Goal: Task Accomplishment & Management: Manage account settings

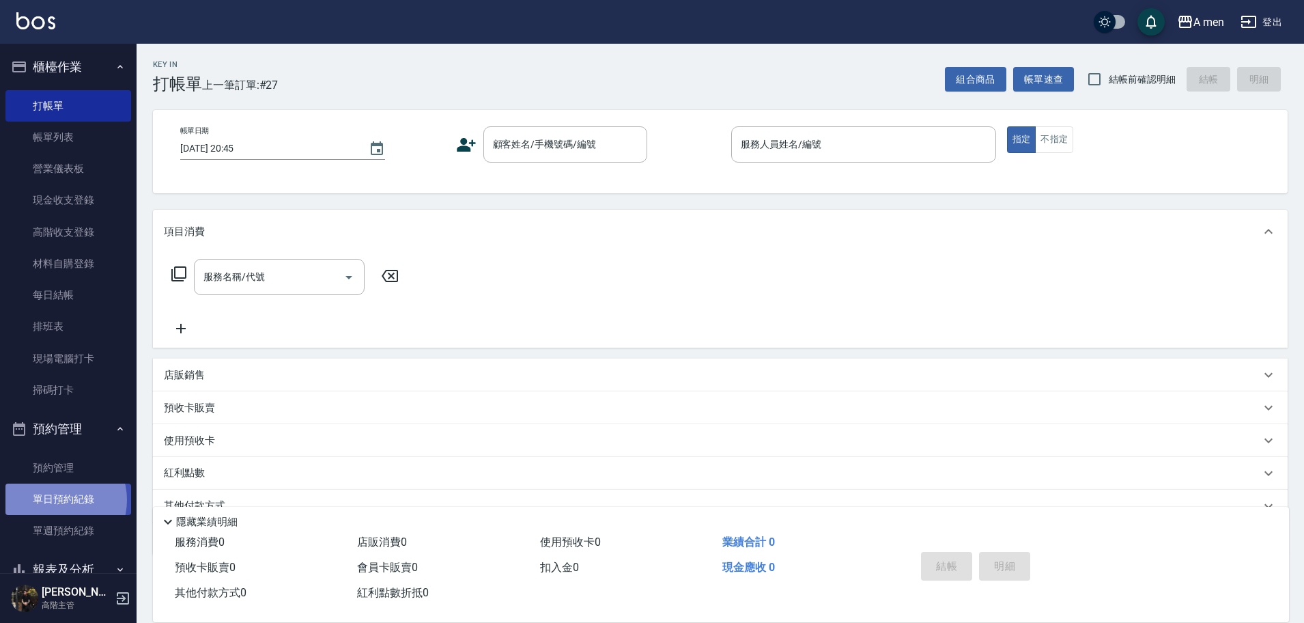
click at [55, 500] on link "單日預約紀錄" at bounding box center [68, 498] width 126 height 31
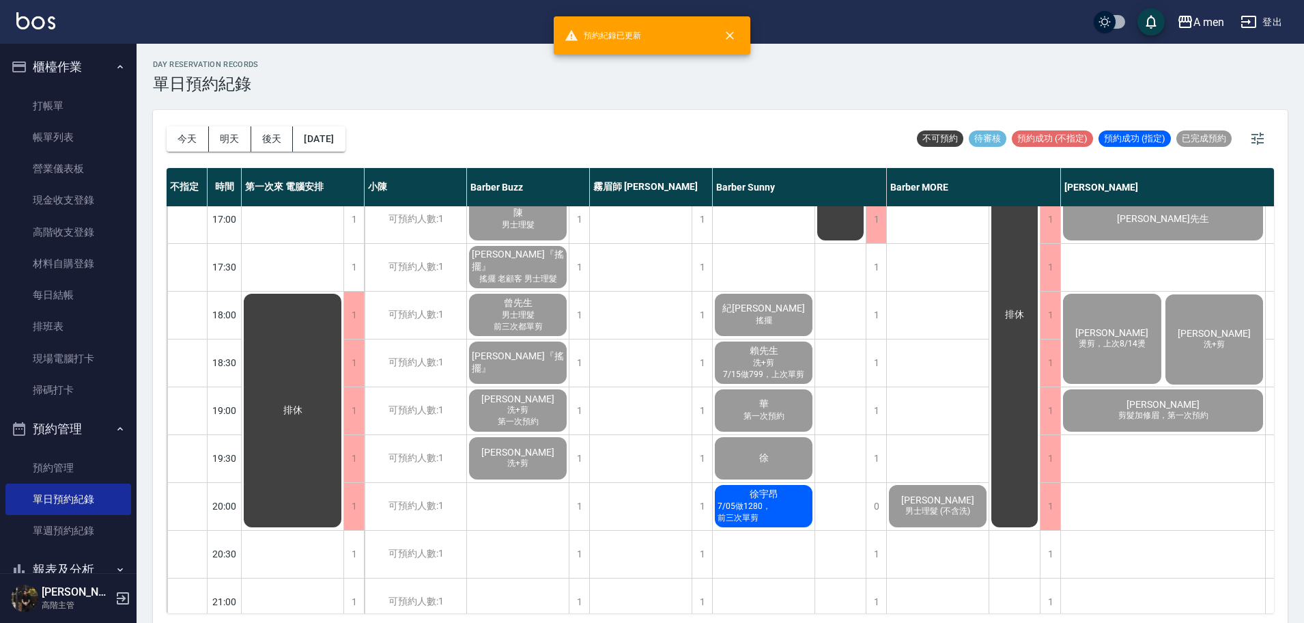
scroll to position [683, 0]
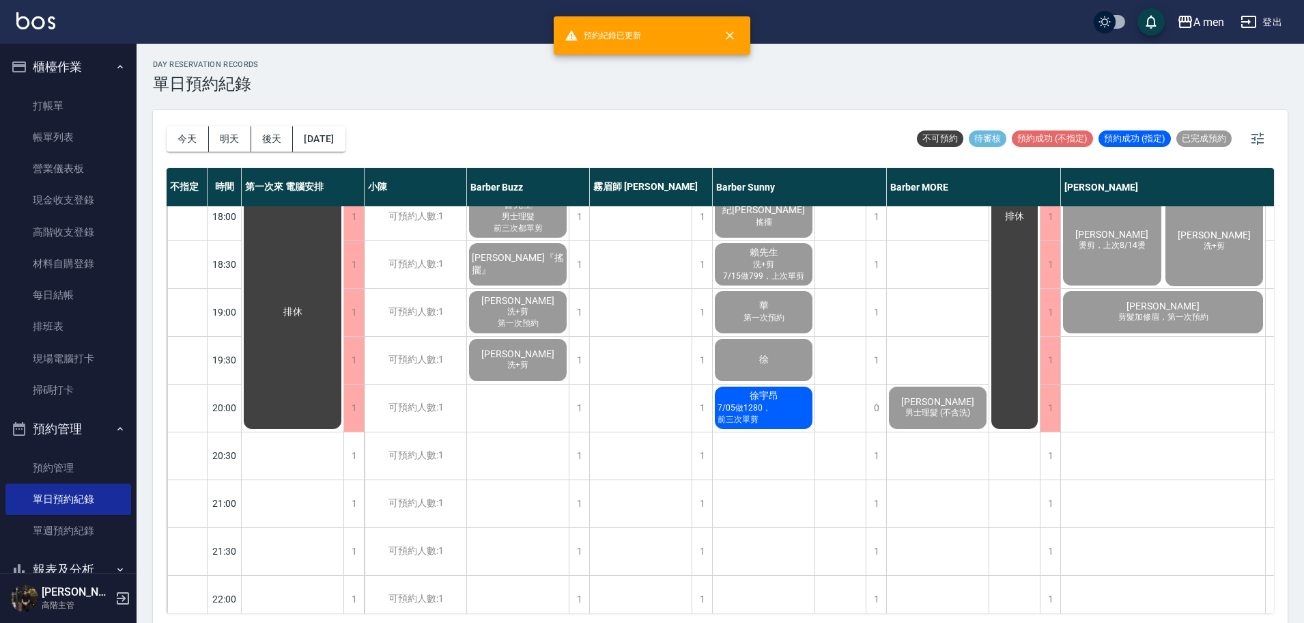
click at [780, 427] on div "徐宇昂 7/05做1280，前三次單剪" at bounding box center [764, 407] width 102 height 46
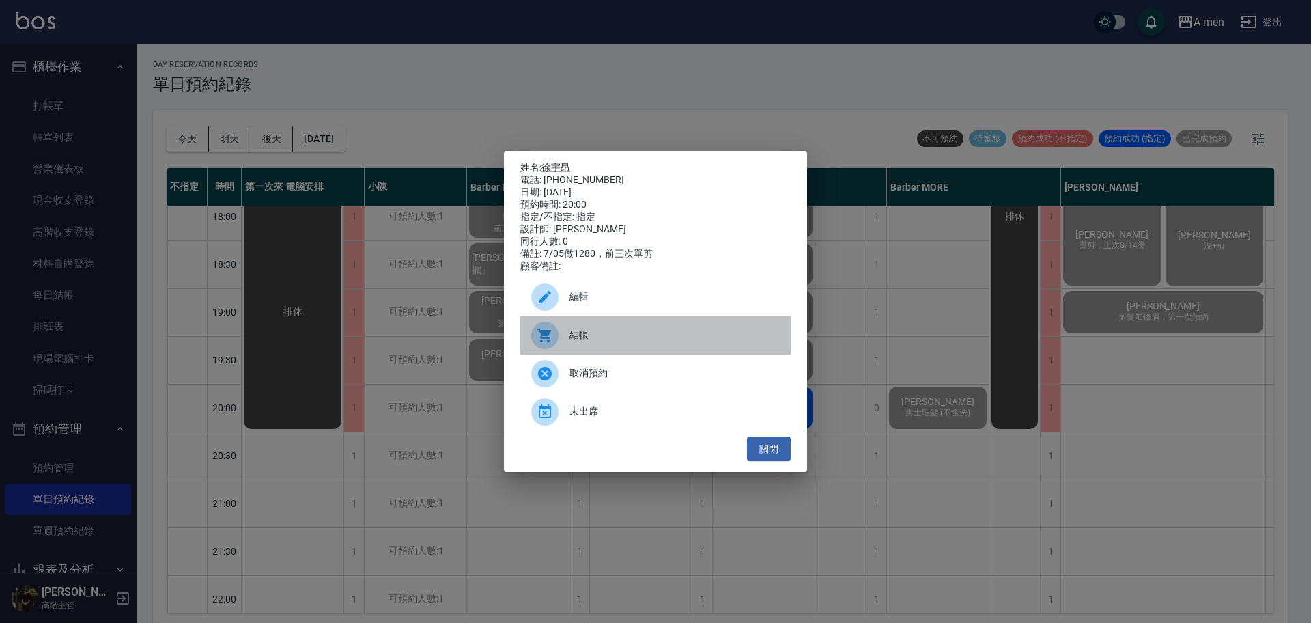
click at [668, 342] on span "結帳" at bounding box center [674, 335] width 210 height 14
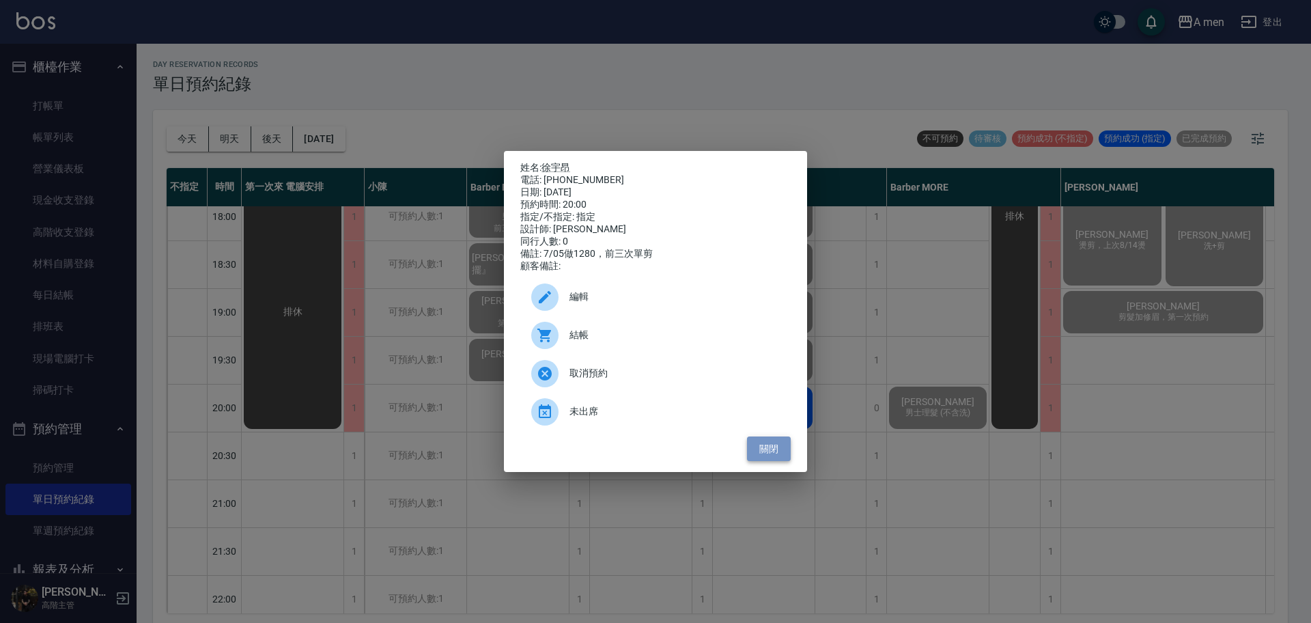
drag, startPoint x: 780, startPoint y: 459, endPoint x: 766, endPoint y: 450, distance: 16.9
click at [780, 459] on button "關閉" at bounding box center [769, 448] width 44 height 25
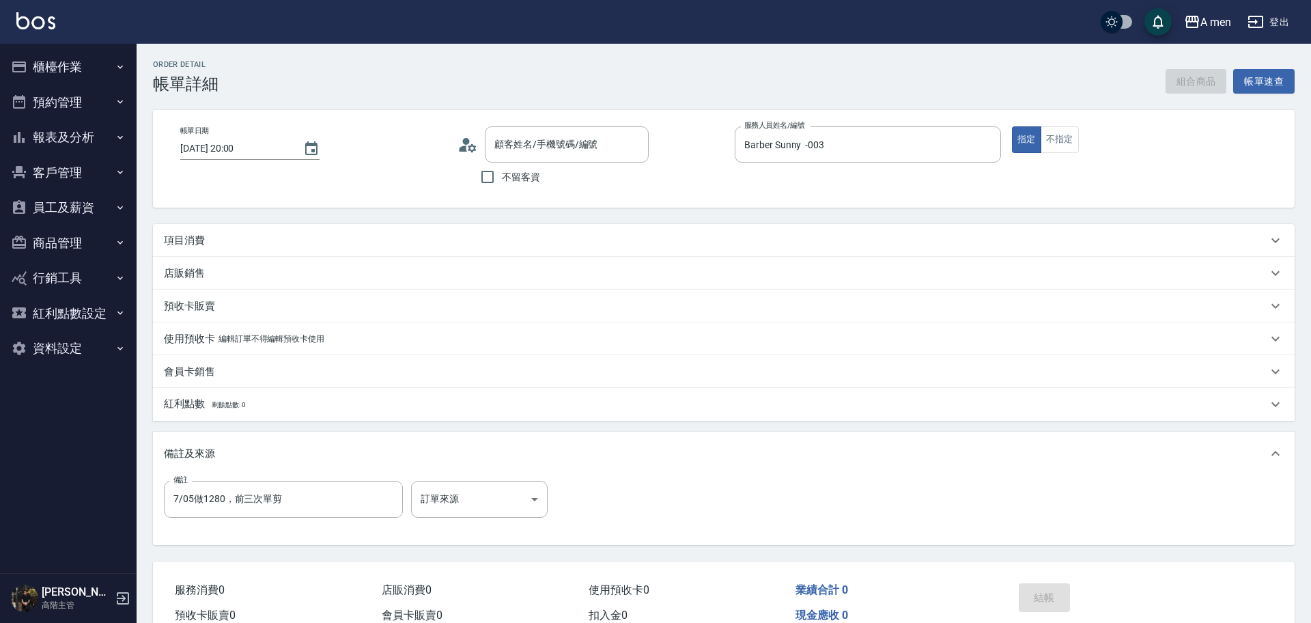
type input "[DATE] 20:00"
type input "Barber Sunny -003"
type input "7/05做1280，前三次單剪"
type input "[PERSON_NAME]/0975557088/null"
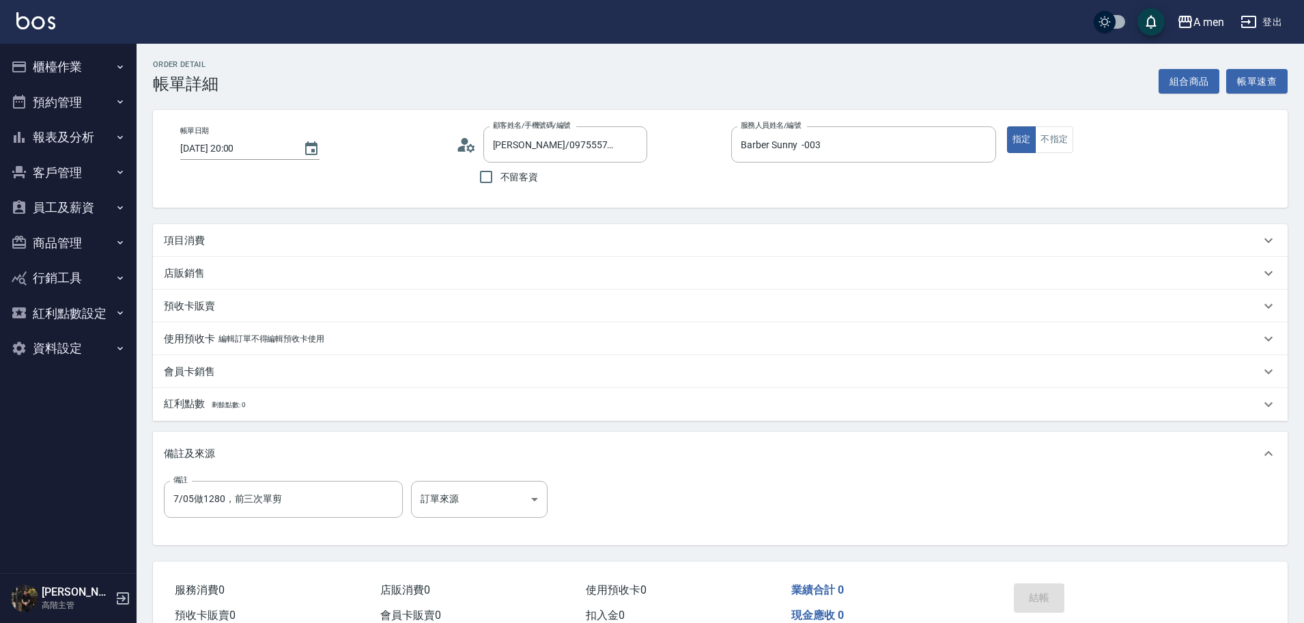
click at [358, 246] on div "項目消費" at bounding box center [712, 240] width 1096 height 14
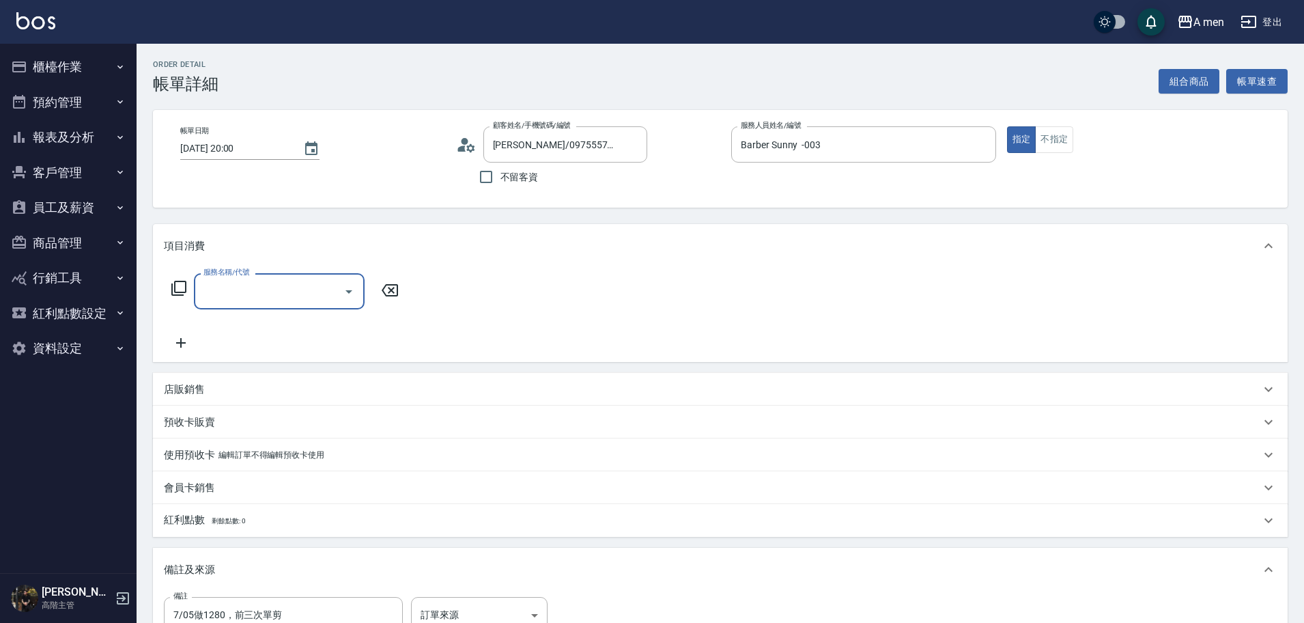
click at [315, 291] on input "服務名稱/代號" at bounding box center [269, 291] width 138 height 24
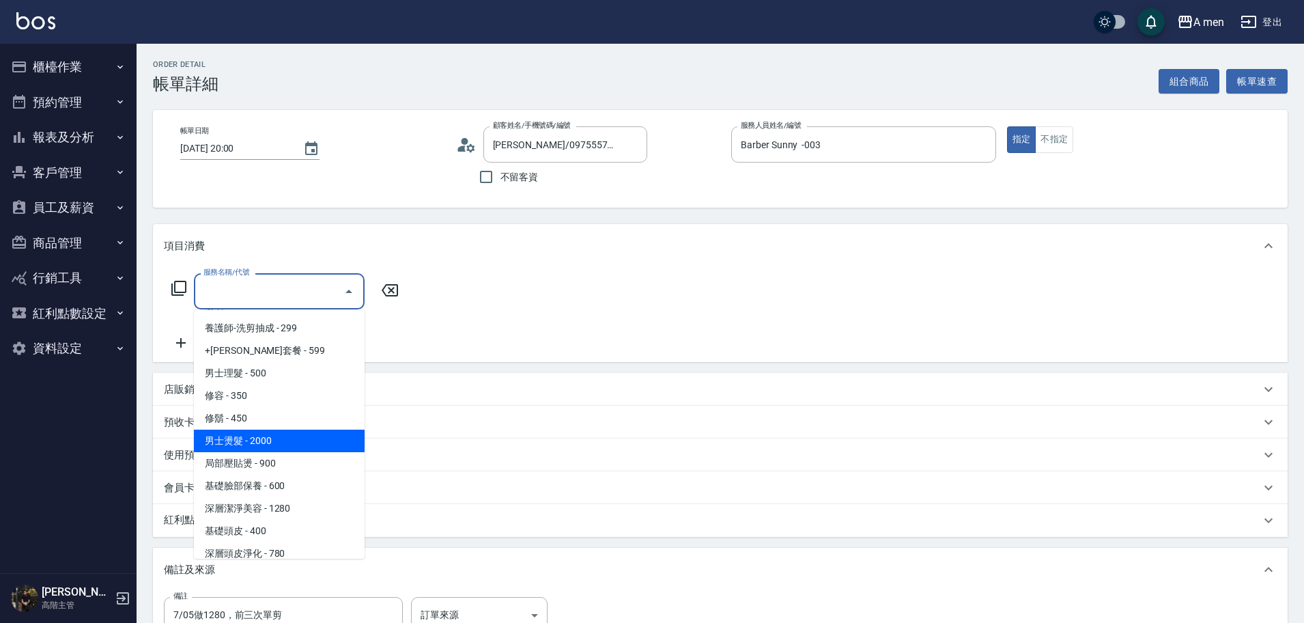
scroll to position [341, 0]
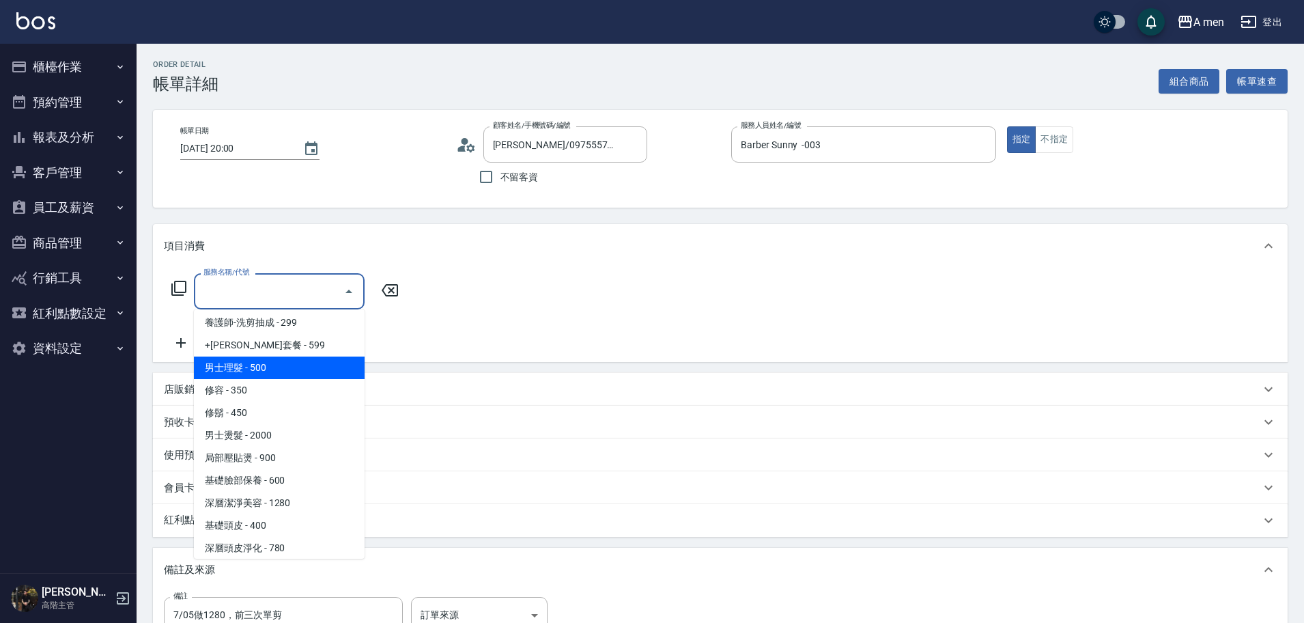
click at [289, 356] on span "男士理髮 - 500" at bounding box center [279, 367] width 171 height 23
type input "男士理髮(A01)"
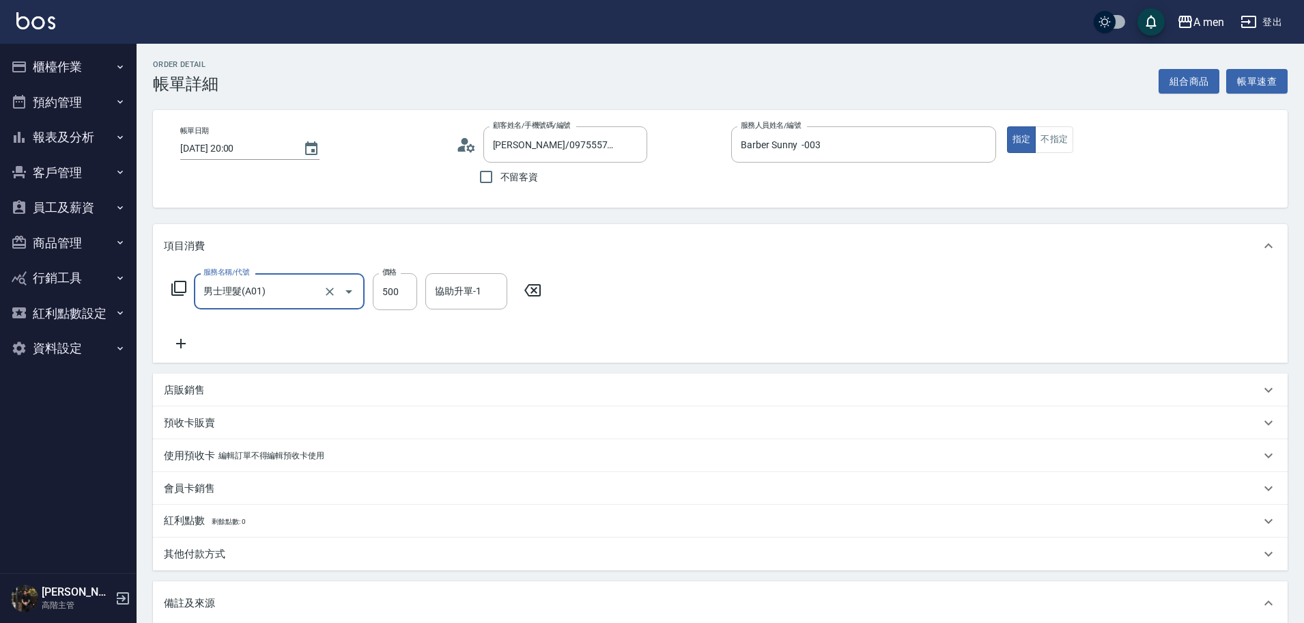
drag, startPoint x: 537, startPoint y: 332, endPoint x: 597, endPoint y: 358, distance: 65.1
click at [541, 339] on div "服務名稱/代號 男士理髮(A01) 服務名稱/代號 價格 500 價格 協助升單-1 協助升單-1" at bounding box center [357, 312] width 386 height 78
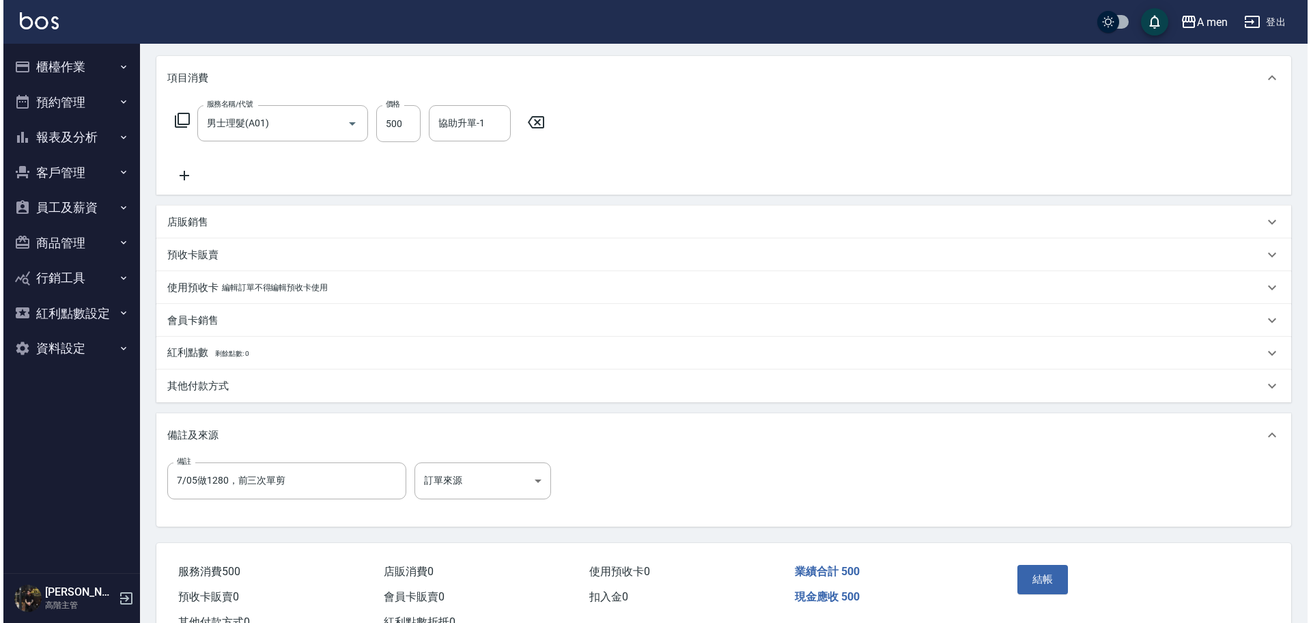
scroll to position [219, 0]
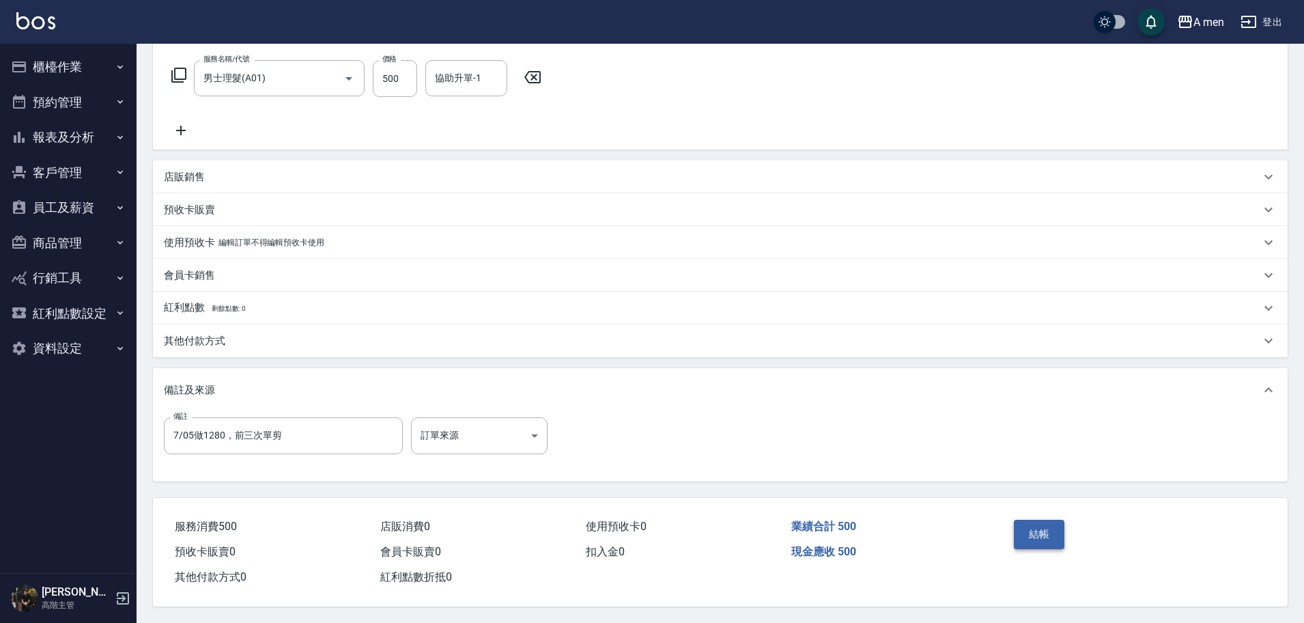
click at [1027, 541] on button "結帳" at bounding box center [1039, 533] width 51 height 29
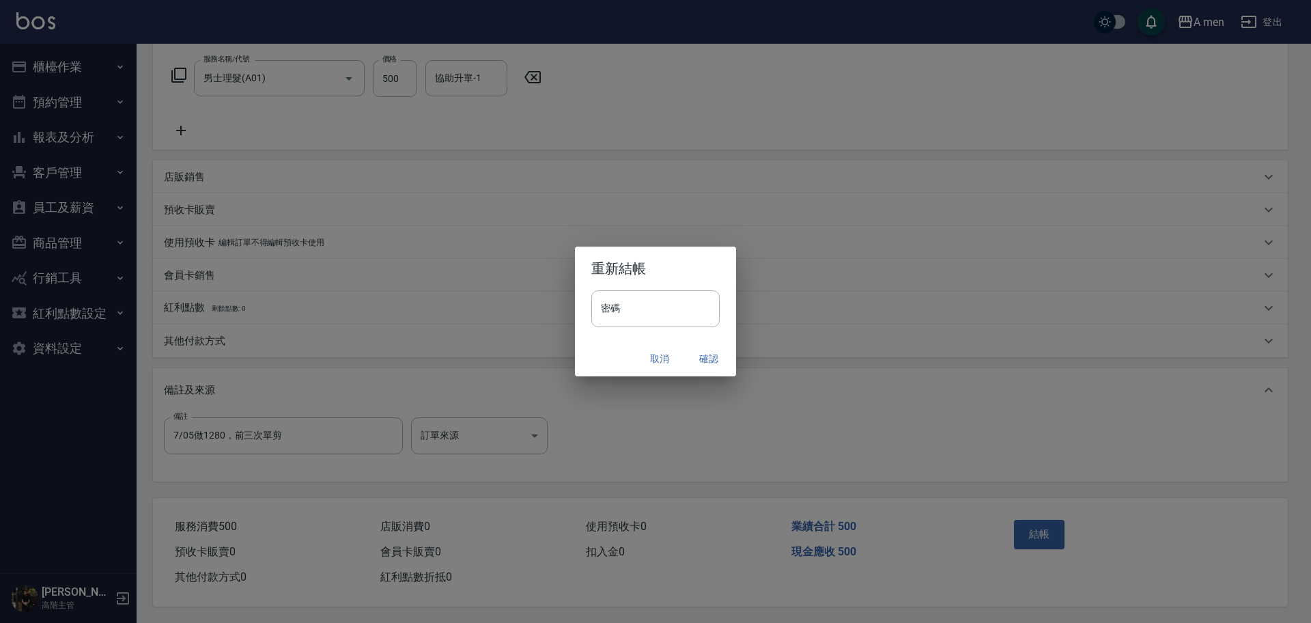
click at [713, 357] on button "確認" at bounding box center [709, 358] width 44 height 25
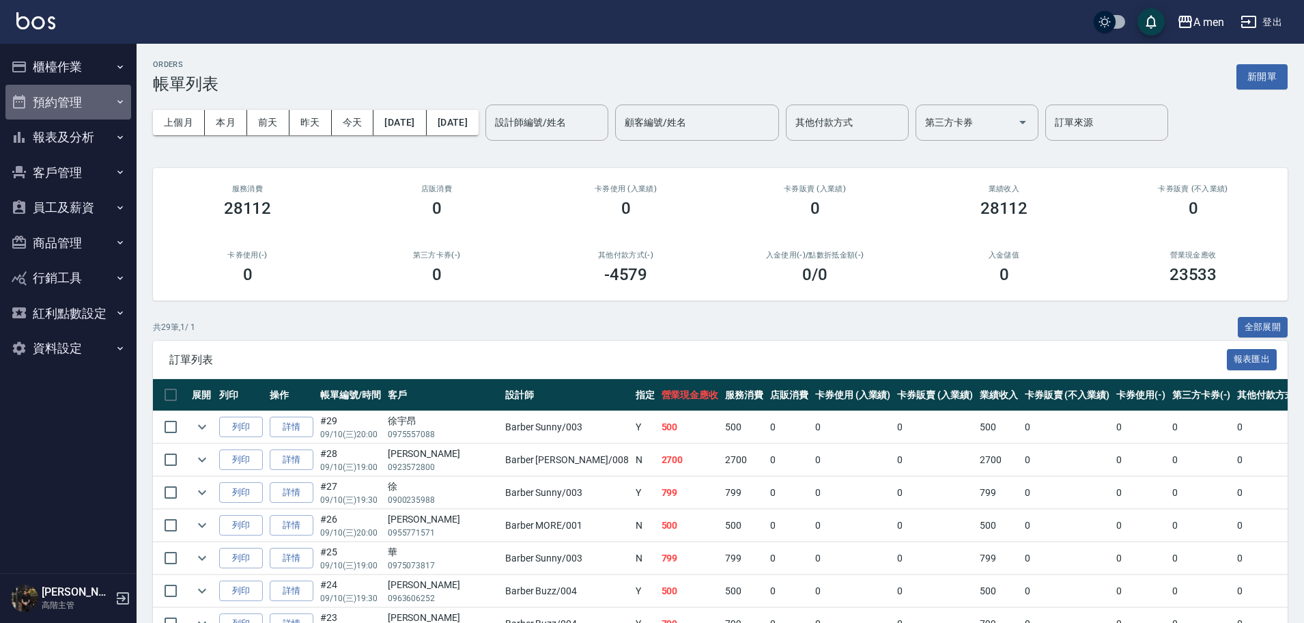
click at [86, 85] on button "預約管理" at bounding box center [68, 102] width 126 height 35
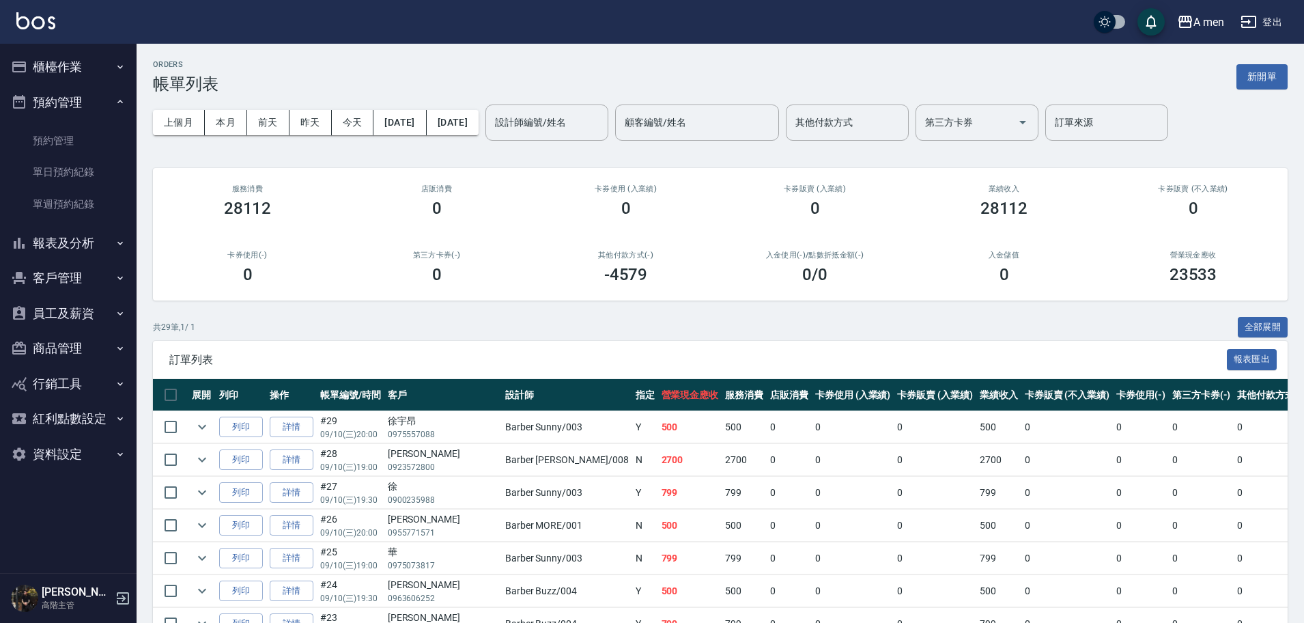
click at [95, 78] on button "櫃檯作業" at bounding box center [68, 66] width 126 height 35
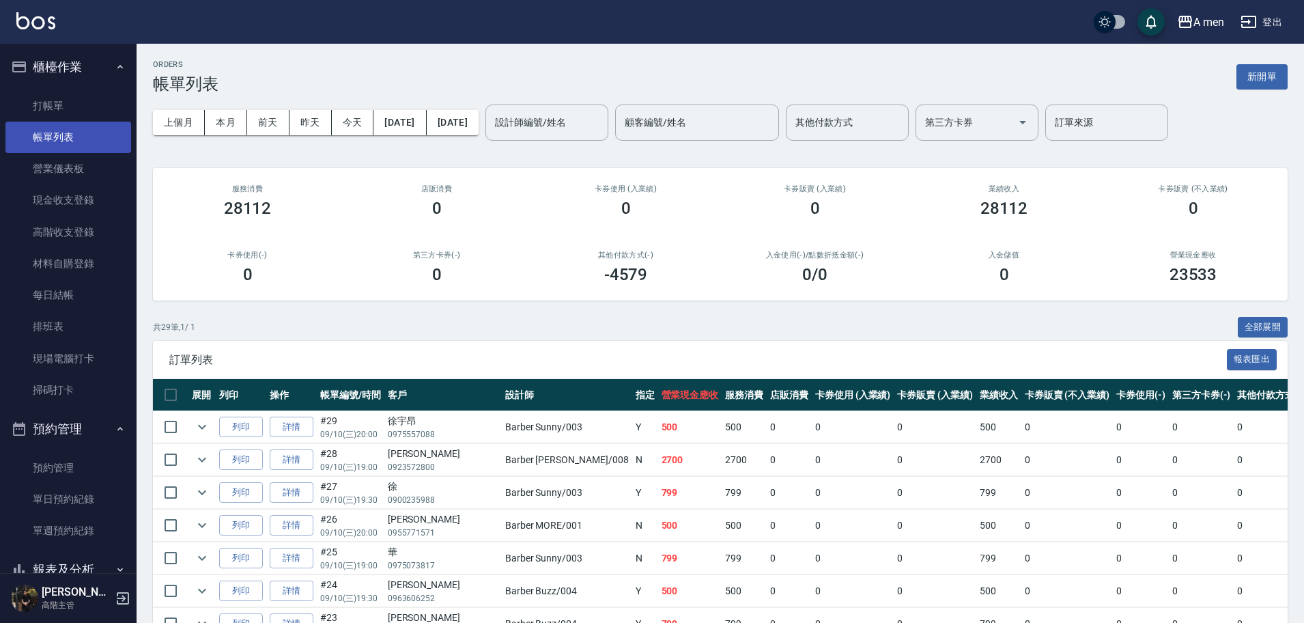
click at [91, 152] on link "帳單列表" at bounding box center [68, 137] width 126 height 31
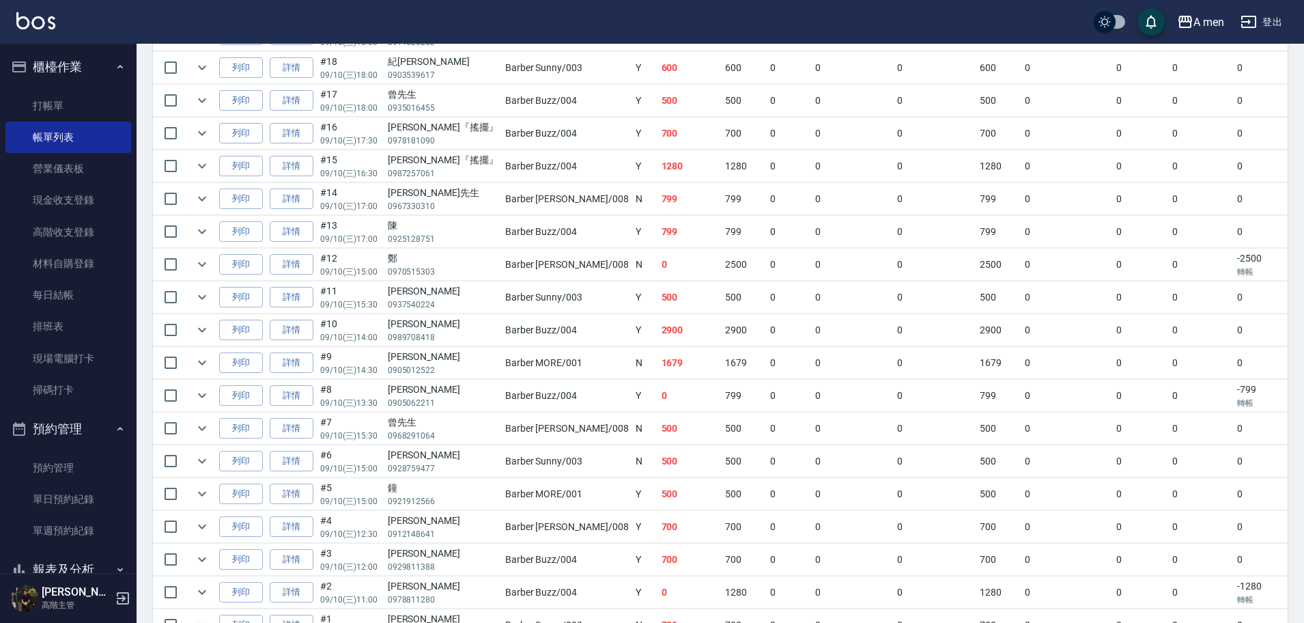
scroll to position [805, 0]
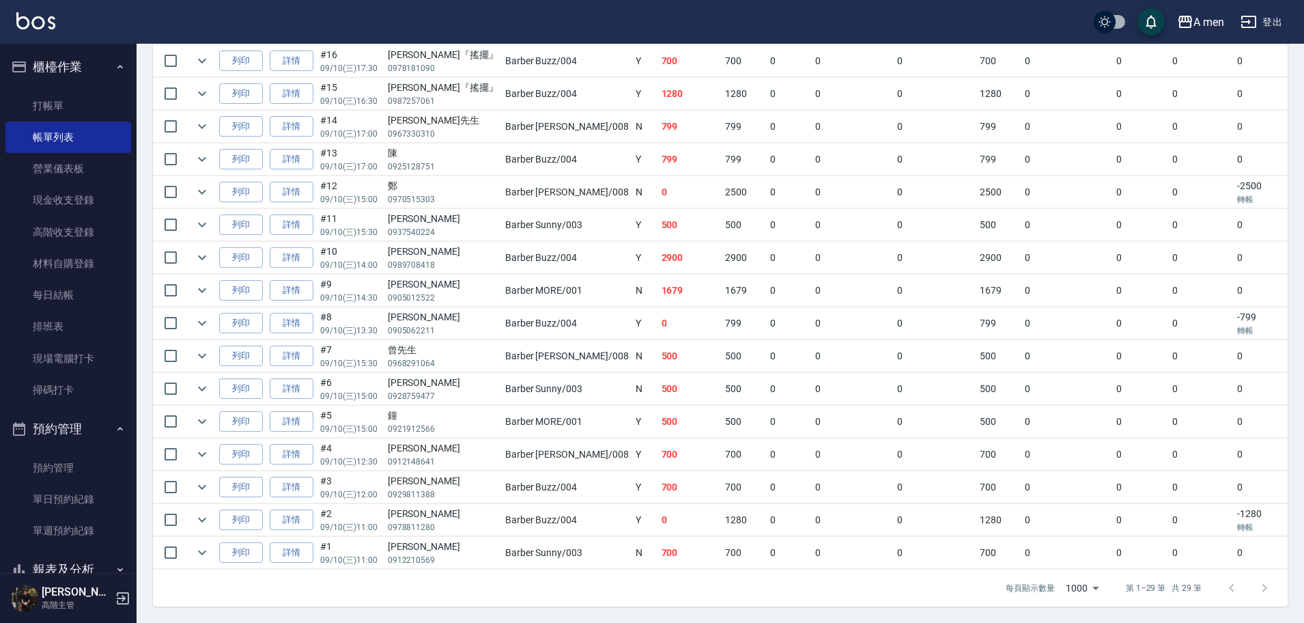
drag, startPoint x: 894, startPoint y: 574, endPoint x: 909, endPoint y: 577, distance: 15.9
click at [909, 577] on div "每頁顯示數量 1000 1000 第 1–29 筆 共 29 筆" at bounding box center [720, 587] width 1134 height 37
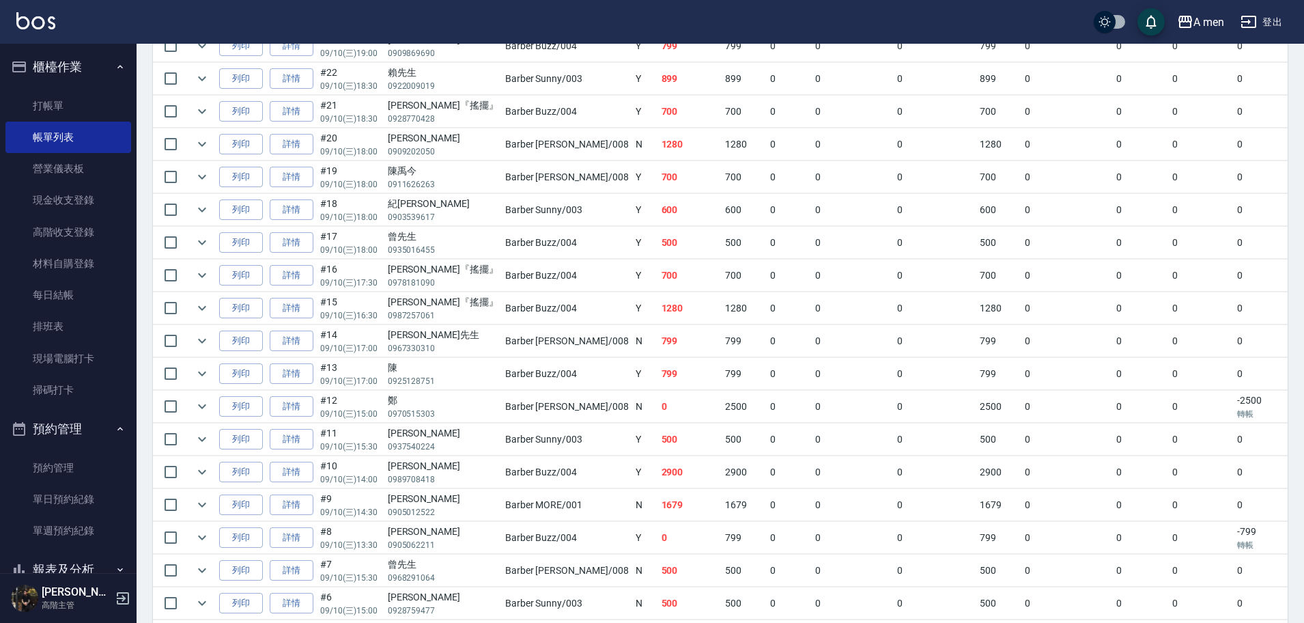
scroll to position [549, 0]
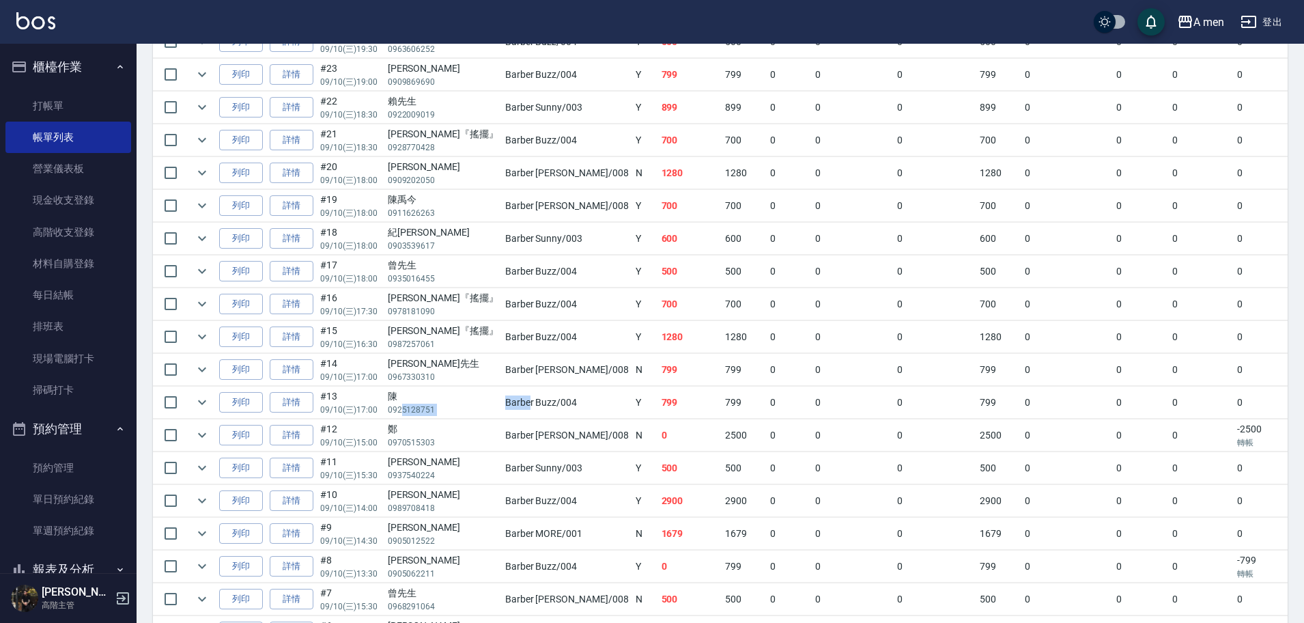
drag, startPoint x: 401, startPoint y: 409, endPoint x: 502, endPoint y: 403, distance: 100.5
click at [501, 403] on tr "列印 詳情 #13 09/10 (三) 17:00 陳 0925128751 Barber Buzz /004 Y 799 799 0 0 0 799 0 0…" at bounding box center [898, 402] width 1490 height 32
click at [502, 403] on td "Barber Buzz /004" at bounding box center [567, 402] width 130 height 32
drag, startPoint x: 462, startPoint y: 405, endPoint x: 529, endPoint y: 405, distance: 66.9
click at [529, 405] on td "Barber Buzz /004" at bounding box center [567, 402] width 130 height 32
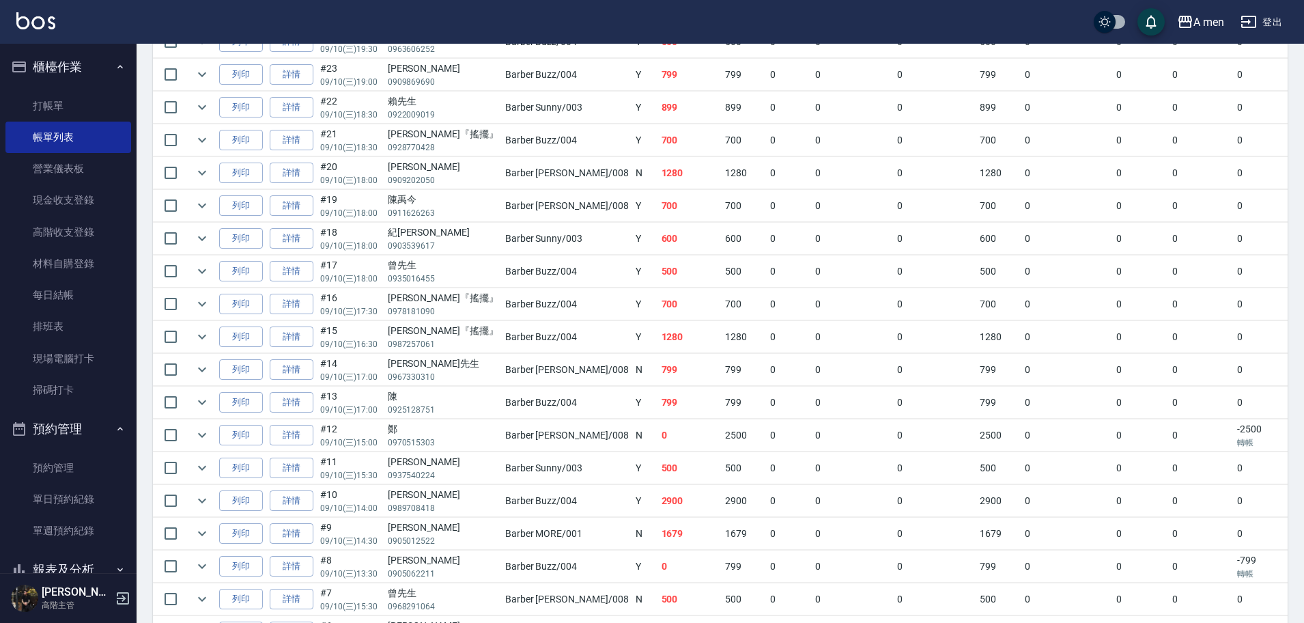
click at [537, 412] on td "Barber Buzz /004" at bounding box center [567, 402] width 130 height 32
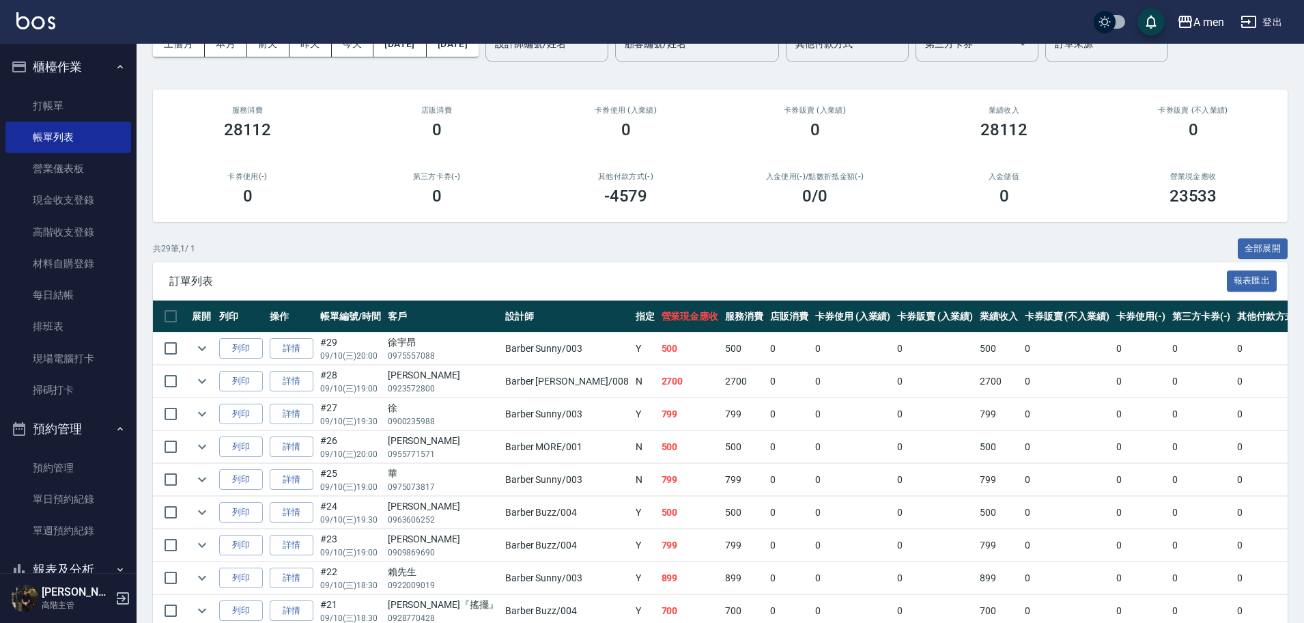
scroll to position [0, 0]
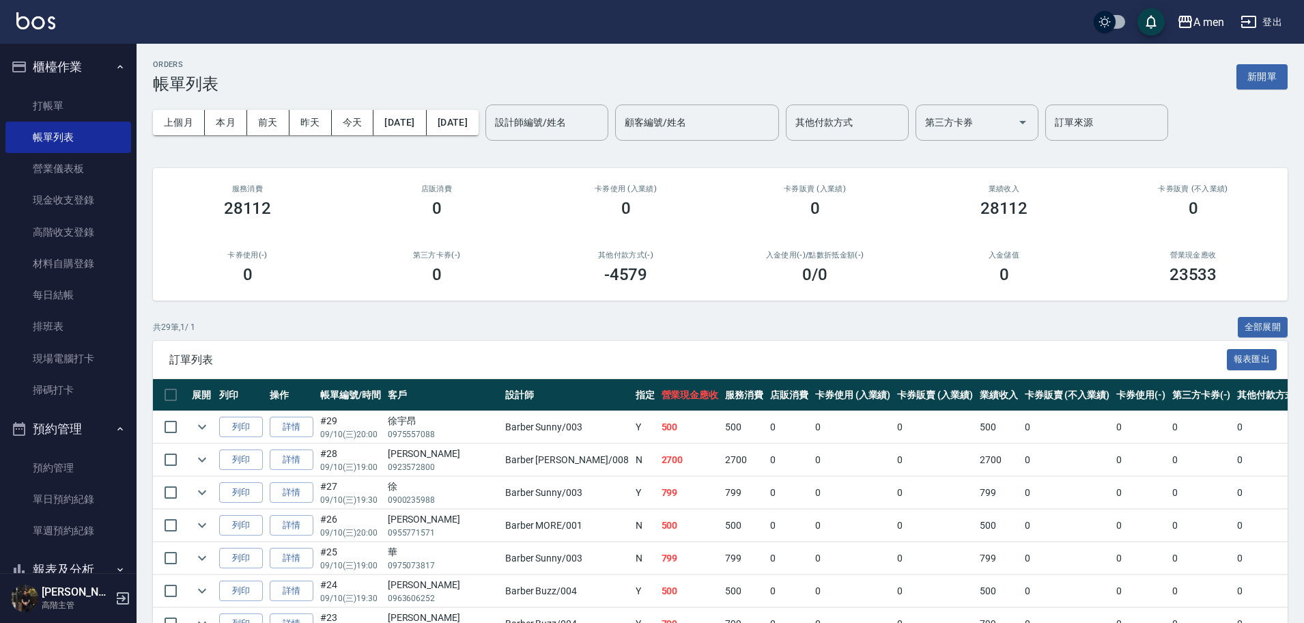
click at [88, 81] on button "櫃檯作業" at bounding box center [68, 66] width 126 height 35
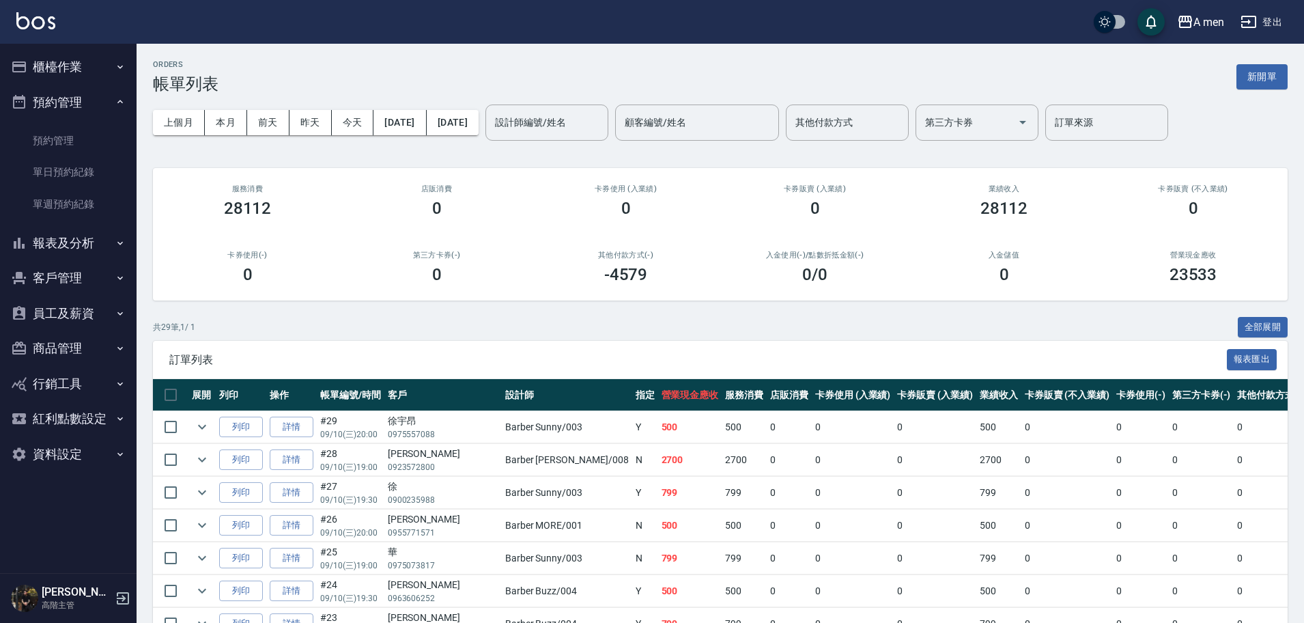
click at [88, 81] on button "櫃檯作業" at bounding box center [68, 66] width 126 height 35
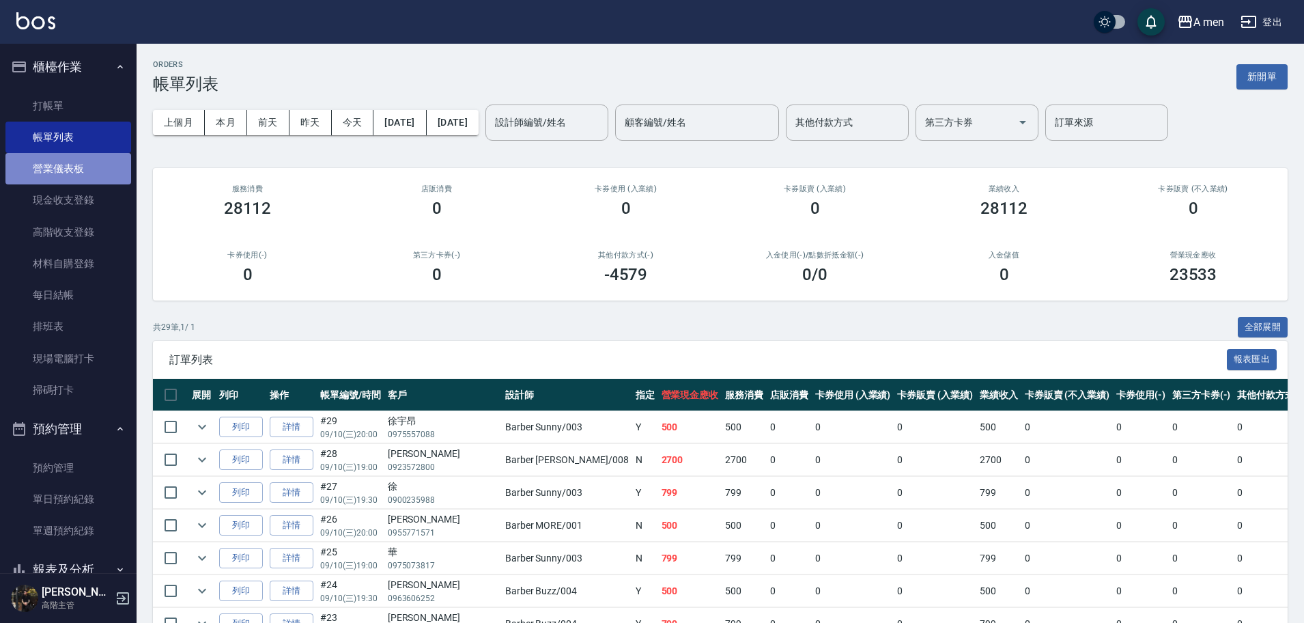
click at [92, 166] on link "營業儀表板" at bounding box center [68, 168] width 126 height 31
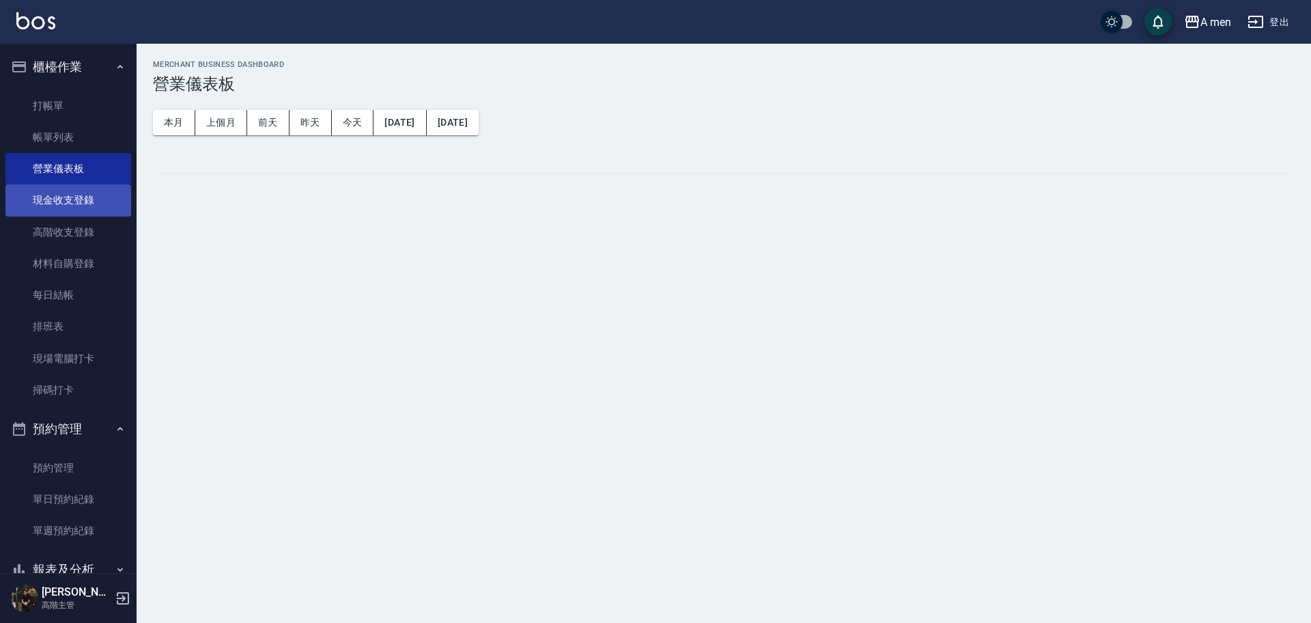
click at [87, 198] on link "現金收支登錄" at bounding box center [68, 199] width 126 height 31
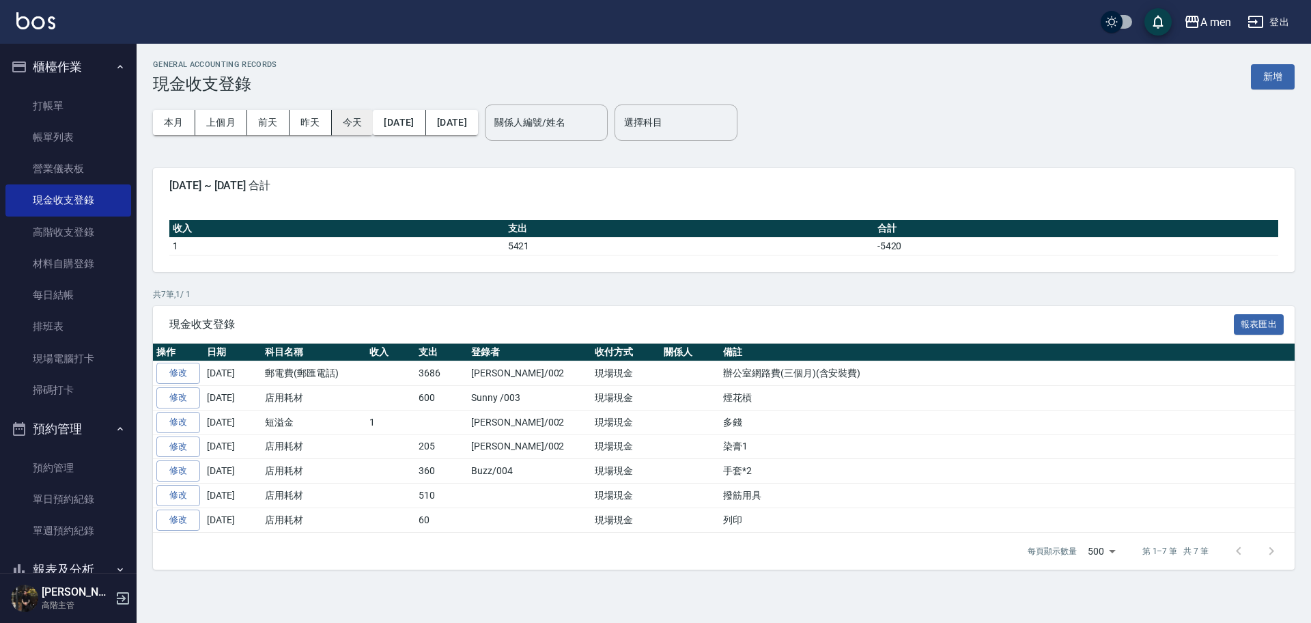
click at [355, 117] on button "今天" at bounding box center [353, 122] width 42 height 25
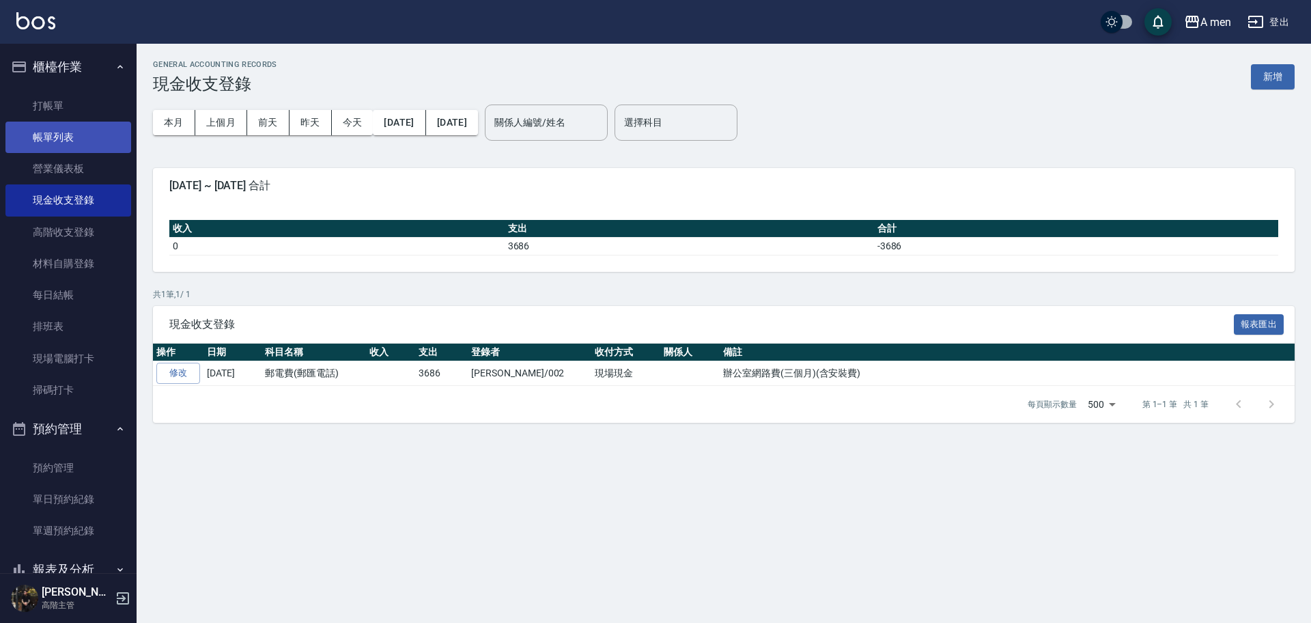
click at [55, 141] on link "帳單列表" at bounding box center [68, 137] width 126 height 31
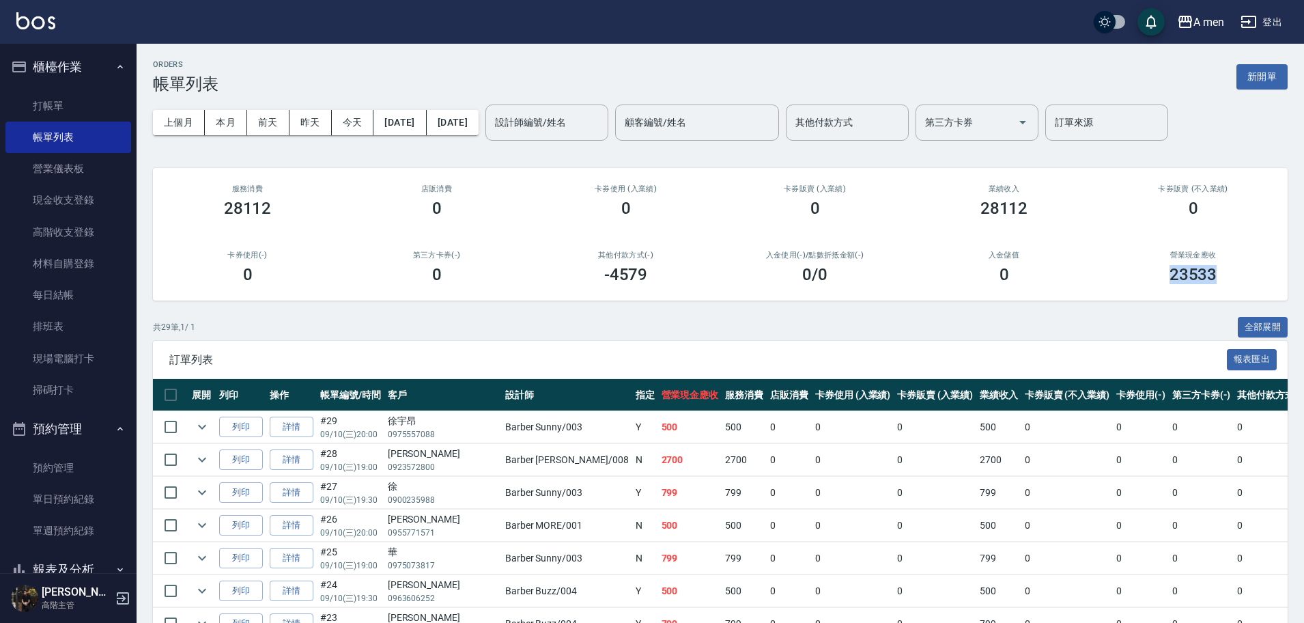
drag, startPoint x: 1171, startPoint y: 278, endPoint x: 1249, endPoint y: 292, distance: 79.1
click at [1249, 292] on div "營業現金應收 23533" at bounding box center [1192, 267] width 189 height 66
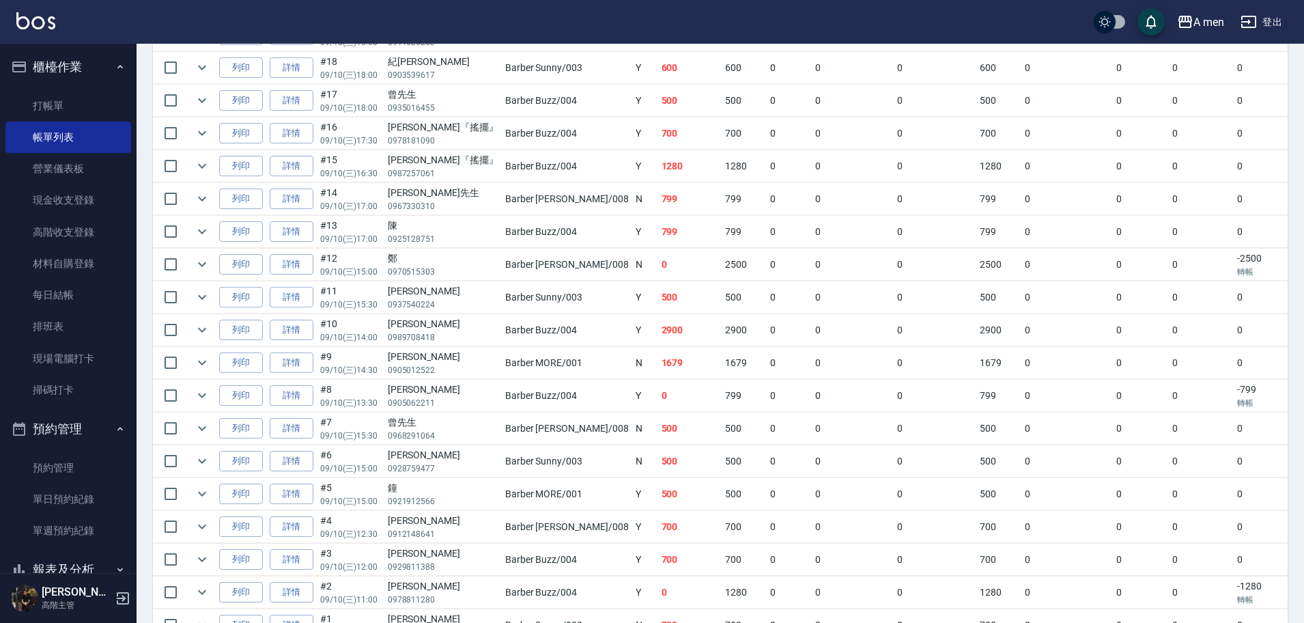
scroll to position [634, 0]
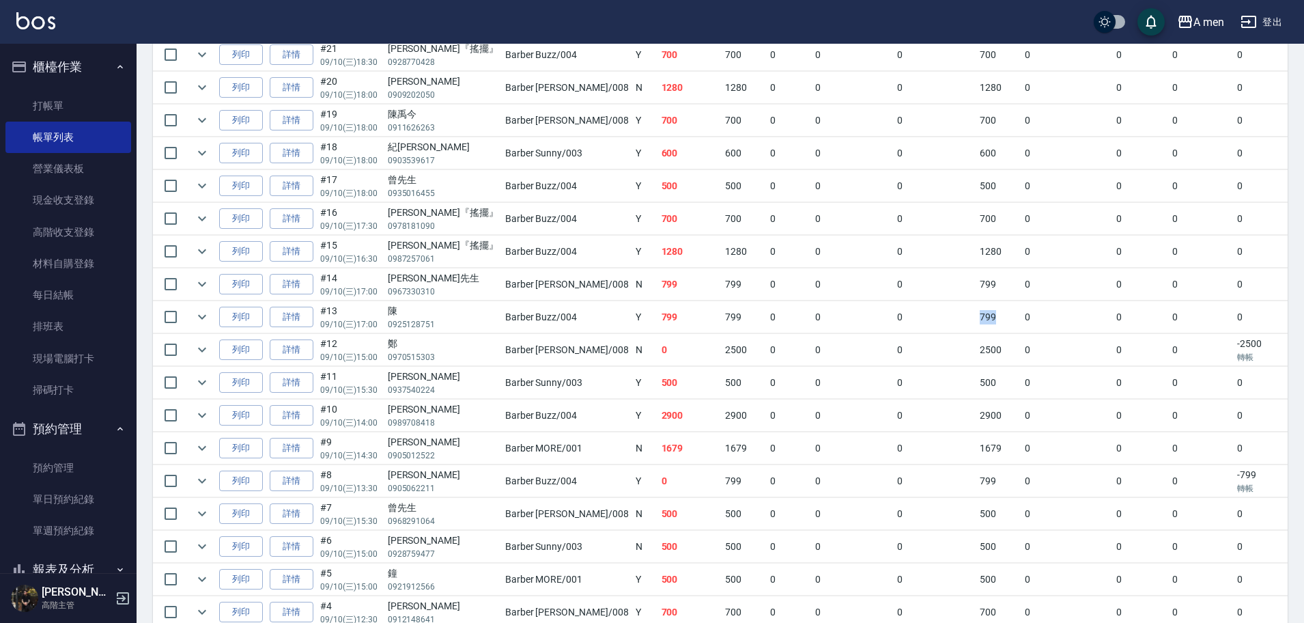
drag, startPoint x: 893, startPoint y: 319, endPoint x: 923, endPoint y: 319, distance: 30.0
click at [976, 319] on td "799" at bounding box center [998, 317] width 45 height 32
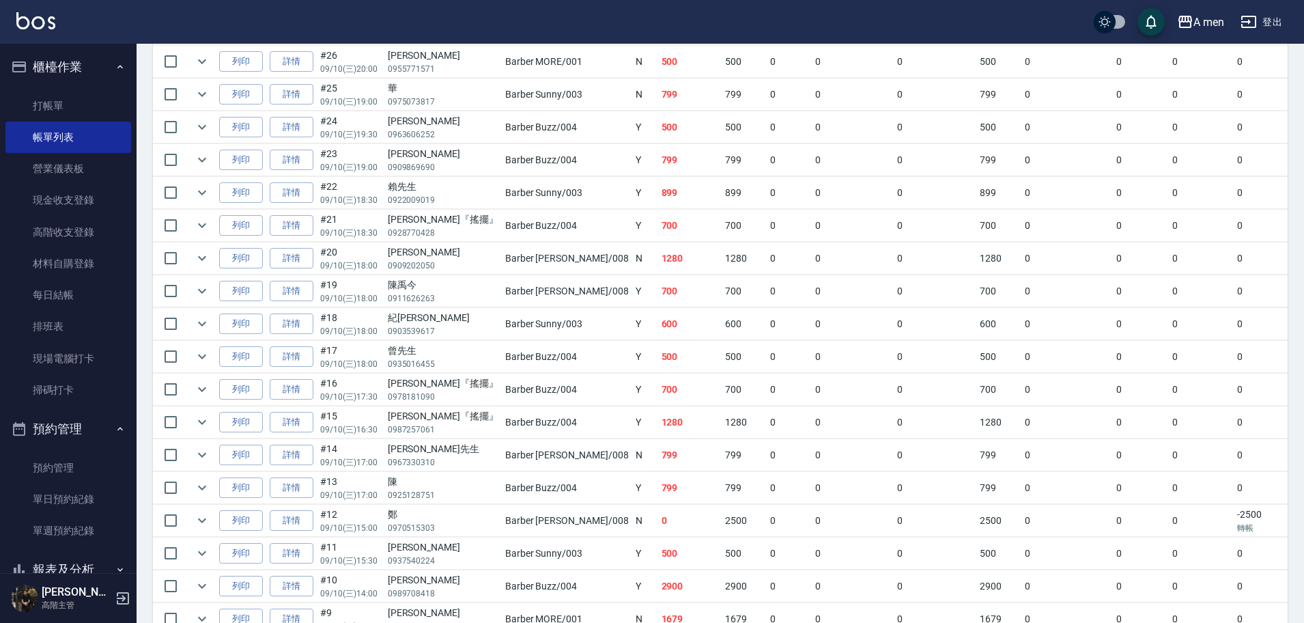
scroll to position [549, 0]
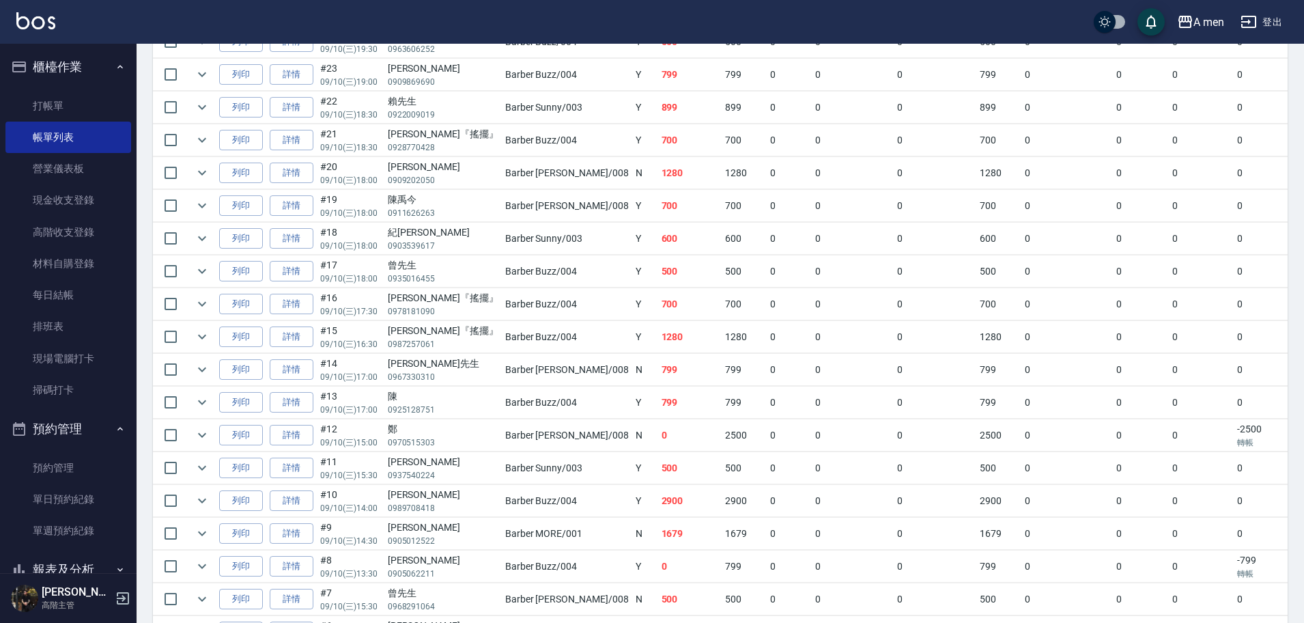
click at [658, 415] on td "799" at bounding box center [690, 402] width 64 height 32
click at [721, 393] on td "799" at bounding box center [743, 402] width 45 height 32
drag, startPoint x: 659, startPoint y: 392, endPoint x: 691, endPoint y: 389, distance: 31.6
click at [687, 390] on tr "列印 詳情 #13 09/10 (三) 17:00 陳 0925128751 Barber Buzz /004 Y 799 799 0 0 0 799 0 0…" at bounding box center [898, 402] width 1490 height 32
click at [767, 390] on td "0" at bounding box center [789, 402] width 45 height 32
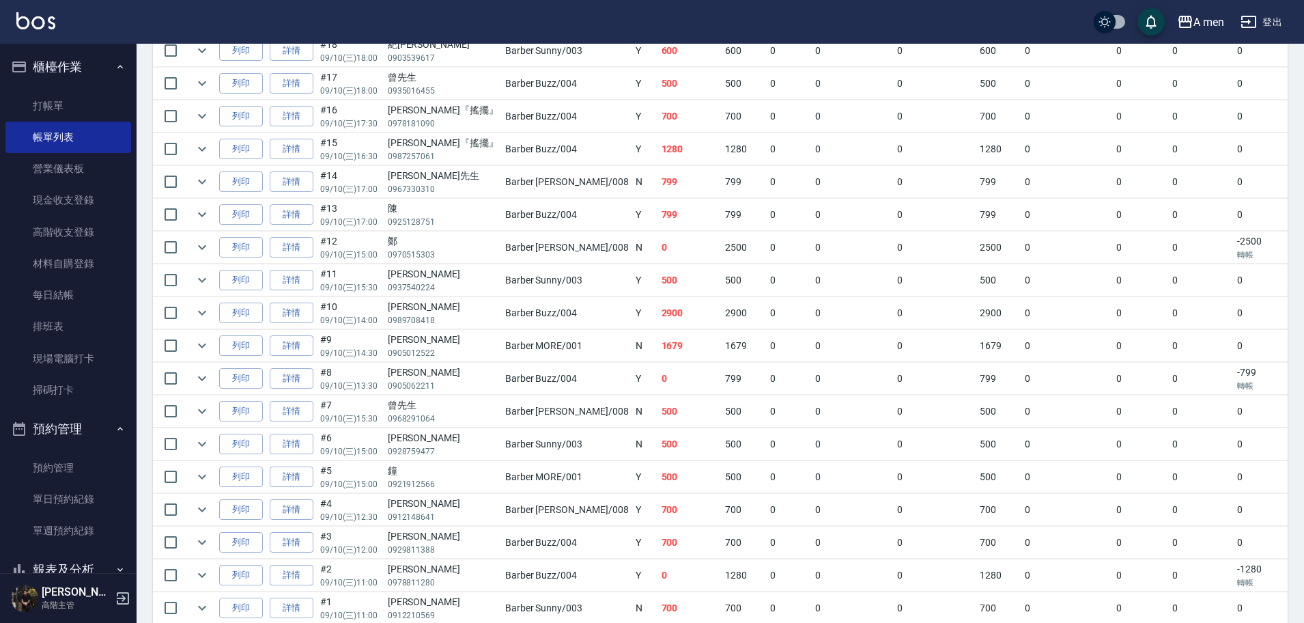
scroll to position [805, 0]
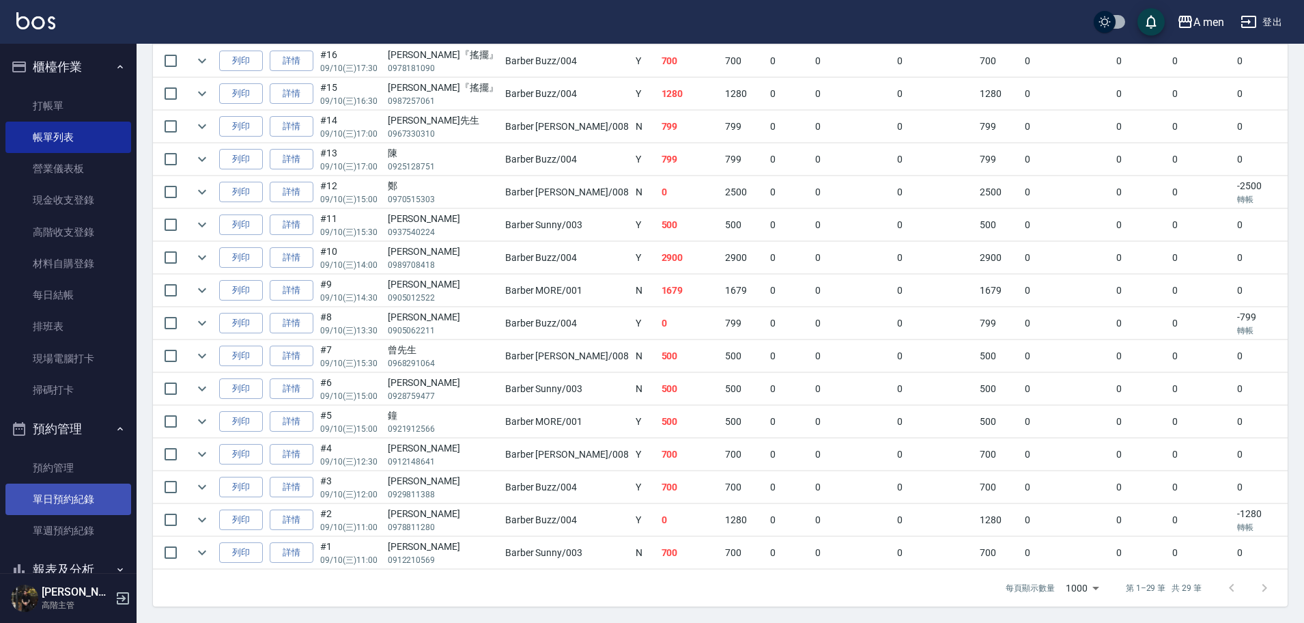
click at [66, 511] on link "單日預約紀錄" at bounding box center [68, 498] width 126 height 31
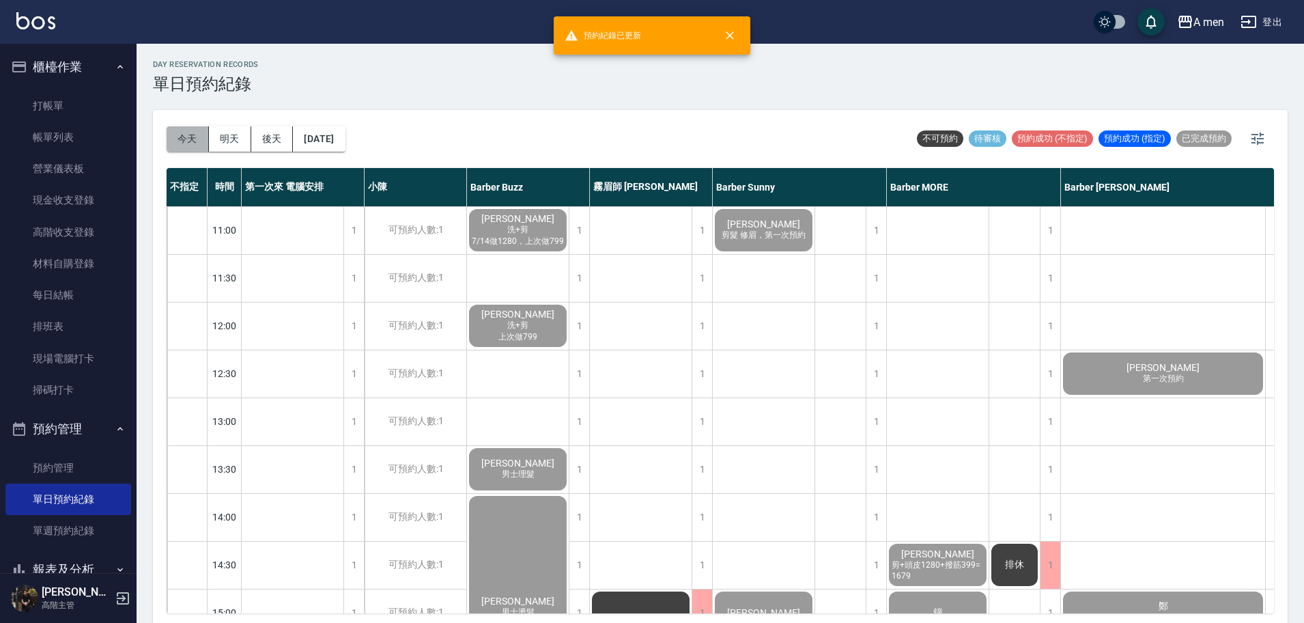
click at [190, 136] on button "今天" at bounding box center [188, 138] width 42 height 25
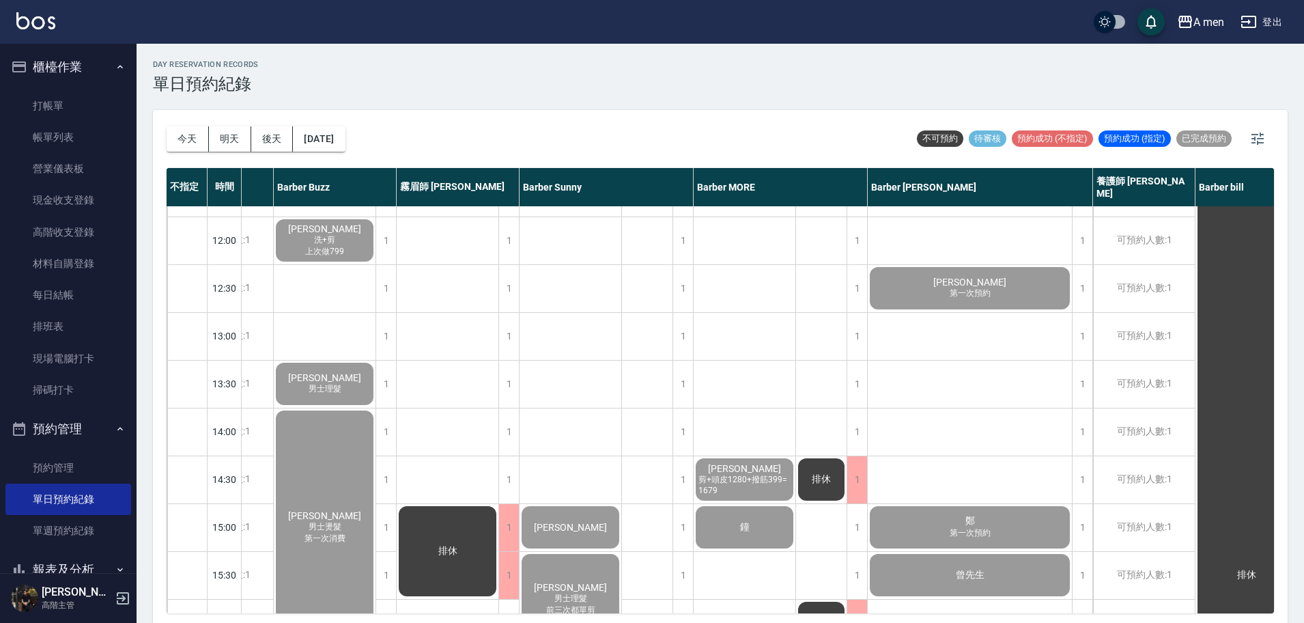
scroll to position [85, 165]
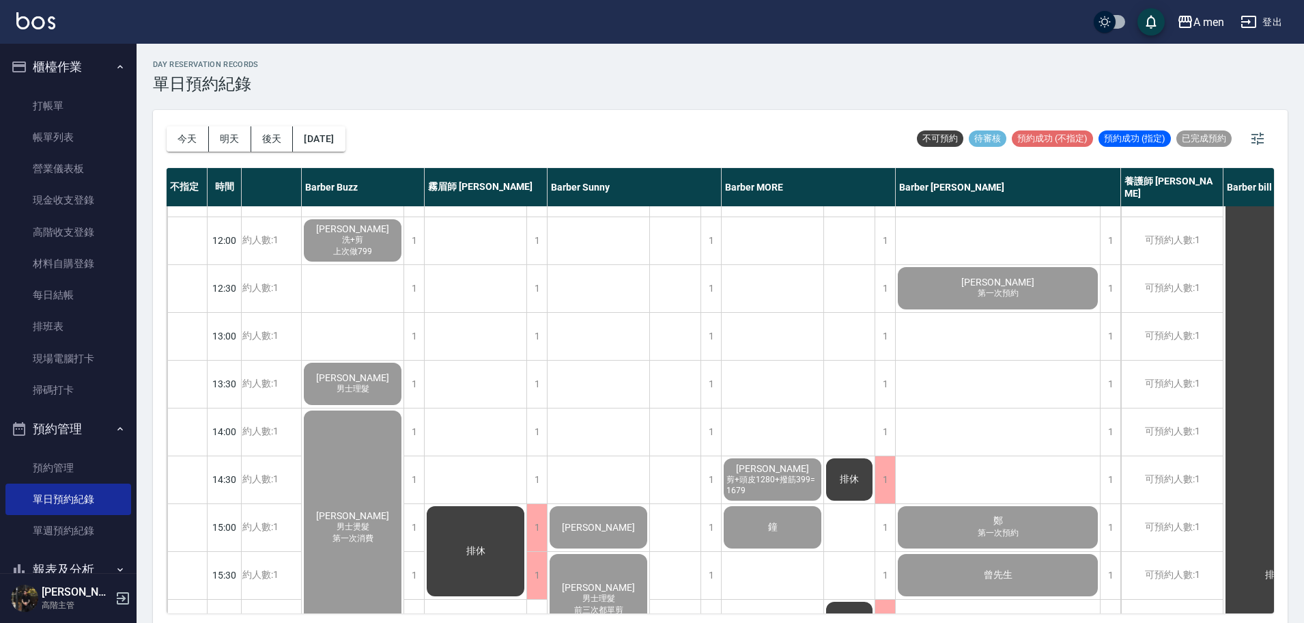
click at [1016, 289] on span "第一次預約" at bounding box center [998, 293] width 46 height 12
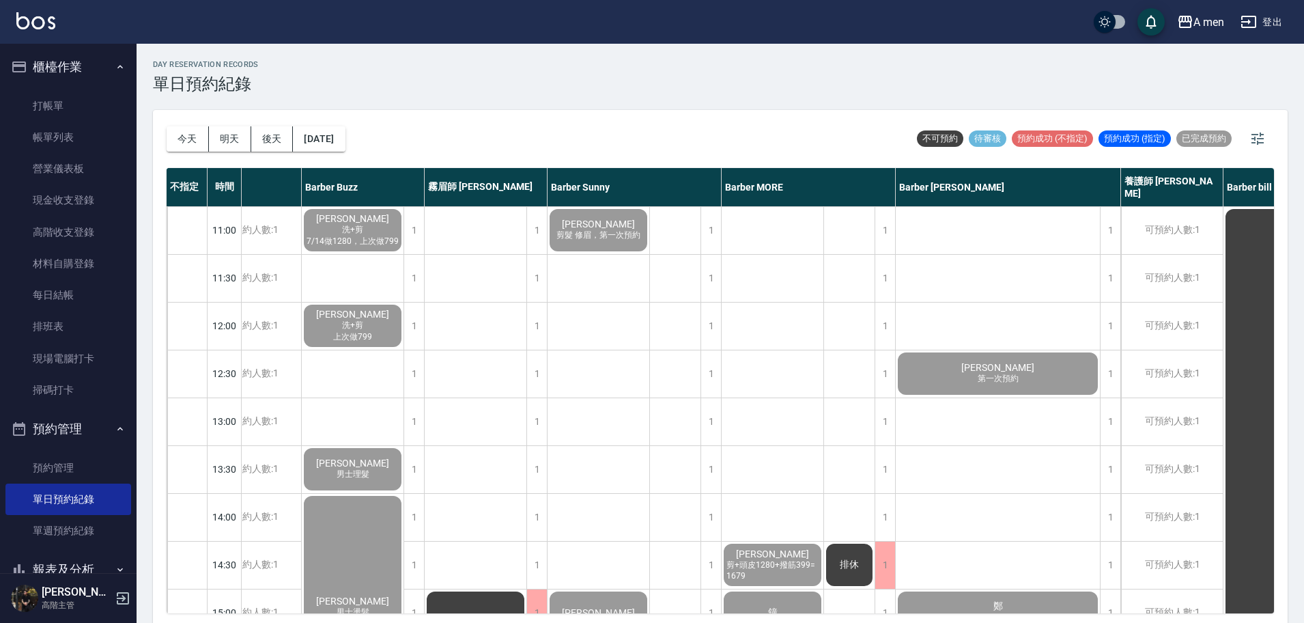
scroll to position [0, 244]
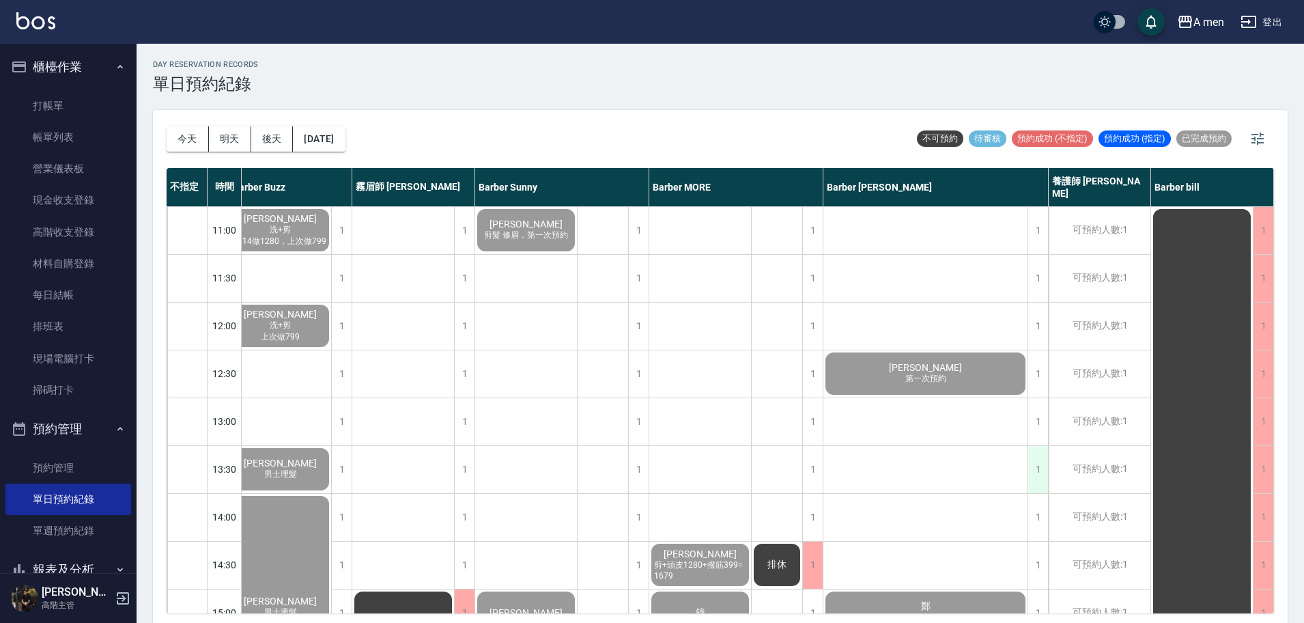
click at [1032, 470] on div "1" at bounding box center [1037, 469] width 20 height 47
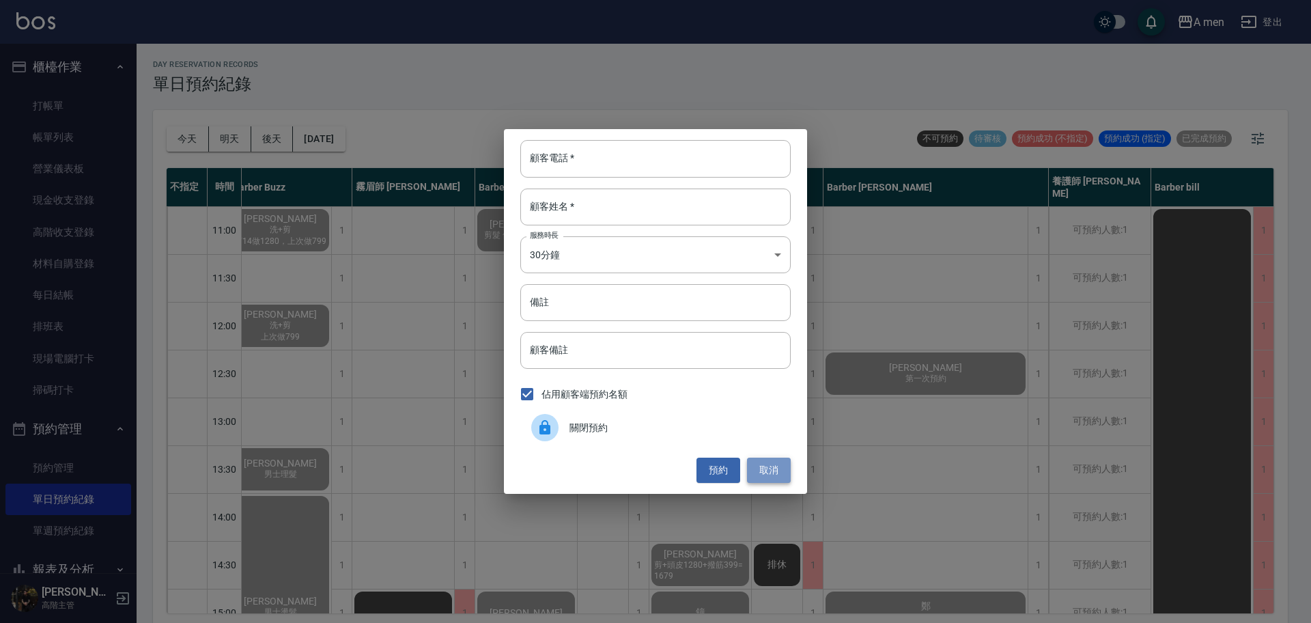
click at [782, 460] on button "取消" at bounding box center [769, 469] width 44 height 25
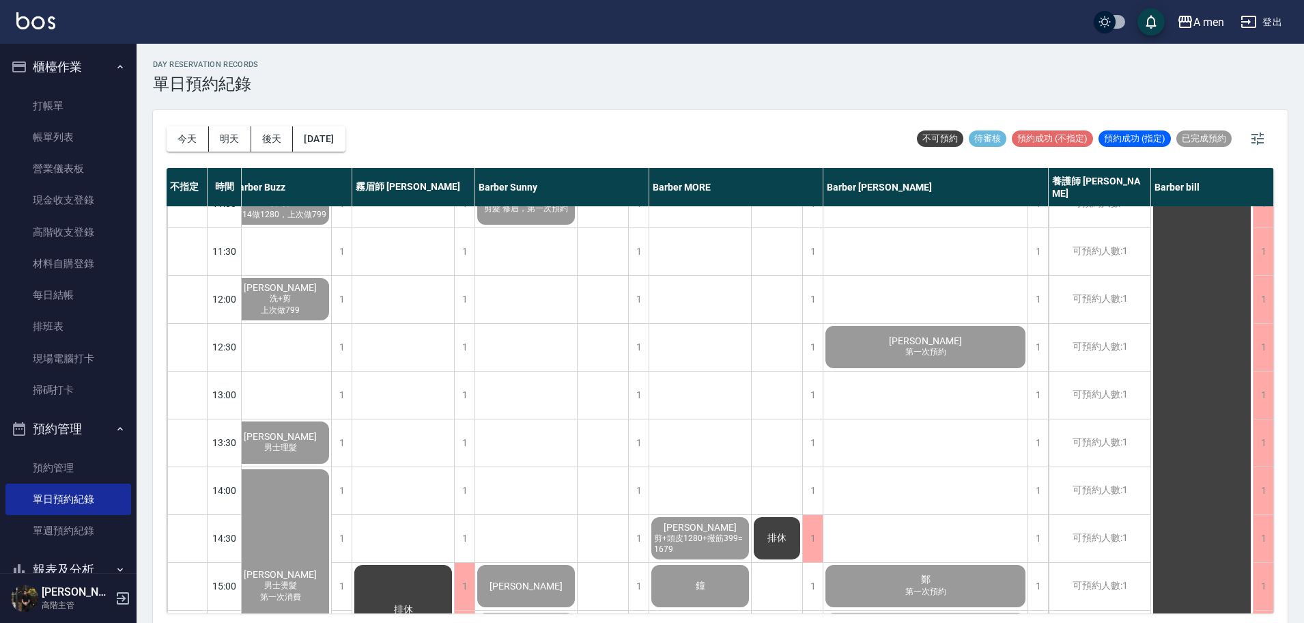
scroll to position [0, 238]
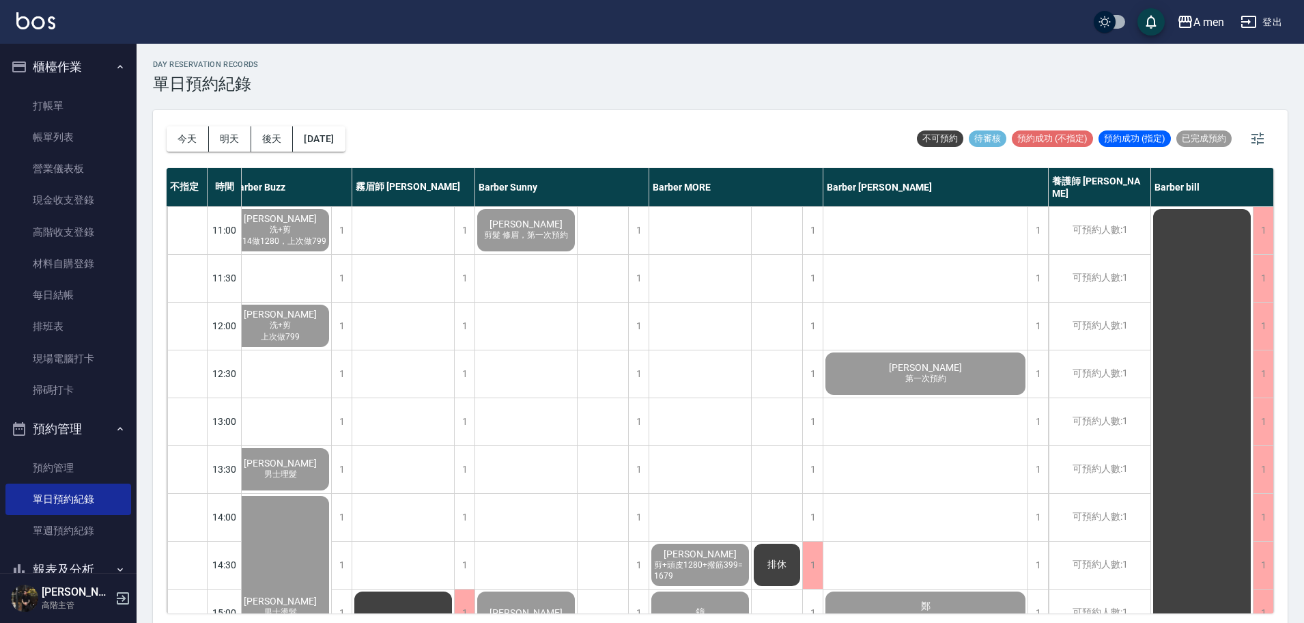
click at [85, 130] on link "帳單列表" at bounding box center [68, 137] width 126 height 31
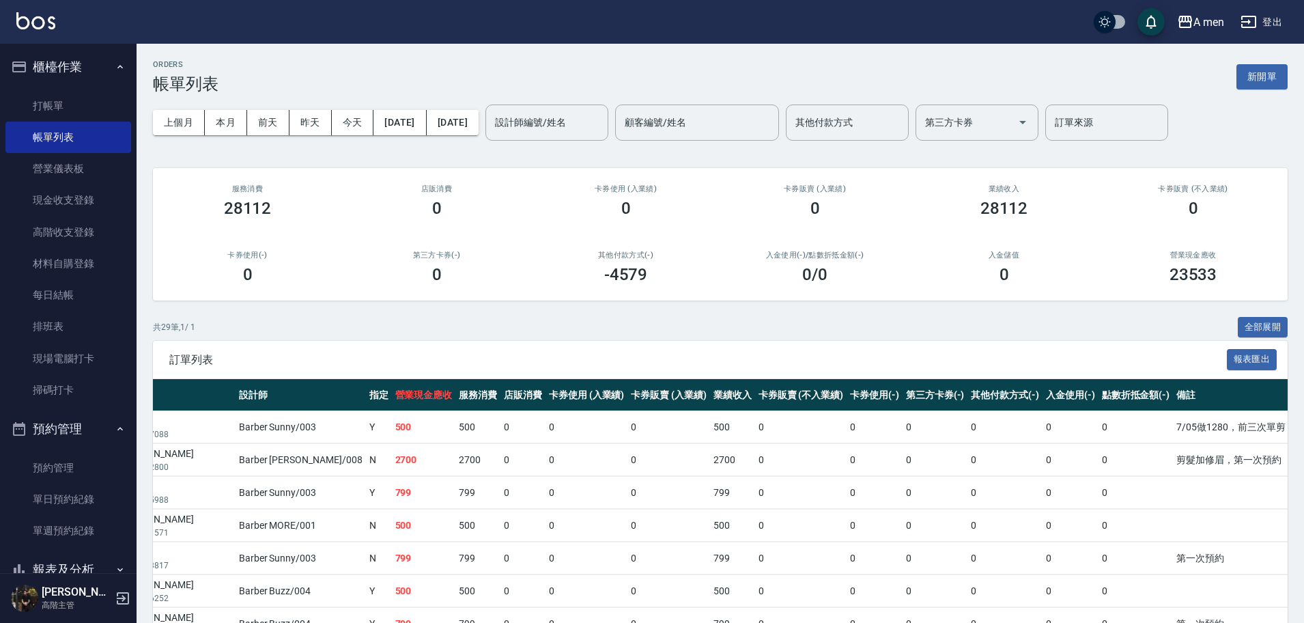
click at [902, 384] on th "第三方卡券(-)" at bounding box center [935, 395] width 66 height 32
click at [77, 205] on link "現金收支登錄" at bounding box center [68, 199] width 126 height 31
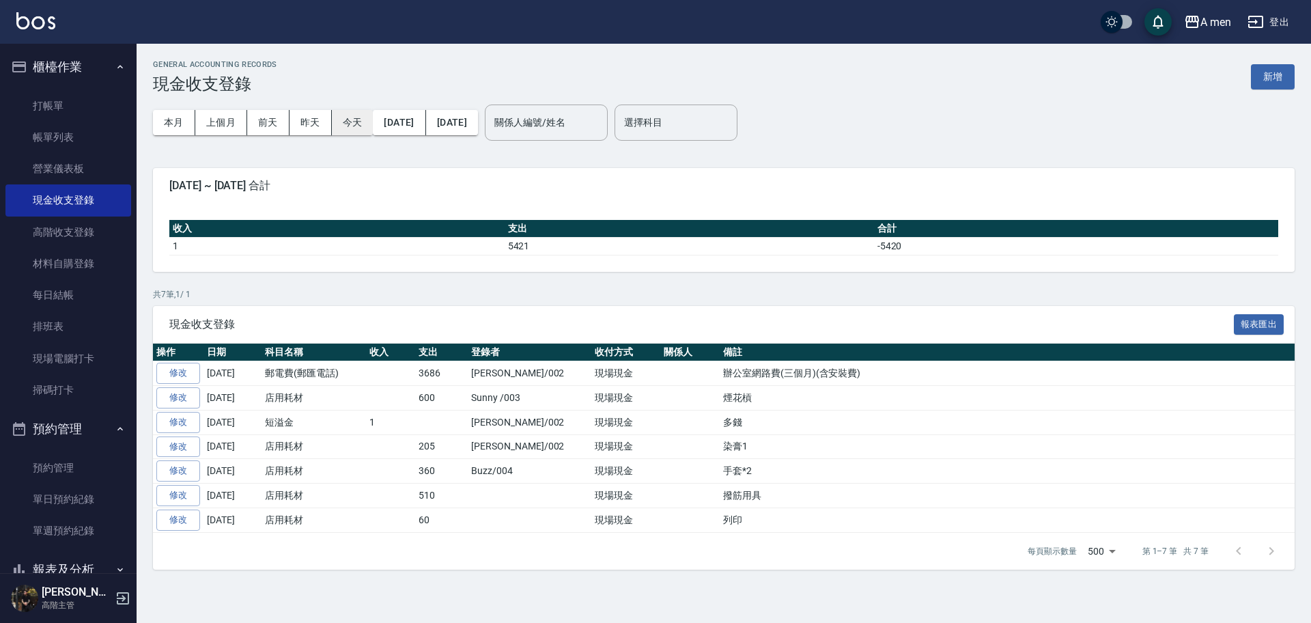
click at [346, 124] on button "今天" at bounding box center [353, 122] width 42 height 25
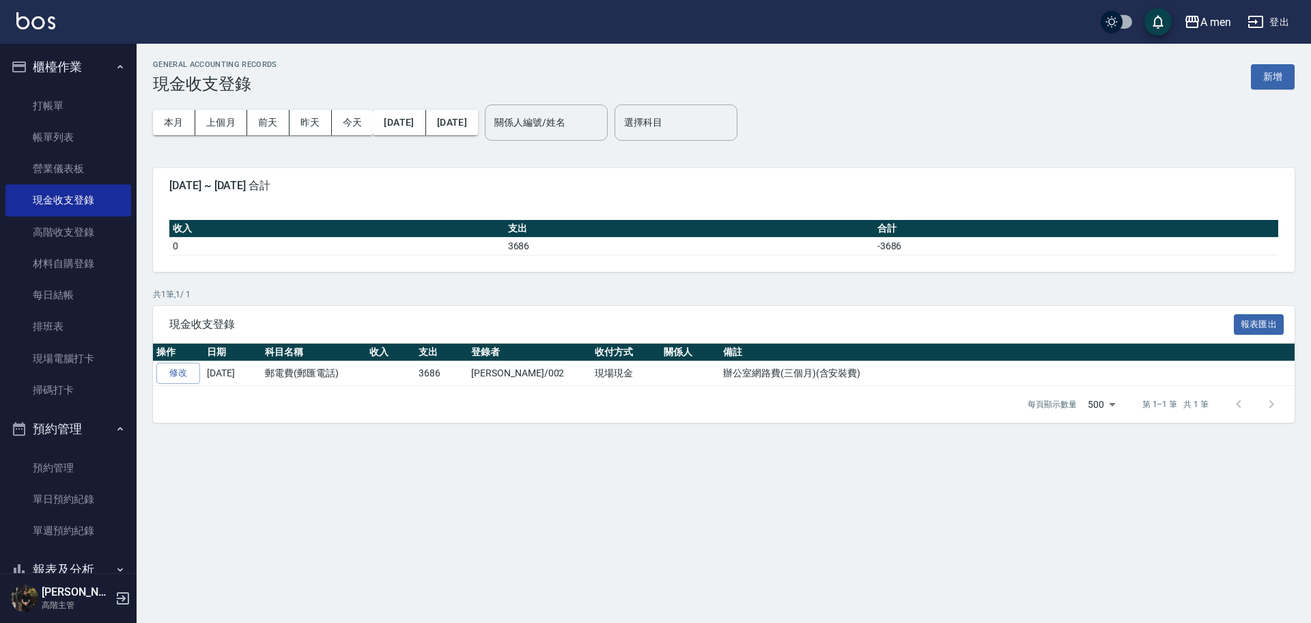
click at [443, 228] on th "收入" at bounding box center [336, 229] width 335 height 18
drag, startPoint x: 53, startPoint y: 123, endPoint x: 848, endPoint y: 208, distance: 799.7
click at [52, 124] on link "帳單列表" at bounding box center [68, 137] width 126 height 31
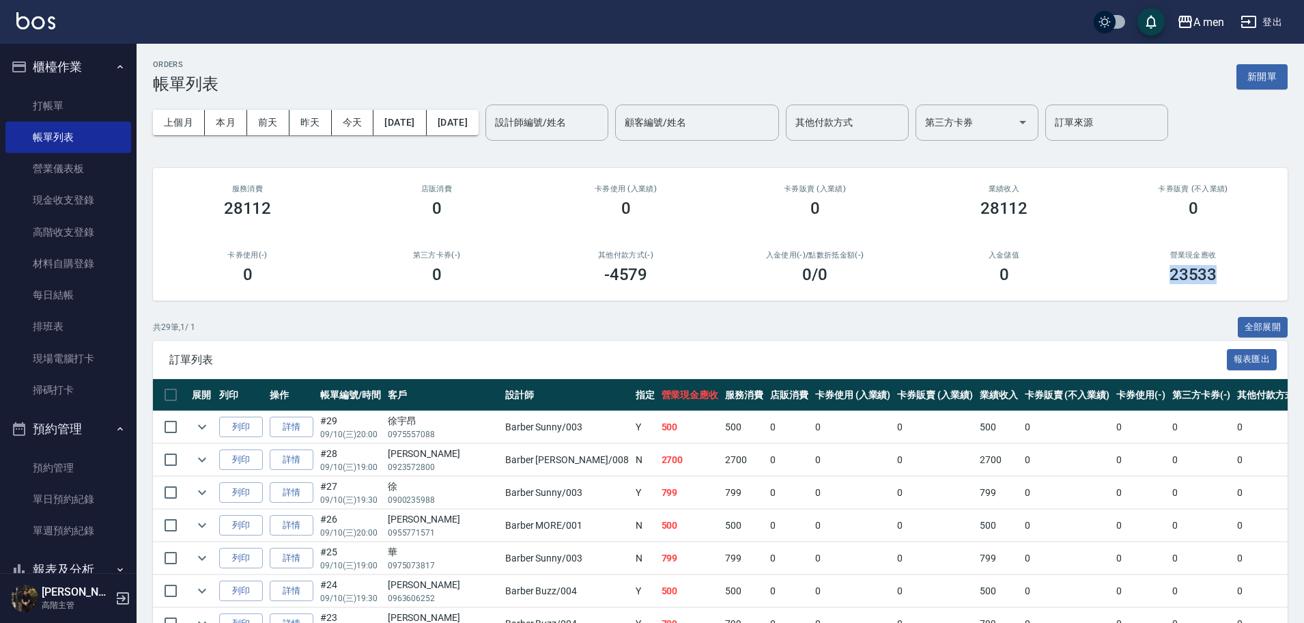
drag, startPoint x: 1163, startPoint y: 268, endPoint x: 1255, endPoint y: 280, distance: 92.9
click at [1255, 280] on div "23533" at bounding box center [1193, 274] width 156 height 19
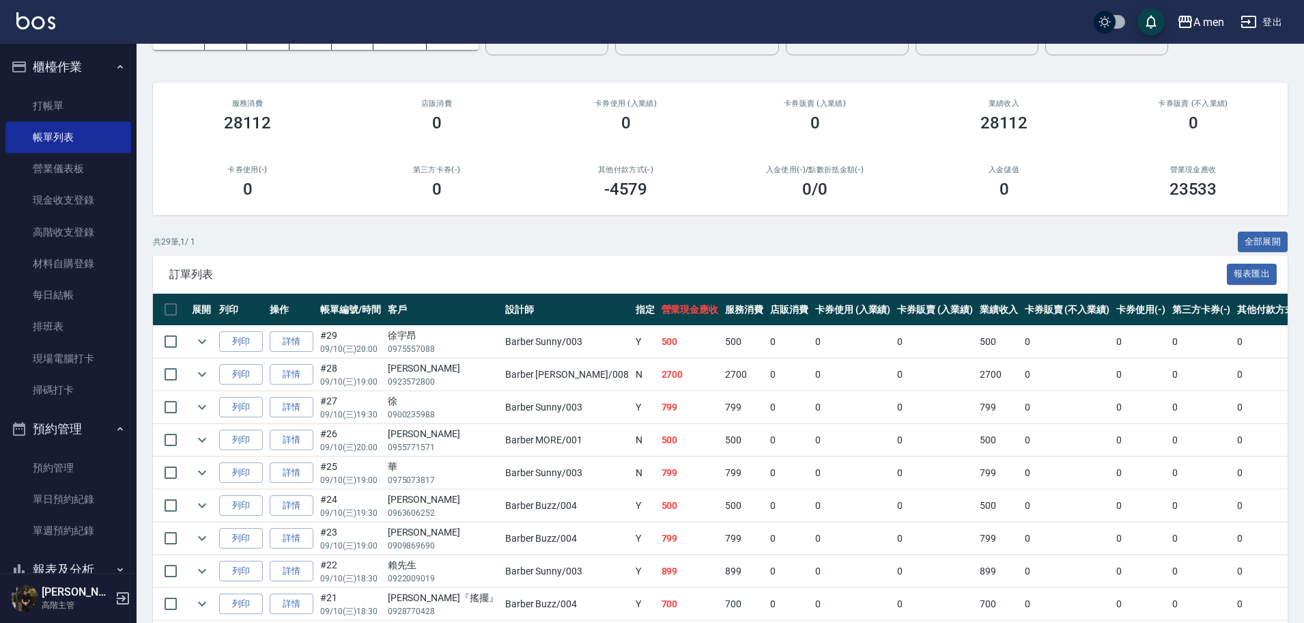
scroll to position [171, 0]
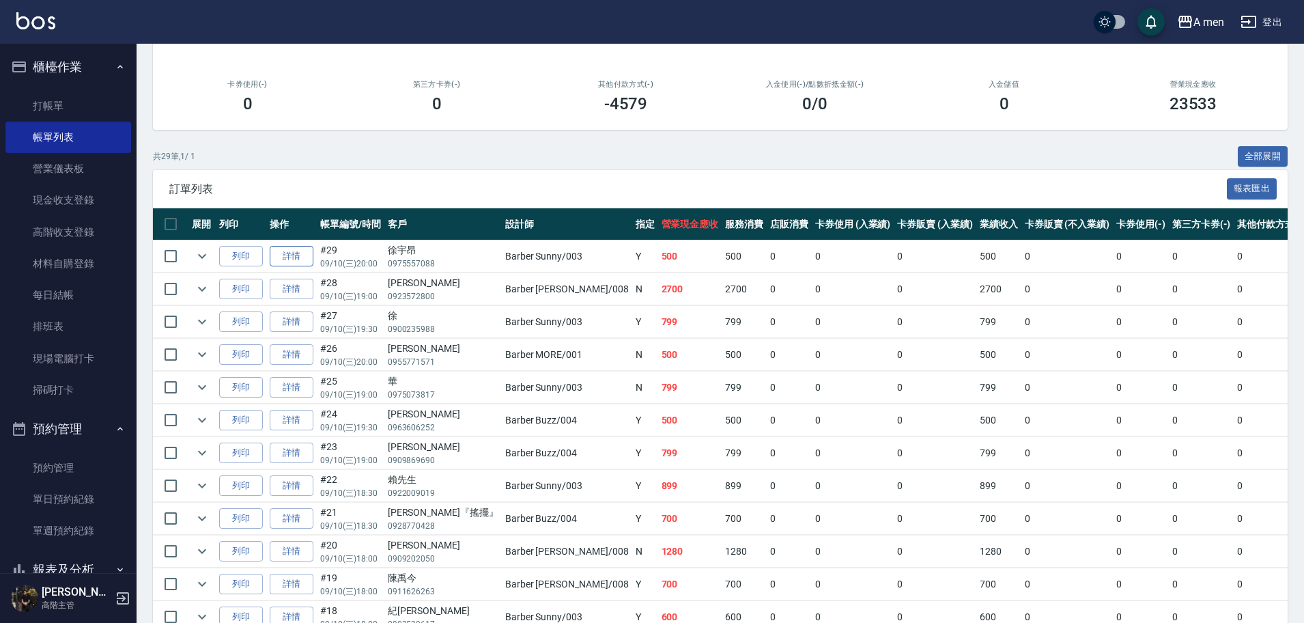
click at [291, 253] on link "詳情" at bounding box center [292, 256] width 44 height 21
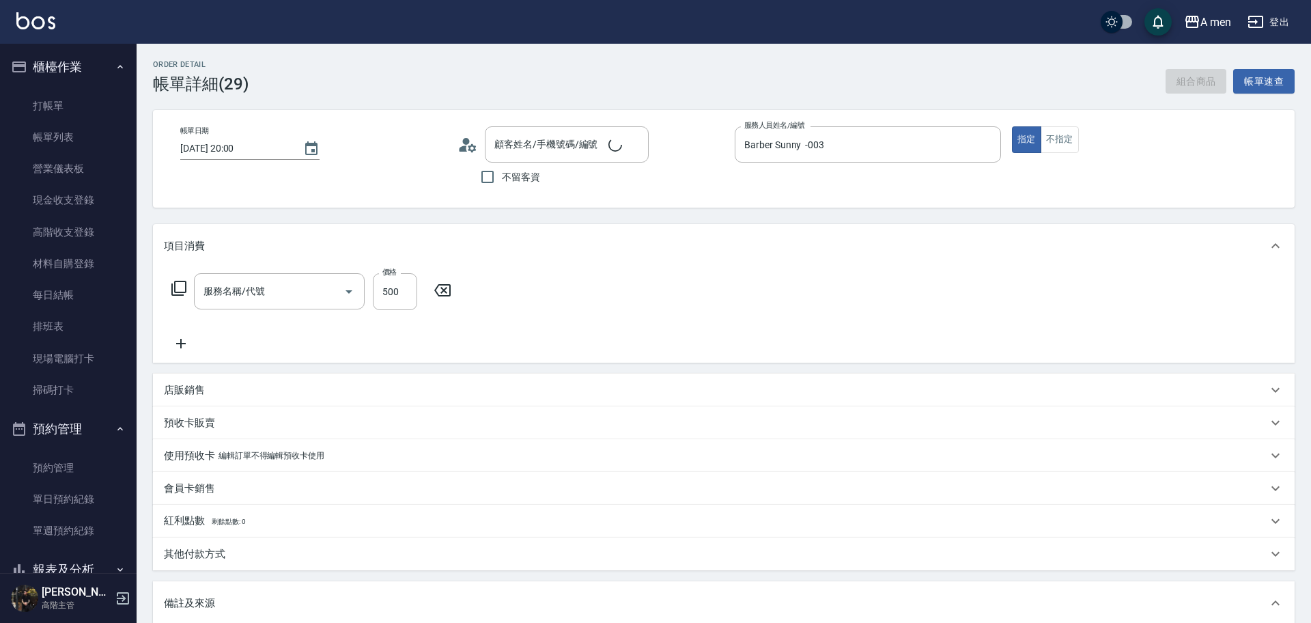
type input "2025/09/10 20:00"
type input "Barber Sunny -003"
type input "7/05做1280，前三次單剪"
type input "男士理髮(A01)"
type input "徐宇昂/0975557088/null"
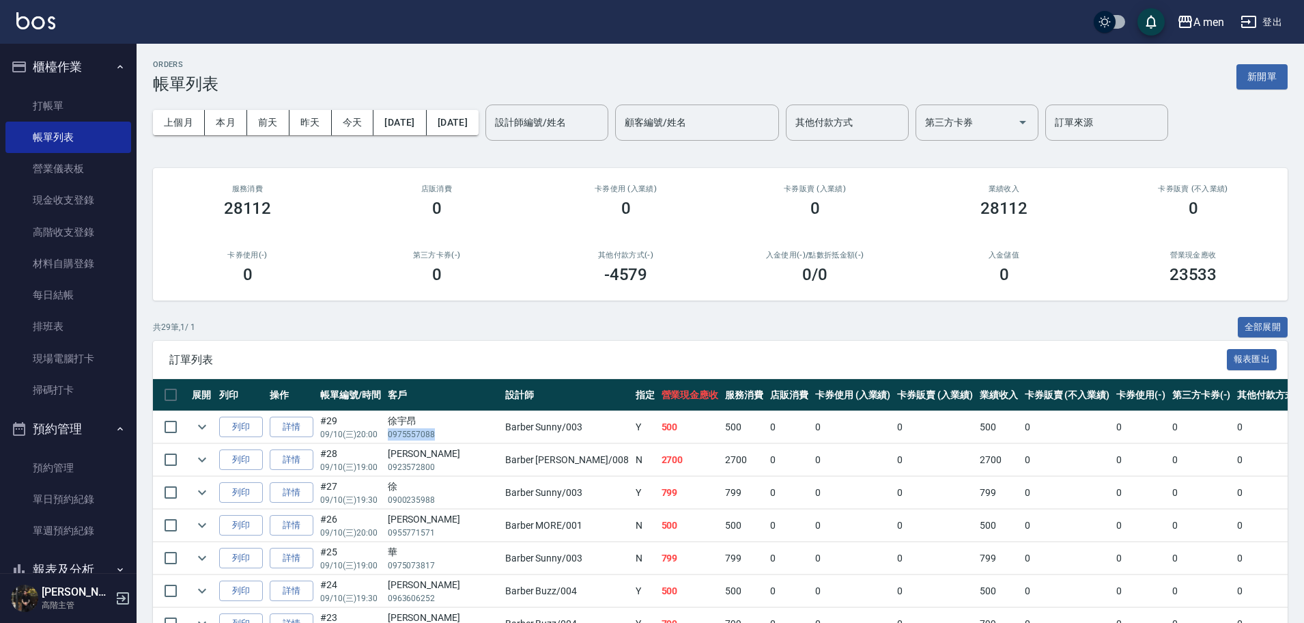
drag, startPoint x: 388, startPoint y: 434, endPoint x: 437, endPoint y: 429, distance: 49.4
click at [437, 429] on p "0975557088" at bounding box center [443, 434] width 111 height 12
copy p "0975557088"
click at [500, 352] on div "訂單列表 報表匯出" at bounding box center [720, 360] width 1134 height 38
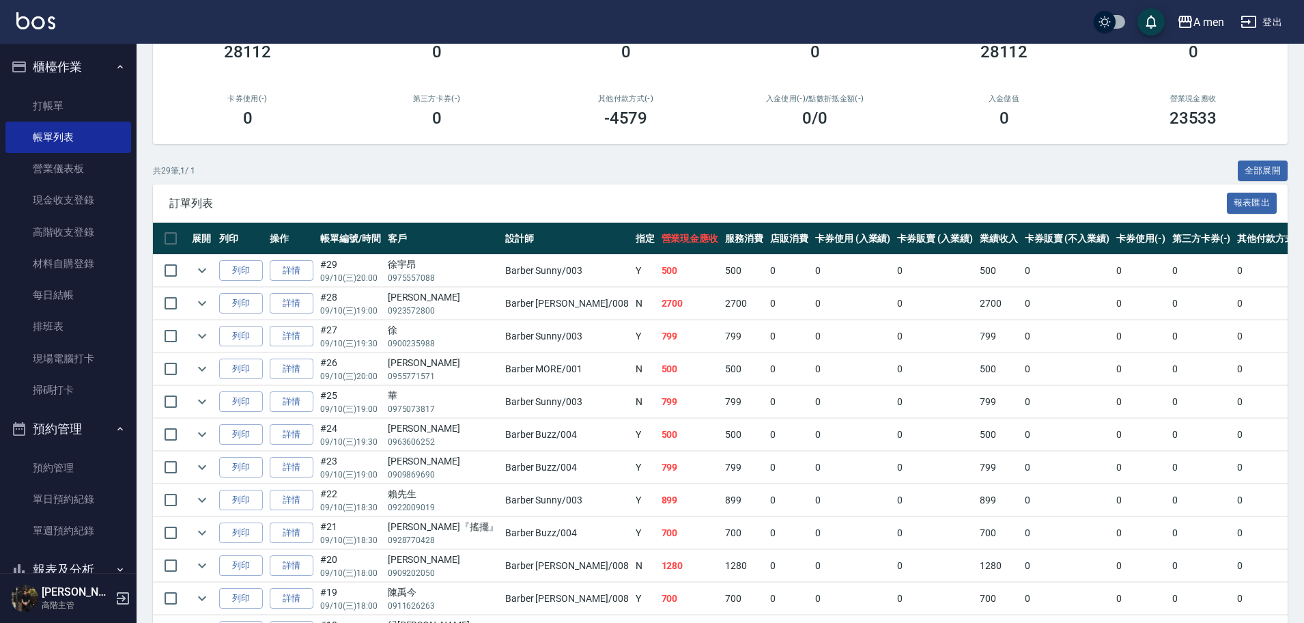
scroll to position [256, 0]
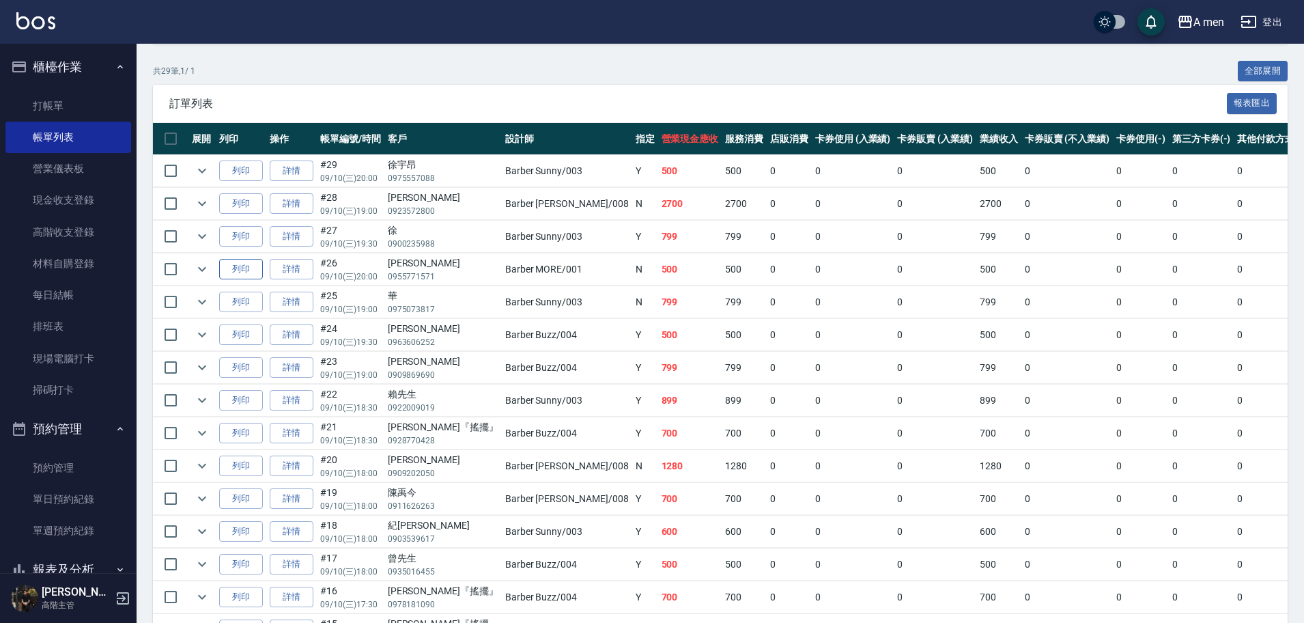
drag, startPoint x: 205, startPoint y: 271, endPoint x: 223, endPoint y: 271, distance: 17.7
click at [205, 271] on icon "expand row" at bounding box center [202, 269] width 16 height 16
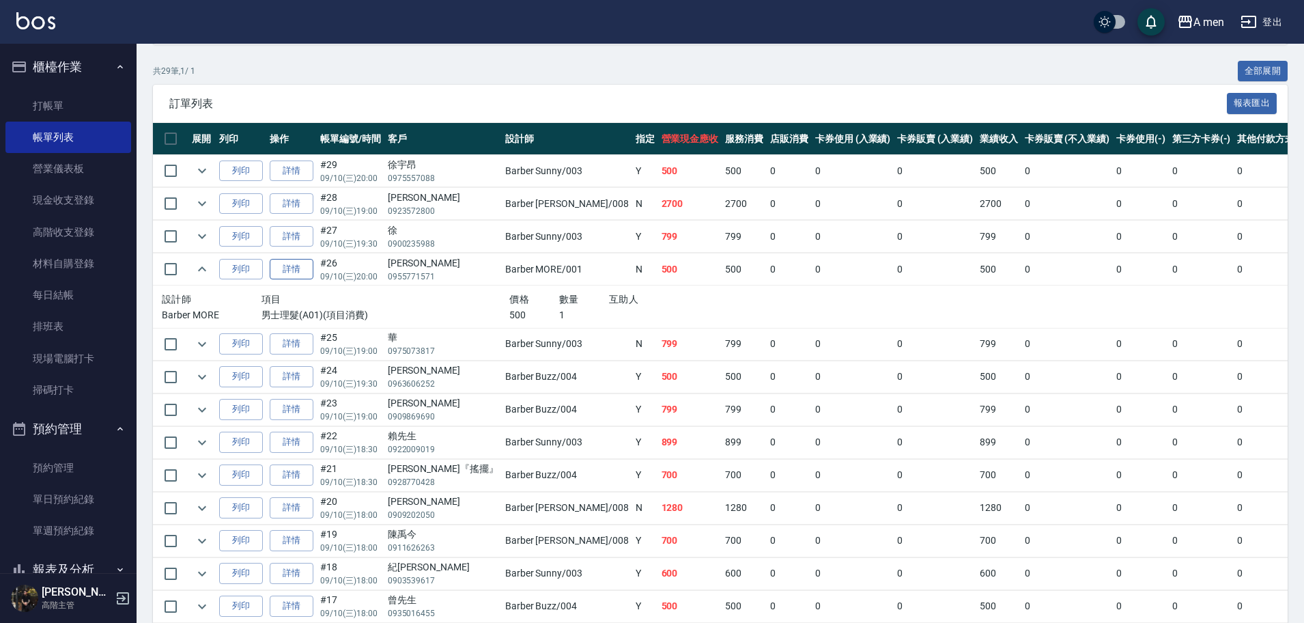
click at [309, 271] on link "詳情" at bounding box center [292, 269] width 44 height 21
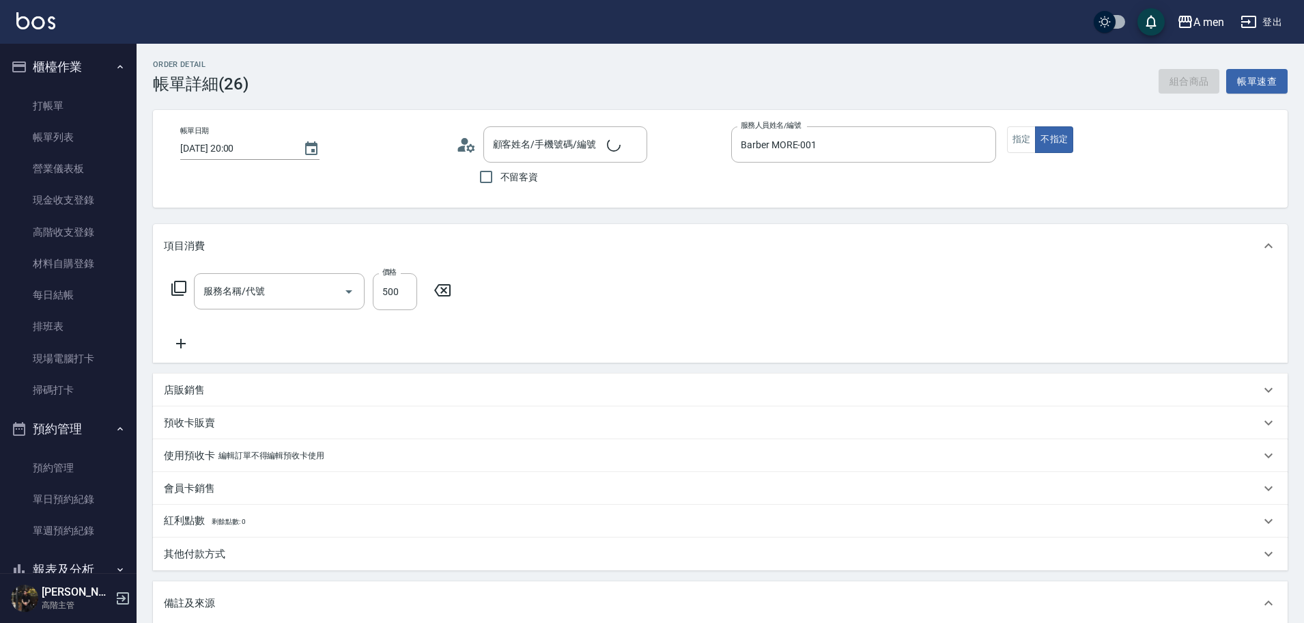
type input "2025/09/10 20:00"
type input "Barber MORE-001"
type input "男士理髮(A01)"
type input "睿宏/0955771571/"
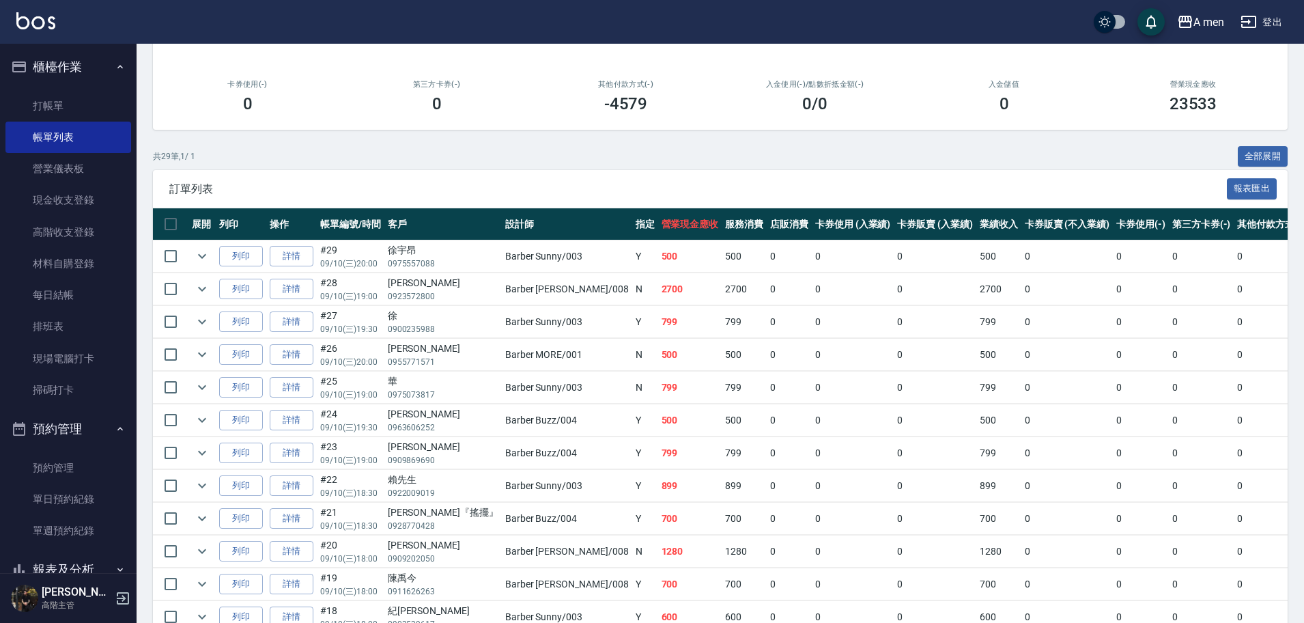
scroll to position [256, 0]
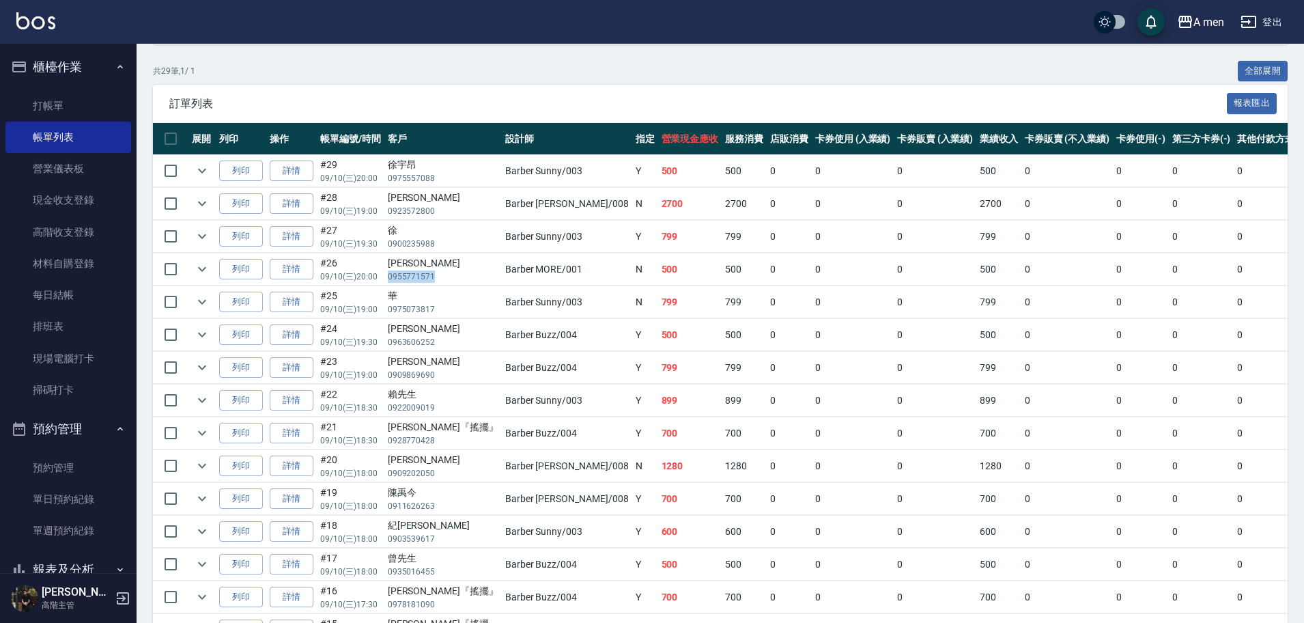
drag, startPoint x: 388, startPoint y: 277, endPoint x: 432, endPoint y: 276, distance: 44.4
click at [432, 276] on p "0955771571" at bounding box center [443, 276] width 111 height 12
copy p "0955771571"
click at [47, 504] on link "單日預約紀錄" at bounding box center [68, 498] width 126 height 31
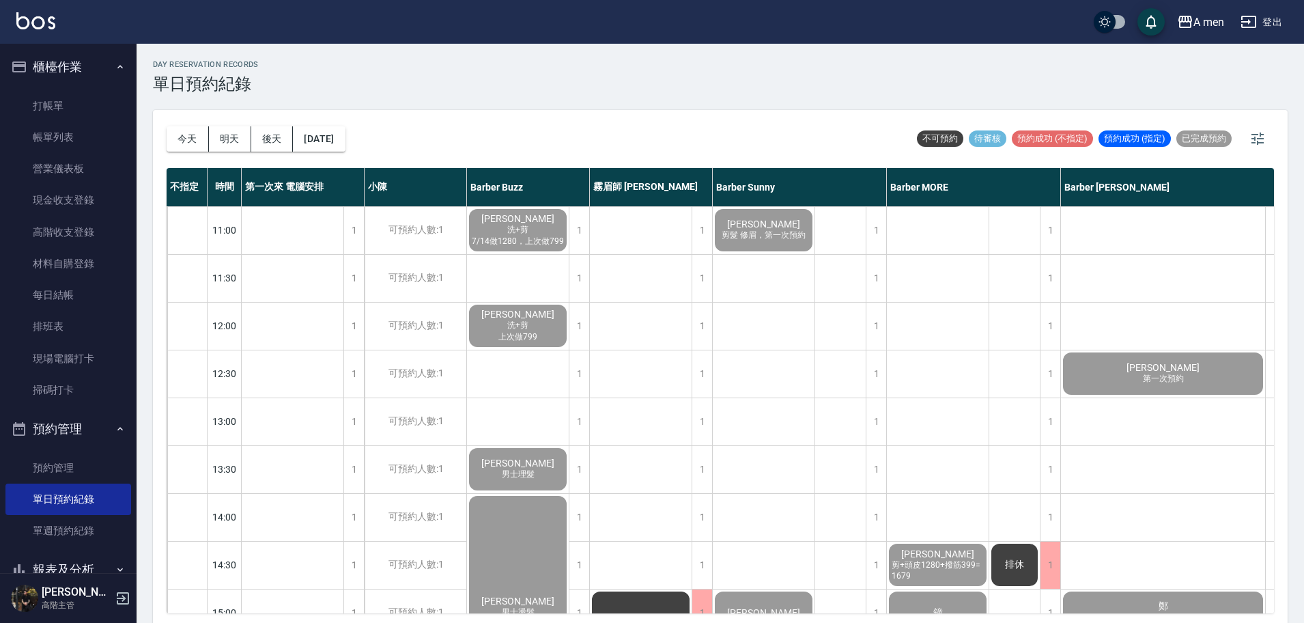
click at [778, 240] on span "剪髮 修眉，第一次預約" at bounding box center [763, 235] width 89 height 12
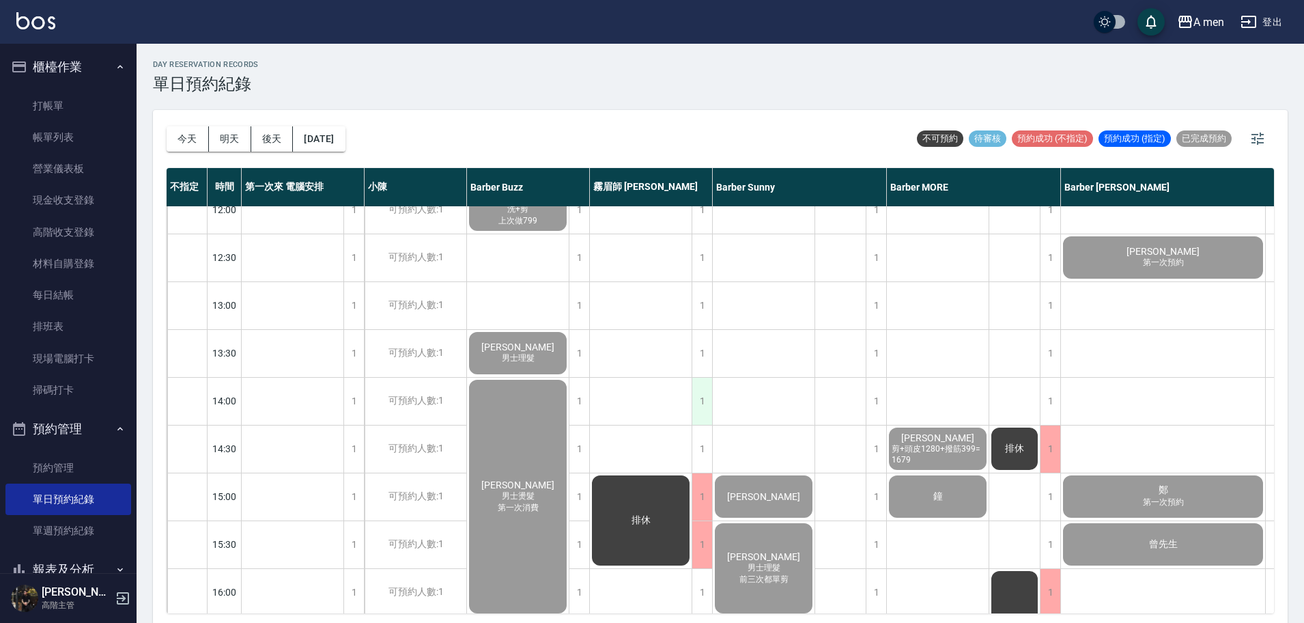
scroll to position [171, 0]
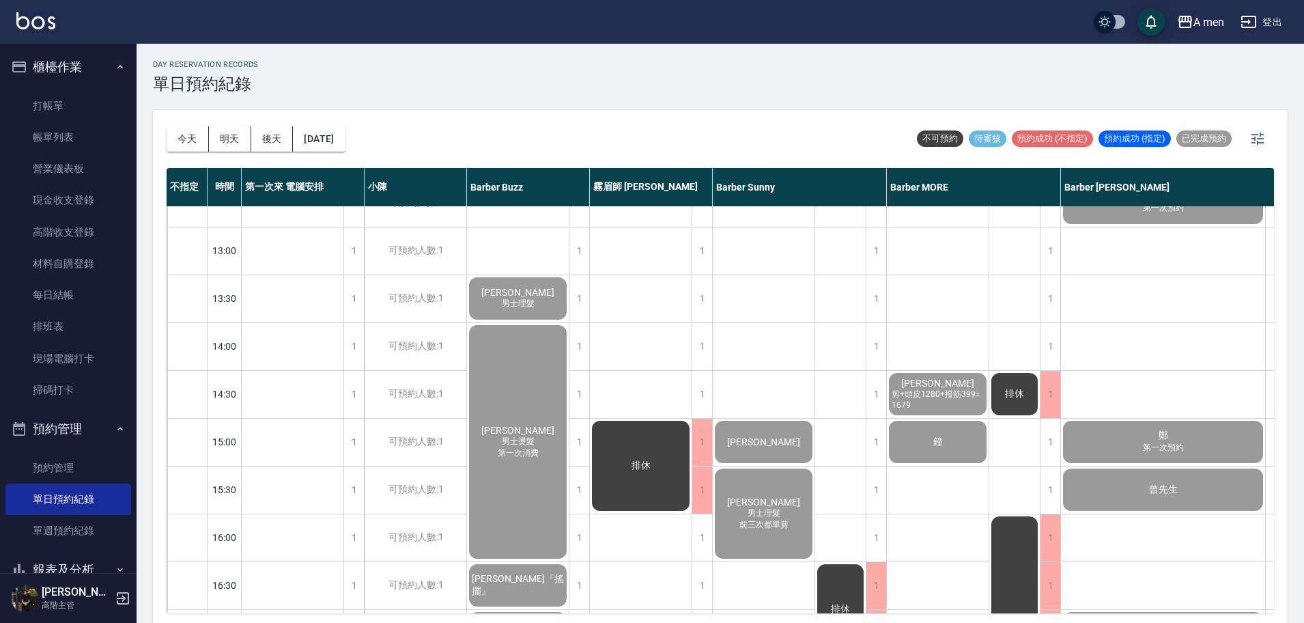
click at [730, 434] on div "康" at bounding box center [764, 441] width 102 height 46
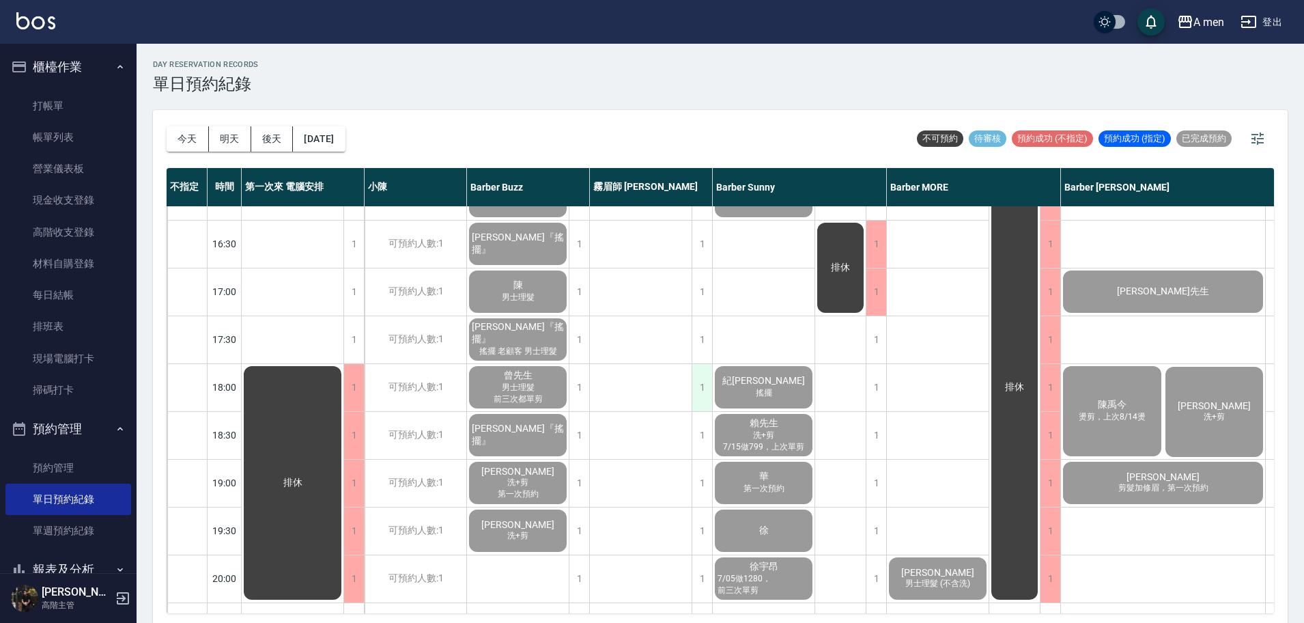
scroll to position [597, 0]
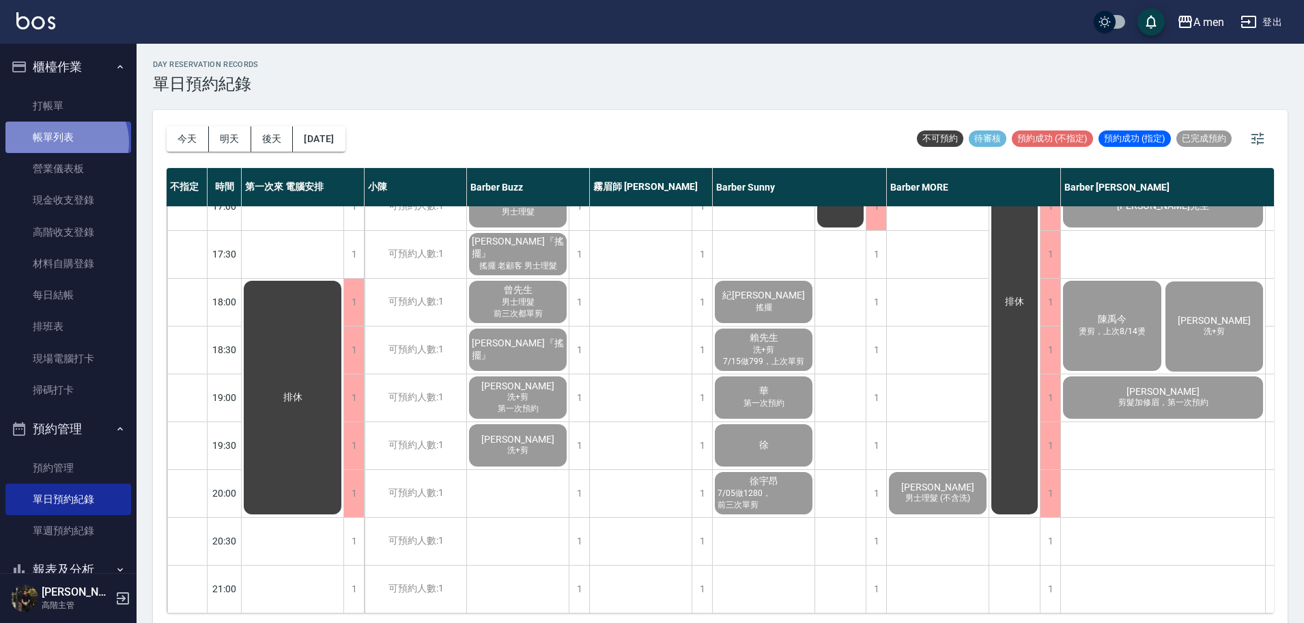
click at [65, 143] on link "帳單列表" at bounding box center [68, 137] width 126 height 31
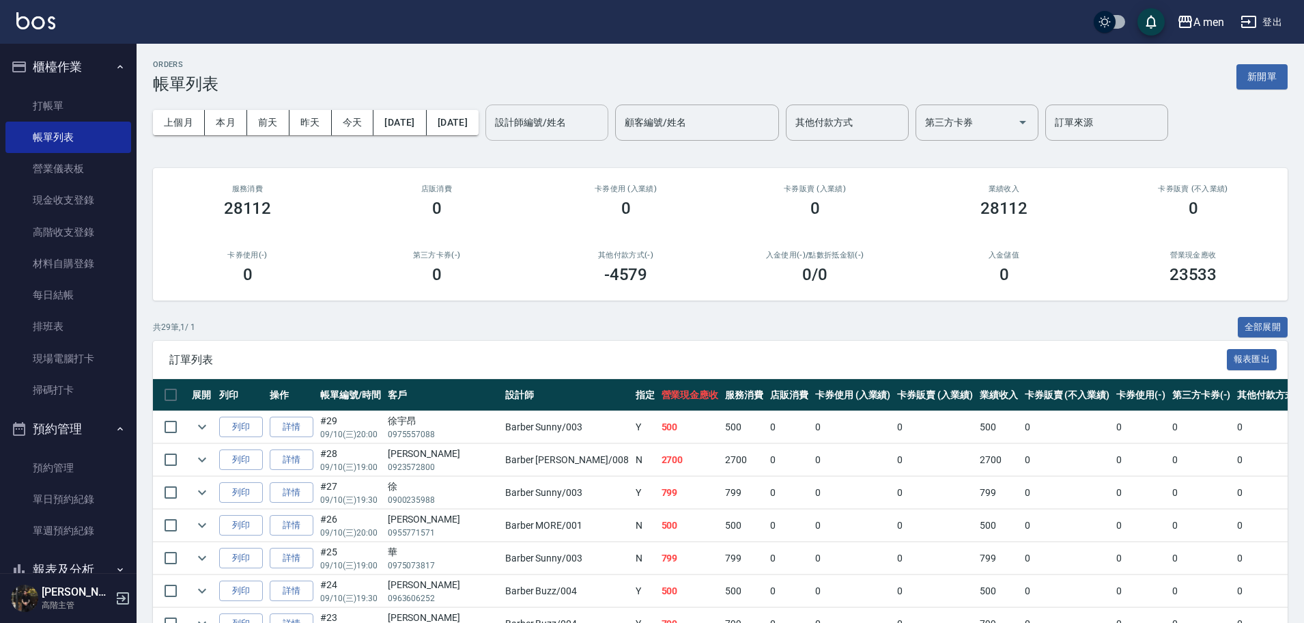
click at [555, 126] on input "設計師編號/姓名" at bounding box center [546, 123] width 111 height 24
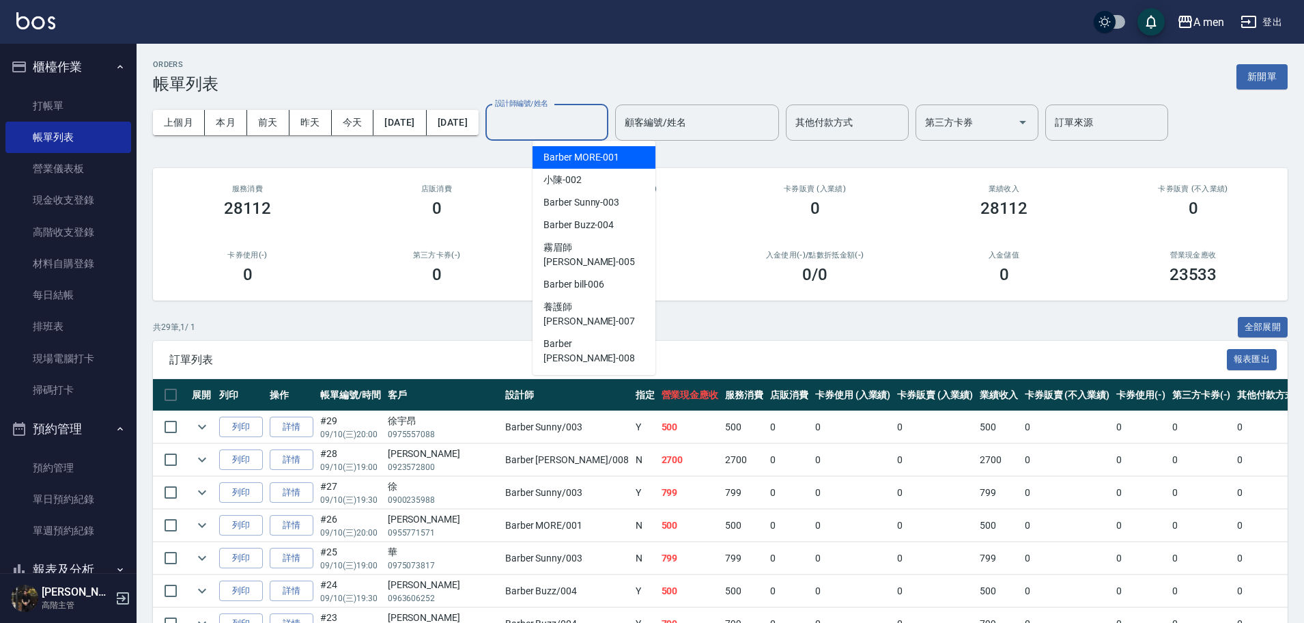
click at [568, 159] on span "Barber MORE -001" at bounding box center [581, 157] width 76 height 14
type input "Barber MORE-001"
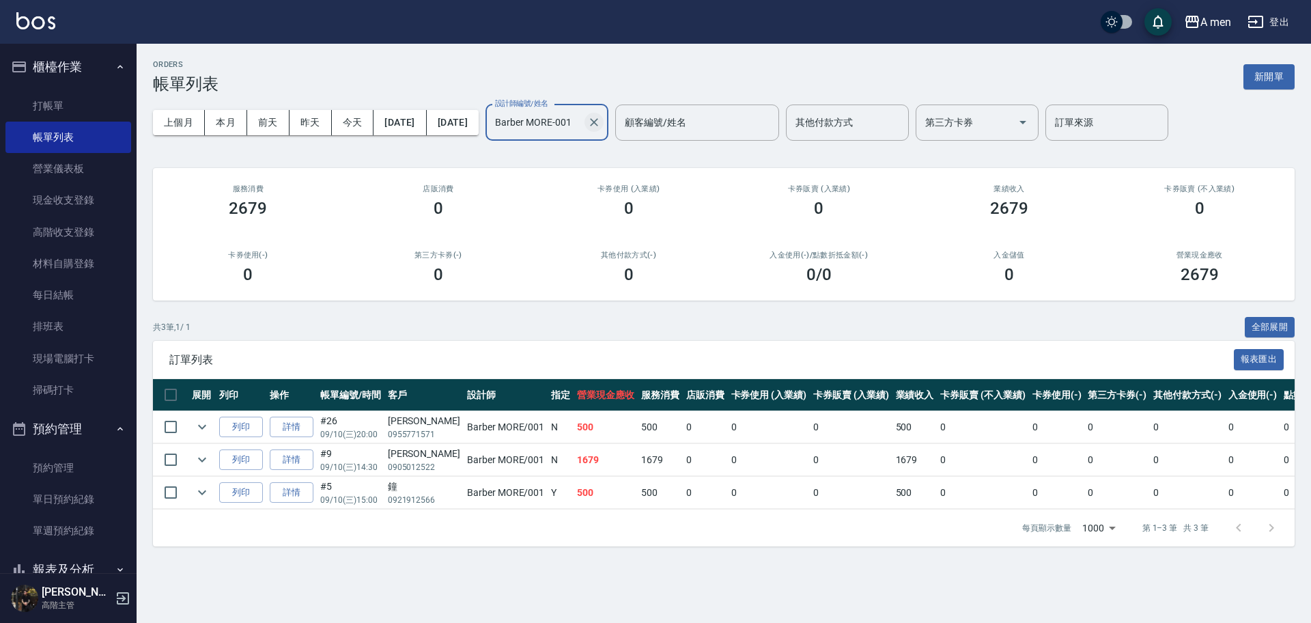
click at [601, 117] on icon "Clear" at bounding box center [594, 122] width 14 height 14
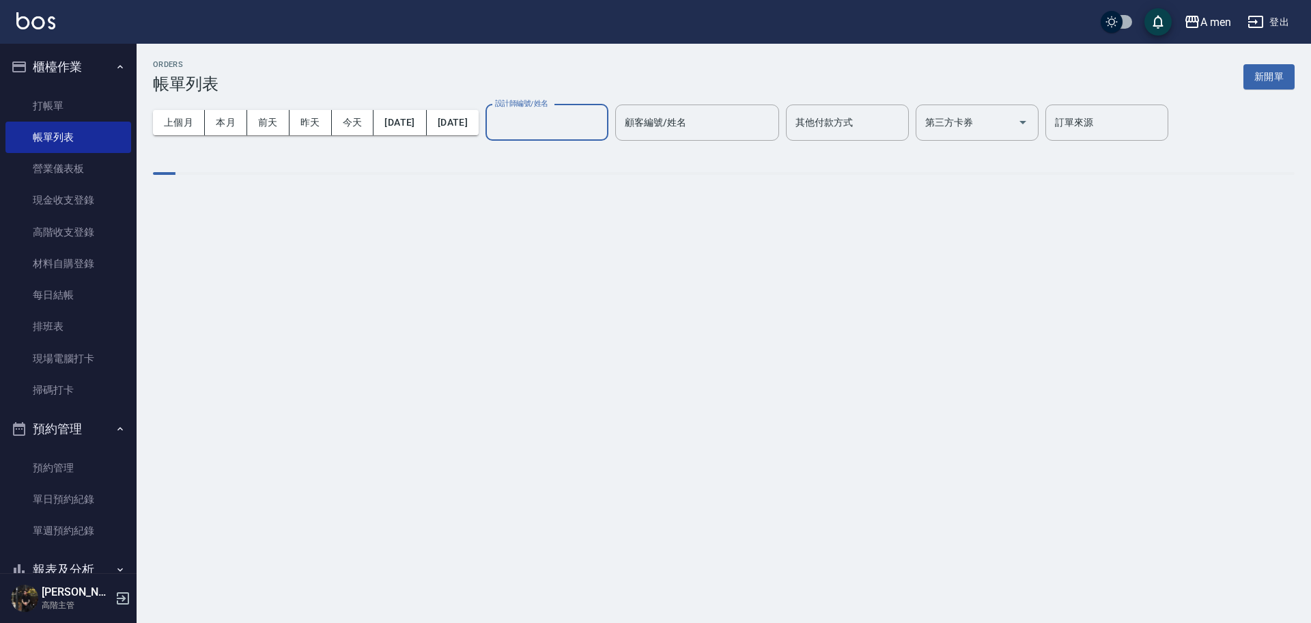
click at [602, 112] on input "設計師編號/姓名" at bounding box center [546, 123] width 111 height 24
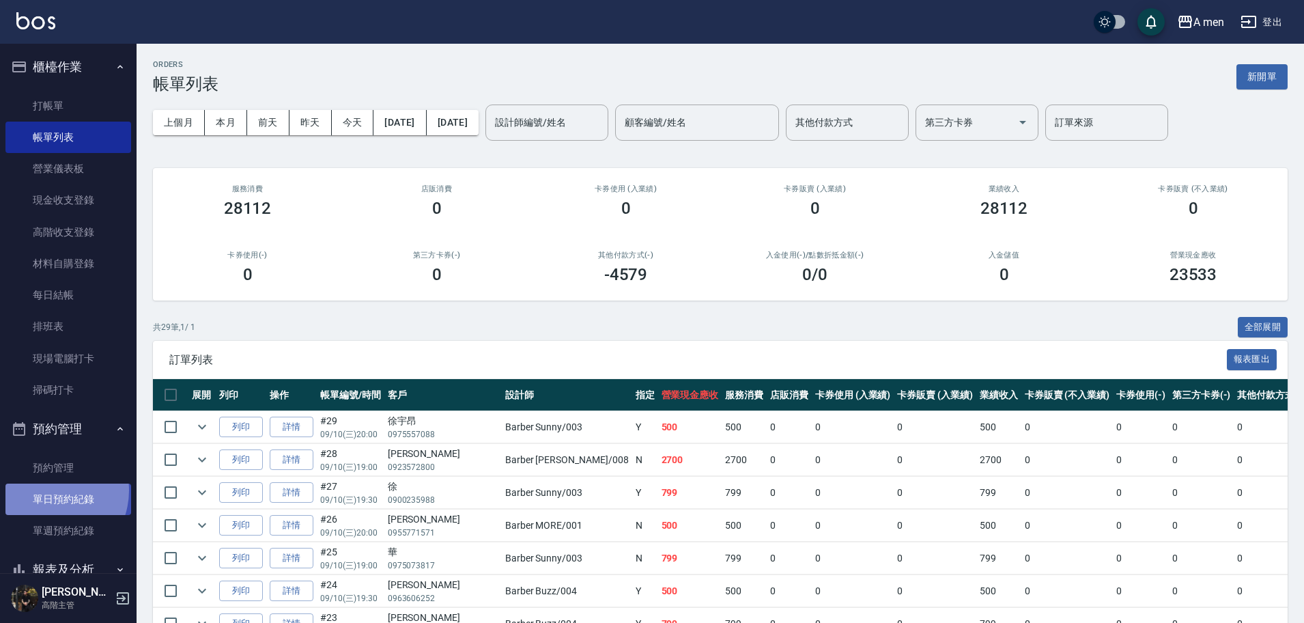
click at [48, 490] on link "單日預約紀錄" at bounding box center [68, 498] width 126 height 31
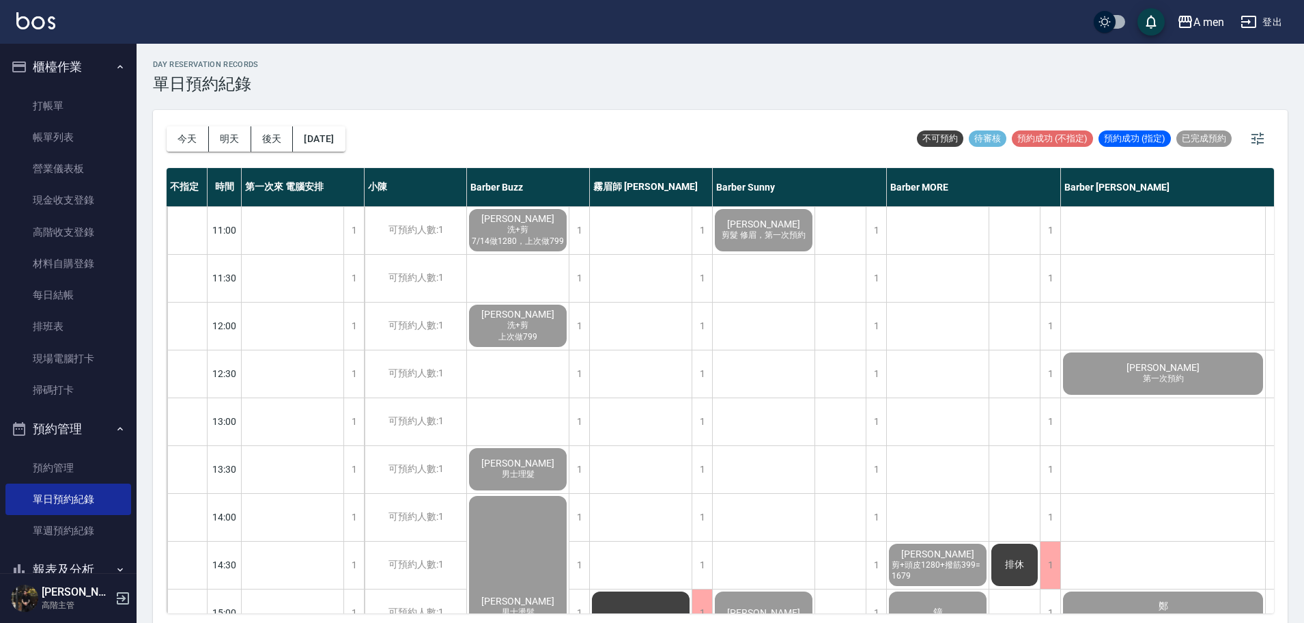
scroll to position [0, 65]
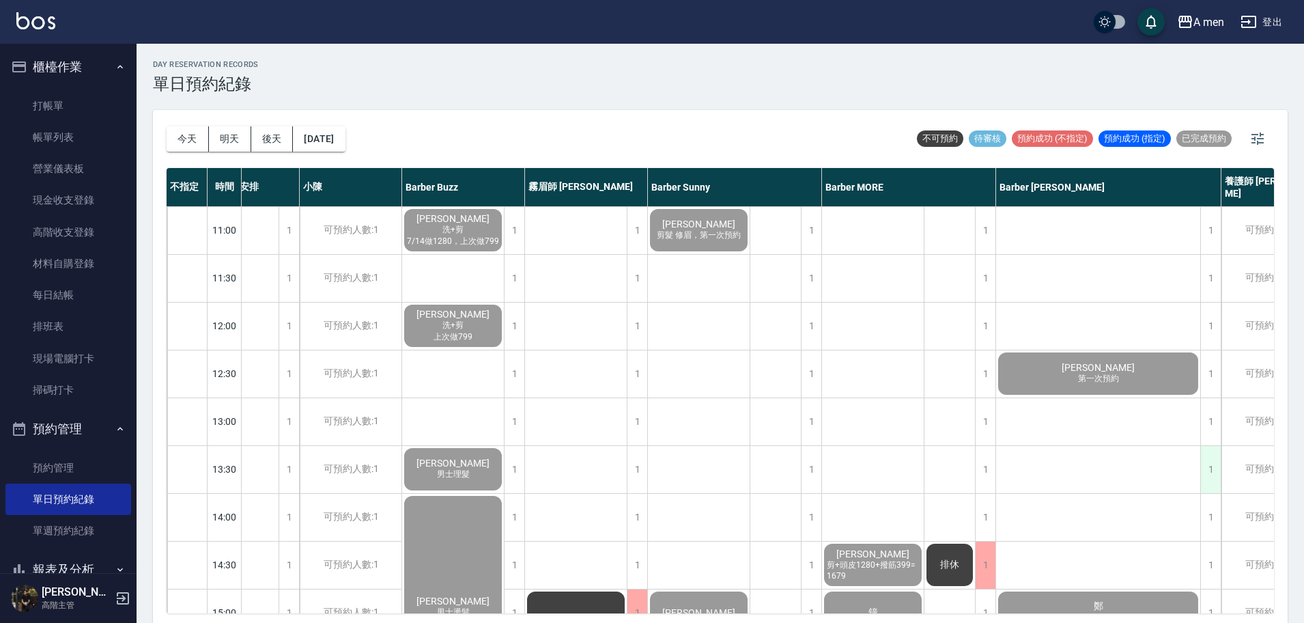
click at [1210, 478] on div "1" at bounding box center [1210, 469] width 20 height 47
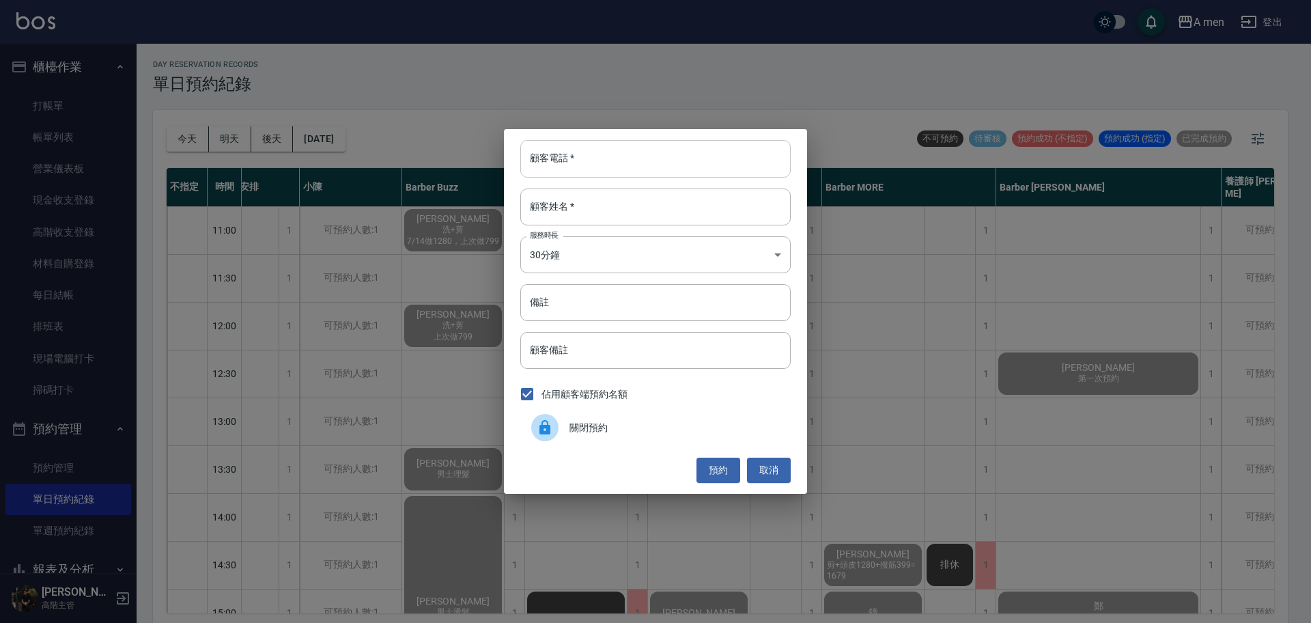
click at [736, 158] on input "顧客電話   *" at bounding box center [655, 158] width 270 height 37
click at [565, 199] on input "顧客姓名   *" at bounding box center [655, 206] width 270 height 37
click at [777, 459] on button "取消" at bounding box center [769, 469] width 44 height 25
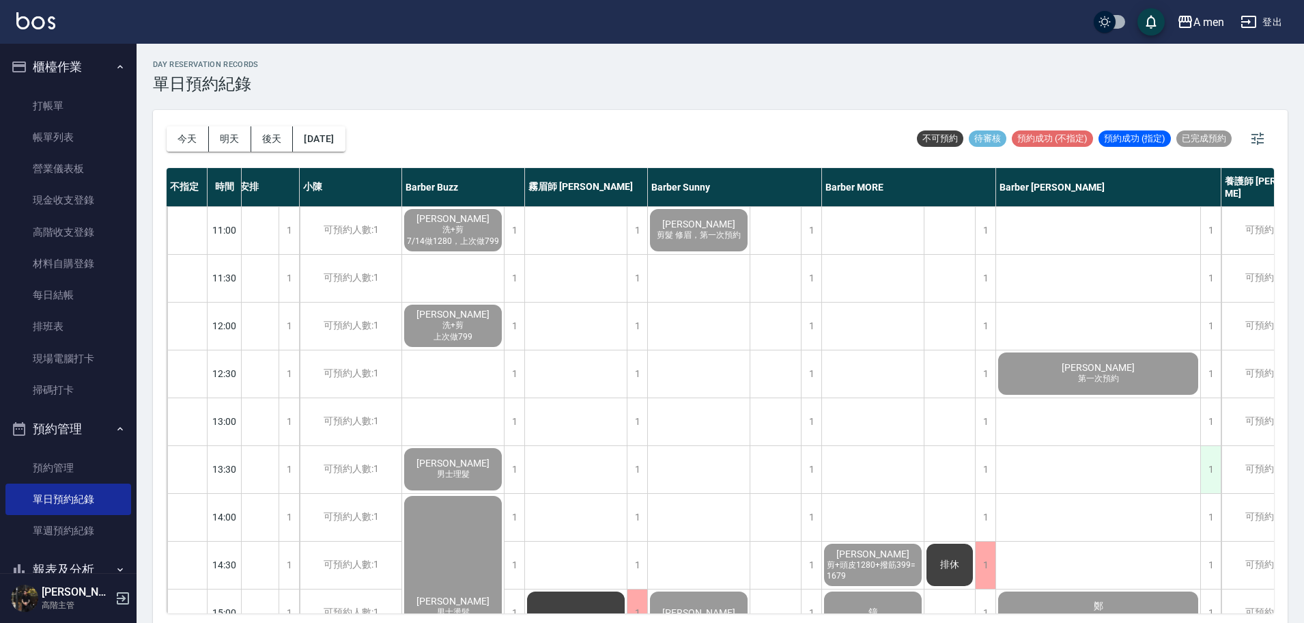
click at [1202, 487] on div "1" at bounding box center [1210, 469] width 20 height 47
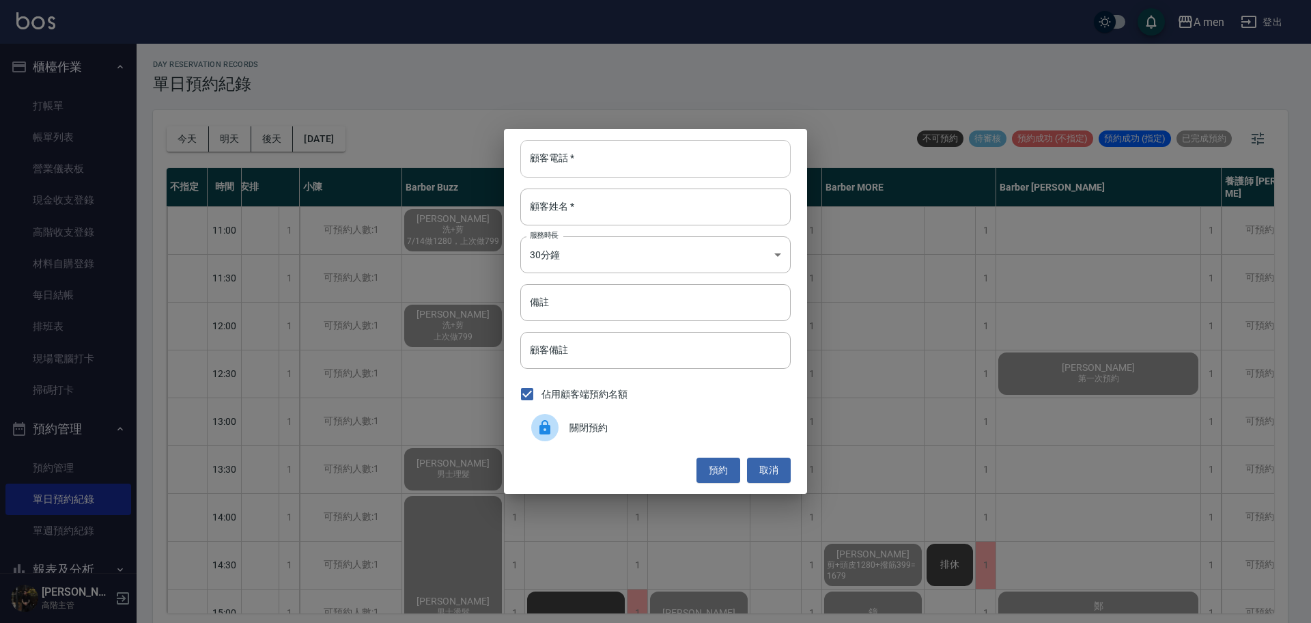
click at [639, 167] on input "顧客電話   *" at bounding box center [655, 158] width 270 height 37
click at [627, 192] on input "顧客姓名   *" at bounding box center [655, 206] width 270 height 37
click at [788, 457] on button "取消" at bounding box center [769, 469] width 44 height 25
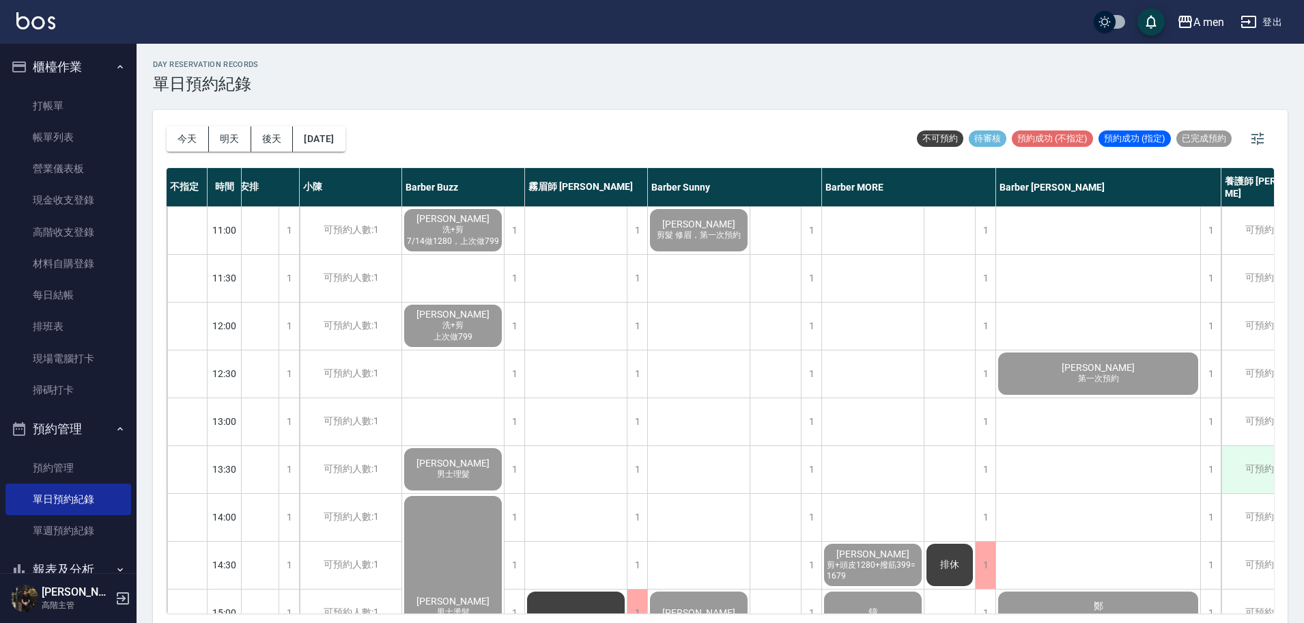
click at [1221, 476] on div "可預約人數:1" at bounding box center [1272, 469] width 102 height 47
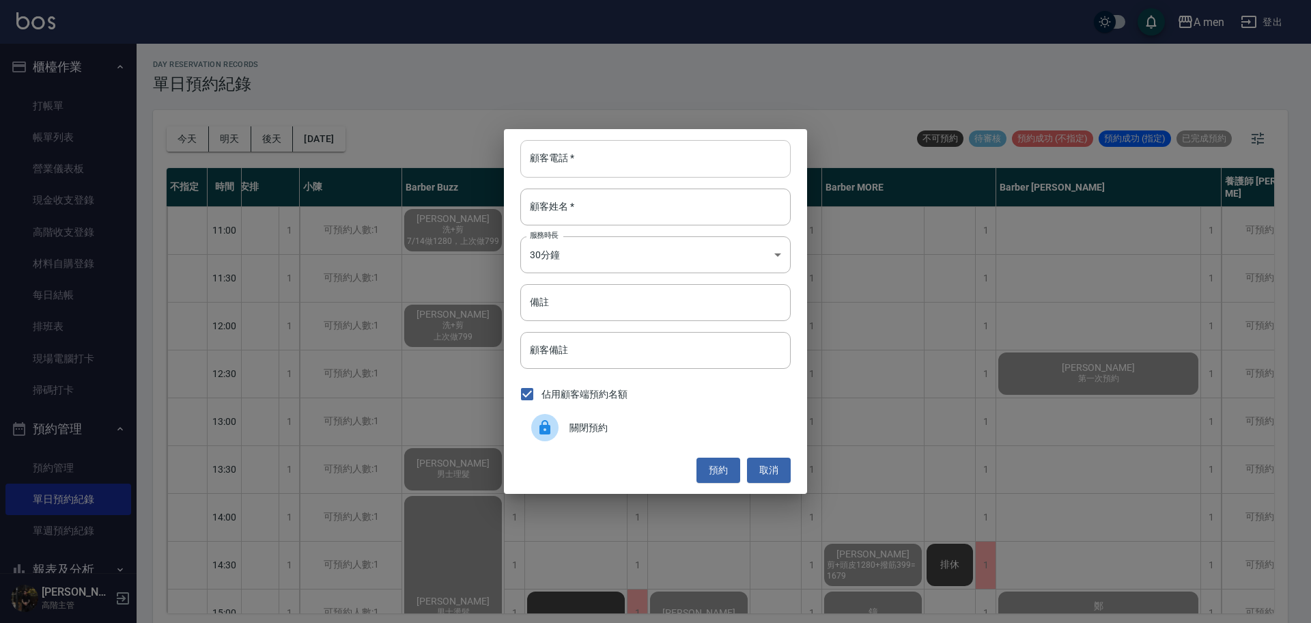
click at [605, 164] on input "顧客電話   *" at bounding box center [655, 158] width 270 height 37
paste input "0316"
type input "0316"
click at [636, 218] on input "顧客姓名   *" at bounding box center [655, 206] width 270 height 37
click at [730, 469] on button "預約" at bounding box center [718, 469] width 44 height 25
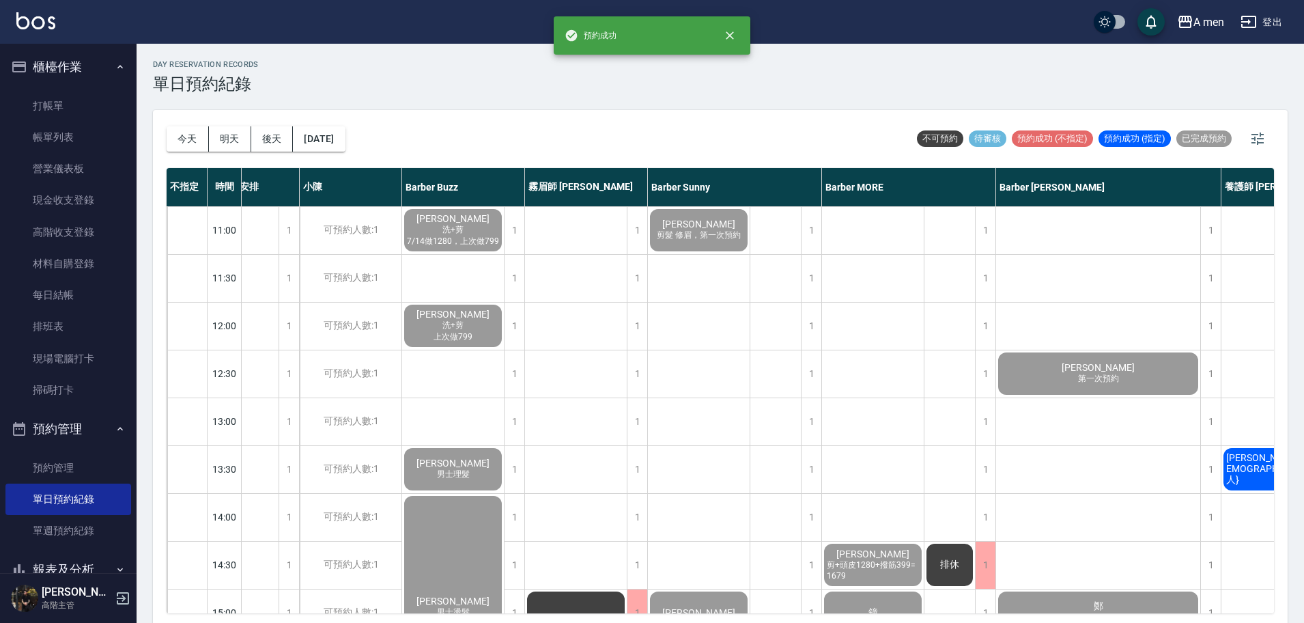
click at [1230, 472] on div "jon{j外國人}" at bounding box center [1272, 469] width 102 height 46
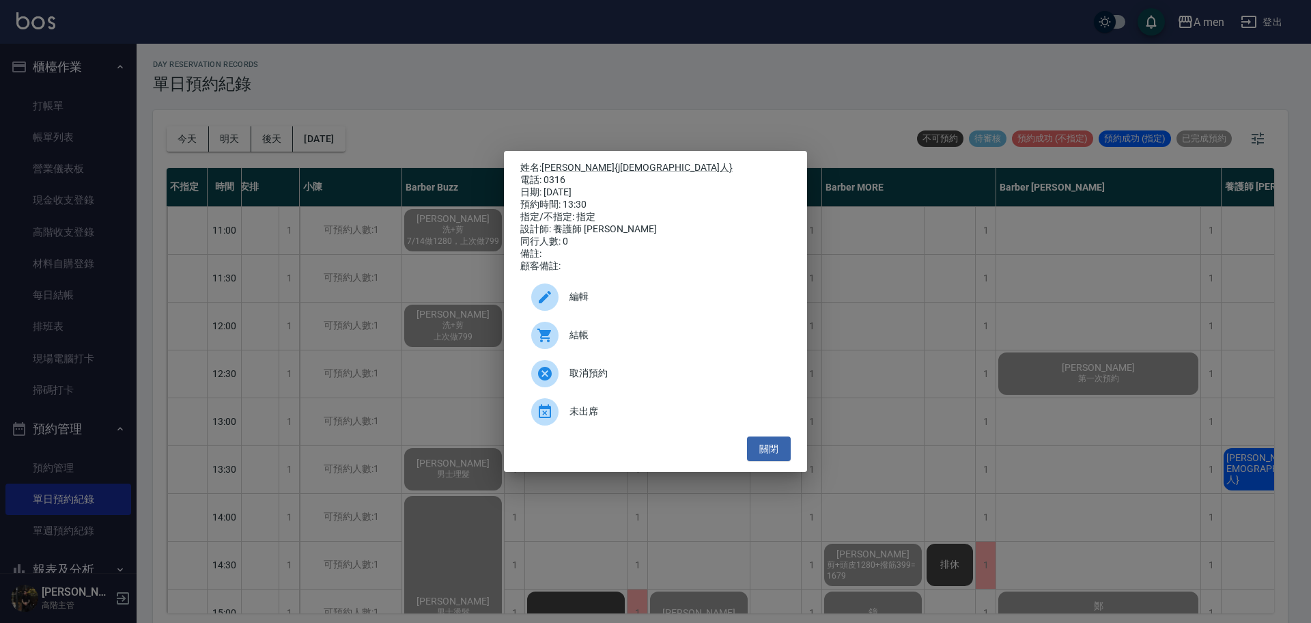
click at [611, 292] on div "編輯" at bounding box center [655, 297] width 270 height 38
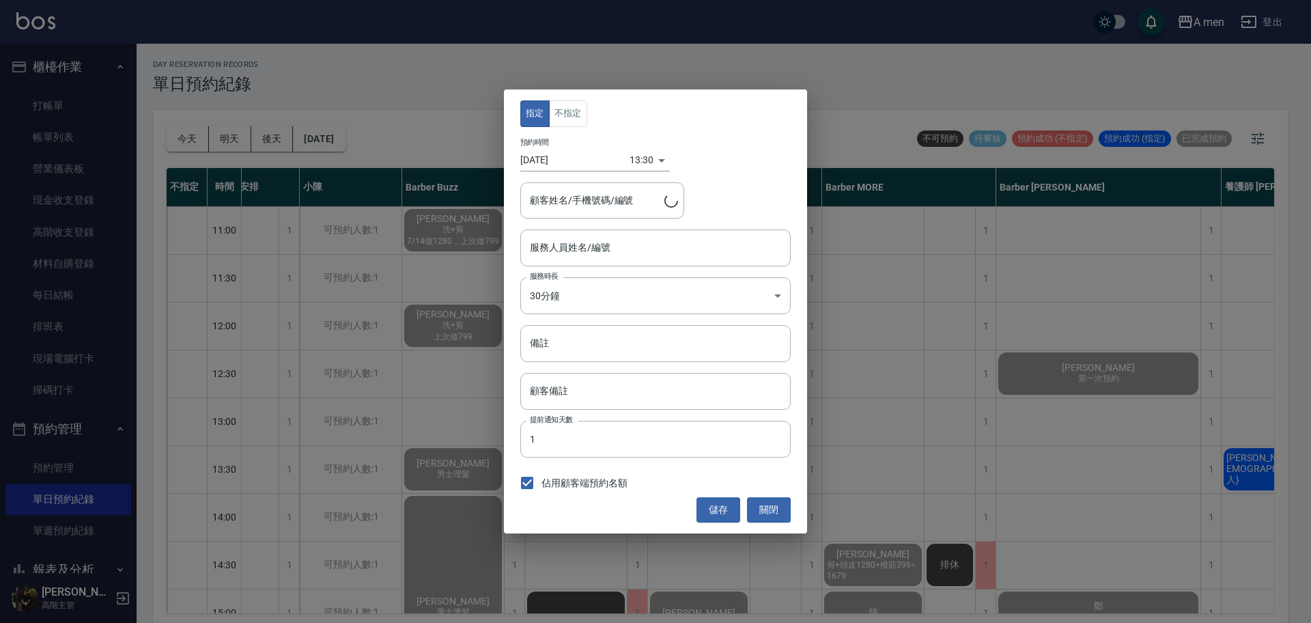
type input "養護師 小趙-007"
type input "jon{j外國人}/0316"
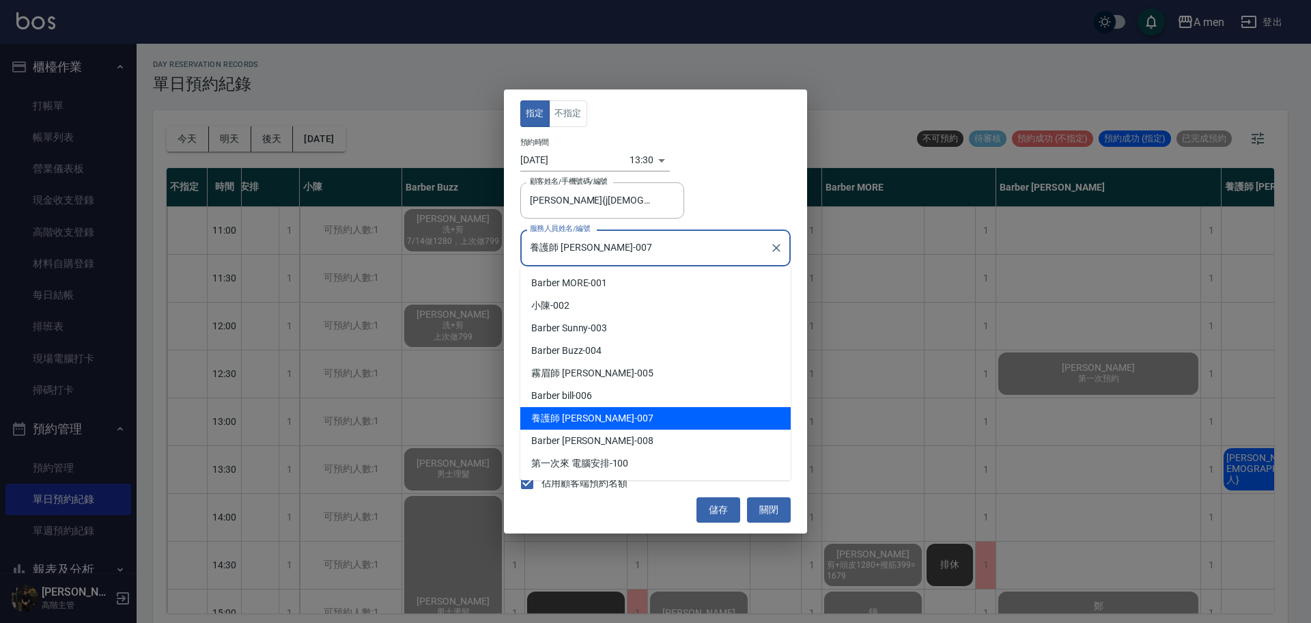
click at [606, 257] on input "養護師 小趙-007" at bounding box center [645, 247] width 238 height 24
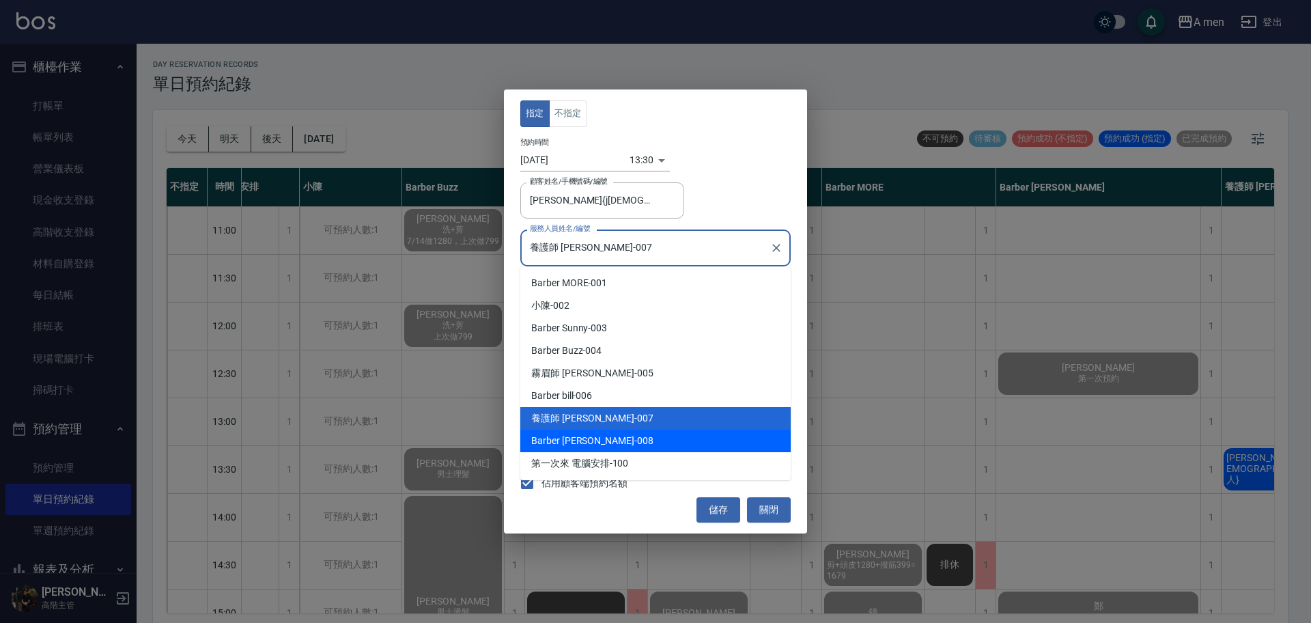
click at [603, 438] on div "Barber Garry -008" at bounding box center [655, 440] width 270 height 23
type input "Barber Garry-008"
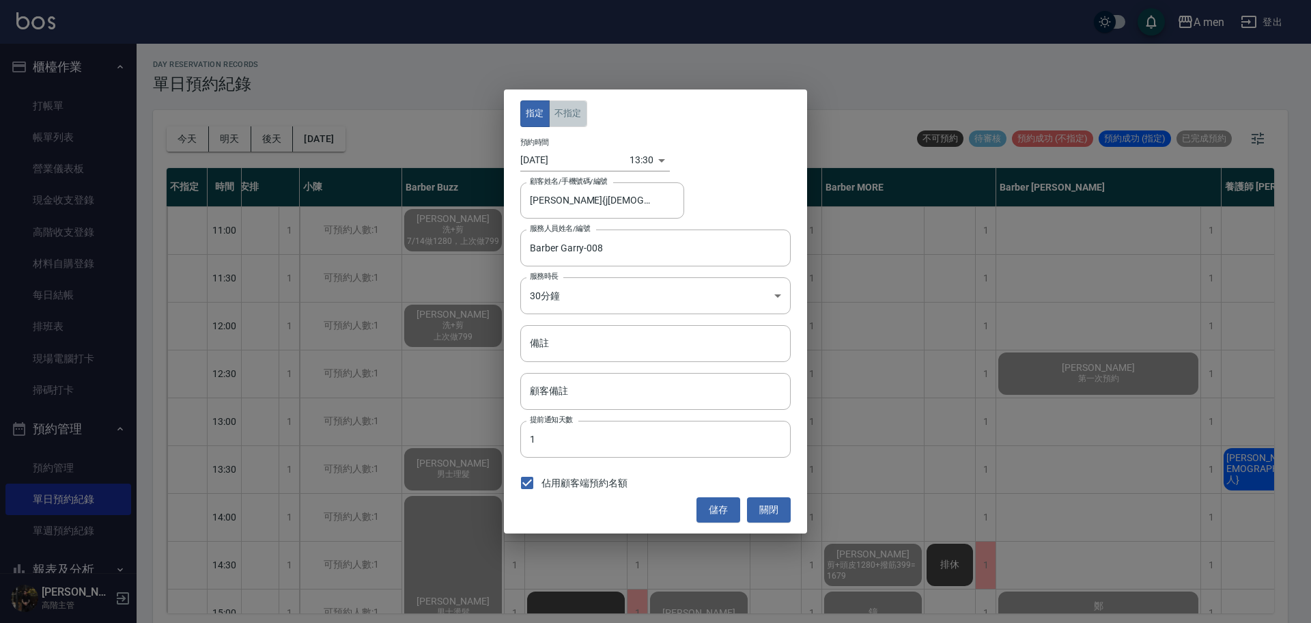
click at [562, 111] on button "不指定" at bounding box center [568, 113] width 38 height 27
click at [714, 510] on button "儲存" at bounding box center [718, 509] width 44 height 25
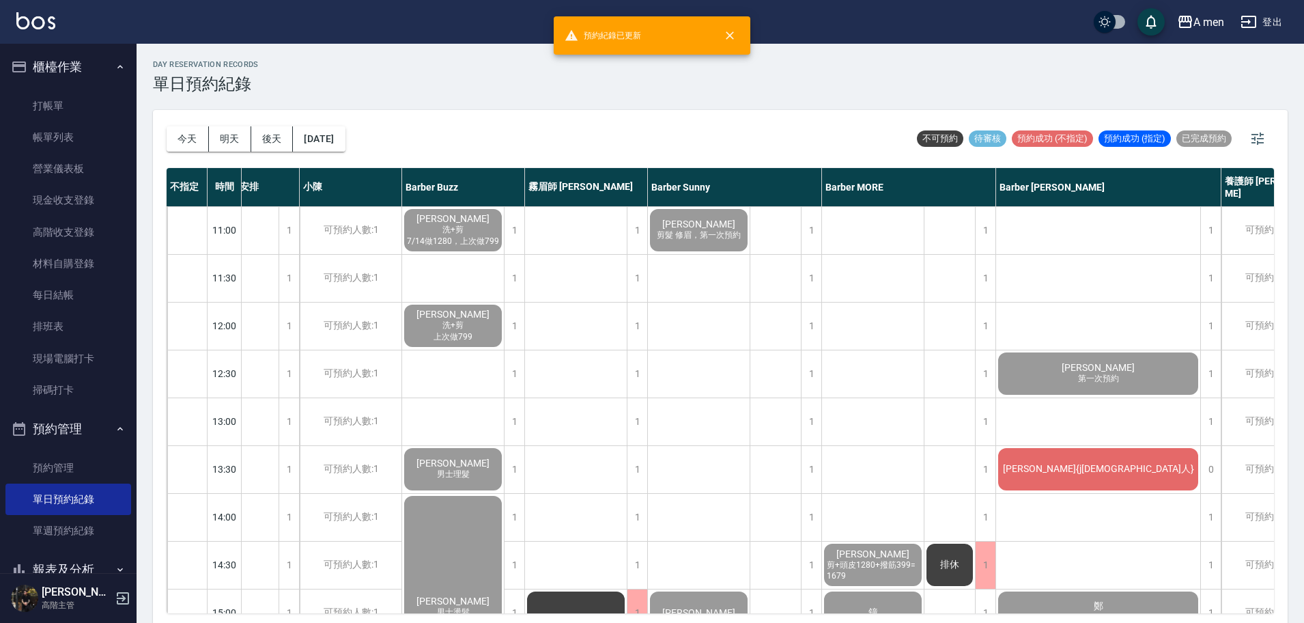
click at [1028, 472] on div "jon{j外國人}" at bounding box center [1098, 469] width 204 height 46
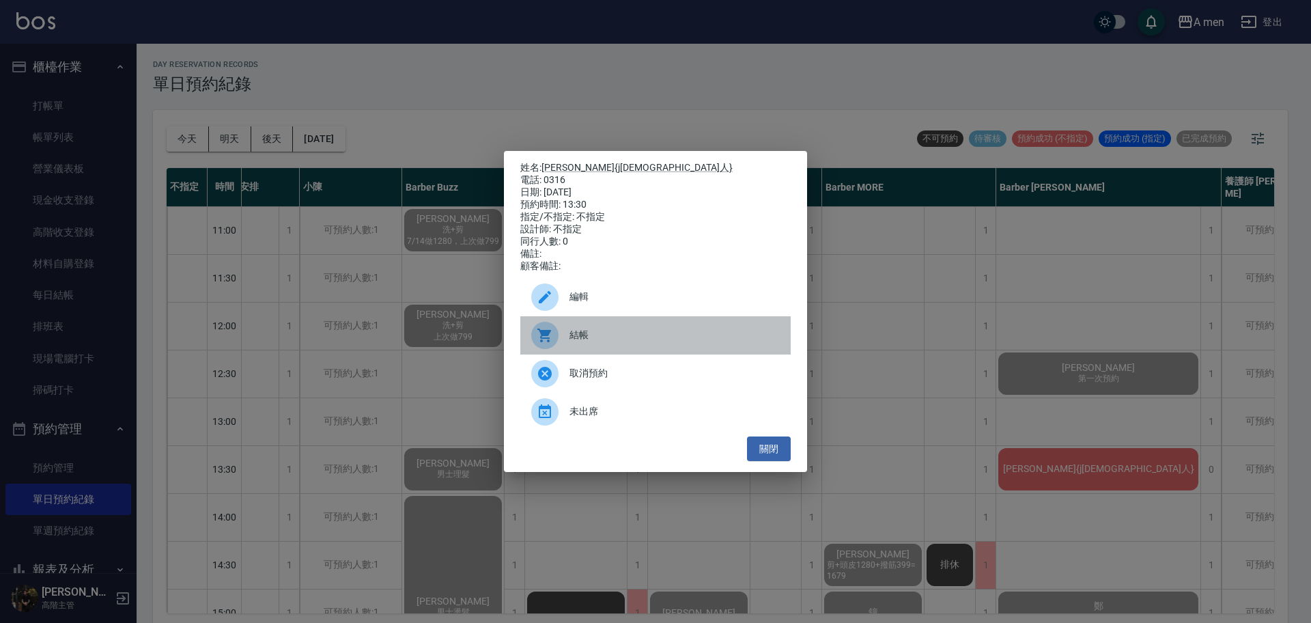
click at [666, 334] on span "結帳" at bounding box center [674, 335] width 210 height 14
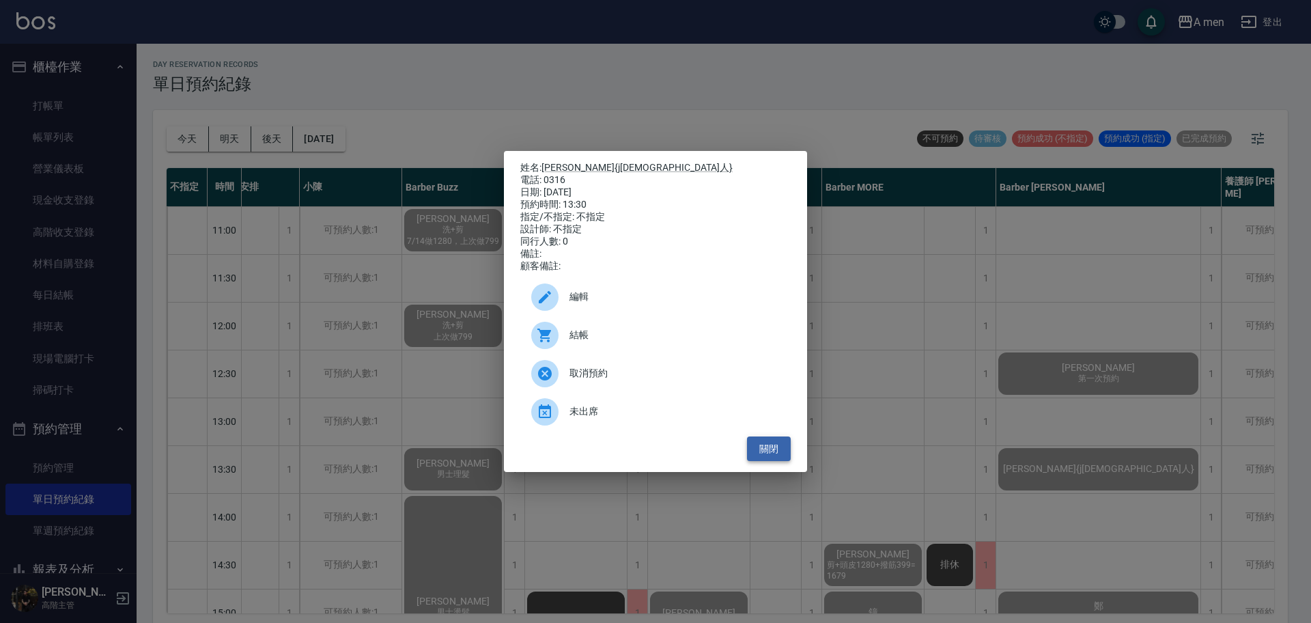
click at [781, 459] on button "關閉" at bounding box center [769, 448] width 44 height 25
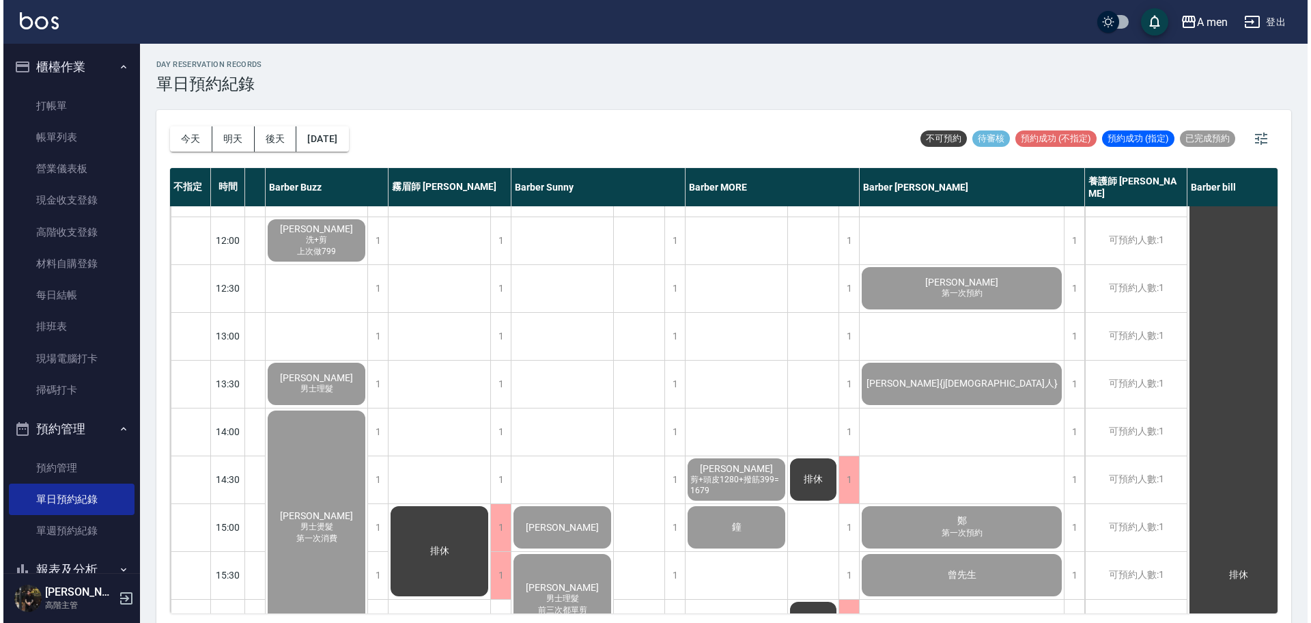
scroll to position [171, 205]
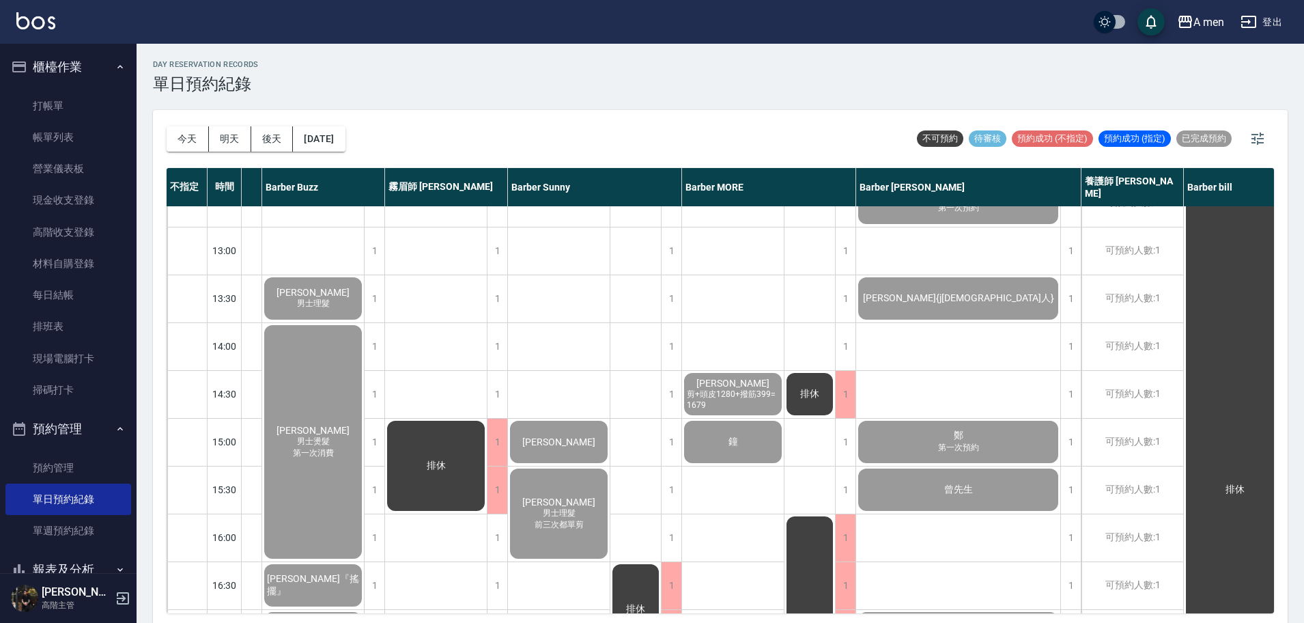
click at [537, 438] on div "康" at bounding box center [559, 441] width 102 height 46
click at [562, 439] on span "康" at bounding box center [558, 441] width 78 height 11
click at [85, 191] on link "現金收支登錄" at bounding box center [68, 199] width 126 height 31
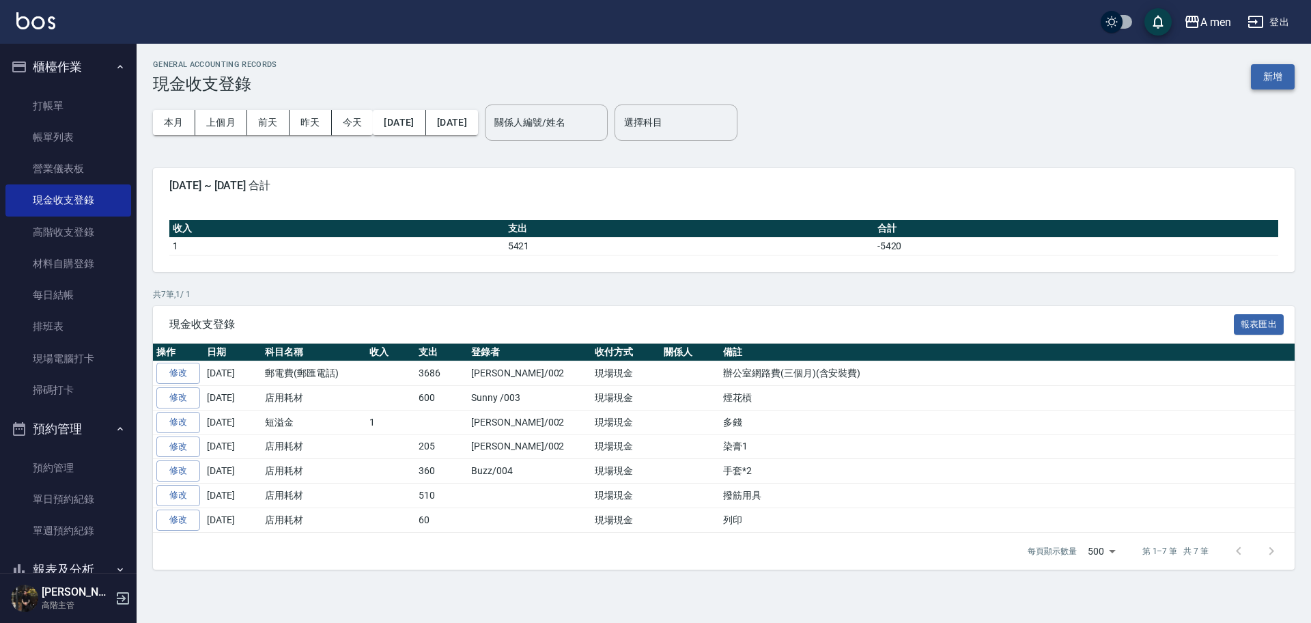
click at [1277, 75] on button "新增" at bounding box center [1272, 76] width 44 height 25
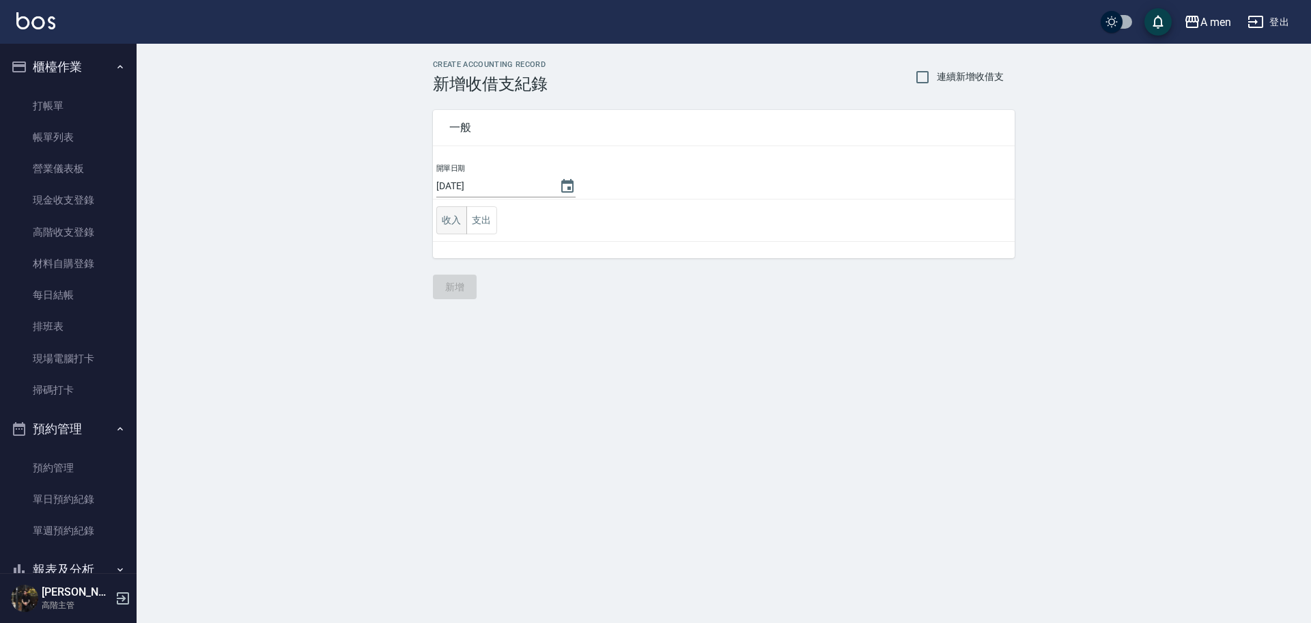
click at [442, 223] on button "收入" at bounding box center [451, 220] width 31 height 28
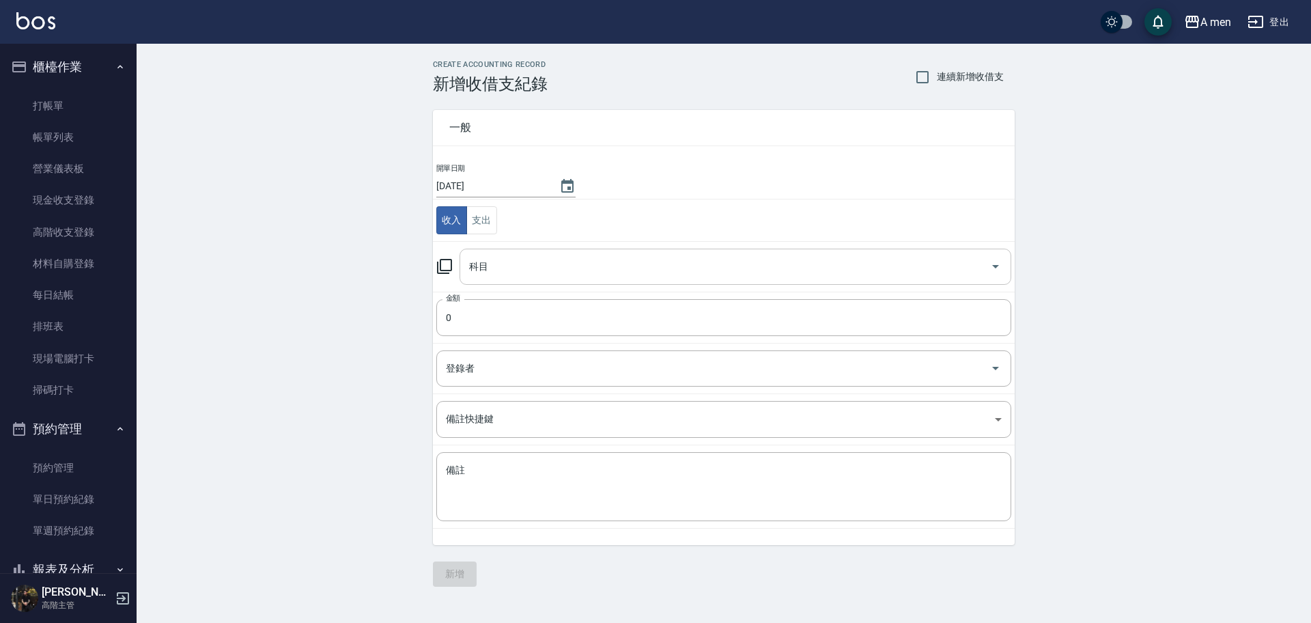
click at [610, 257] on input "科目" at bounding box center [725, 267] width 519 height 24
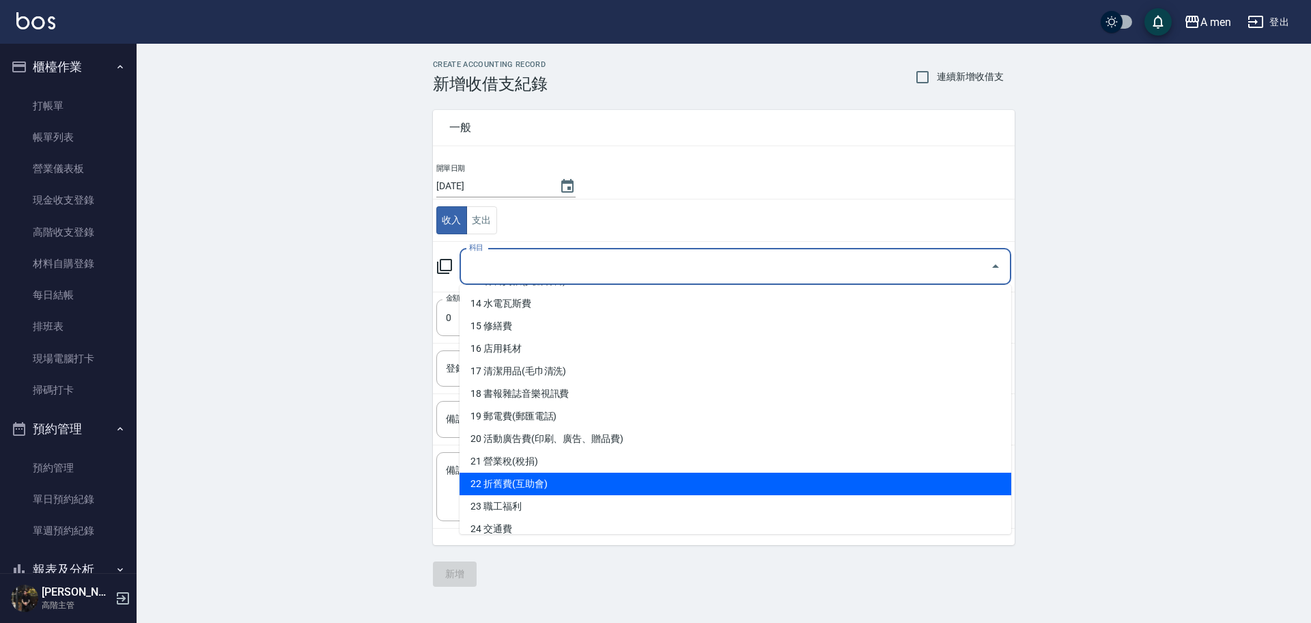
scroll to position [427, 0]
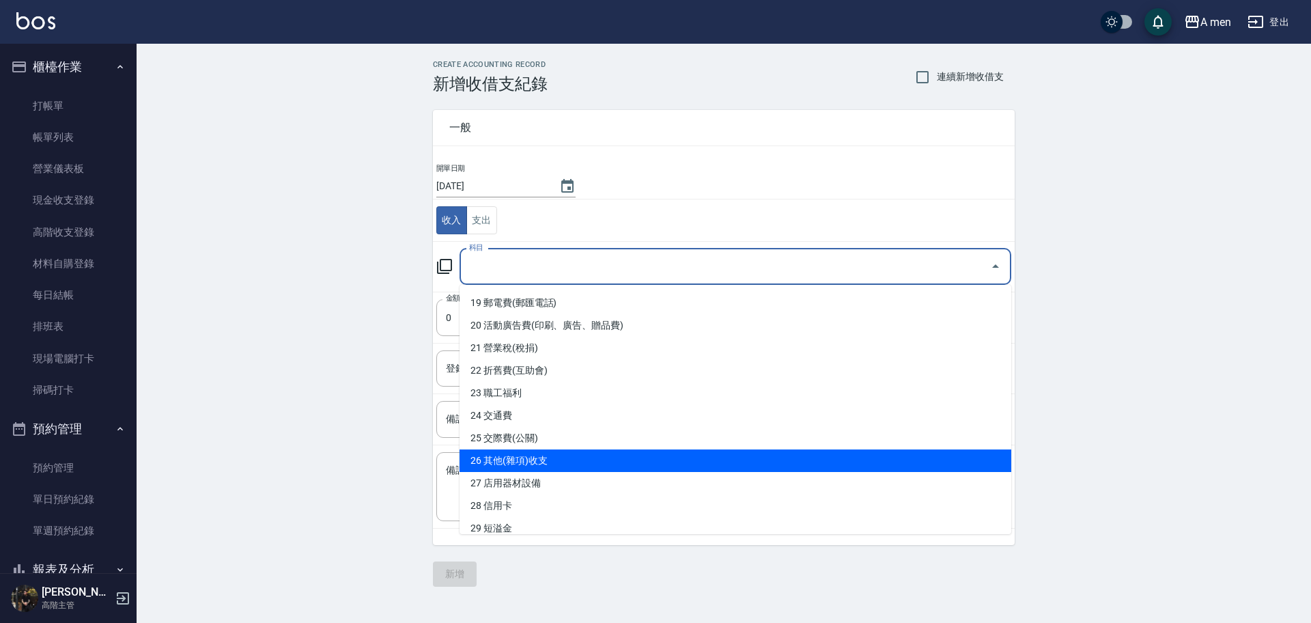
click at [564, 449] on li "26 其他(雜項)收支" at bounding box center [735, 460] width 552 height 23
type input "26 其他(雜項)收支"
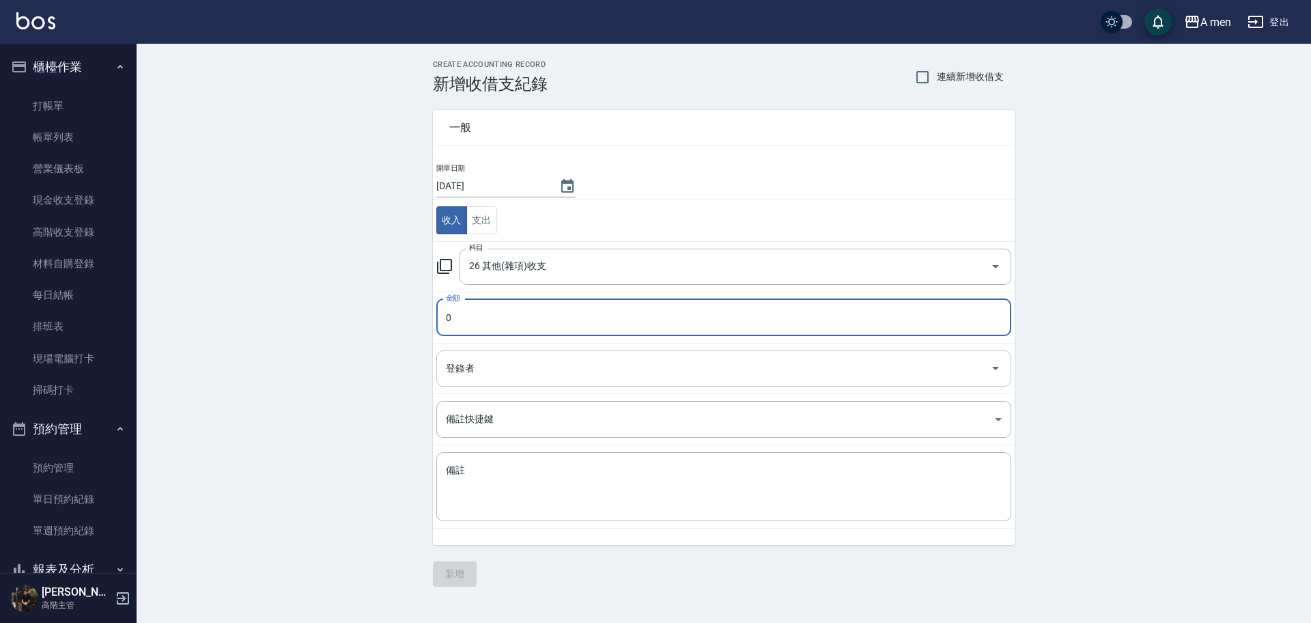
click at [532, 357] on input "登錄者" at bounding box center [713, 368] width 542 height 24
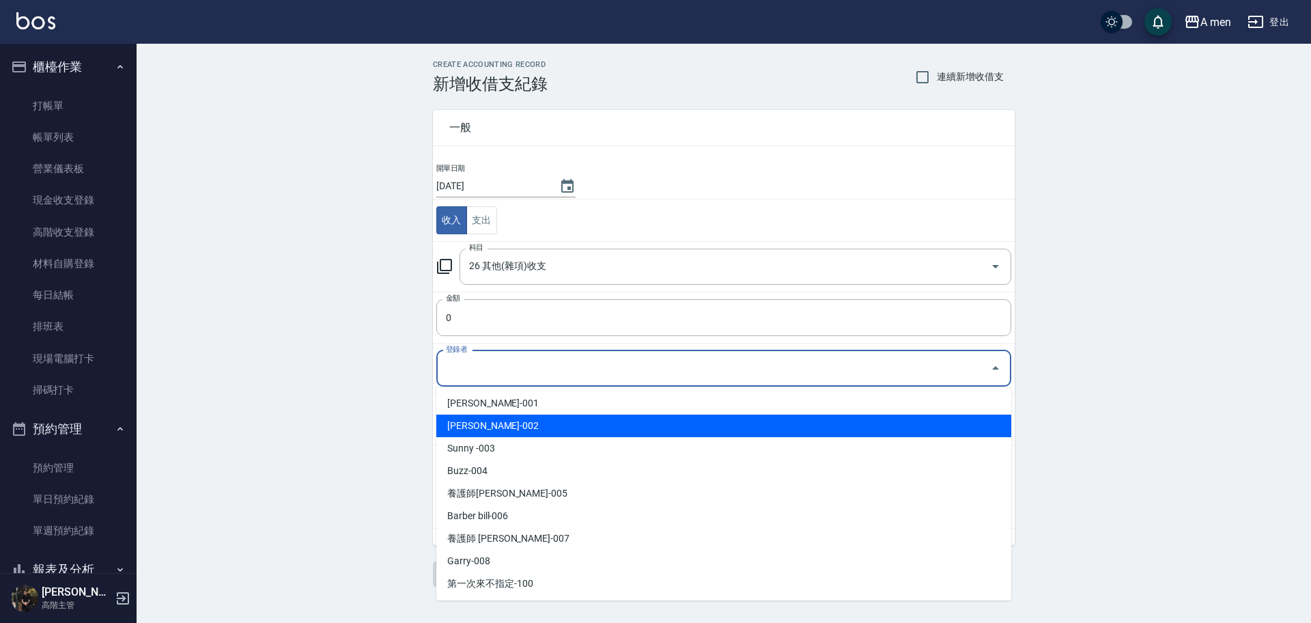
click at [553, 434] on li "陳汶駿-002" at bounding box center [723, 425] width 575 height 23
type input "陳汶駿-002"
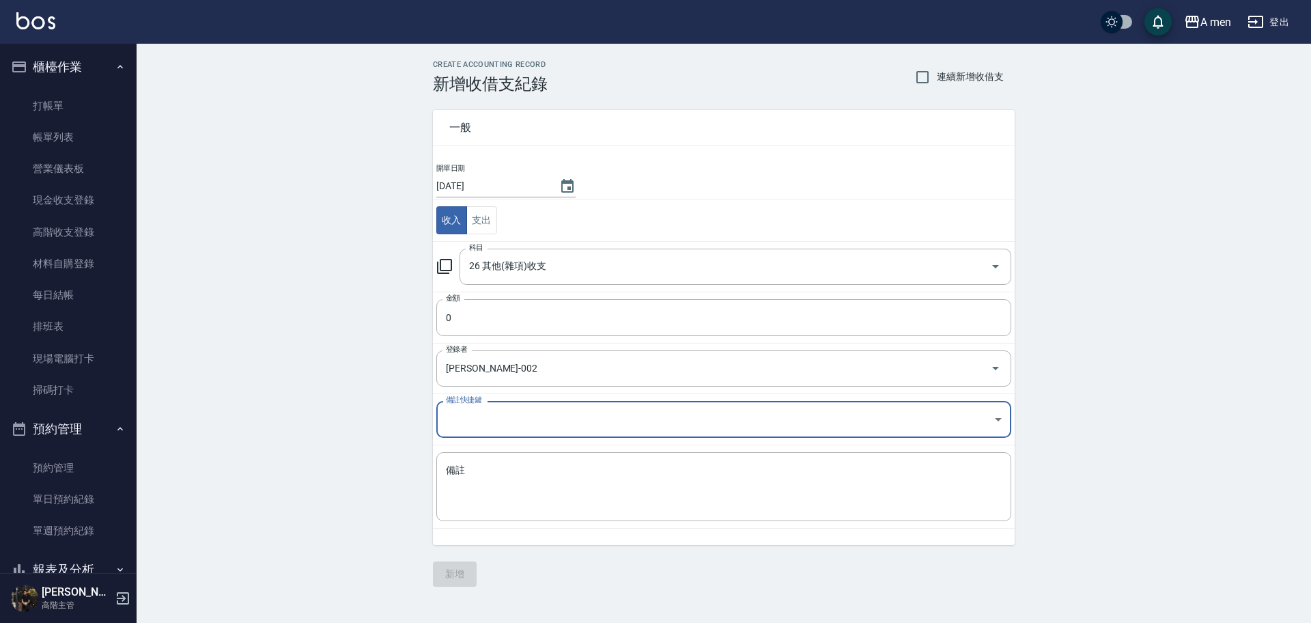
click at [549, 413] on body "A men 登出 櫃檯作業 打帳單 帳單列表 營業儀表板 現金收支登錄 高階收支登錄 材料自購登錄 每日結帳 排班表 現場電腦打卡 掃碼打卡 預約管理 預約管…" at bounding box center [655, 311] width 1311 height 623
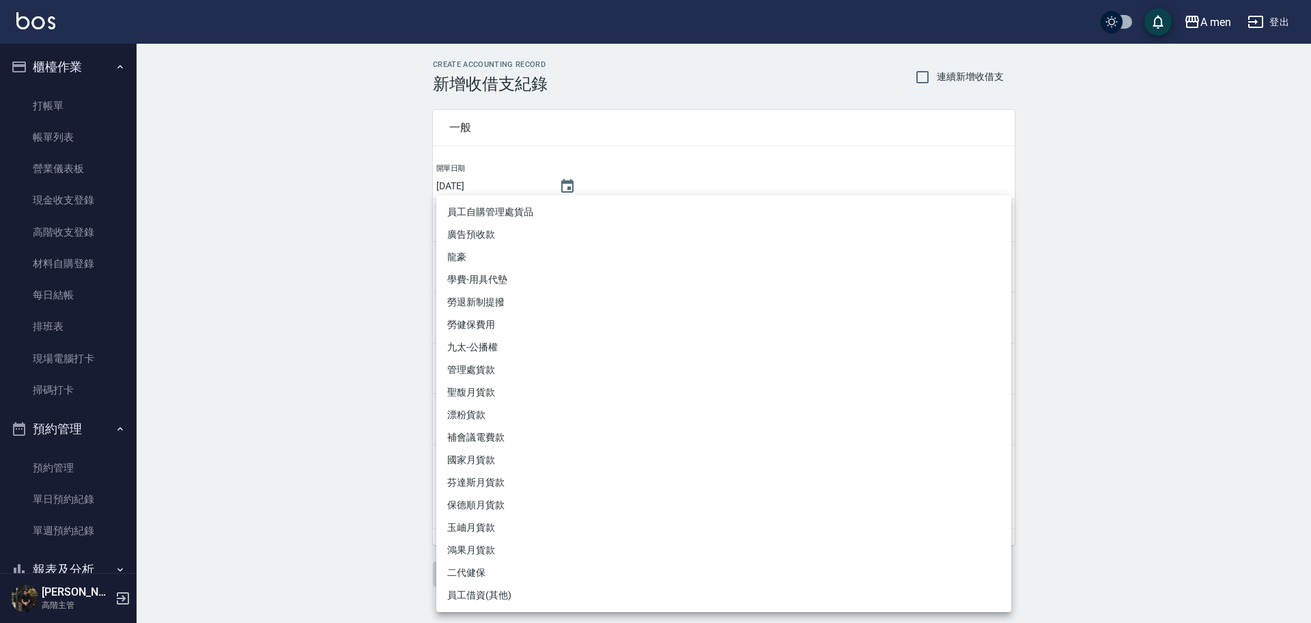
click at [401, 281] on div at bounding box center [655, 311] width 1311 height 623
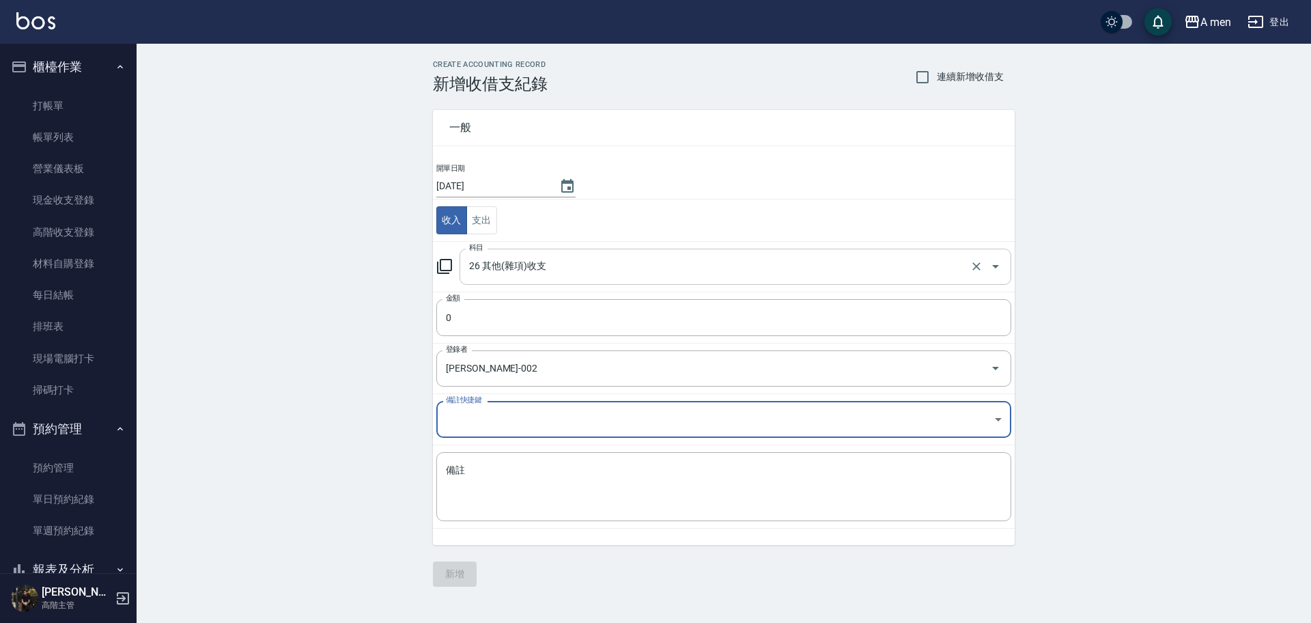
click at [521, 266] on input "26 其他(雜項)收支" at bounding box center [716, 267] width 501 height 24
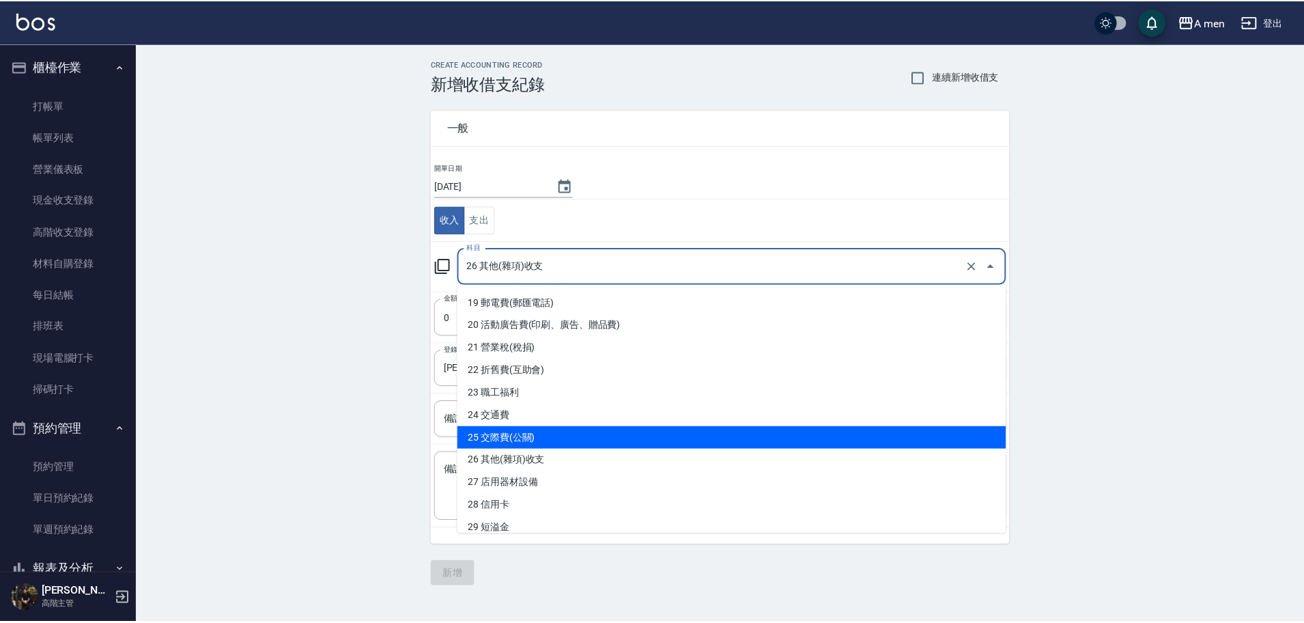
scroll to position [512, 0]
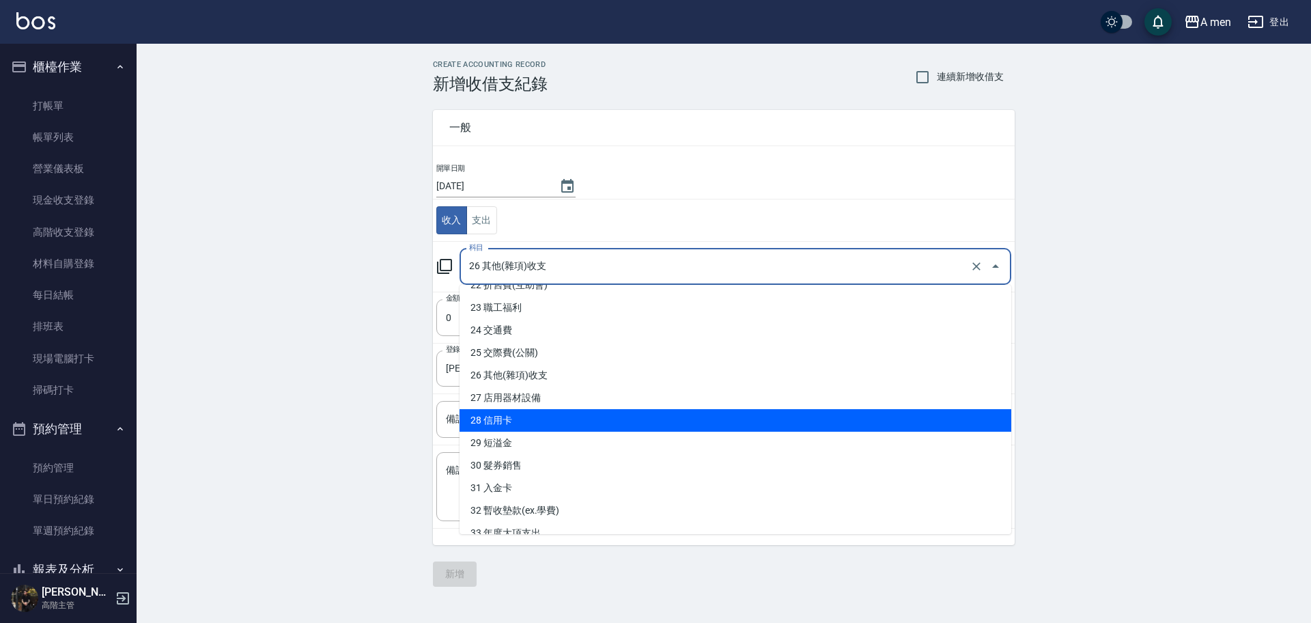
click at [554, 432] on li "29 短溢金" at bounding box center [735, 442] width 552 height 23
type input "29 短溢金"
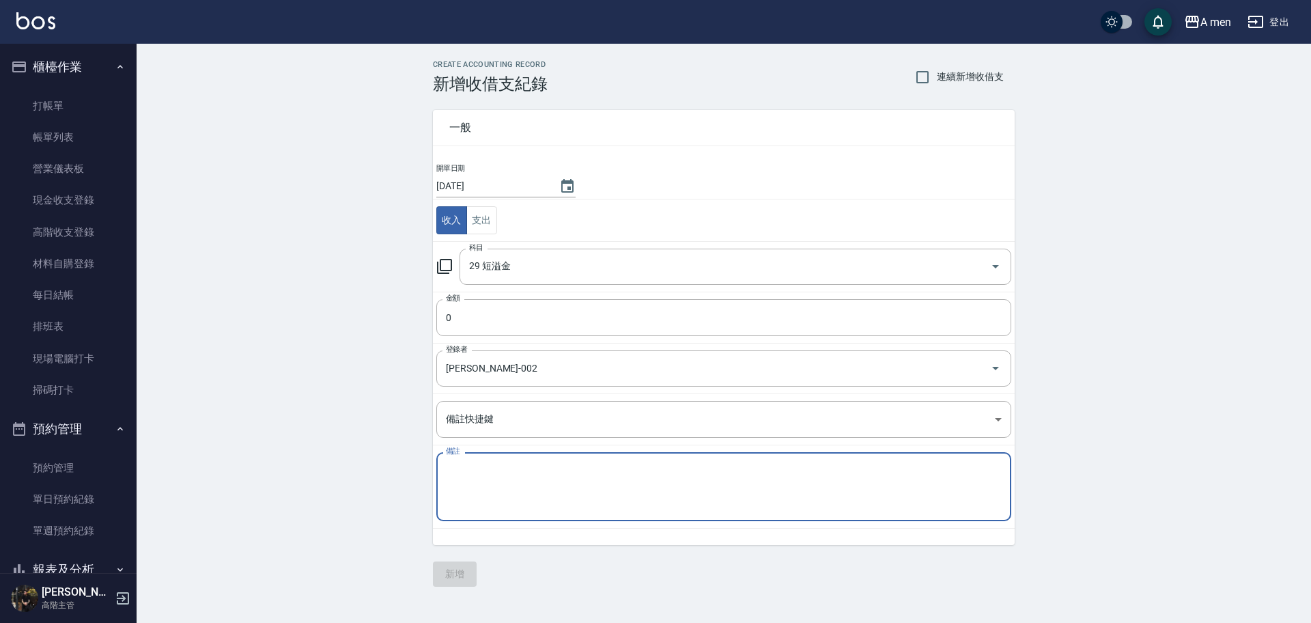
click at [554, 468] on textarea "備註" at bounding box center [724, 486] width 556 height 46
click at [640, 305] on input "0" at bounding box center [723, 317] width 575 height 37
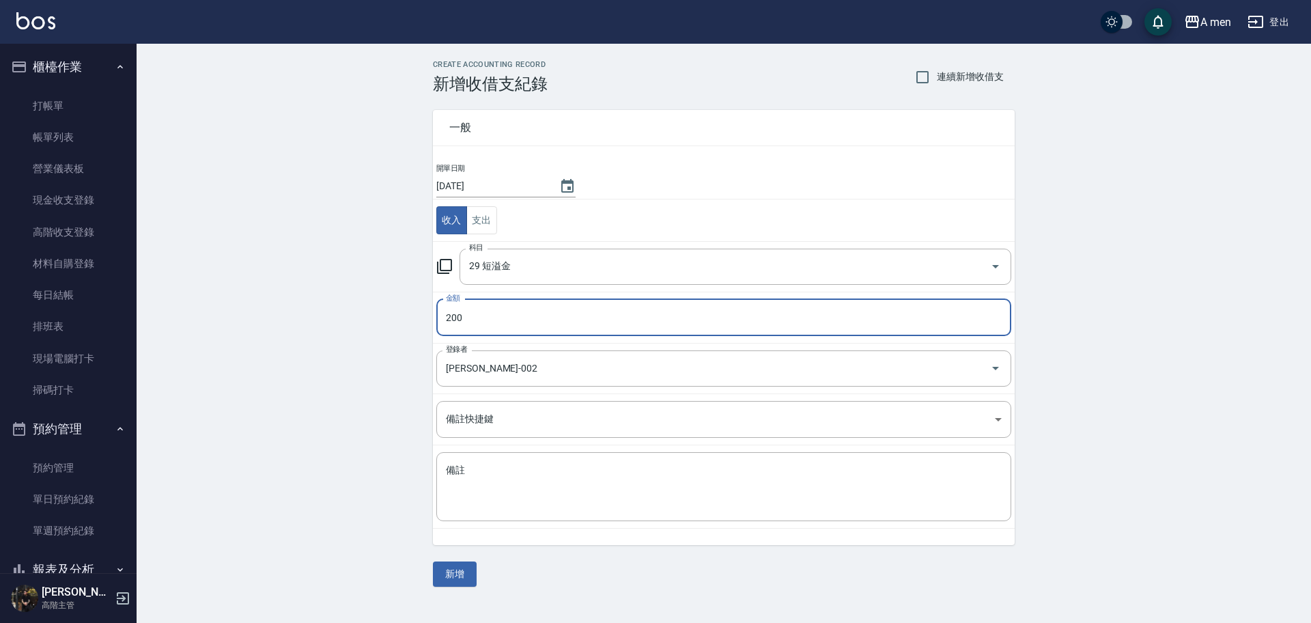
type input "200"
click at [402, 291] on div "CREATE ACCOUNTING RECORD 新增收借支紀錄 連續新增收借支 一般 開單日期 2025/09/10 收入 支出 科目 29 短溢金 科目 …" at bounding box center [724, 323] width 1174 height 559
click at [463, 580] on button "新增" at bounding box center [455, 573] width 44 height 25
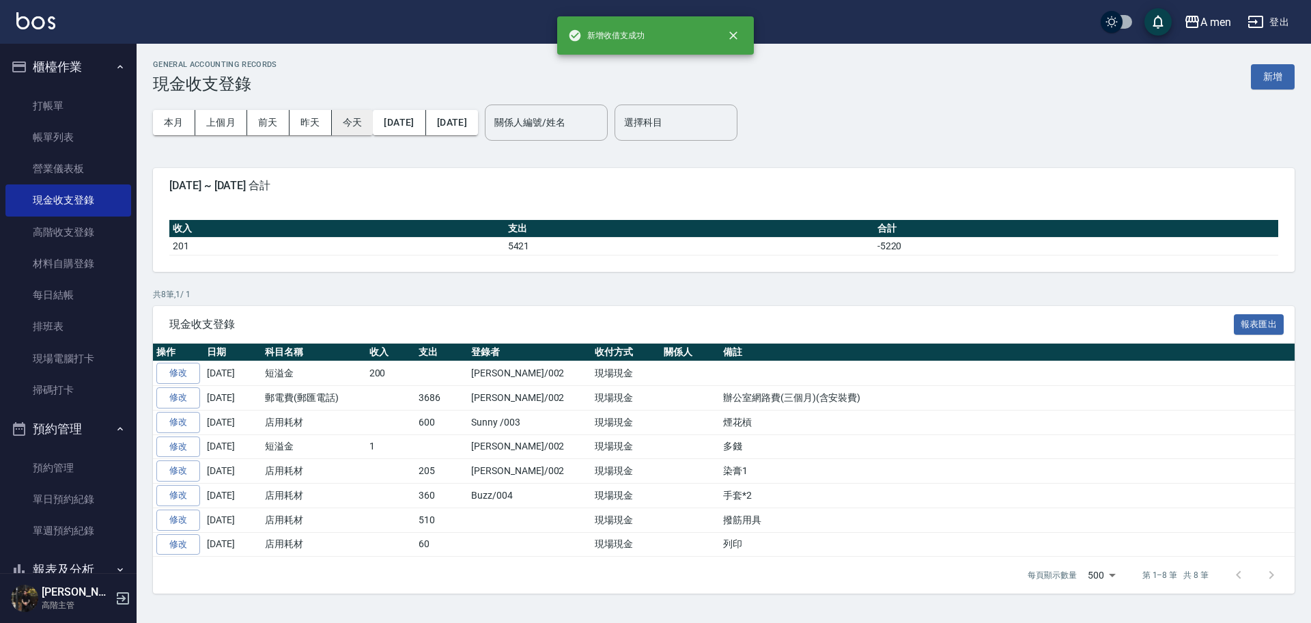
click at [338, 123] on button "今天" at bounding box center [353, 122] width 42 height 25
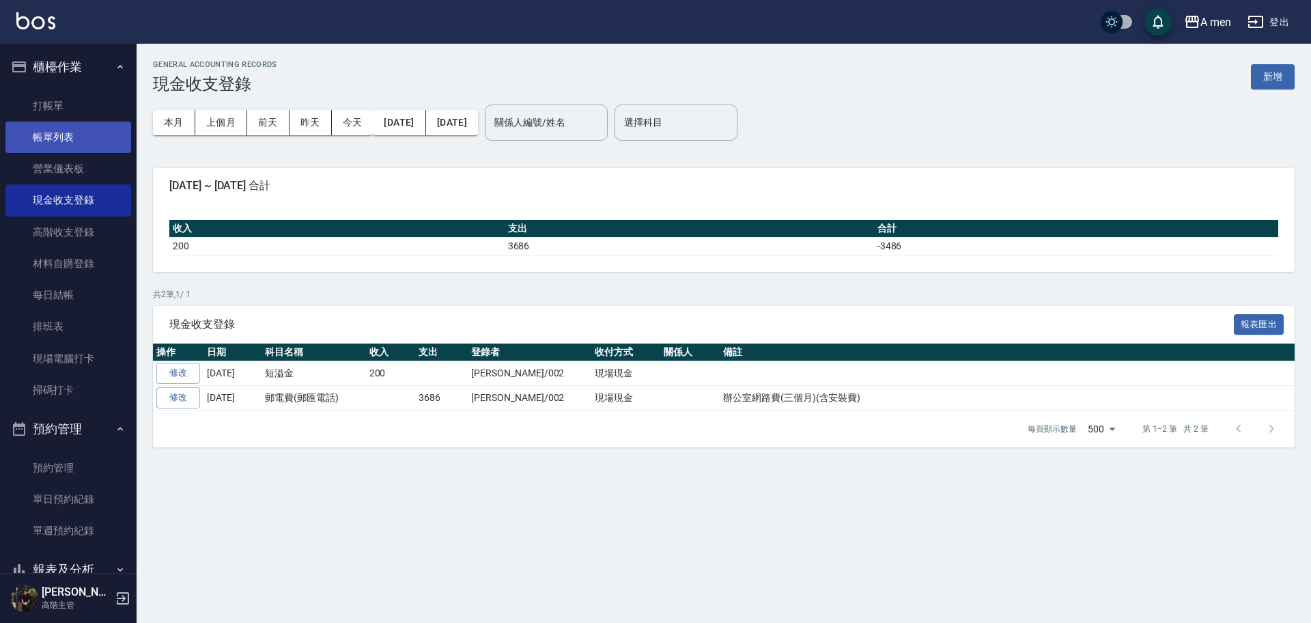
click at [53, 136] on link "帳單列表" at bounding box center [68, 137] width 126 height 31
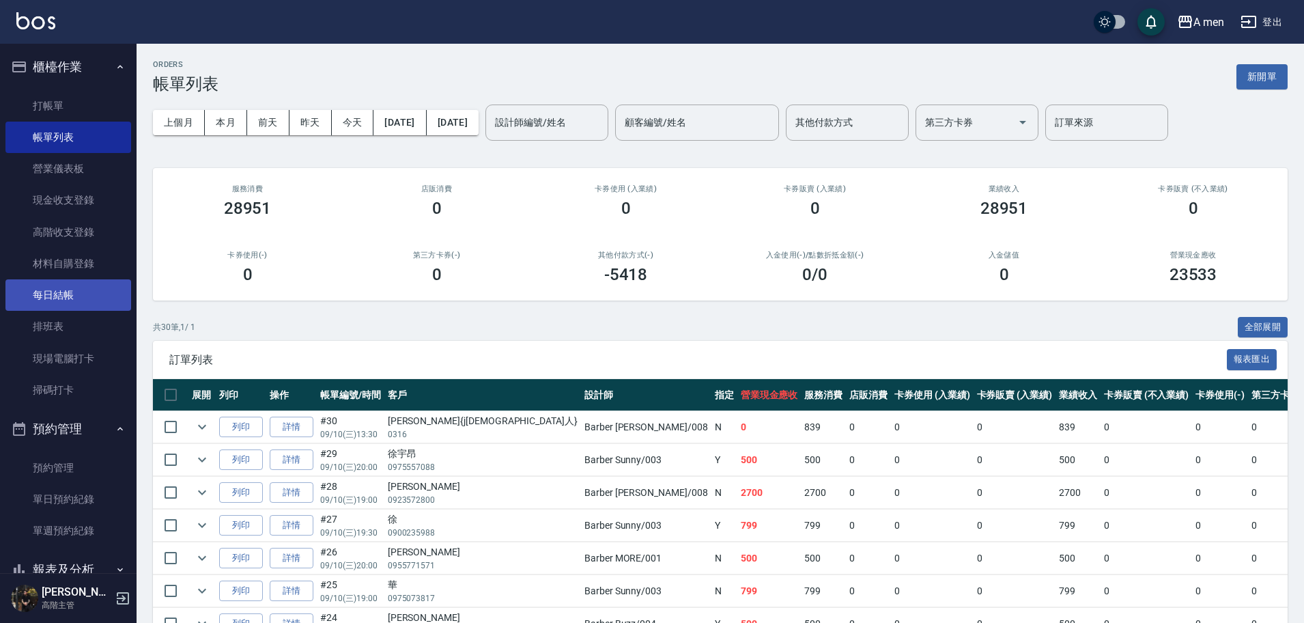
click at [68, 291] on link "每日結帳" at bounding box center [68, 294] width 126 height 31
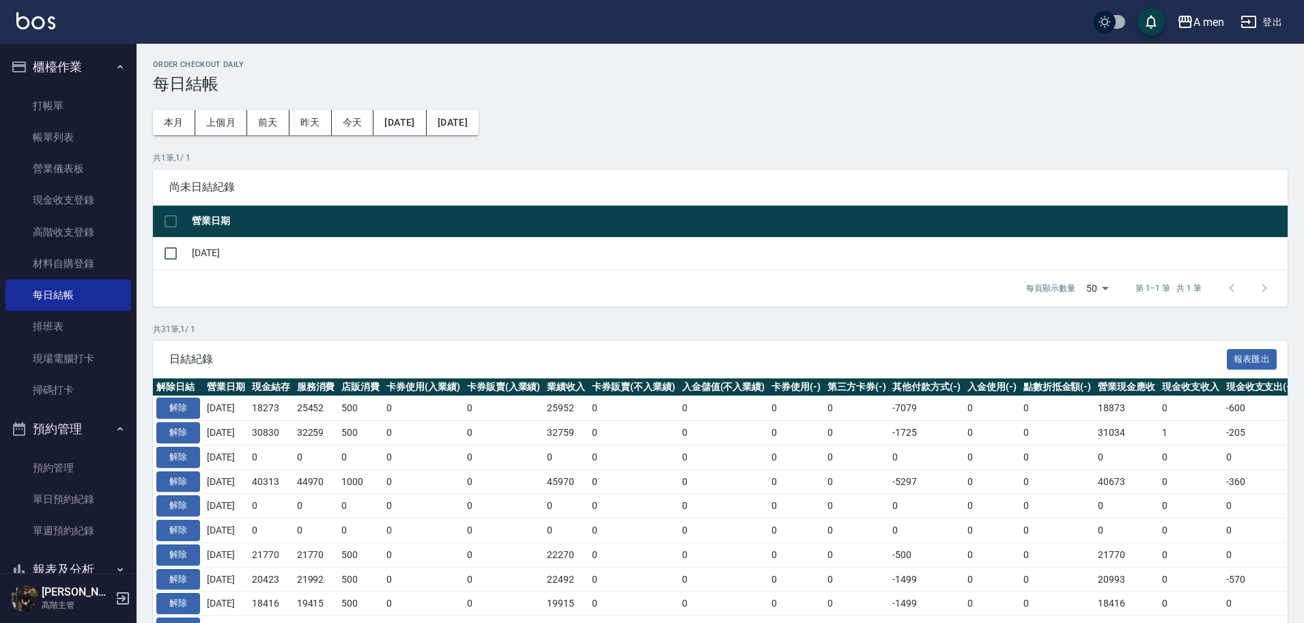
click at [322, 262] on td "[DATE]" at bounding box center [737, 253] width 1099 height 32
click at [165, 255] on input "checkbox" at bounding box center [170, 253] width 29 height 29
checkbox input "true"
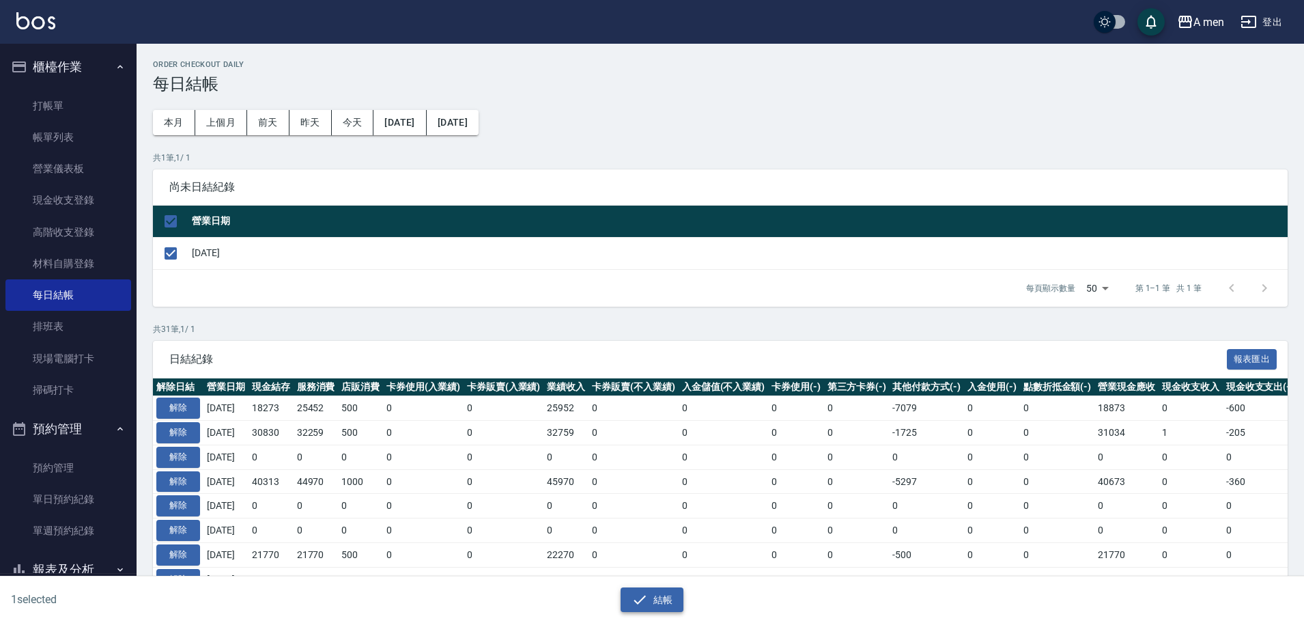
click at [672, 589] on button "結帳" at bounding box center [651, 599] width 63 height 25
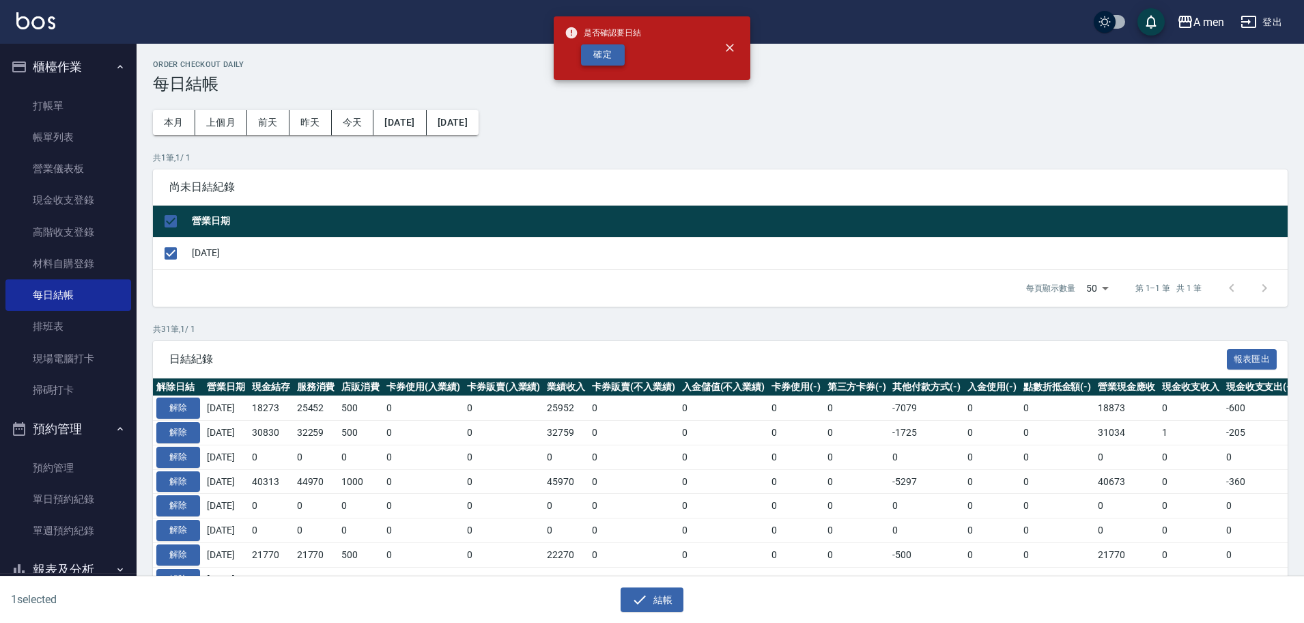
click at [598, 55] on button "確定" at bounding box center [603, 54] width 44 height 21
checkbox input "false"
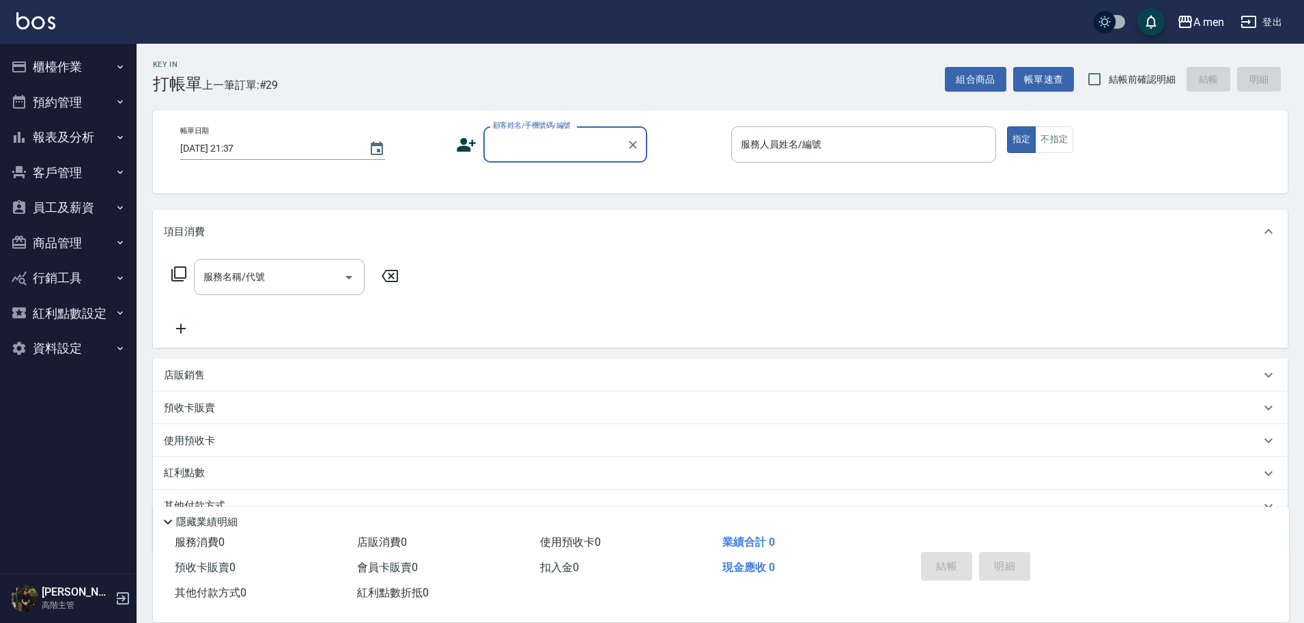
click at [92, 208] on button "員工及薪資" at bounding box center [68, 207] width 126 height 35
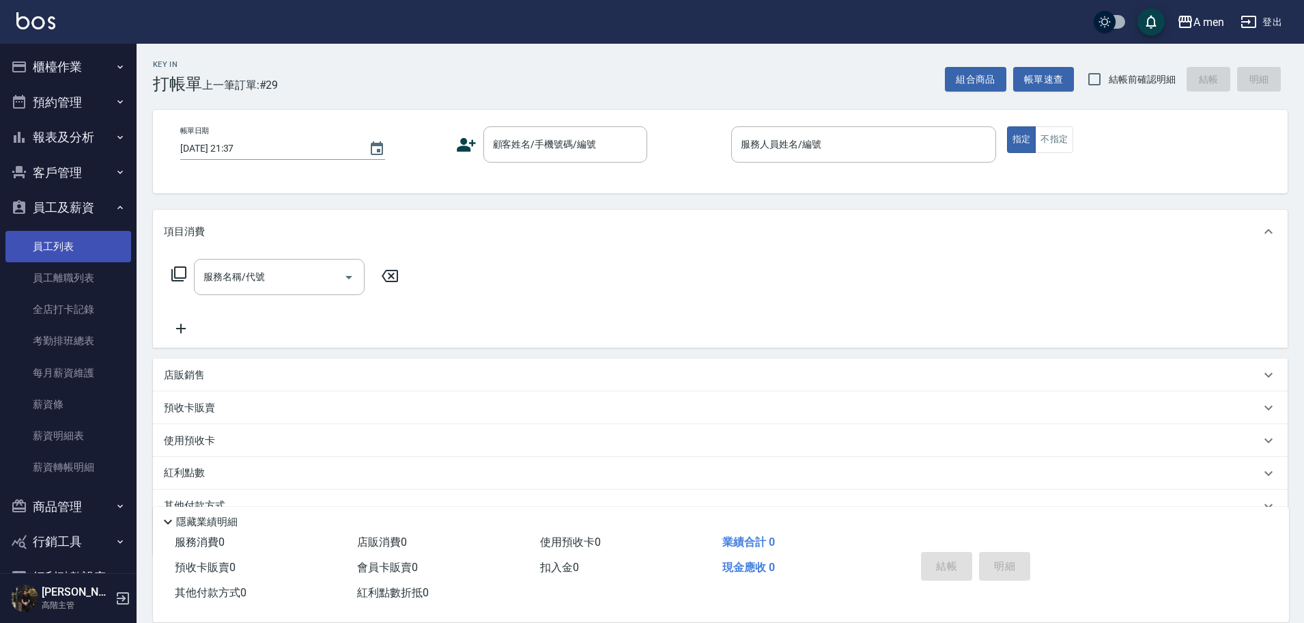
click at [90, 232] on link "員工列表" at bounding box center [68, 246] width 126 height 31
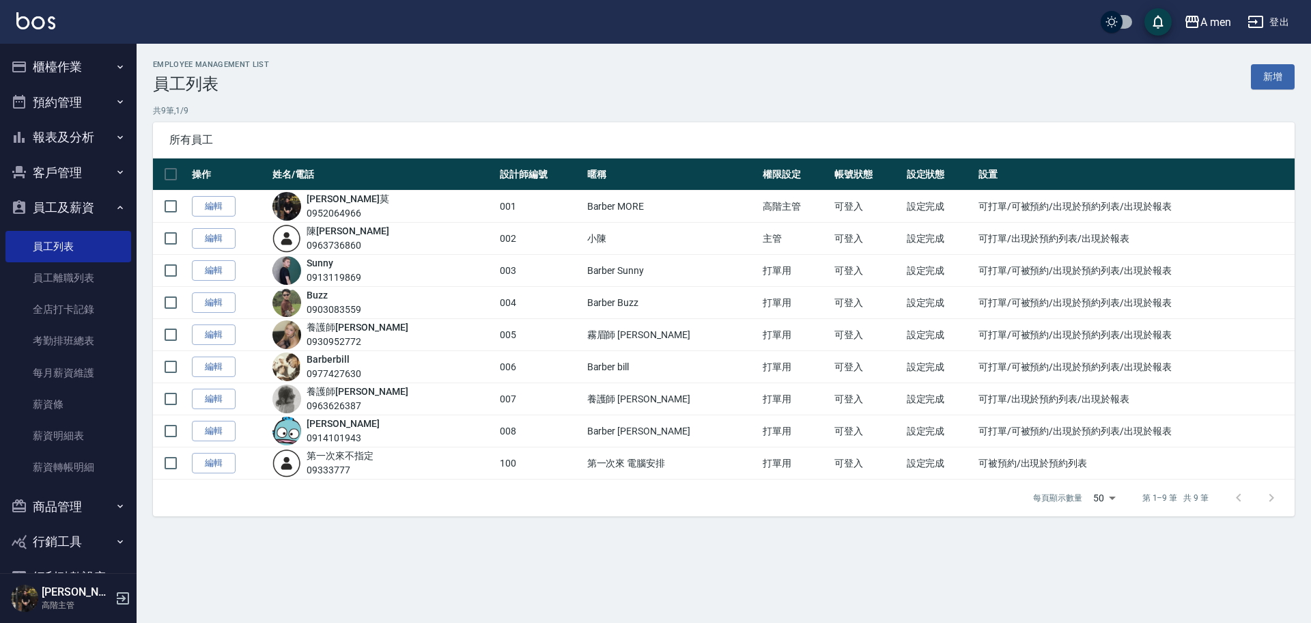
click at [66, 210] on button "員工及薪資" at bounding box center [68, 207] width 126 height 35
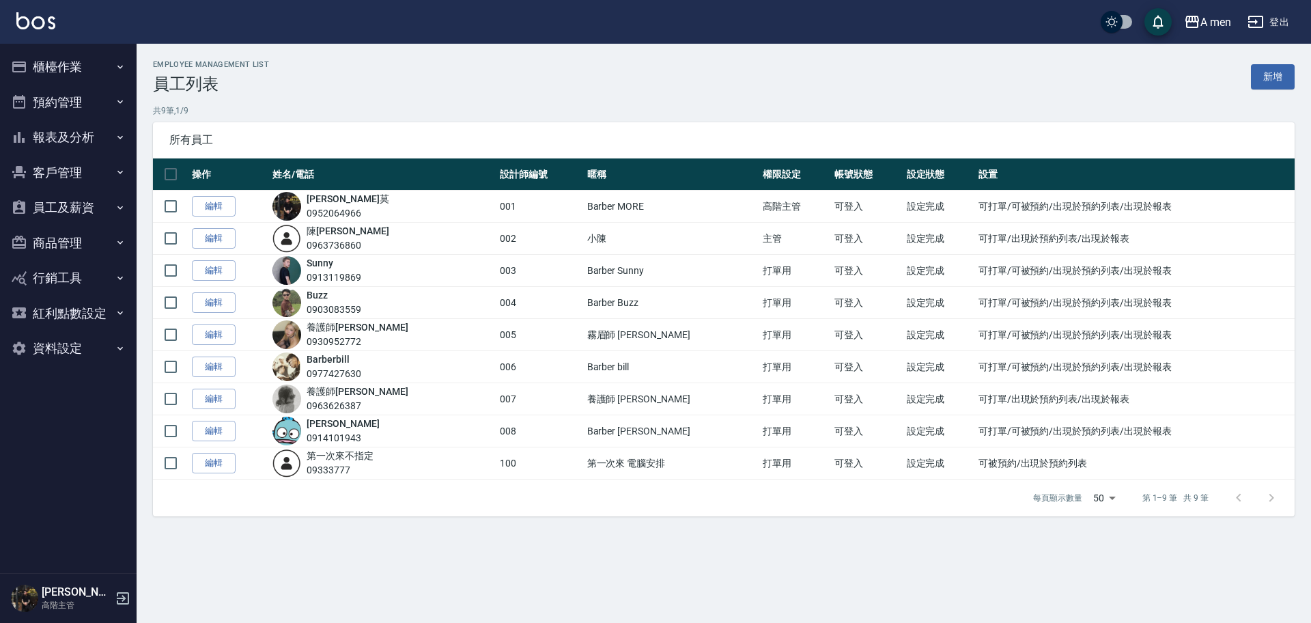
click at [86, 248] on button "商品管理" at bounding box center [68, 242] width 126 height 35
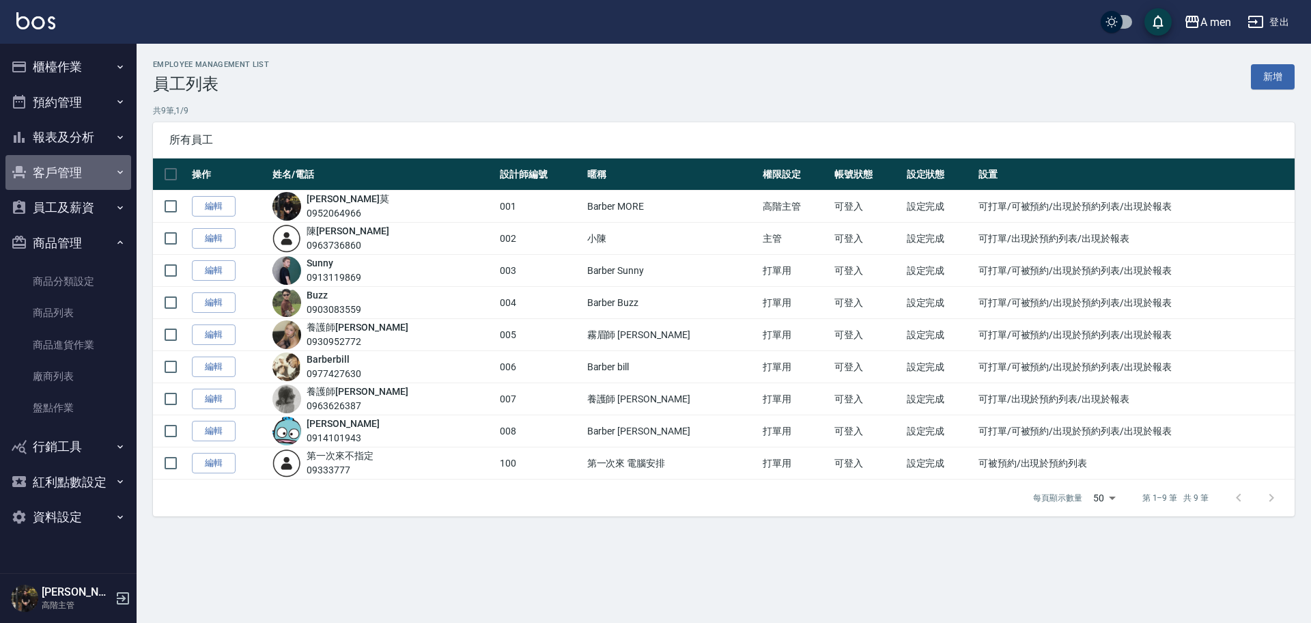
click at [81, 175] on button "客戶管理" at bounding box center [68, 172] width 126 height 35
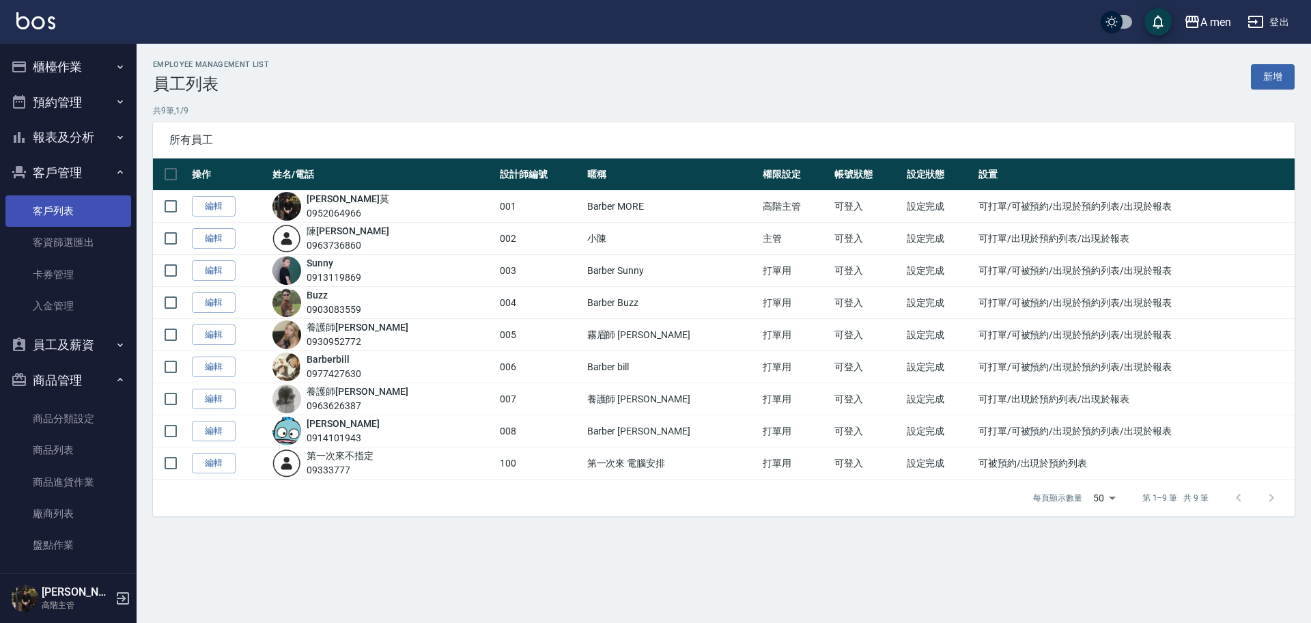
click at [88, 208] on link "客戶列表" at bounding box center [68, 210] width 126 height 31
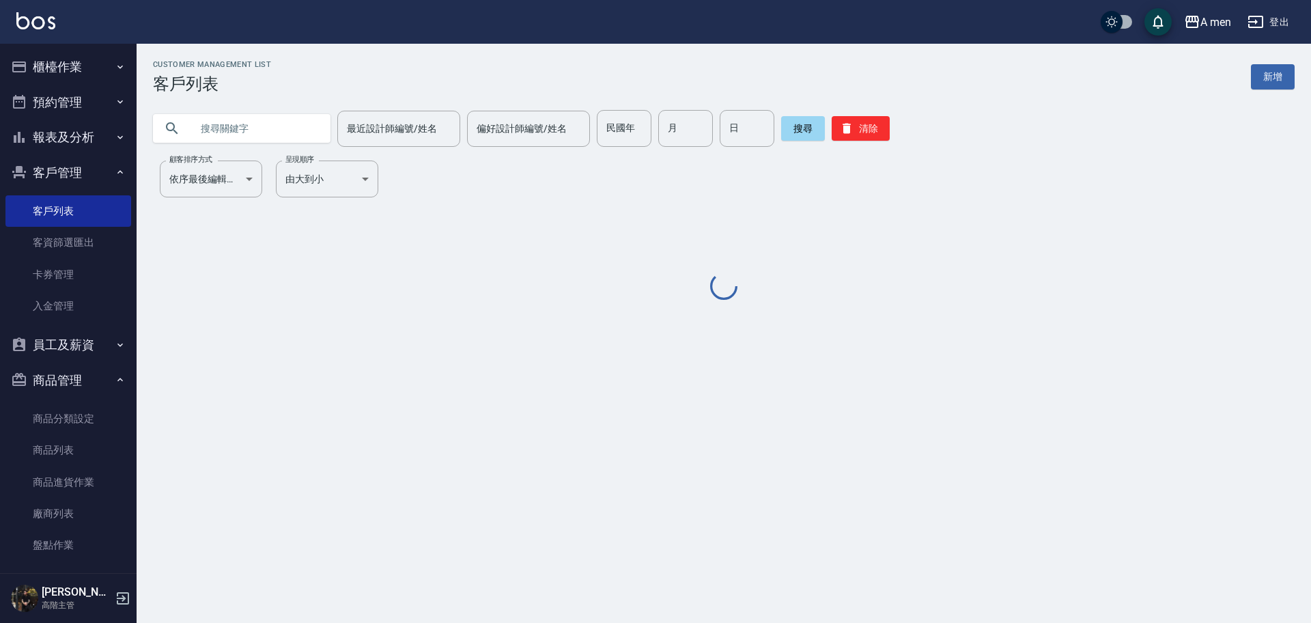
click at [268, 130] on input "text" at bounding box center [255, 128] width 128 height 37
paste input "0975557088"
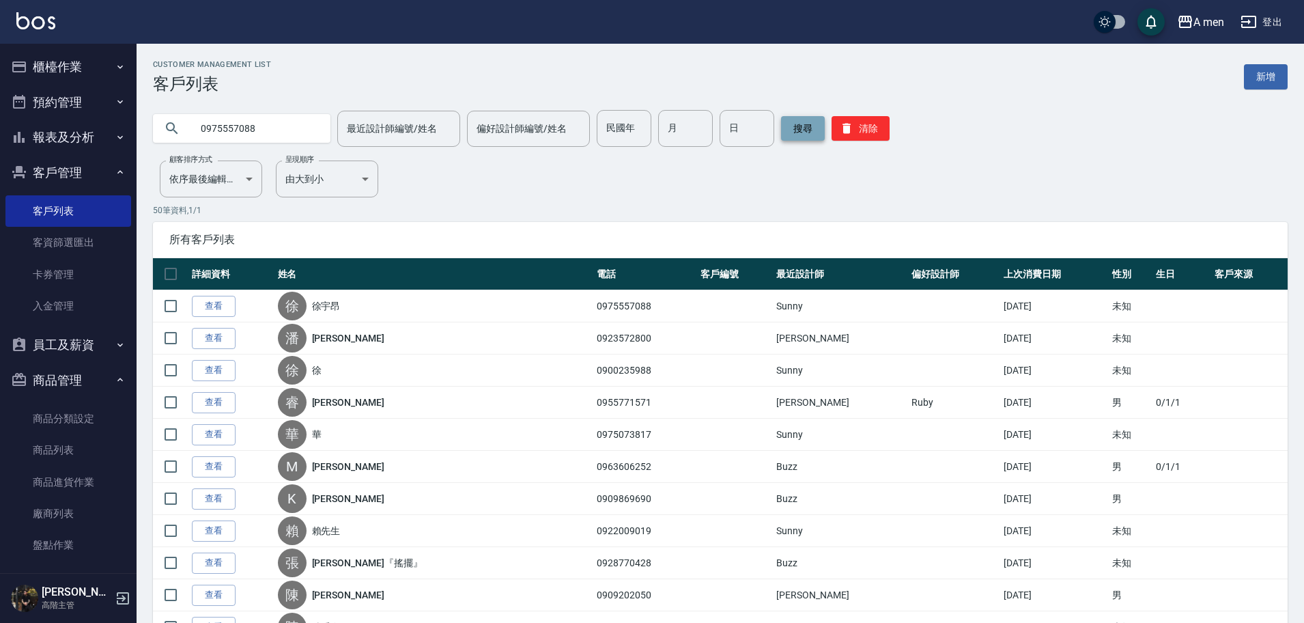
type input "0975557088"
click at [788, 124] on button "搜尋" at bounding box center [803, 128] width 44 height 25
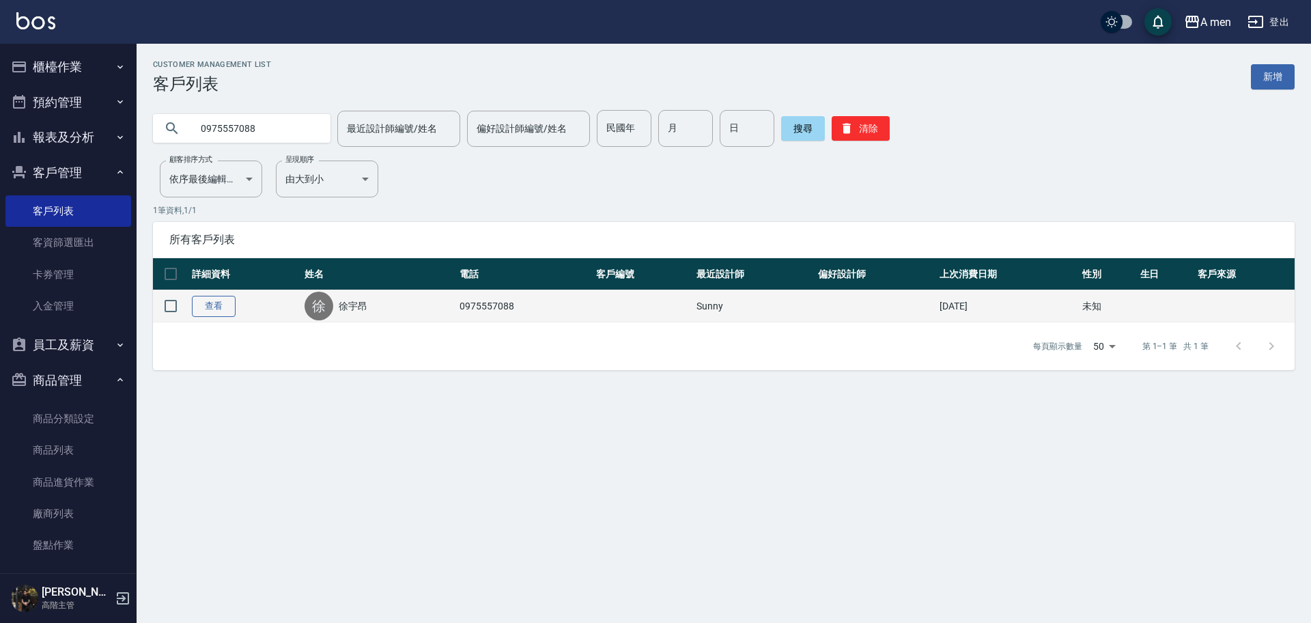
click at [217, 309] on link "查看" at bounding box center [214, 306] width 44 height 21
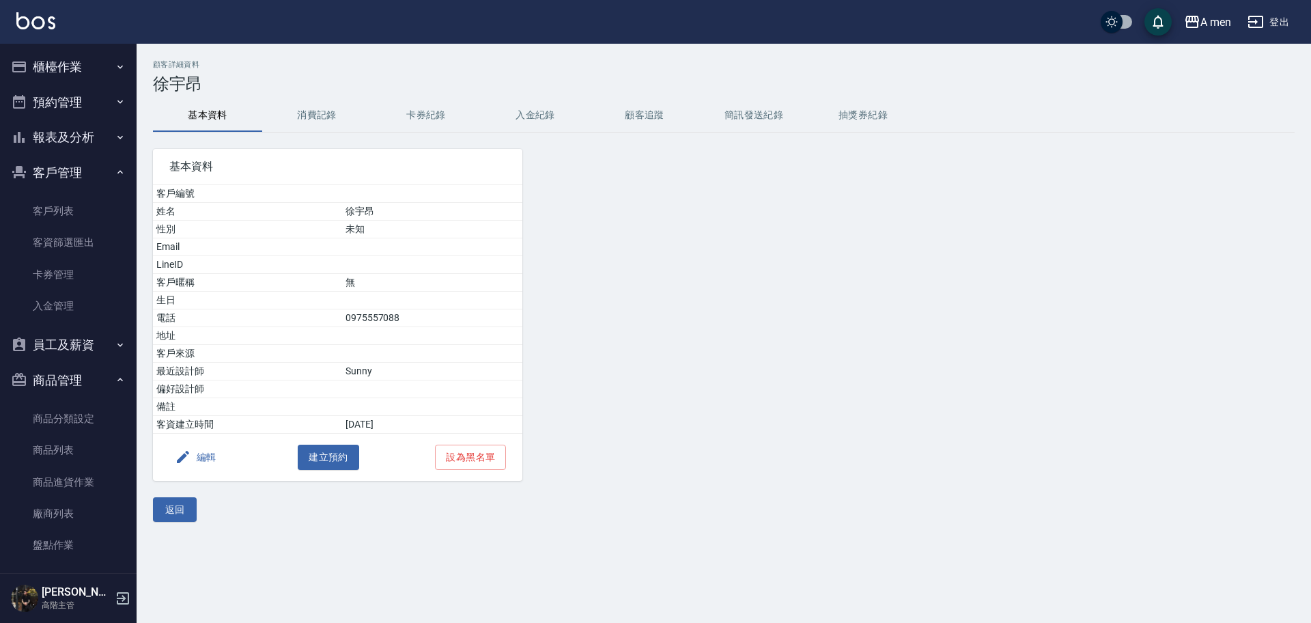
click at [328, 114] on button "消費記錄" at bounding box center [316, 115] width 109 height 33
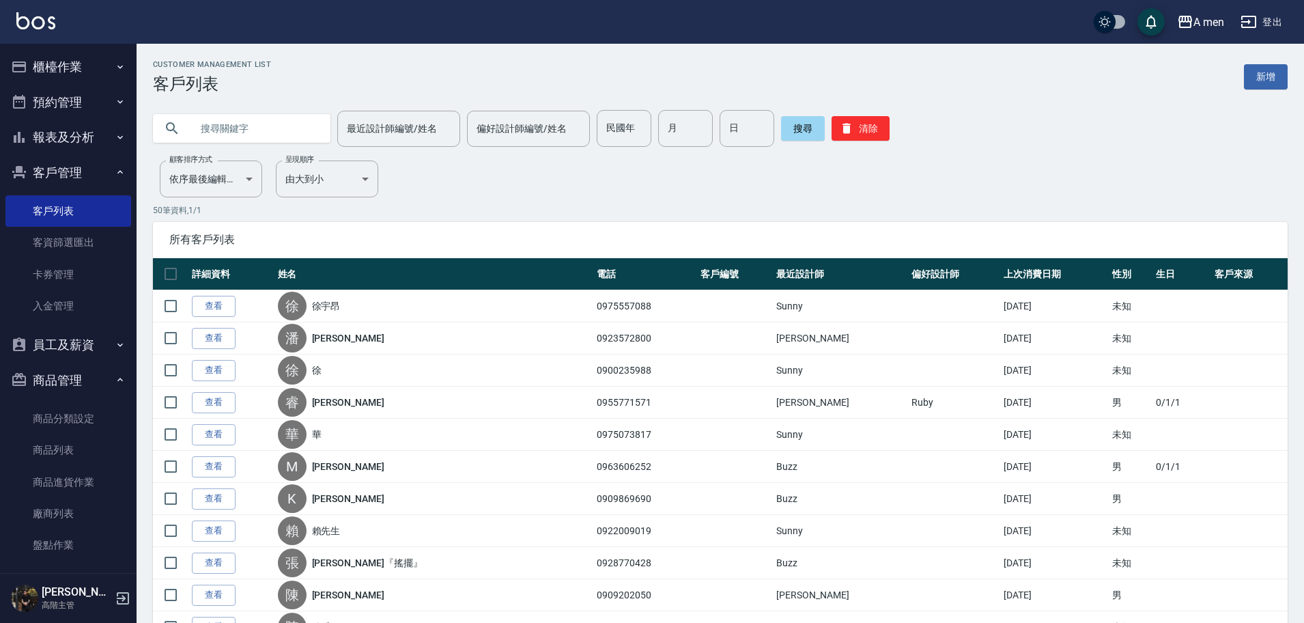
click at [235, 137] on input "text" at bounding box center [255, 128] width 128 height 37
paste input "0955771571"
type input "0955771571"
click at [792, 134] on button "搜尋" at bounding box center [803, 128] width 44 height 25
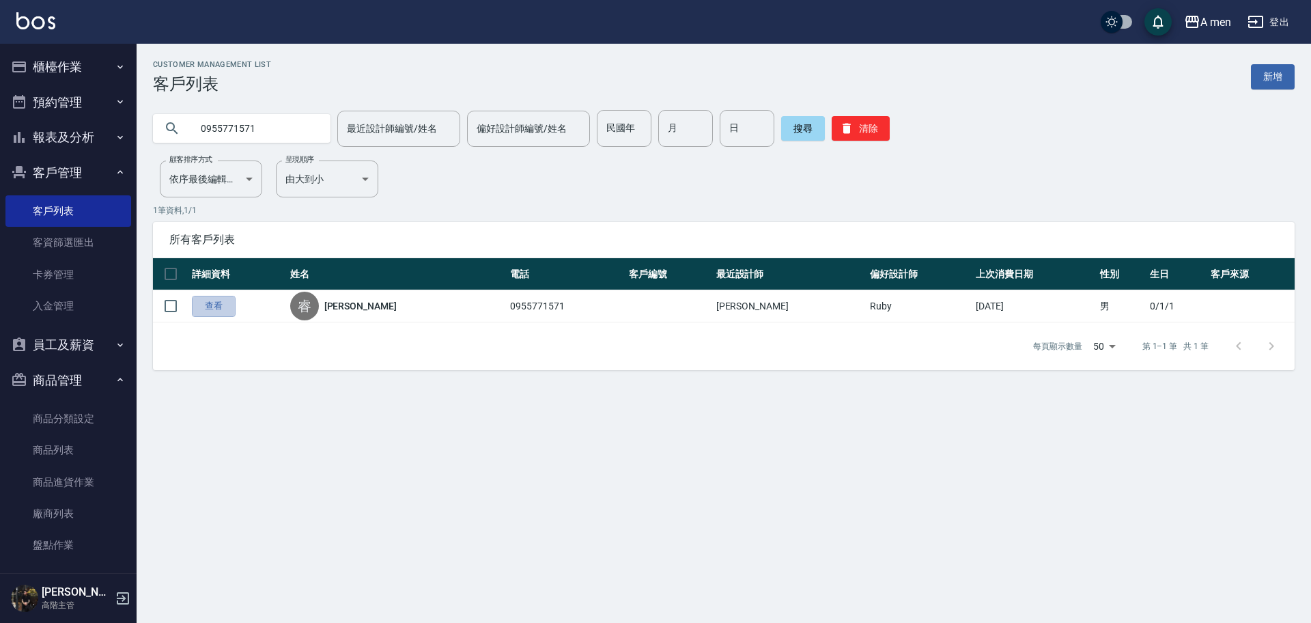
click at [219, 309] on link "查看" at bounding box center [214, 306] width 44 height 21
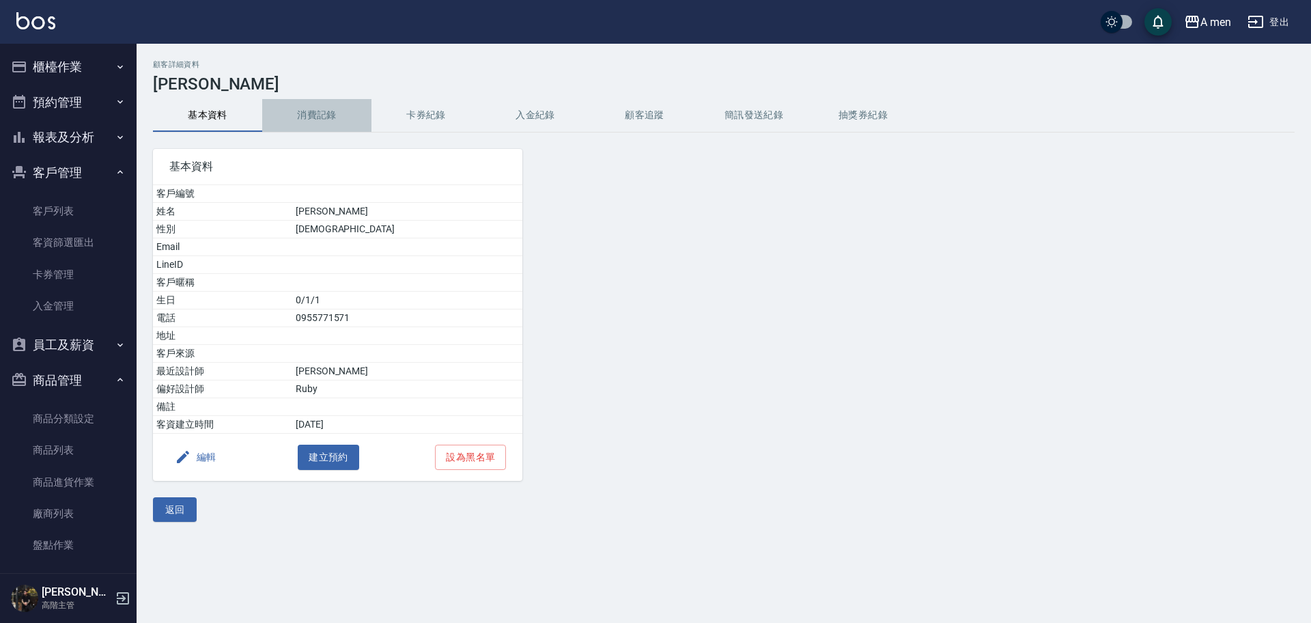
click at [319, 121] on button "消費記錄" at bounding box center [316, 115] width 109 height 33
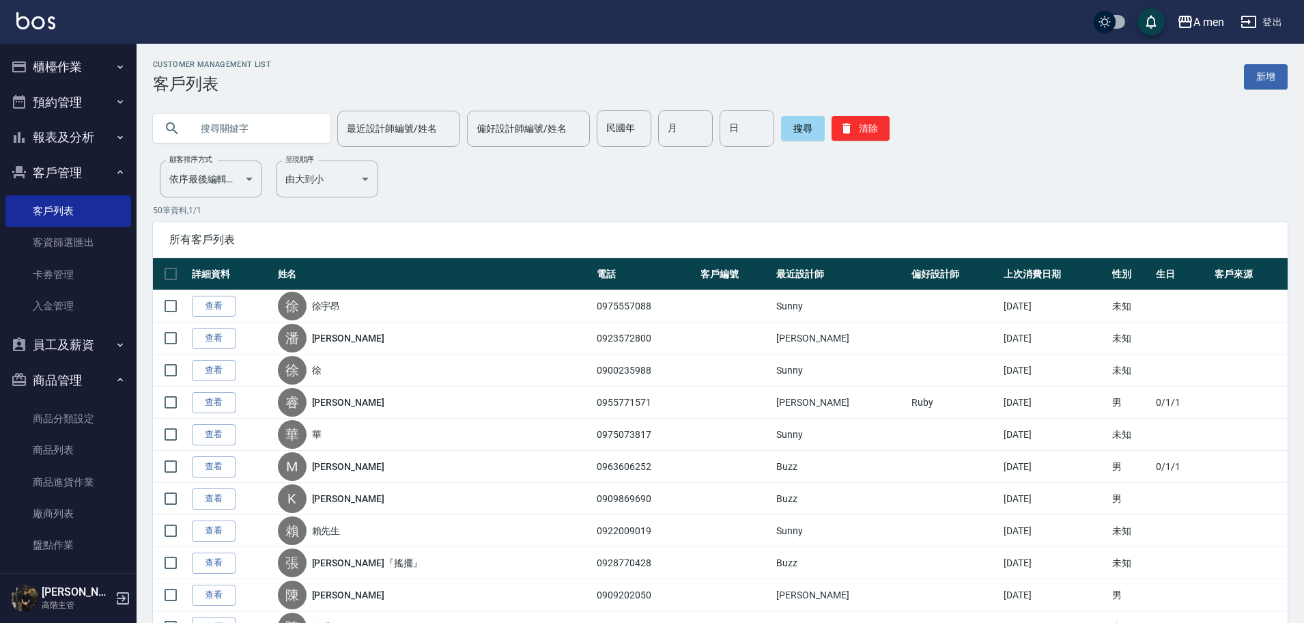
click at [282, 126] on input "text" at bounding box center [255, 128] width 128 height 37
type input "j"
type input "外國人"
click at [799, 116] on button "搜尋" at bounding box center [803, 128] width 44 height 25
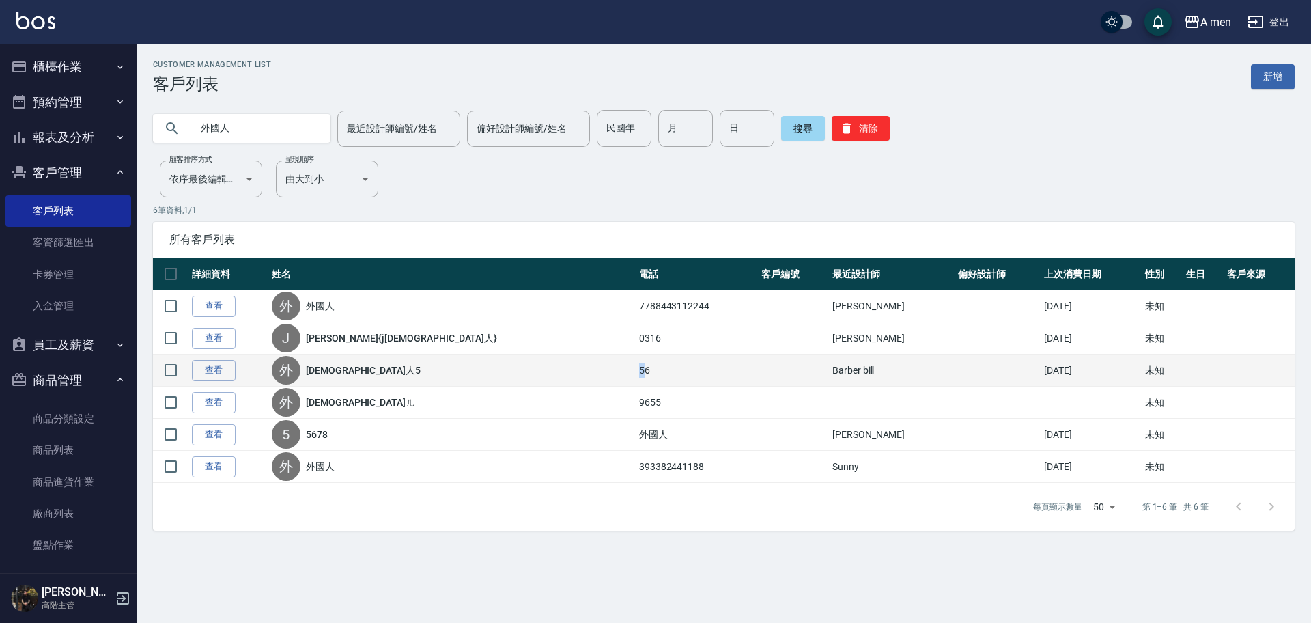
click at [635, 366] on td "56" at bounding box center [696, 370] width 122 height 32
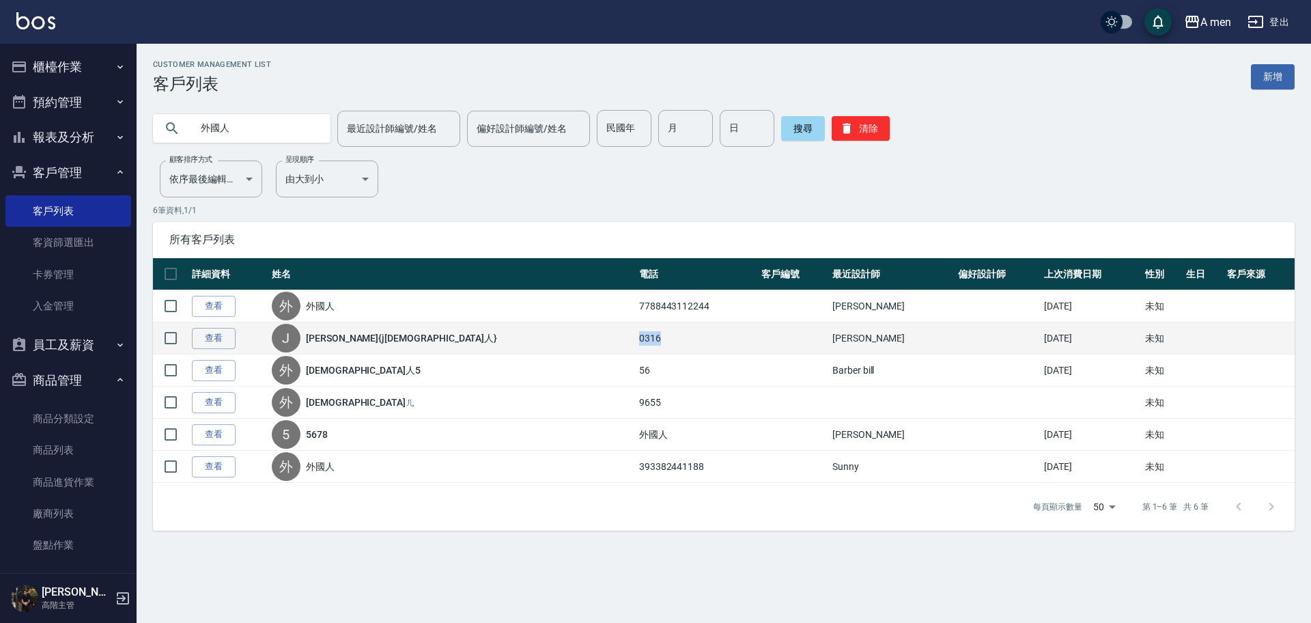
drag, startPoint x: 483, startPoint y: 339, endPoint x: 508, endPoint y: 337, distance: 24.7
click at [635, 337] on td "0316" at bounding box center [696, 338] width 122 height 32
copy td "0316"
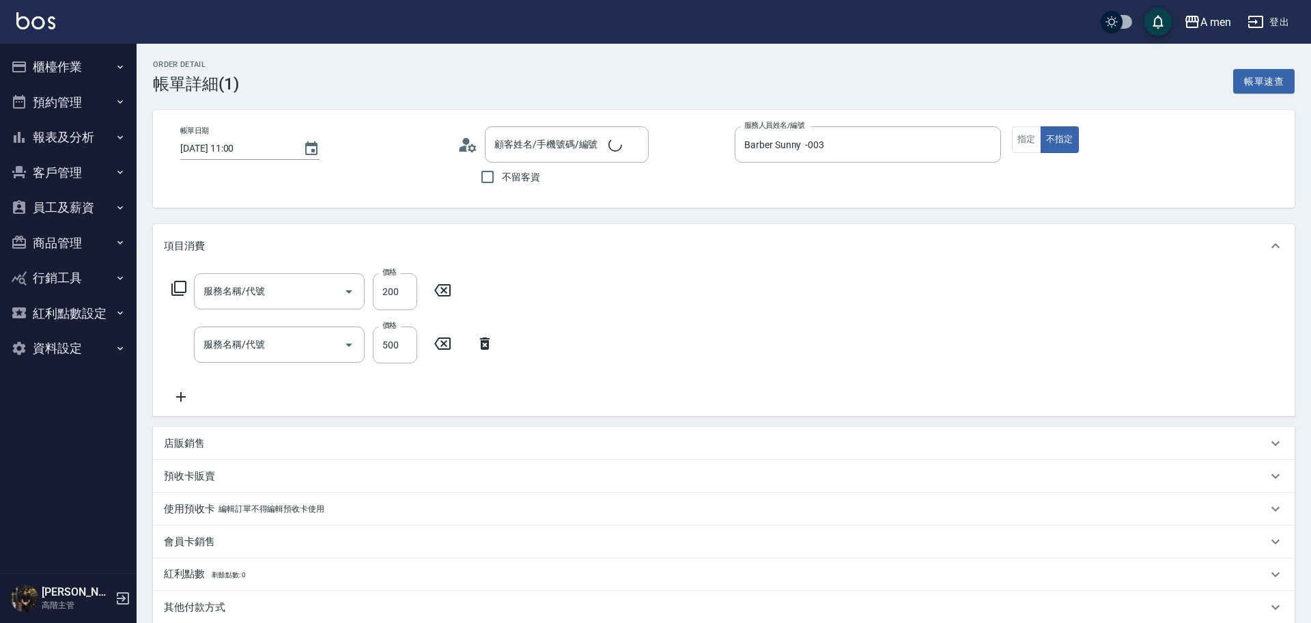
type input "[DATE] 11:00"
type input "Barber Sunny -003"
type input "剪髮 修眉，第一次預約"
type input "養護師 額外開發"
type input "男士理髮(A01)"
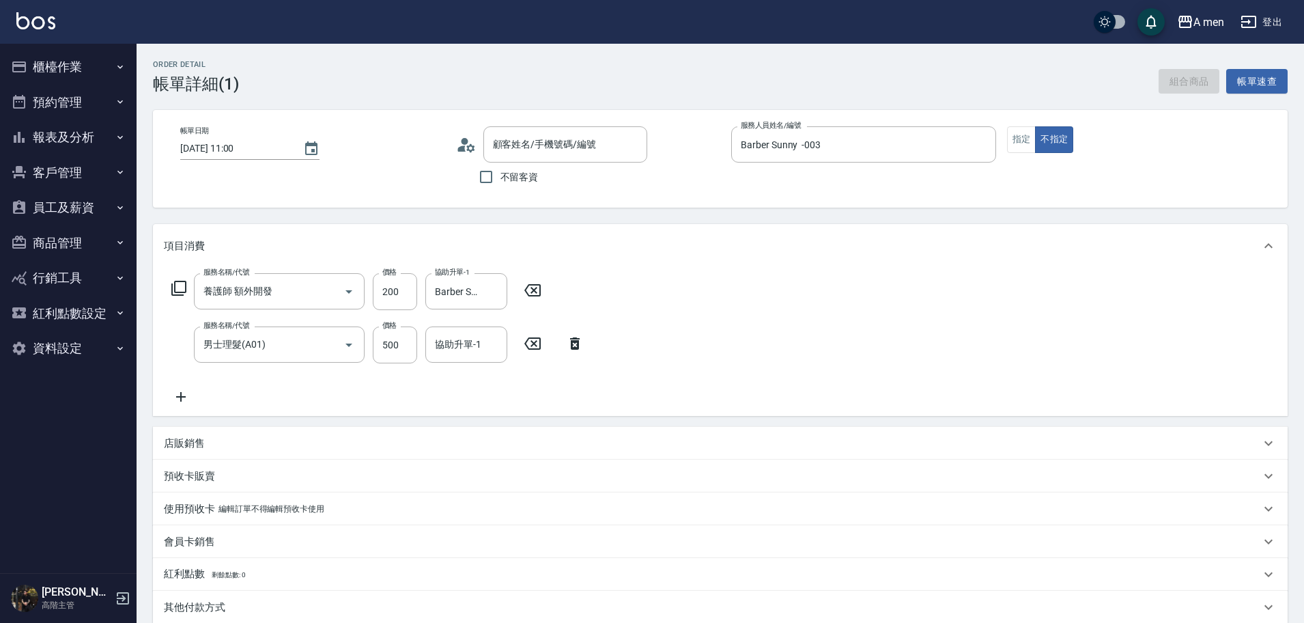
type input "[PERSON_NAME]/0912210569/null"
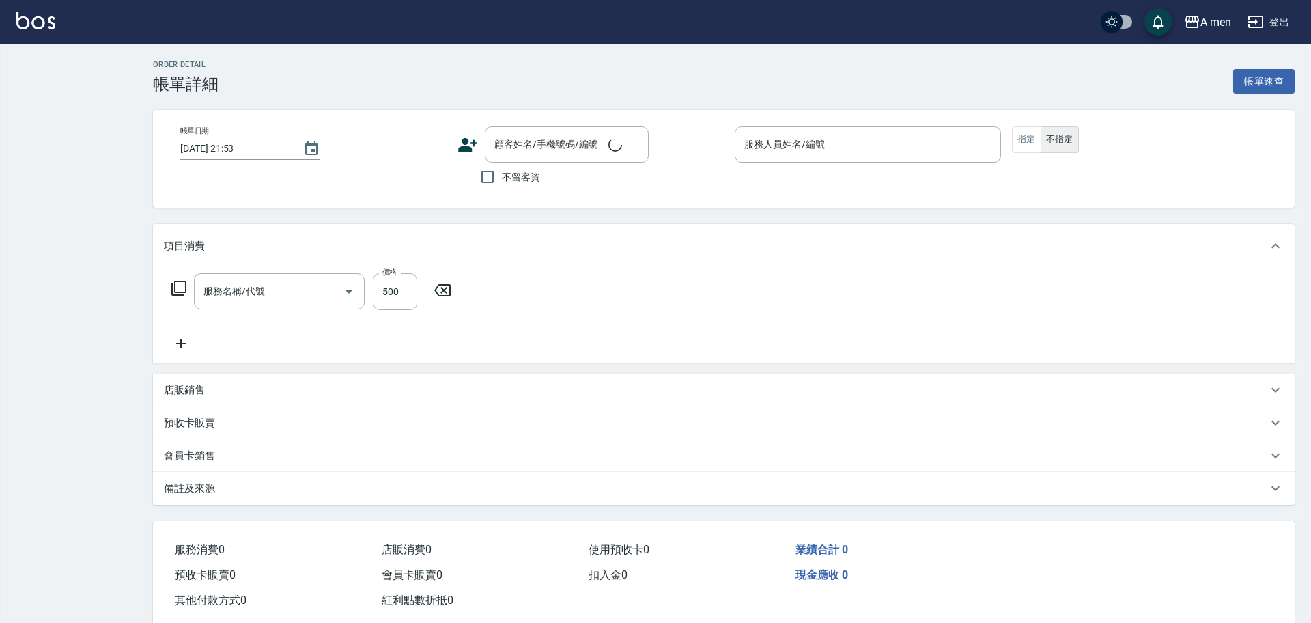
type input "[DATE] 15:00"
type input "Barber Sunny -003"
type input "男士理髮(A01)"
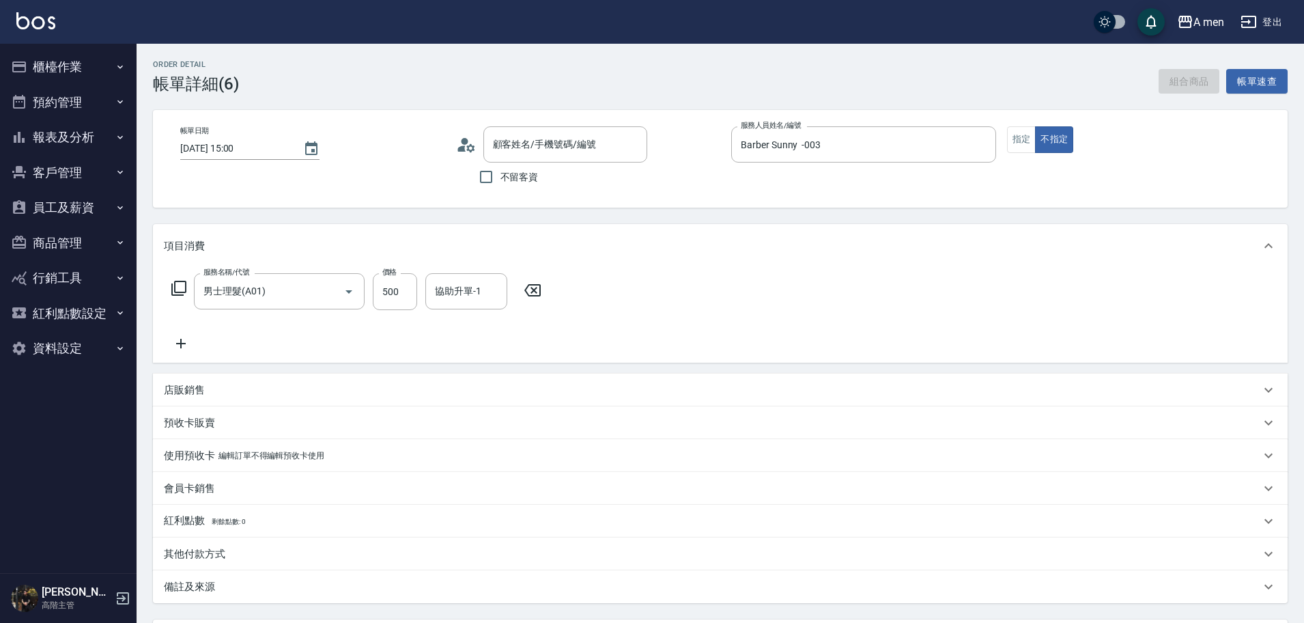
type input "康/0928759477/null"
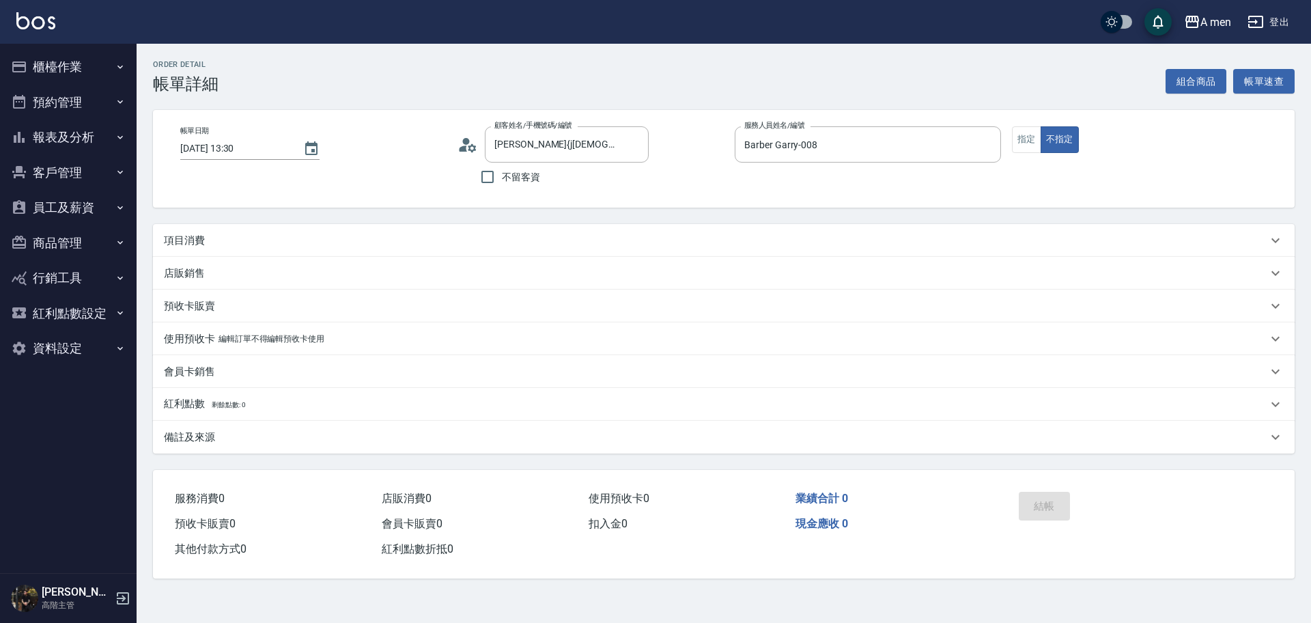
click at [405, 232] on div "項目消費" at bounding box center [723, 240] width 1141 height 33
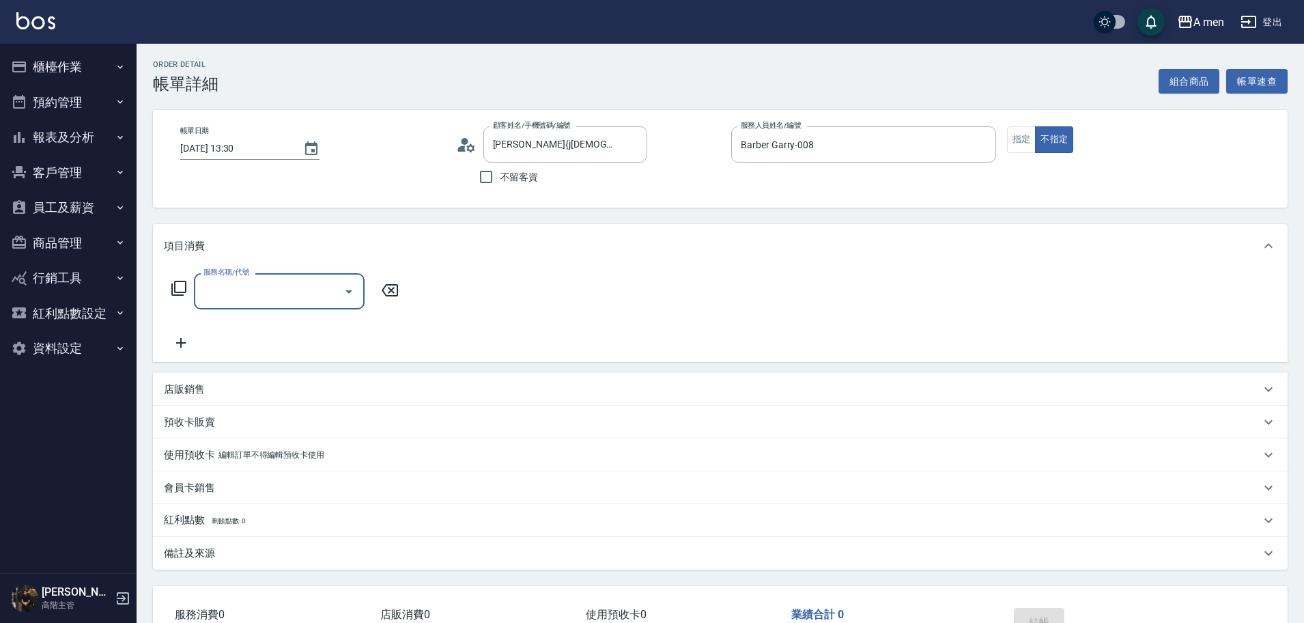
click at [339, 285] on div at bounding box center [348, 291] width 20 height 36
click at [343, 287] on icon "Open" at bounding box center [349, 291] width 16 height 16
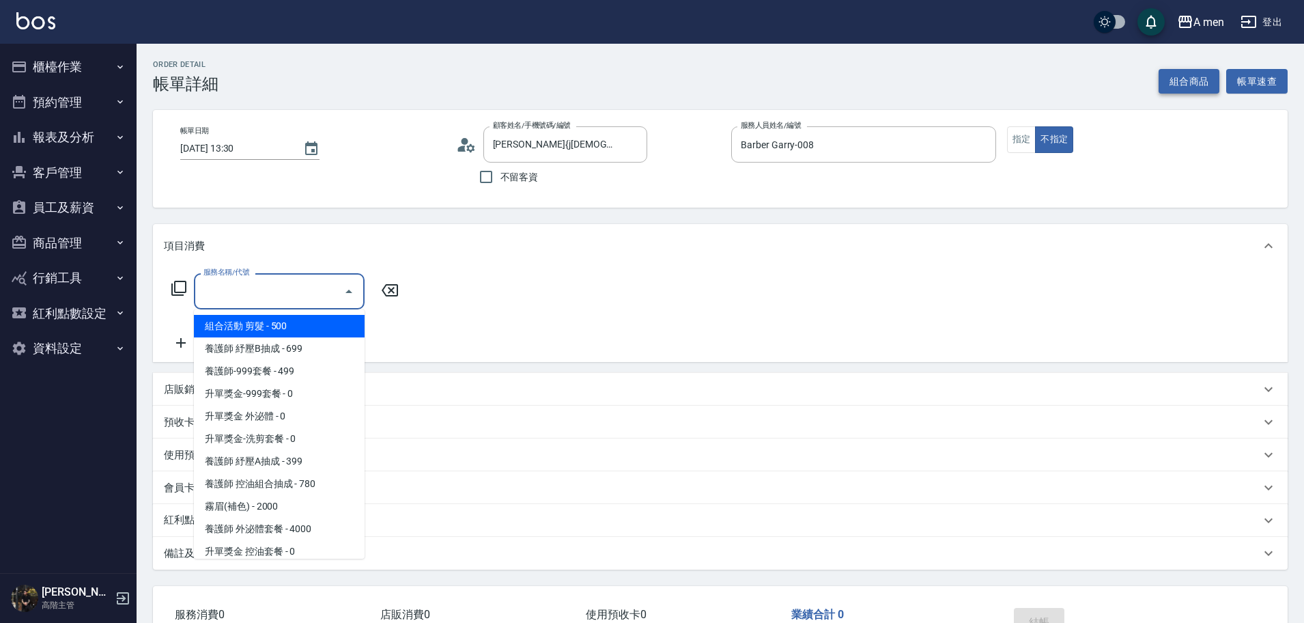
click at [1180, 84] on button "組合商品" at bounding box center [1188, 81] width 61 height 25
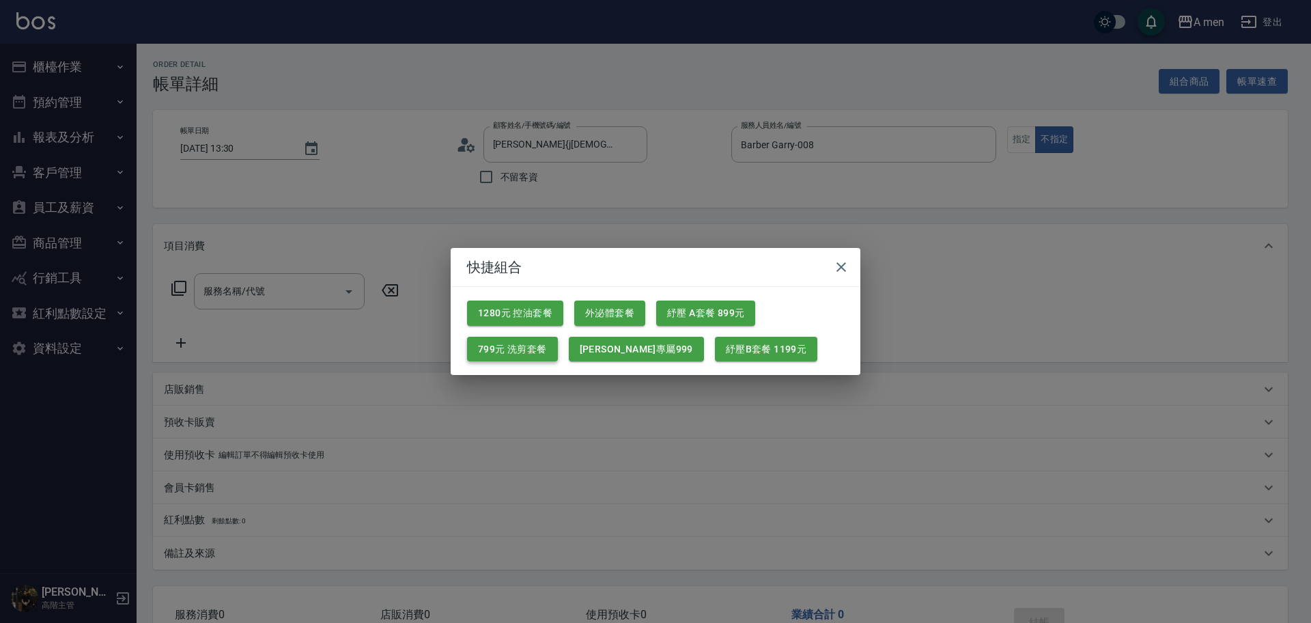
click at [536, 357] on button "799元 洗剪套餐" at bounding box center [512, 349] width 91 height 25
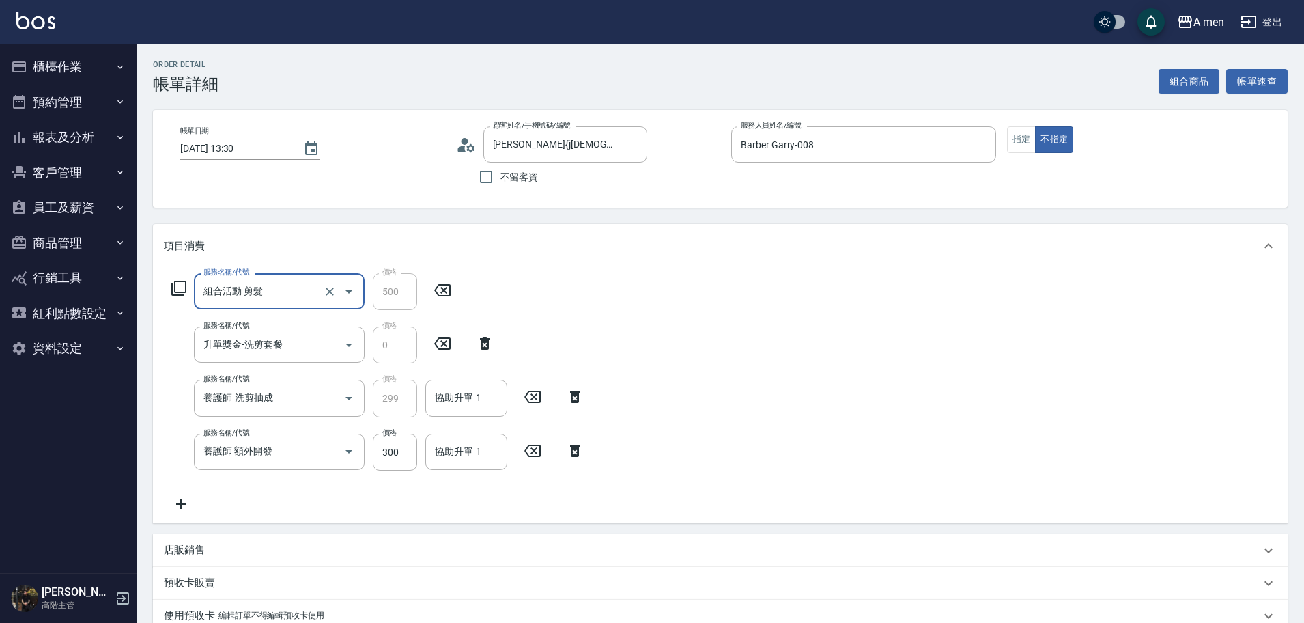
click at [537, 450] on icon at bounding box center [532, 450] width 34 height 16
click at [495, 399] on input "協助升單-1" at bounding box center [466, 398] width 70 height 24
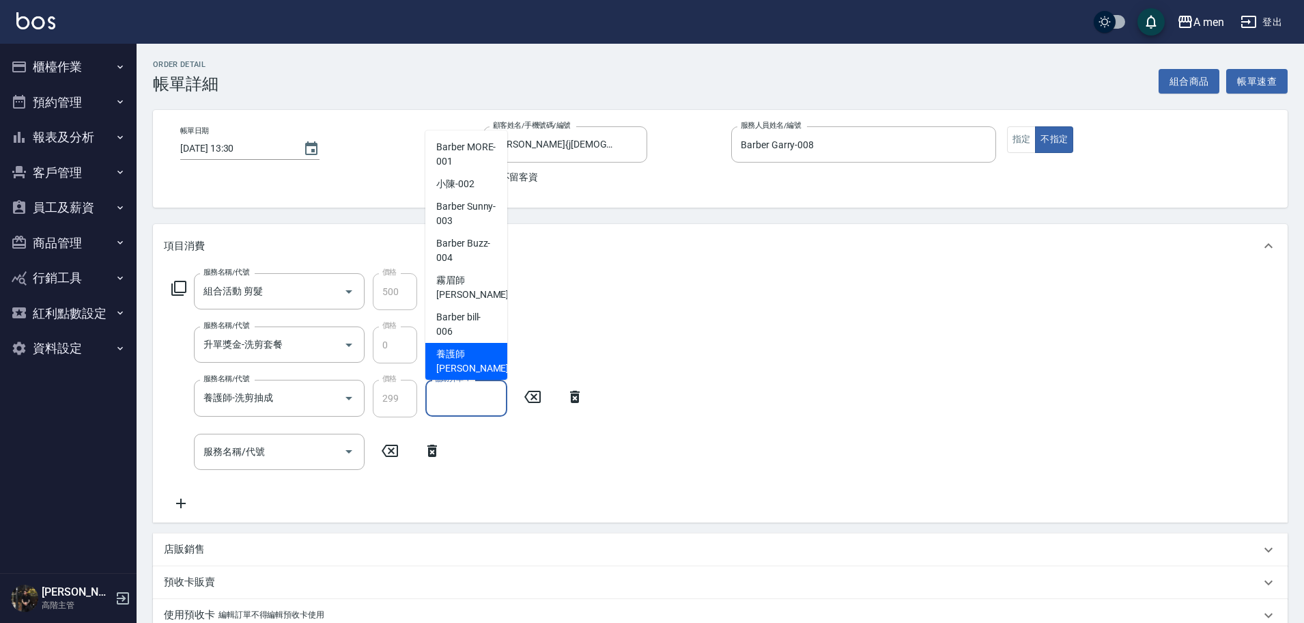
scroll to position [42, 0]
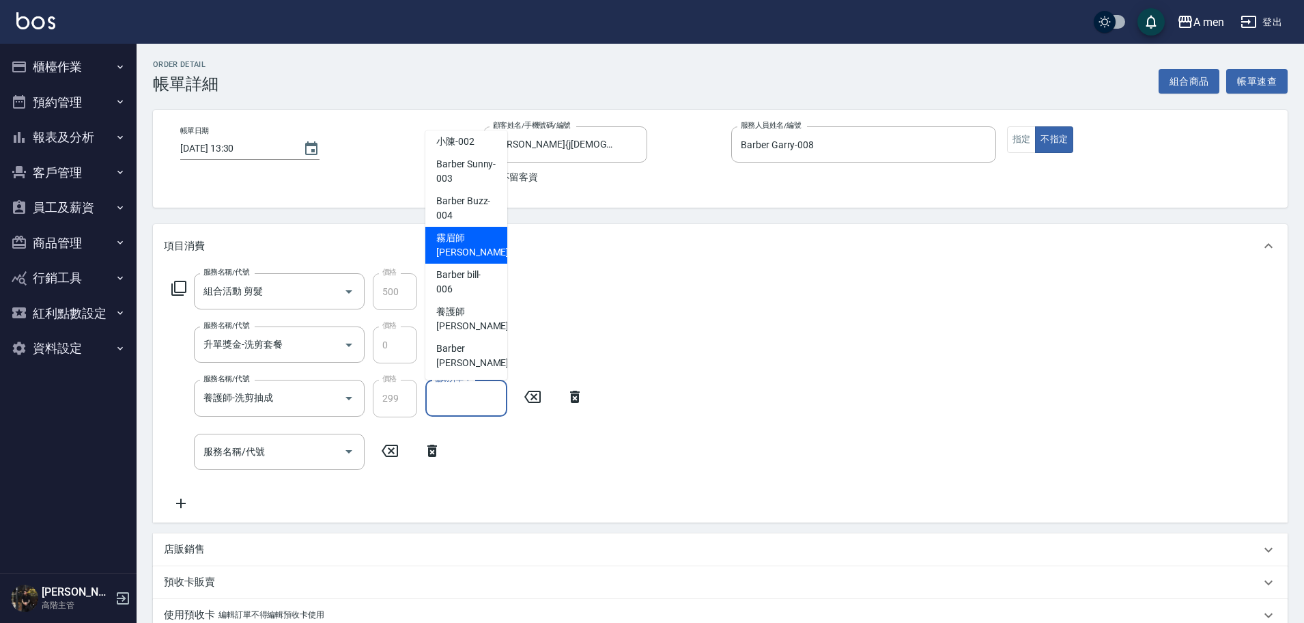
click at [482, 258] on span "霧眉師 小蔡 -005" at bounding box center [481, 245] width 91 height 29
type input "霧眉師 小蔡-005"
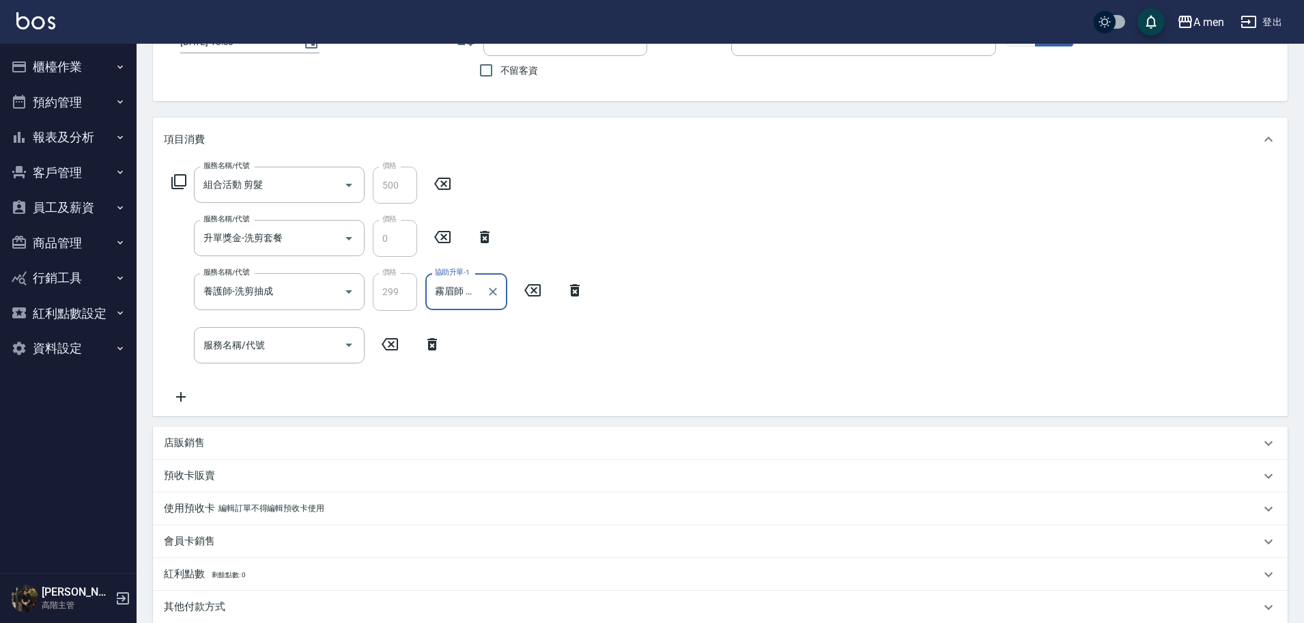
scroll to position [256, 0]
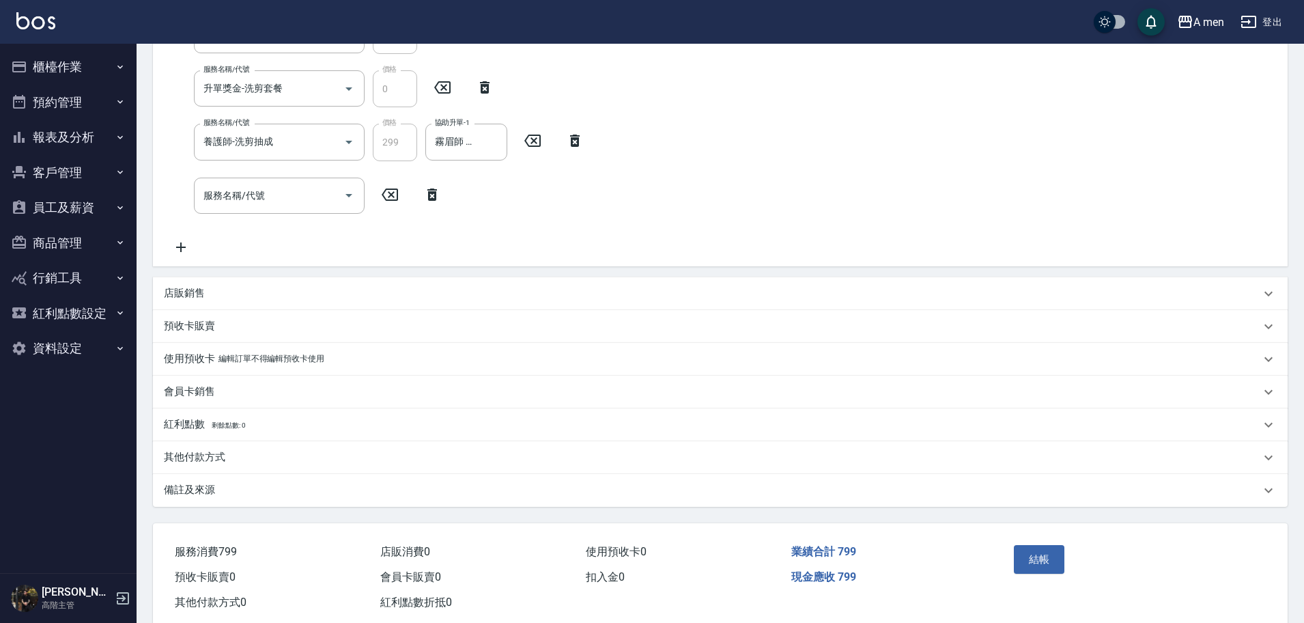
click at [248, 462] on div "其他付款方式" at bounding box center [712, 457] width 1096 height 14
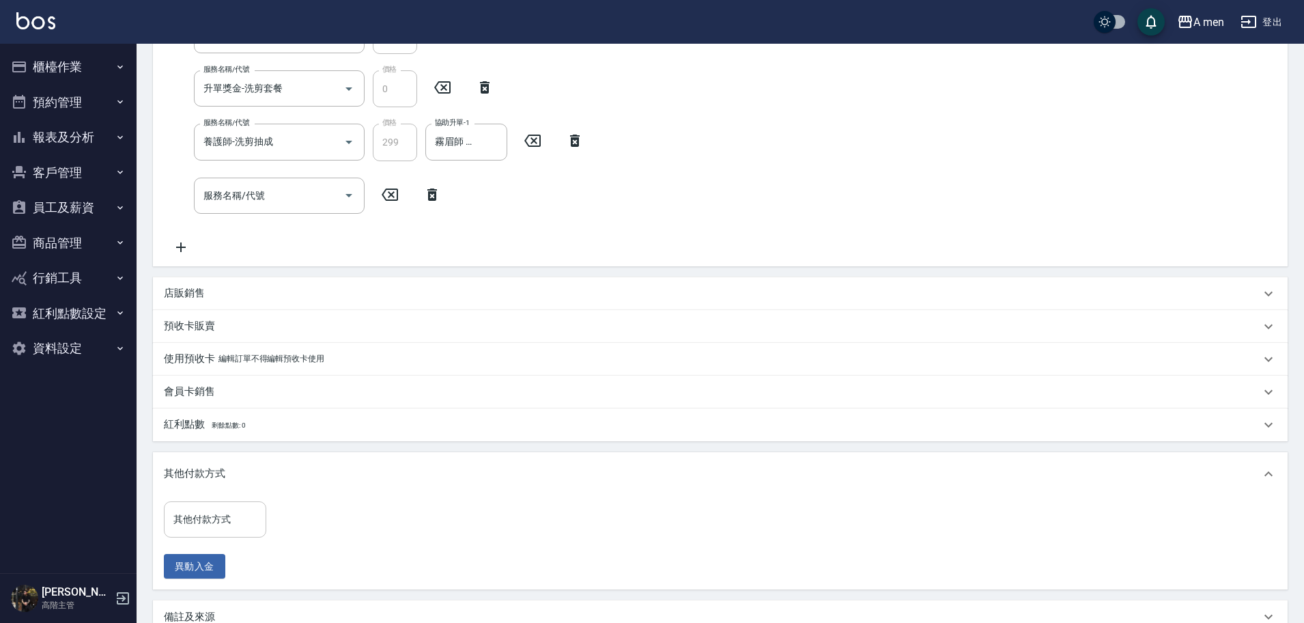
click at [223, 521] on input "其他付款方式" at bounding box center [215, 519] width 90 height 24
click at [247, 575] on span "信用卡" at bounding box center [215, 576] width 102 height 23
type input "信用卡"
click at [345, 198] on icon "Open" at bounding box center [349, 195] width 16 height 16
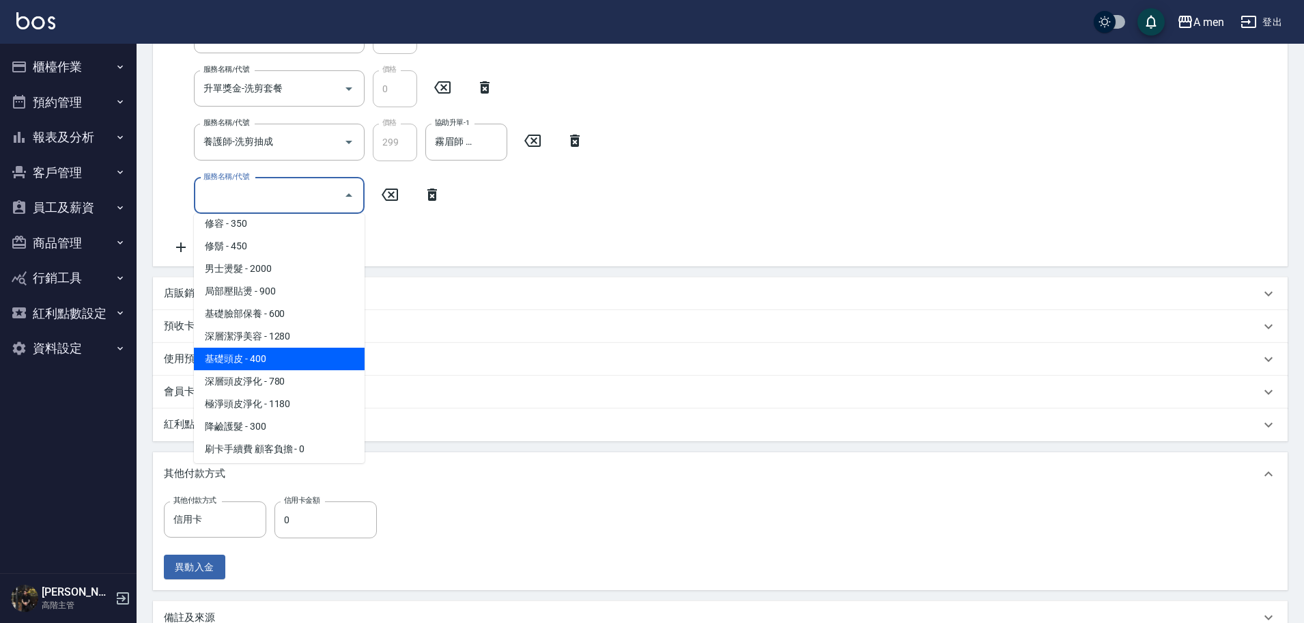
scroll to position [415, 0]
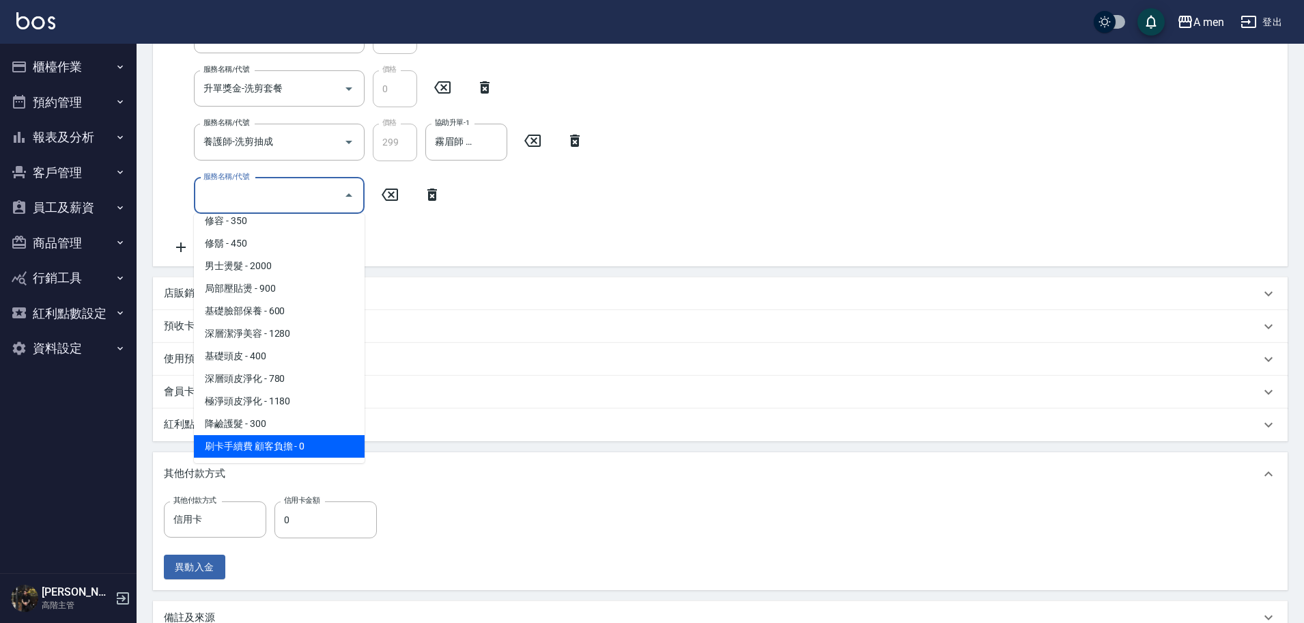
click at [313, 451] on span "刷卡手續費 顧客負擔 - 0" at bounding box center [279, 446] width 171 height 23
type input "刷卡手續費 顧客負擔(Z1)"
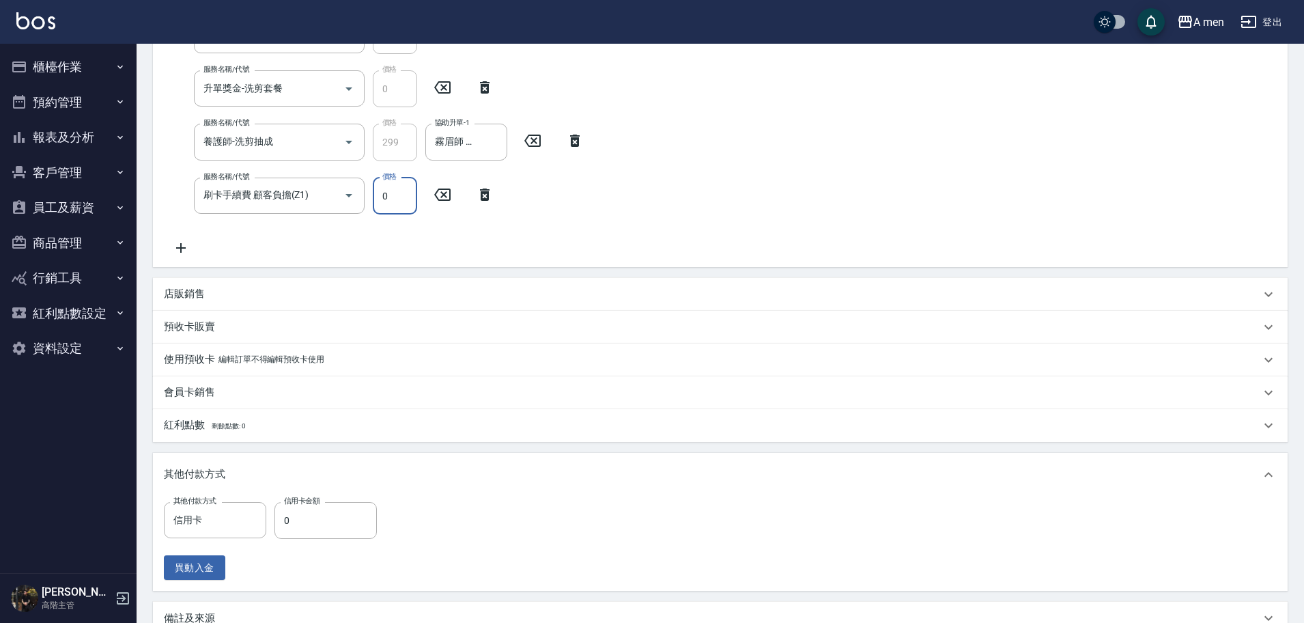
click at [402, 208] on input "0" at bounding box center [395, 195] width 44 height 37
type input "0"
click at [257, 520] on icon "Clear" at bounding box center [252, 520] width 14 height 14
type input "ˋ4ˋdr444"
click at [255, 522] on icon "Clear" at bounding box center [252, 519] width 8 height 8
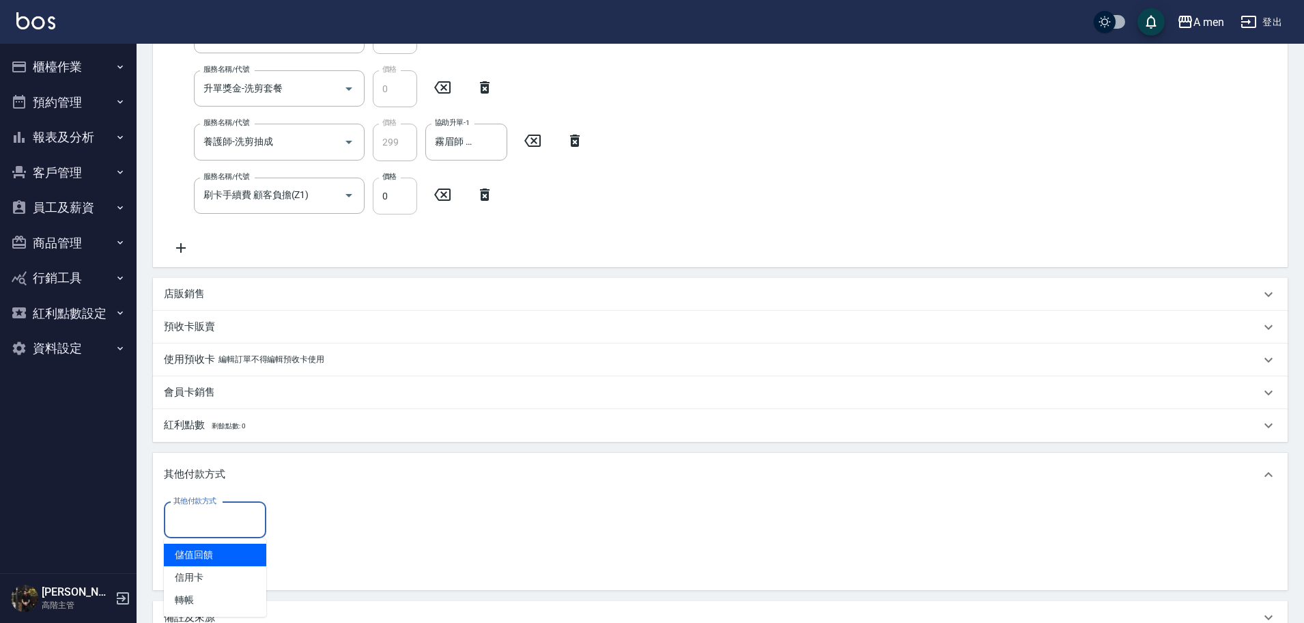
click at [399, 197] on input "0" at bounding box center [395, 195] width 44 height 37
type input "0"
click at [446, 198] on icon at bounding box center [442, 194] width 34 height 16
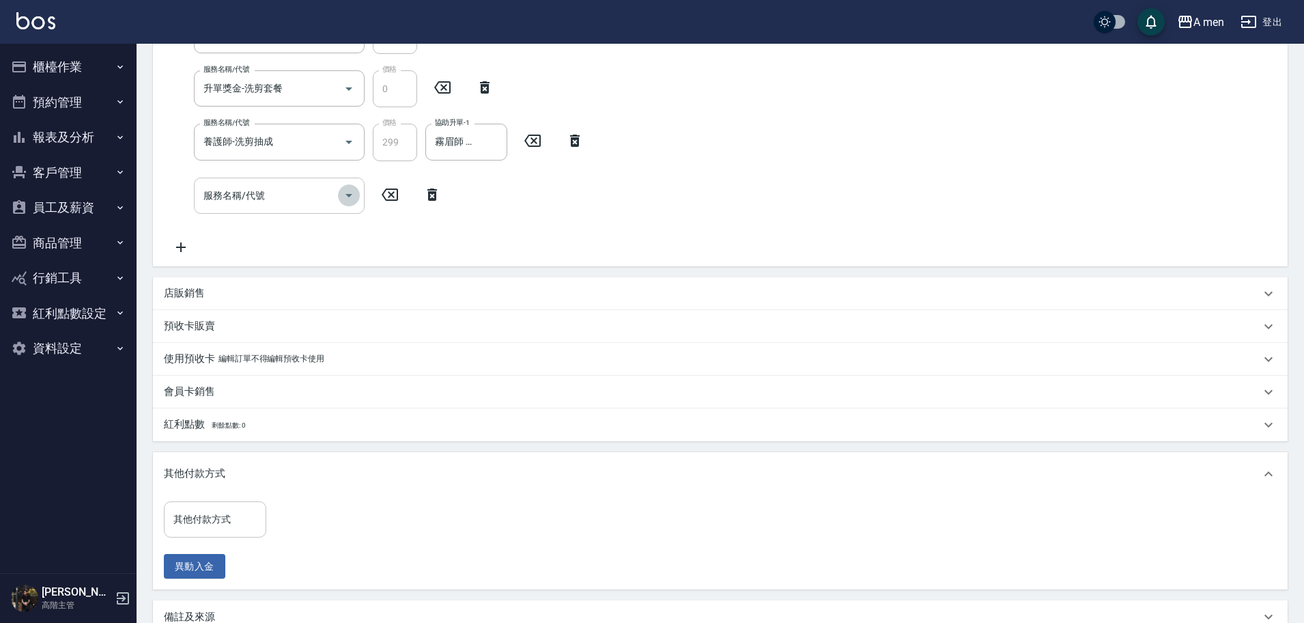
click at [350, 200] on icon "Open" at bounding box center [349, 195] width 16 height 16
click at [348, 198] on icon "Close" at bounding box center [349, 195] width 16 height 16
click at [348, 198] on icon "Open" at bounding box center [349, 195] width 16 height 16
type input "ˋ"
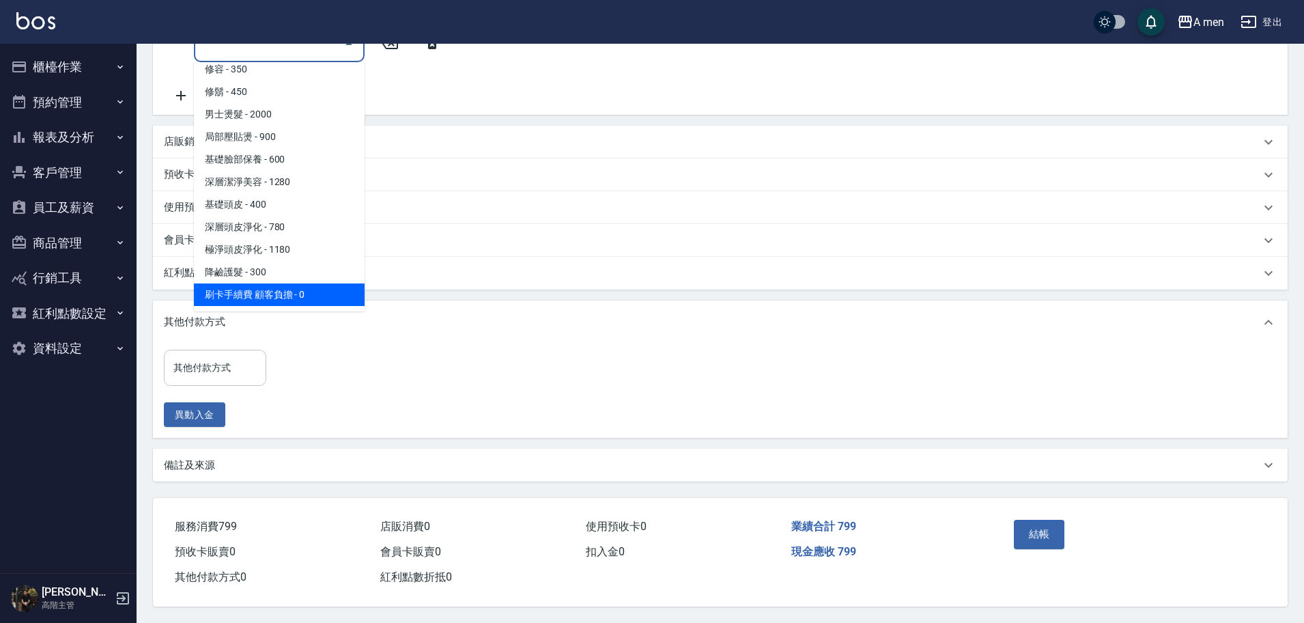
click at [319, 288] on span "刷卡手續費 顧客負擔 - 0" at bounding box center [279, 294] width 171 height 23
type input "刷卡手續費 顧客負擔(Z1)"
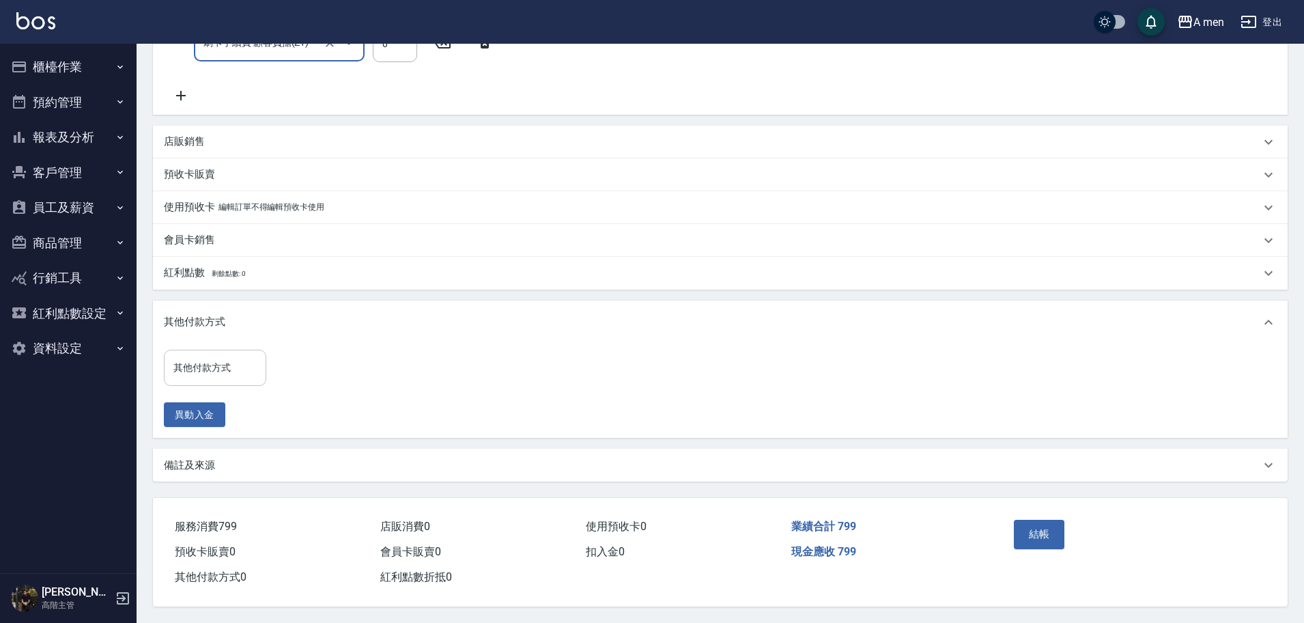
scroll to position [243, 0]
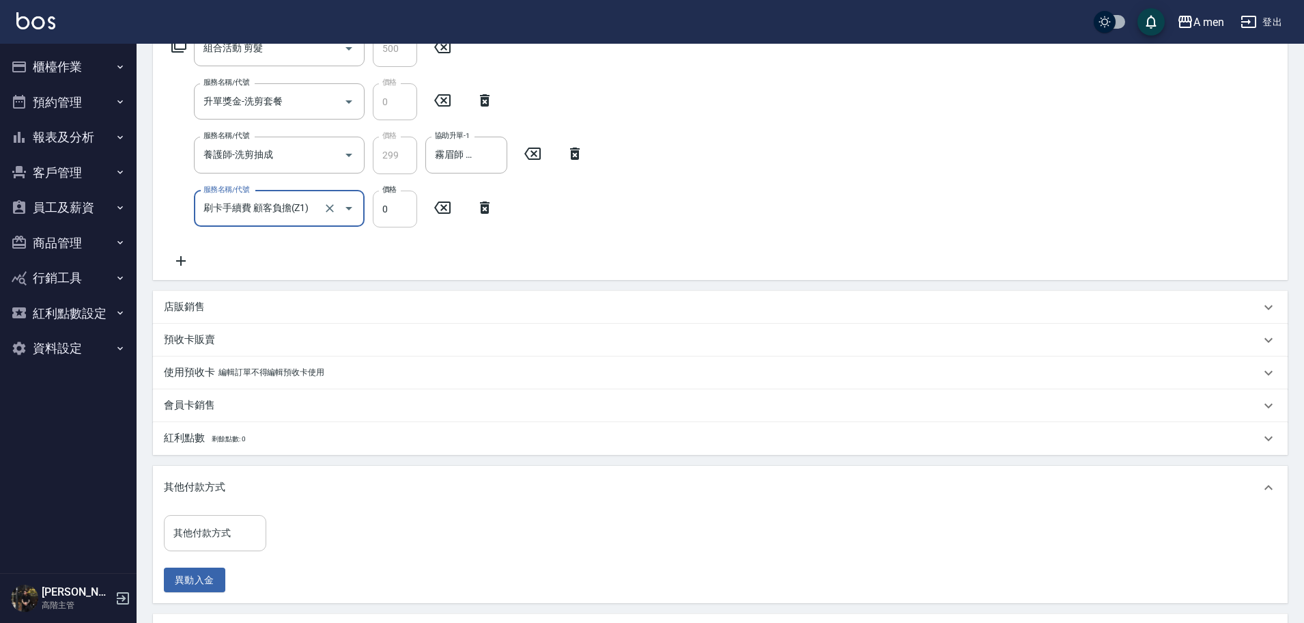
click at [403, 213] on input "0" at bounding box center [395, 208] width 44 height 37
click at [395, 199] on input "0" at bounding box center [395, 208] width 44 height 37
drag, startPoint x: 408, startPoint y: 203, endPoint x: 352, endPoint y: 208, distance: 56.2
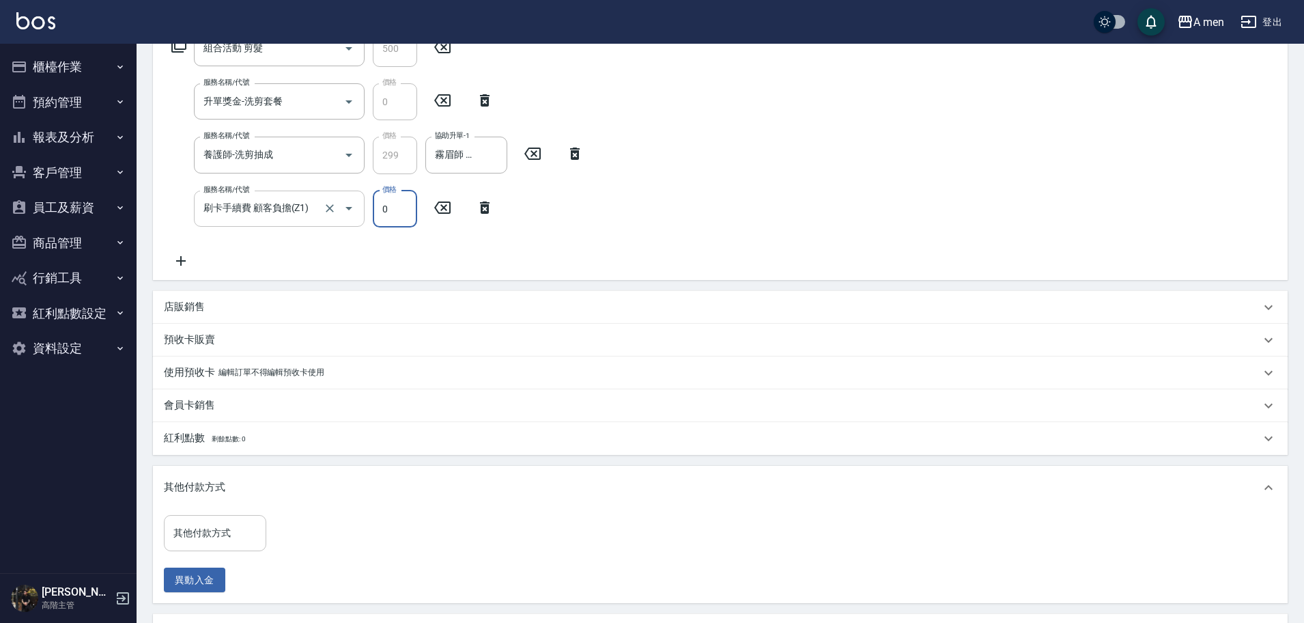
click at [352, 208] on div "服務名稱/代號 刷卡手續費 顧客負擔(Z1) 服務名稱/代號 價格 0 價格" at bounding box center [333, 208] width 338 height 37
type input "0"
click at [438, 216] on div "服務名稱/代號 刷卡手續費 顧客負擔(Z1) 服務名稱/代號 價格 0 價格" at bounding box center [333, 208] width 338 height 37
click at [445, 210] on icon at bounding box center [442, 207] width 34 height 16
click at [424, 210] on icon at bounding box center [432, 207] width 34 height 16
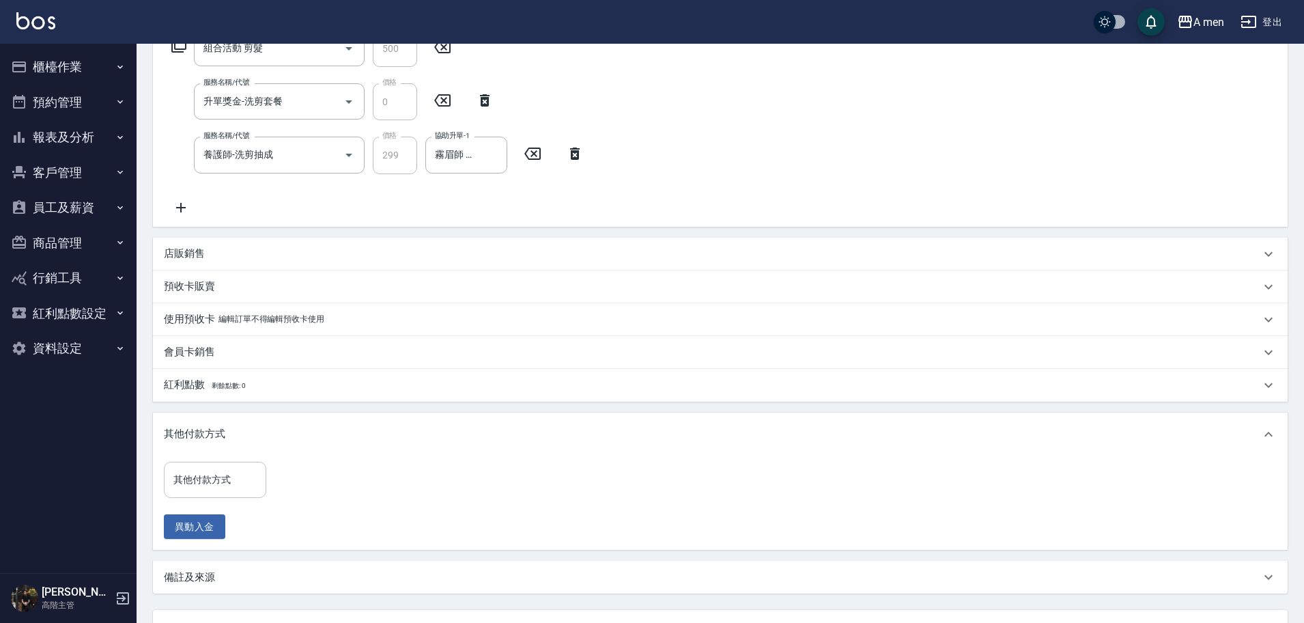
click at [141, 209] on div "Order detail 帳單詳細 組合商品 帳單速查 帳單日期 2025/09/10 13:30 顧客姓名/手機號碼/編號 jon{j外國人}/0316/n…" at bounding box center [720, 268] width 1167 height 934
click at [182, 201] on icon at bounding box center [181, 207] width 34 height 16
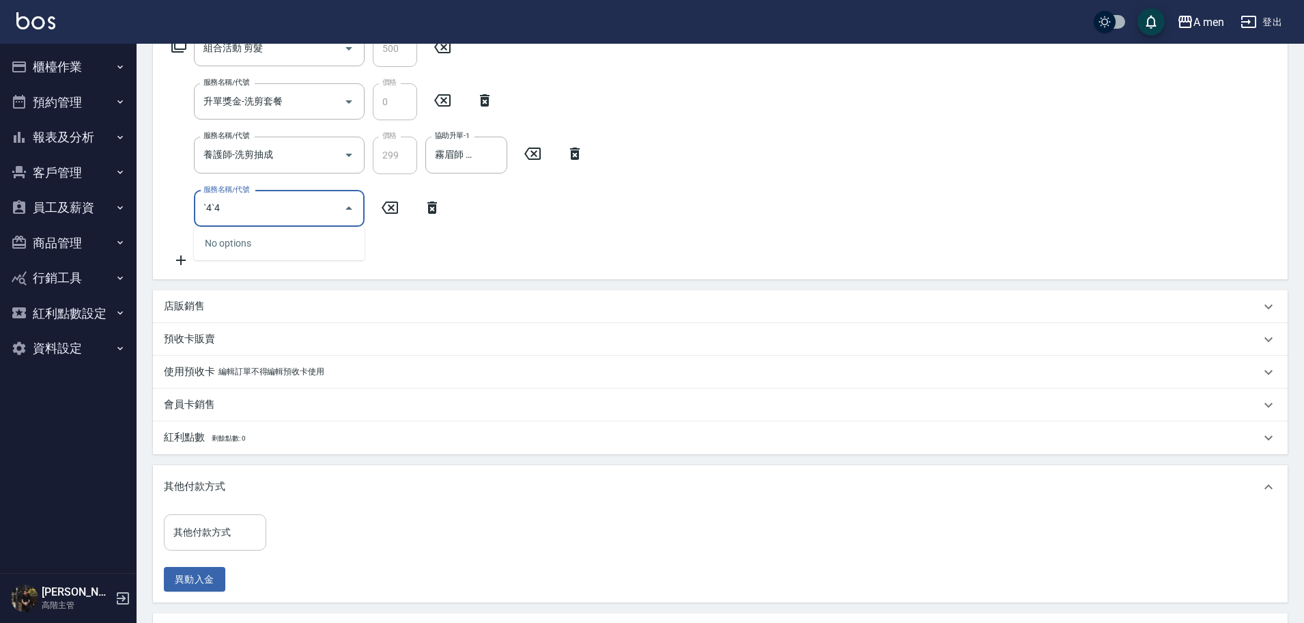
click at [283, 208] on input "ˋ4ˋ4" at bounding box center [269, 209] width 138 height 24
click at [306, 211] on input "ˋ4ˋ4" at bounding box center [269, 209] width 138 height 24
click at [305, 210] on input "服務名稱/代號" at bounding box center [269, 209] width 138 height 24
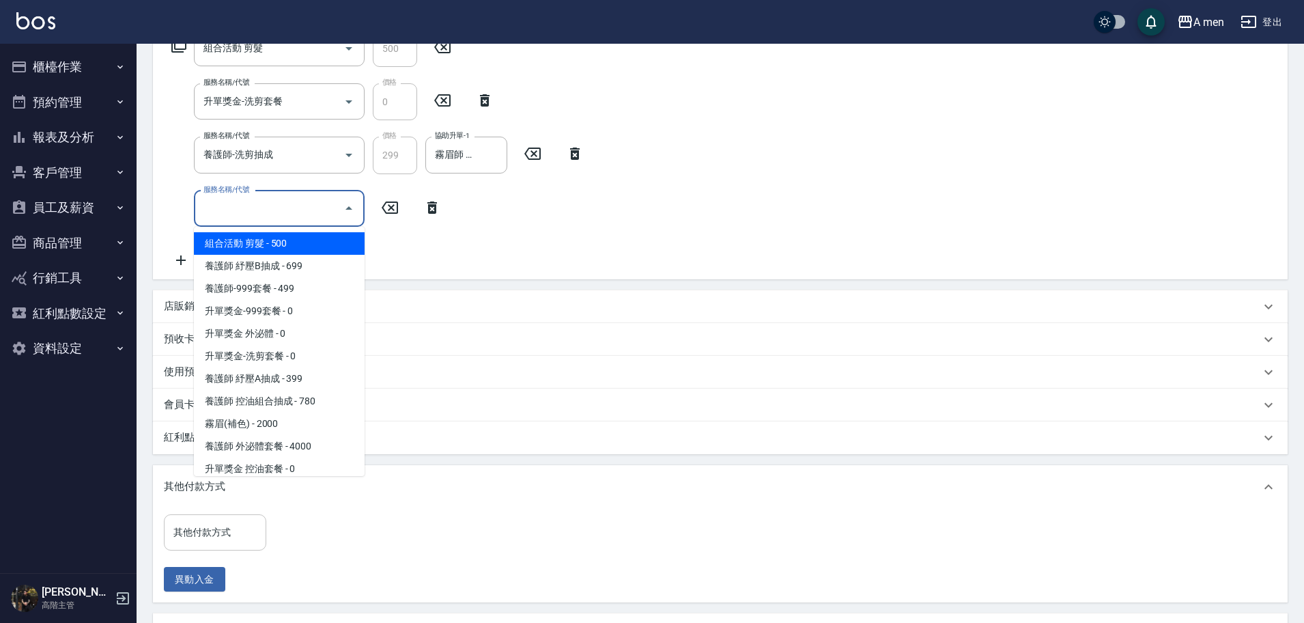
click at [303, 212] on input "服務名稱/代號" at bounding box center [269, 209] width 138 height 24
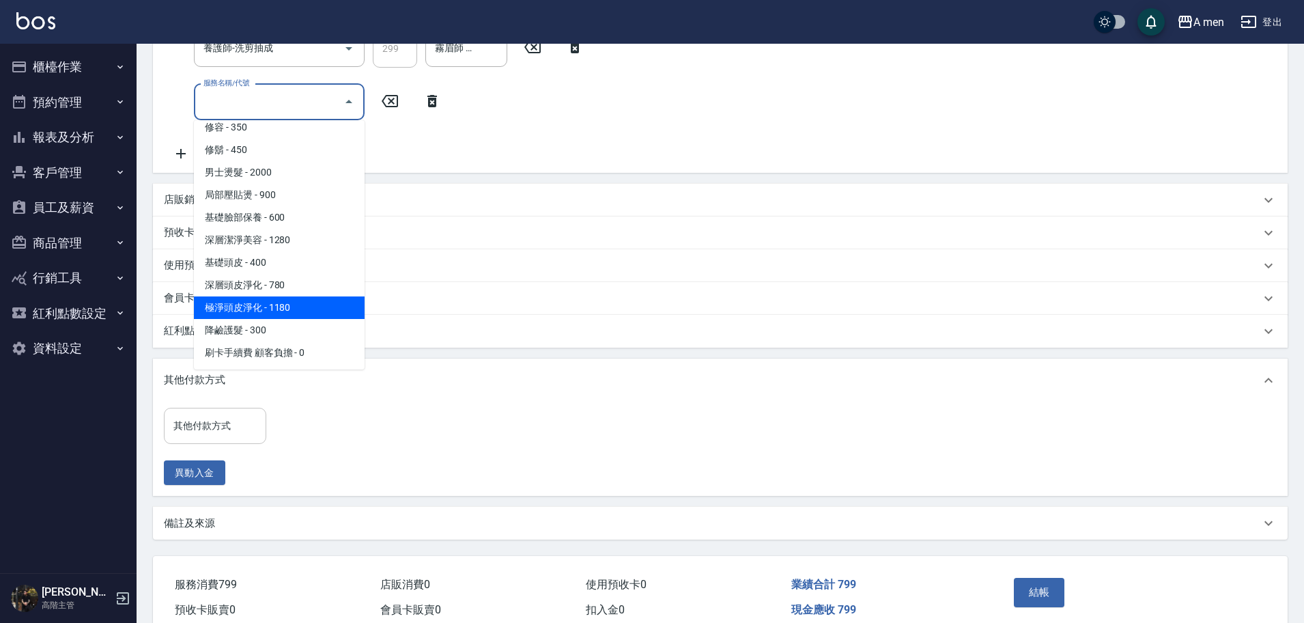
scroll to position [414, 0]
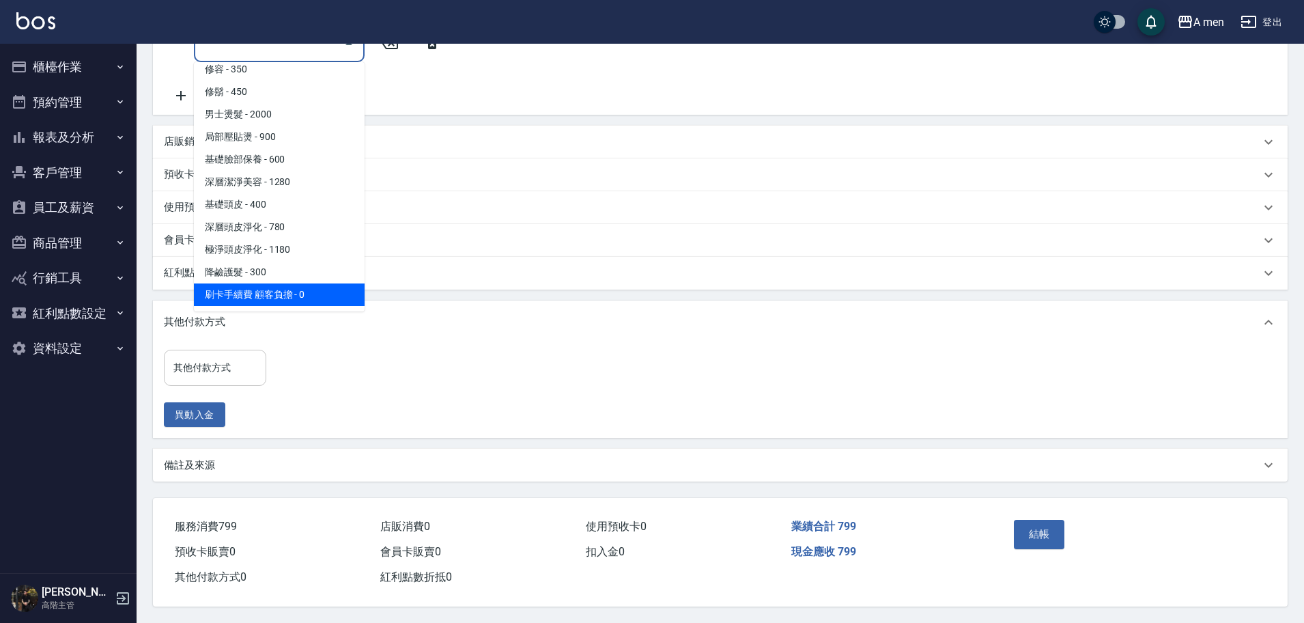
click at [302, 283] on span "刷卡手續費 顧客負擔 - 0" at bounding box center [279, 294] width 171 height 23
type input "刷卡手續費 顧客負擔(Z1)"
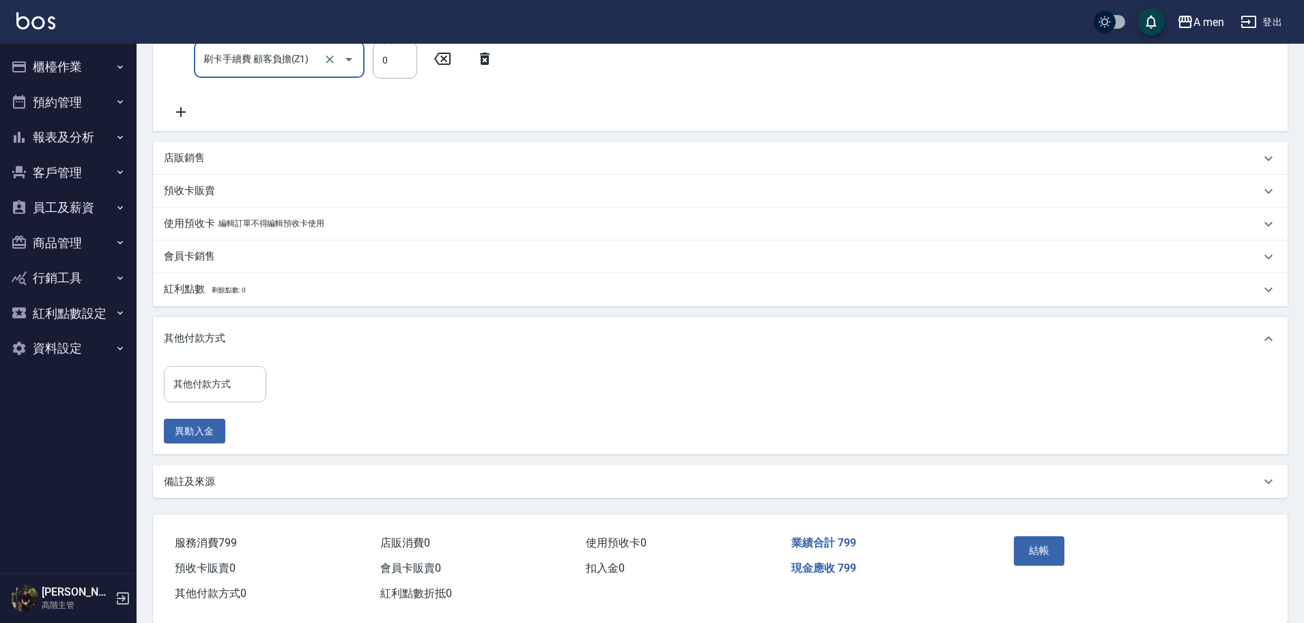
scroll to position [328, 0]
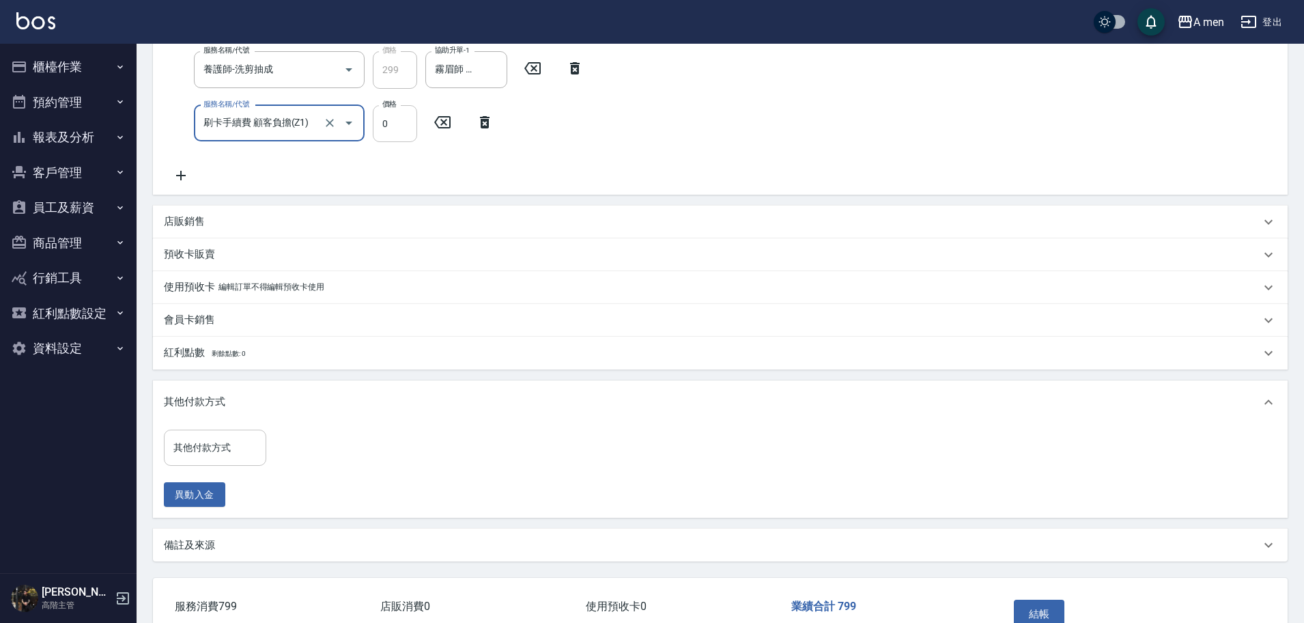
click at [405, 122] on input "0" at bounding box center [395, 123] width 44 height 37
type input "40"
click at [238, 447] on input "其他付款方式" at bounding box center [215, 447] width 90 height 24
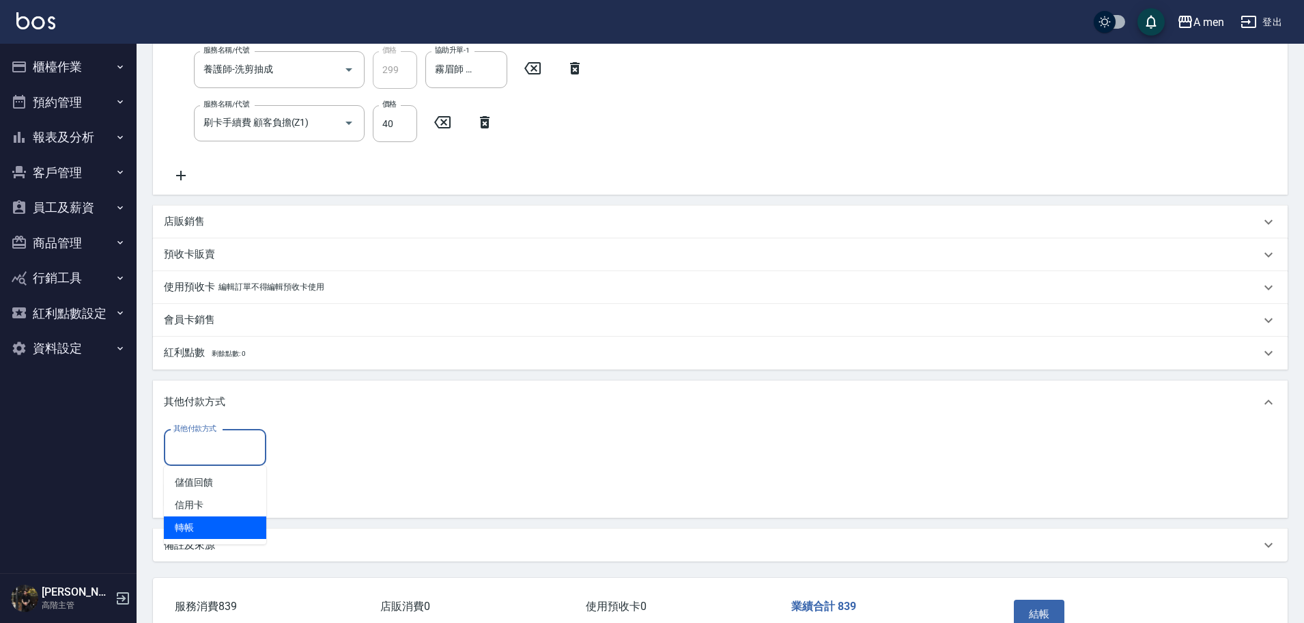
click at [229, 530] on span "轉帳" at bounding box center [215, 527] width 102 height 23
type input "轉帳"
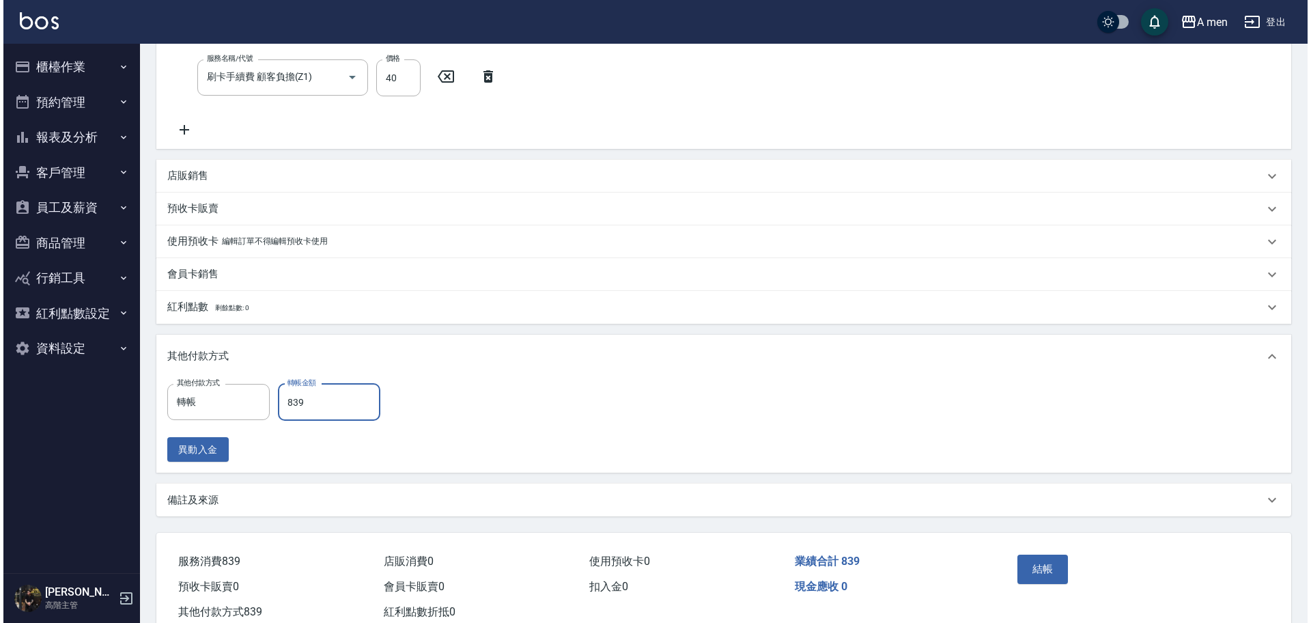
scroll to position [415, 0]
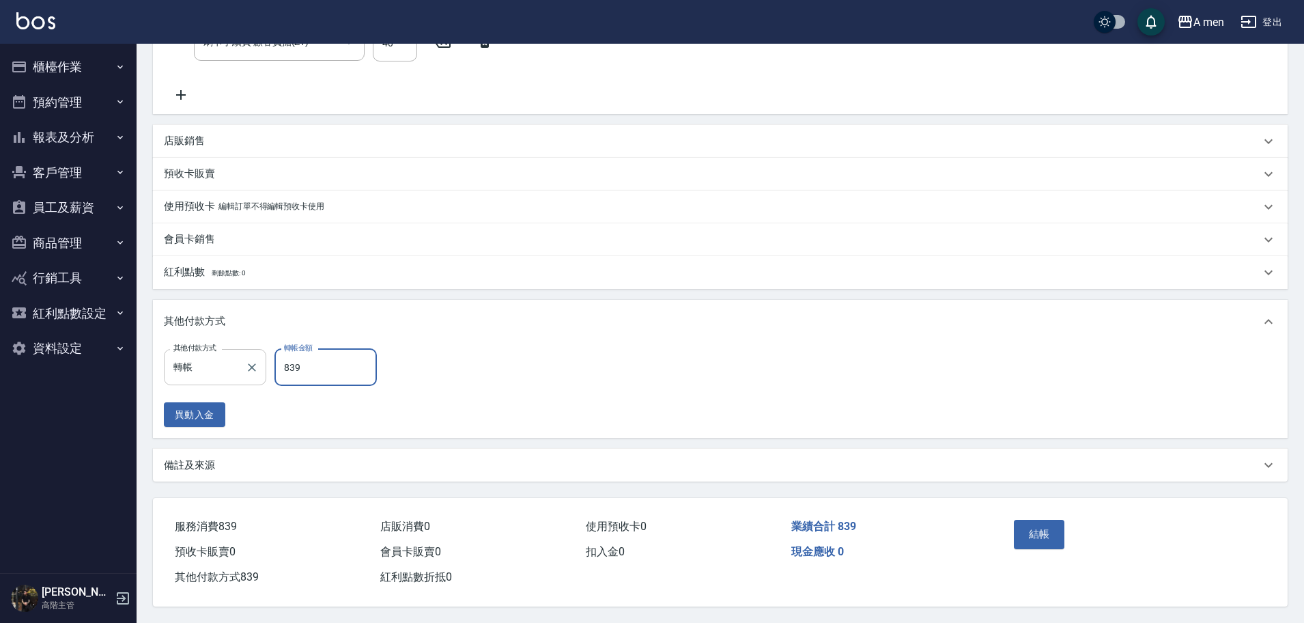
type input "839"
click at [195, 367] on input "轉帳" at bounding box center [205, 367] width 70 height 24
click at [227, 416] on span "信用卡" at bounding box center [215, 424] width 102 height 23
type input "信用卡"
click at [1042, 528] on button "結帳" at bounding box center [1039, 533] width 51 height 29
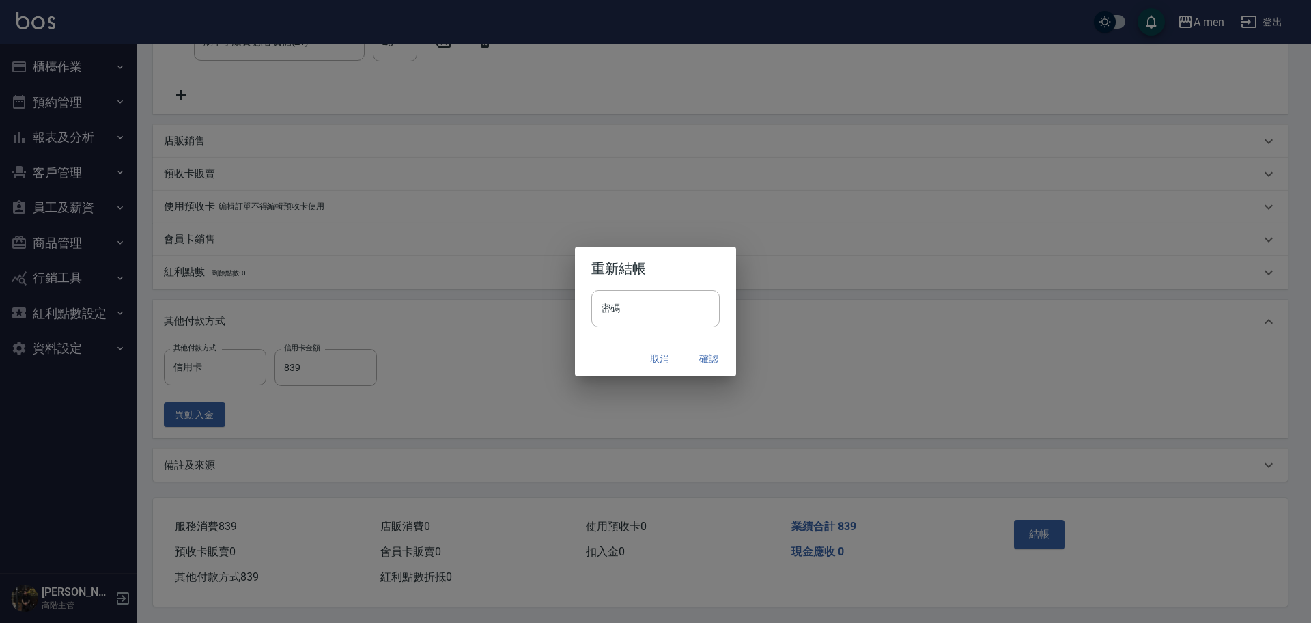
click at [711, 371] on div "取消 確認" at bounding box center [655, 359] width 161 height 36
click at [706, 359] on button "確認" at bounding box center [709, 358] width 44 height 25
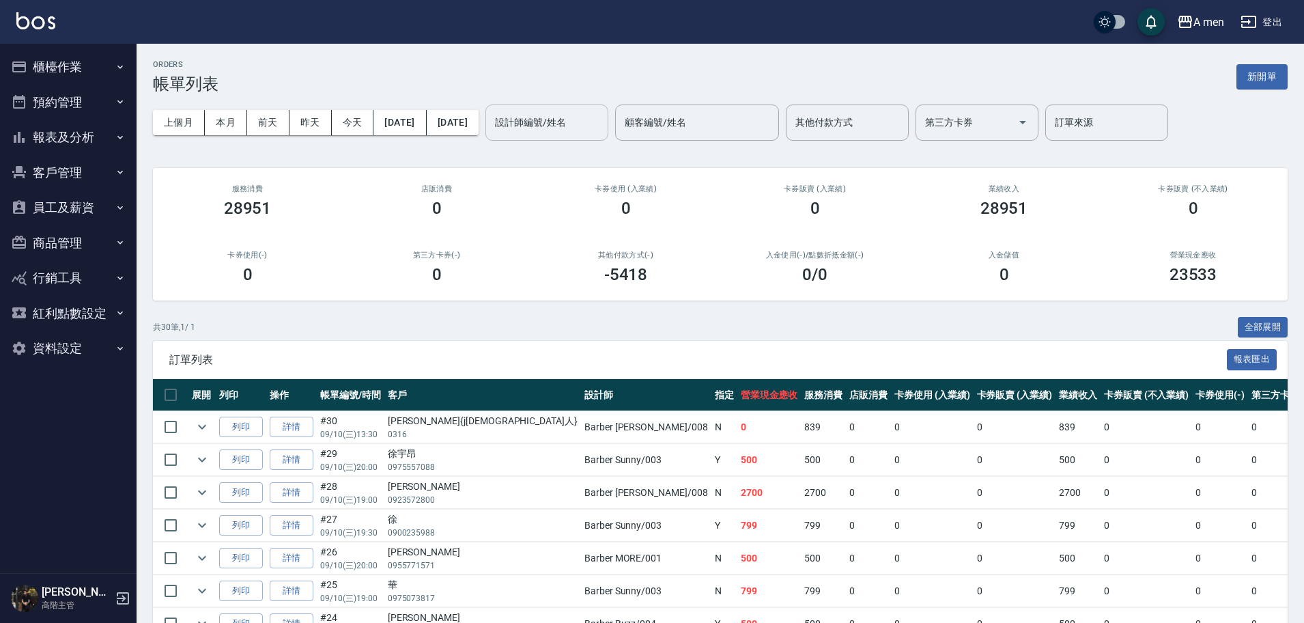
click at [602, 115] on input "設計師編號/姓名" at bounding box center [546, 123] width 111 height 24
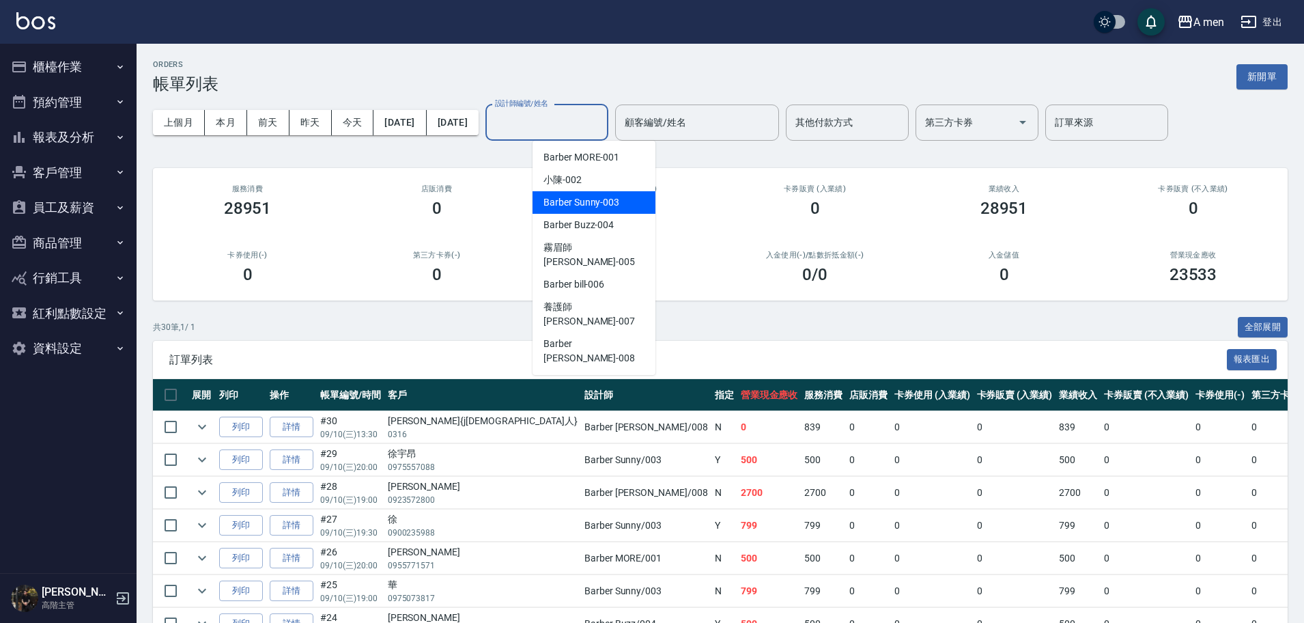
click at [567, 202] on span "Barber Sunny -003" at bounding box center [581, 202] width 76 height 14
type input "Barber Sunny -003"
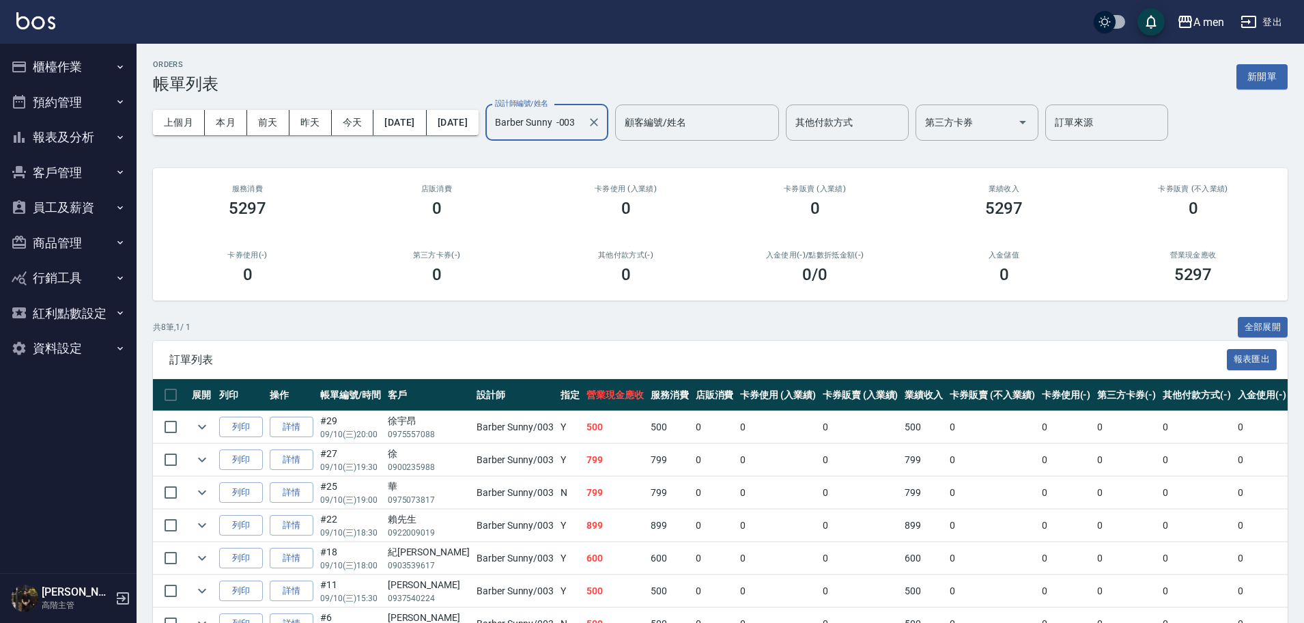
click at [603, 120] on button "Clear" at bounding box center [593, 122] width 19 height 19
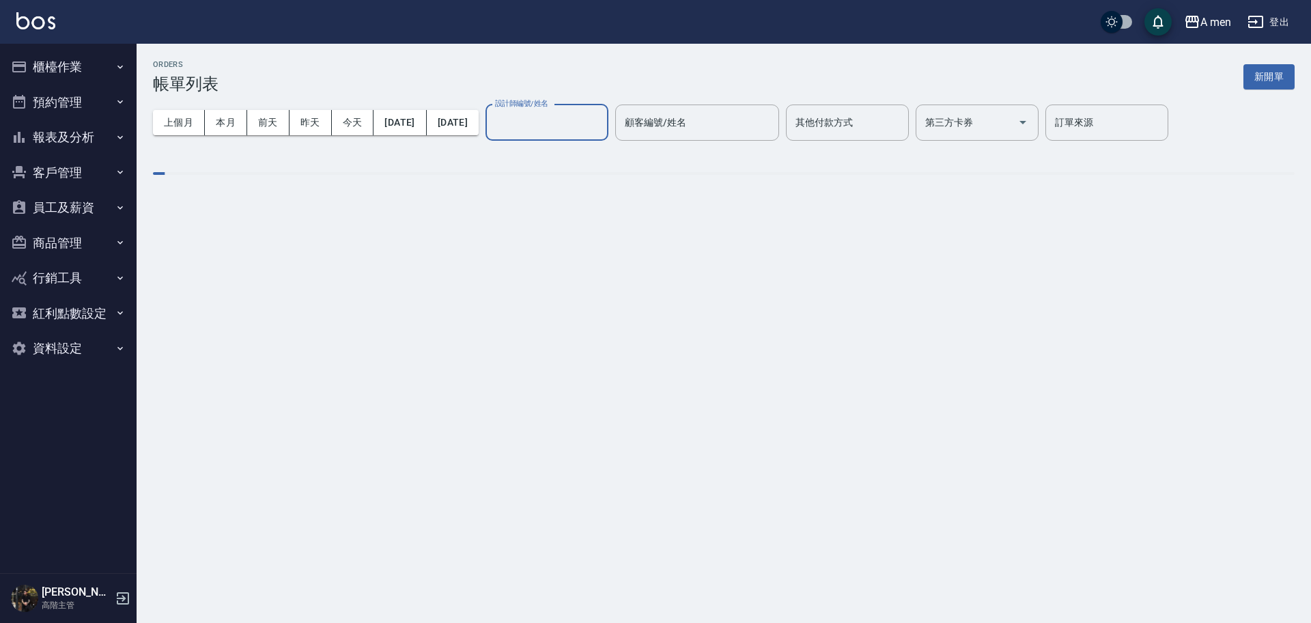
click at [593, 122] on input "設計師編號/姓名" at bounding box center [546, 123] width 111 height 24
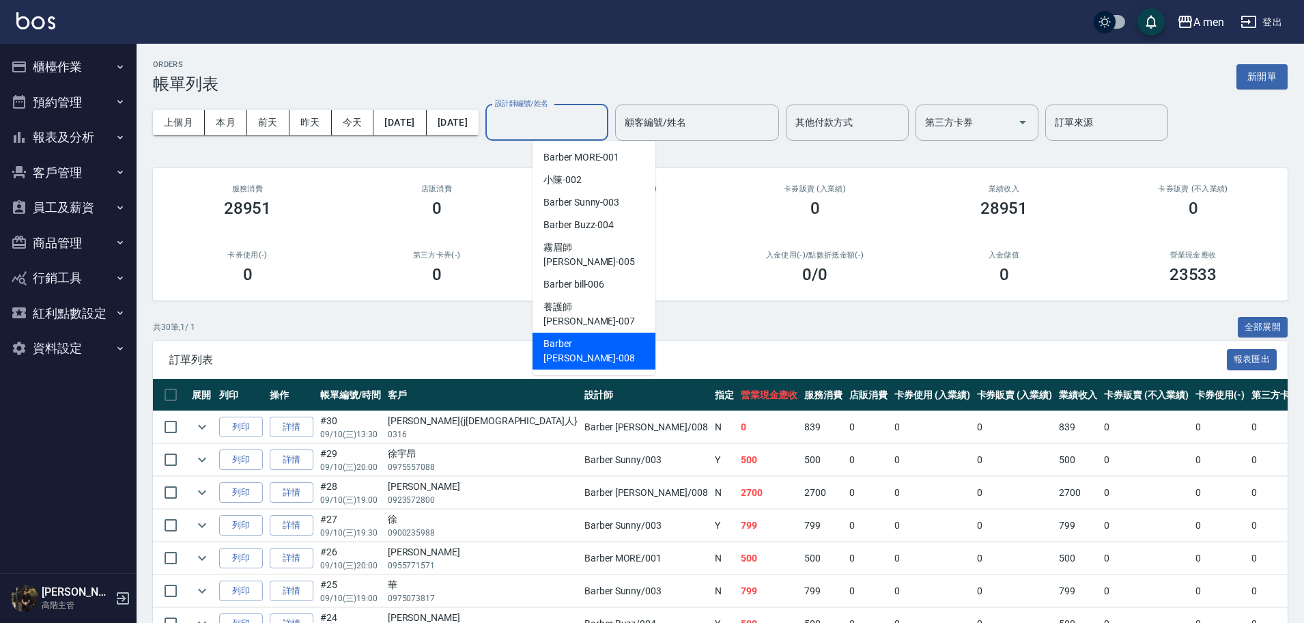
click at [558, 337] on span "Barber Garry -008" at bounding box center [593, 351] width 101 height 29
type input "Barber Garry-008"
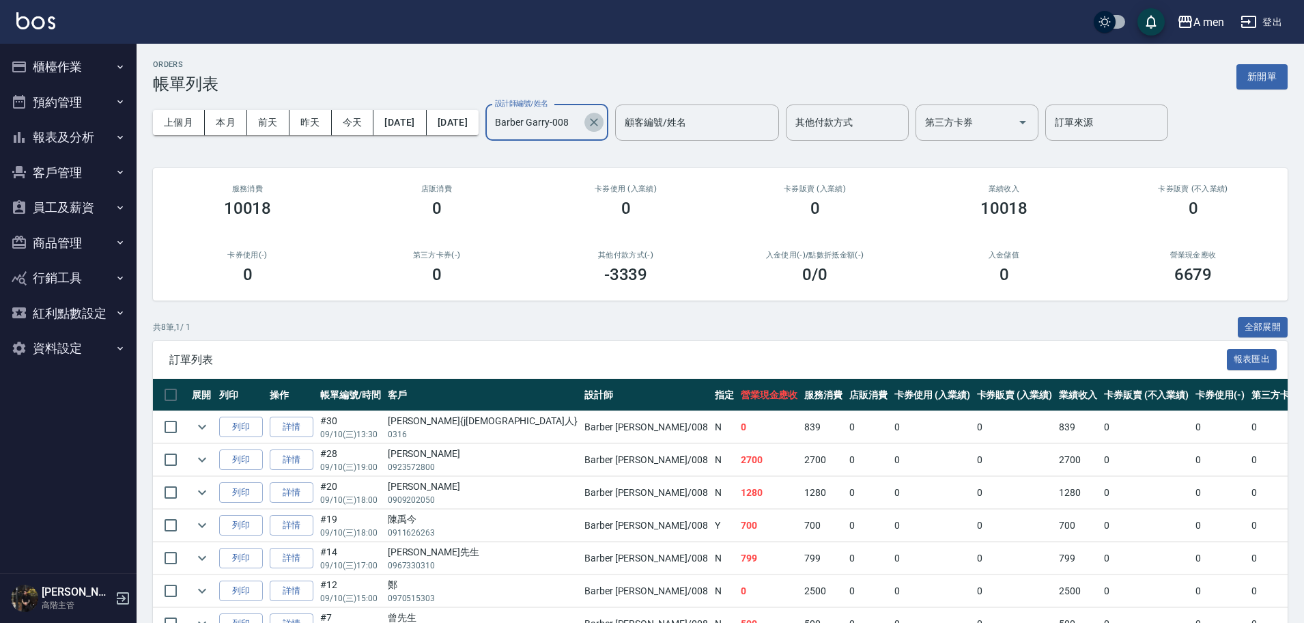
click at [603, 120] on button "Clear" at bounding box center [593, 122] width 19 height 19
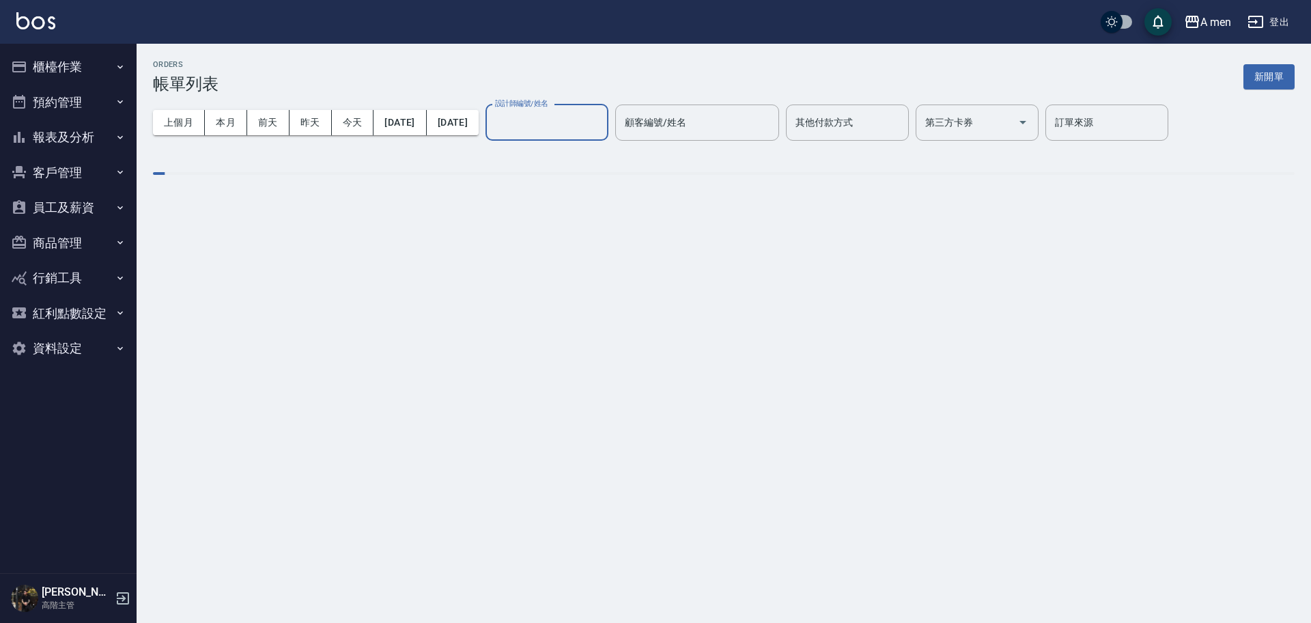
click at [599, 118] on input "設計師編號/姓名" at bounding box center [546, 123] width 111 height 24
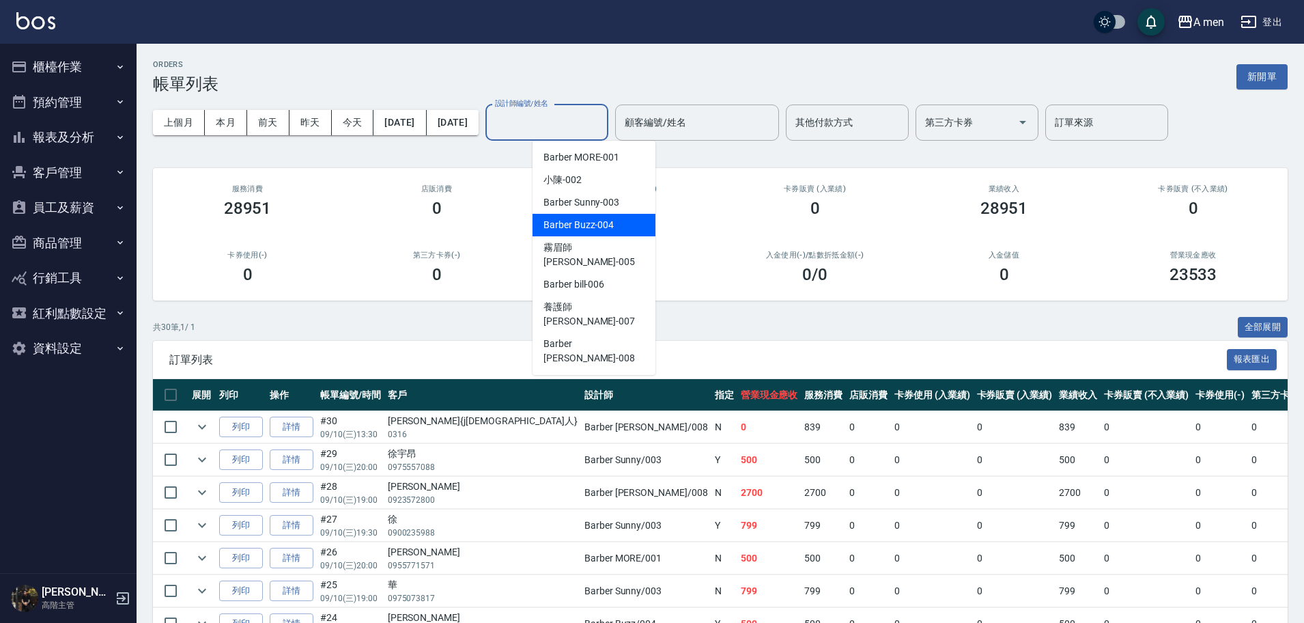
click at [618, 223] on div "Barber Buzz -004" at bounding box center [593, 225] width 123 height 23
type input "Barber Buzz-004"
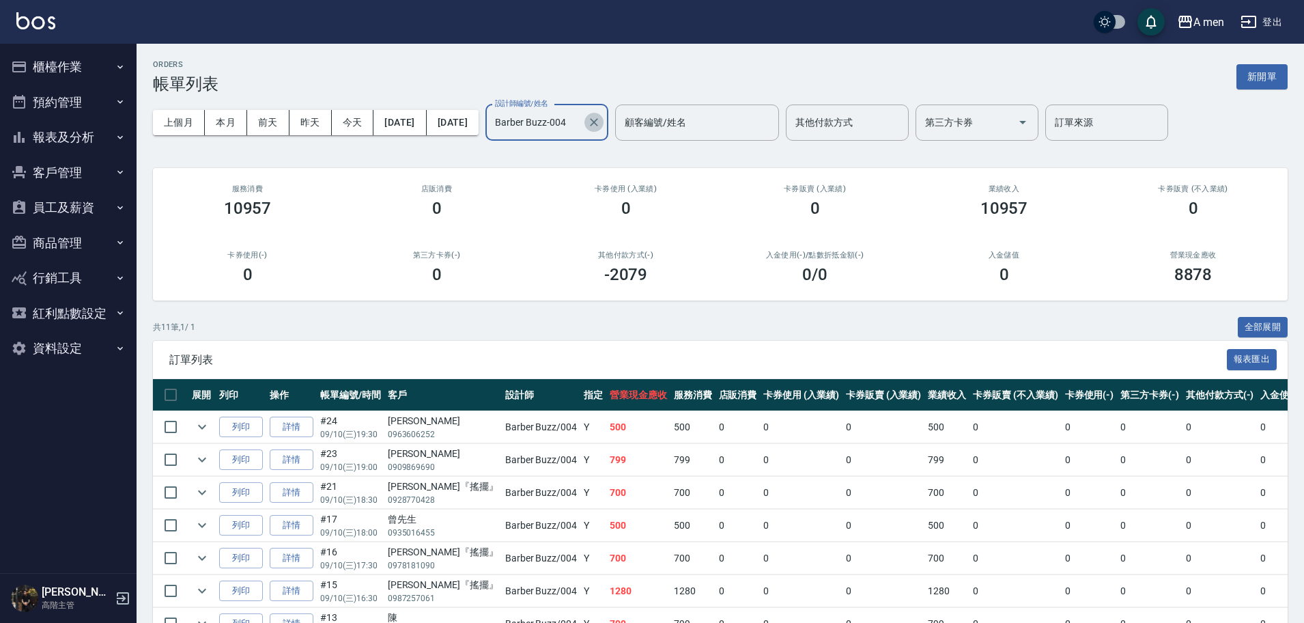
click at [598, 122] on icon "Clear" at bounding box center [594, 122] width 8 height 8
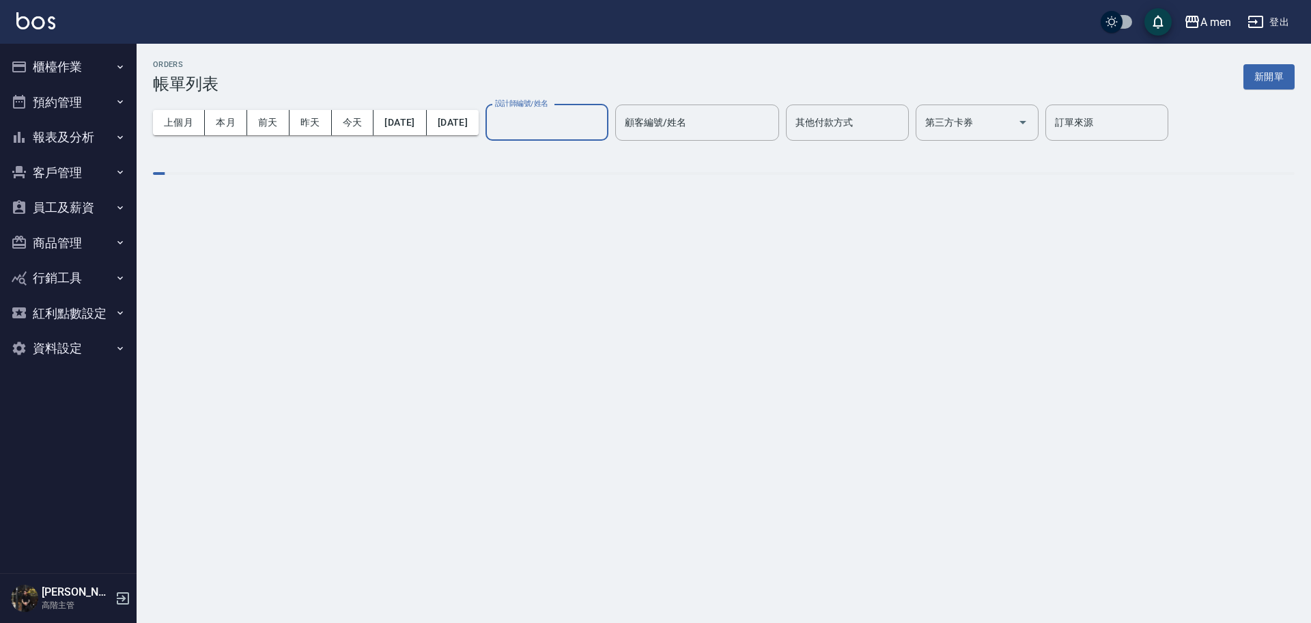
click at [602, 123] on input "設計師編號/姓名" at bounding box center [546, 123] width 111 height 24
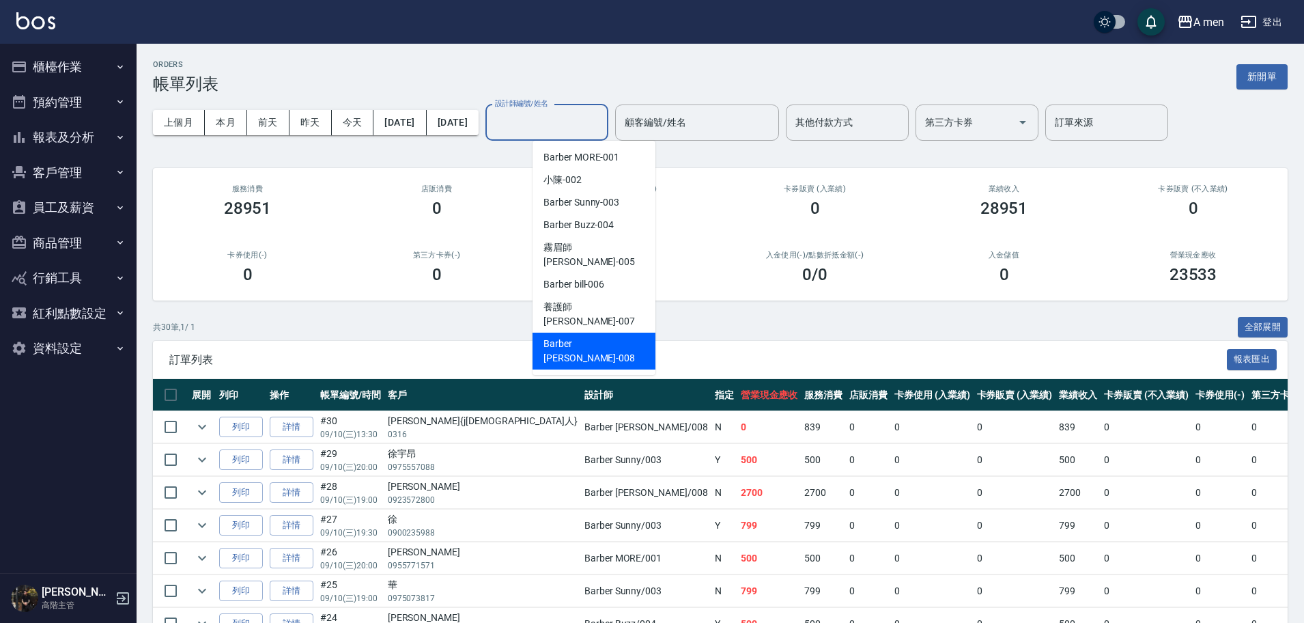
click at [575, 337] on span "Barber Garry -008" at bounding box center [593, 351] width 101 height 29
type input "Barber Garry-008"
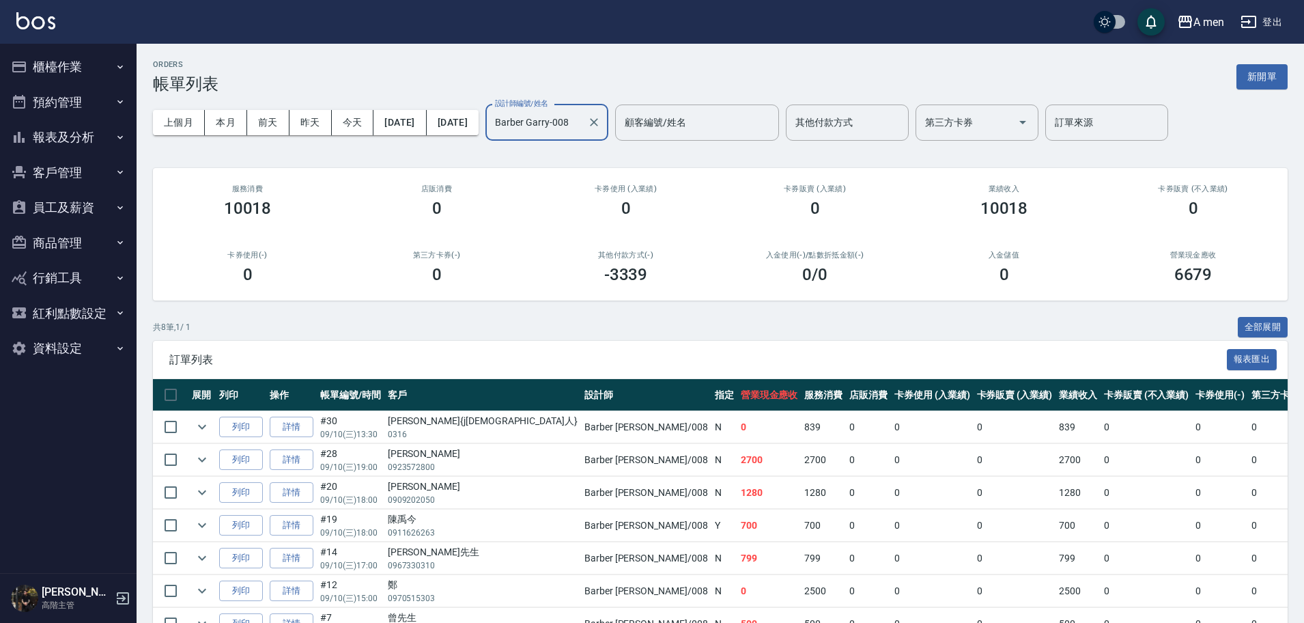
click at [601, 124] on icon "Clear" at bounding box center [594, 122] width 14 height 14
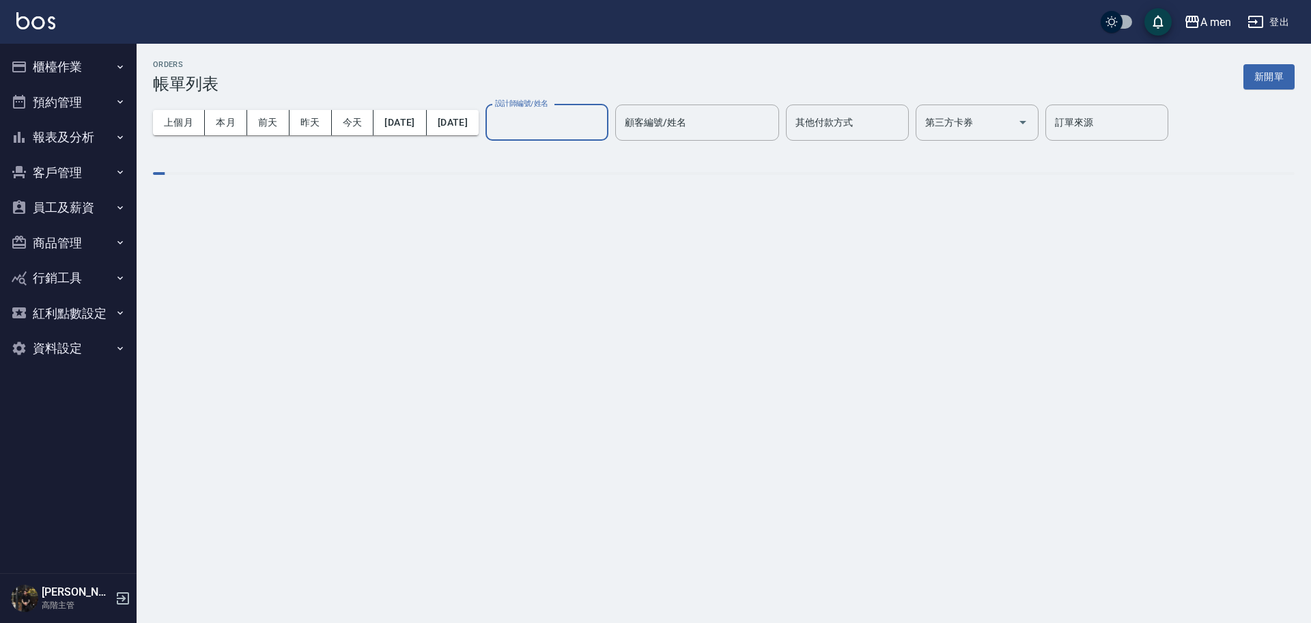
click at [602, 121] on input "設計師編號/姓名" at bounding box center [546, 123] width 111 height 24
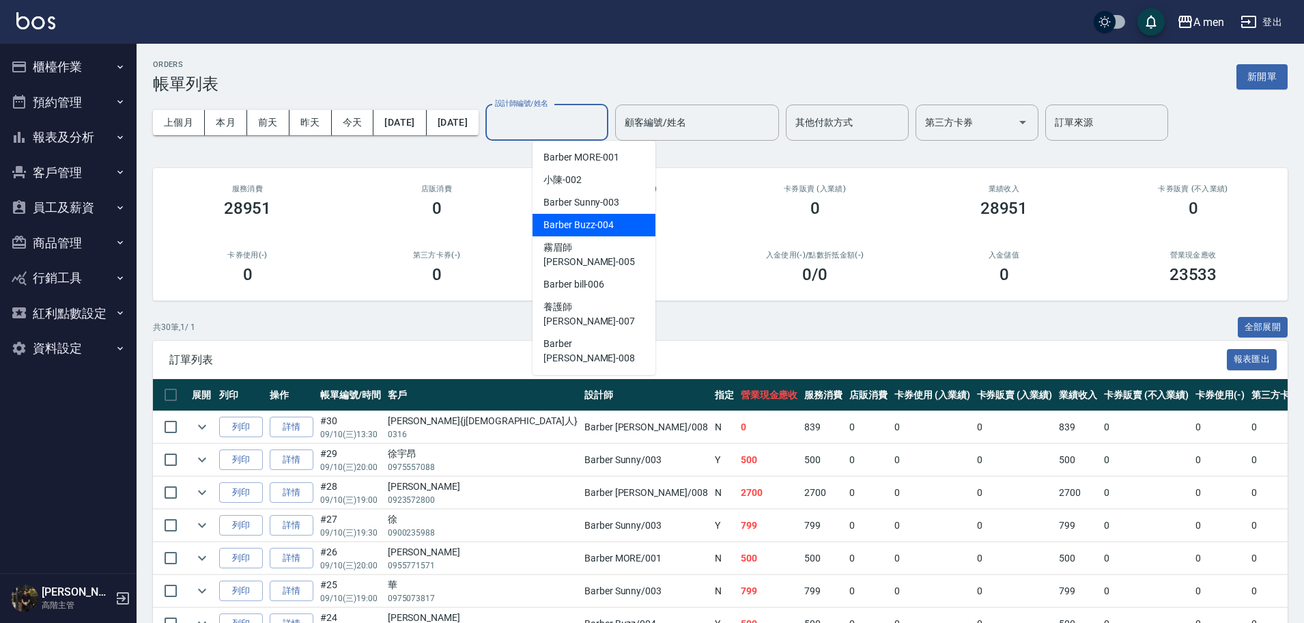
click at [596, 229] on span "Barber Buzz -004" at bounding box center [578, 225] width 70 height 14
type input "Barber Buzz-004"
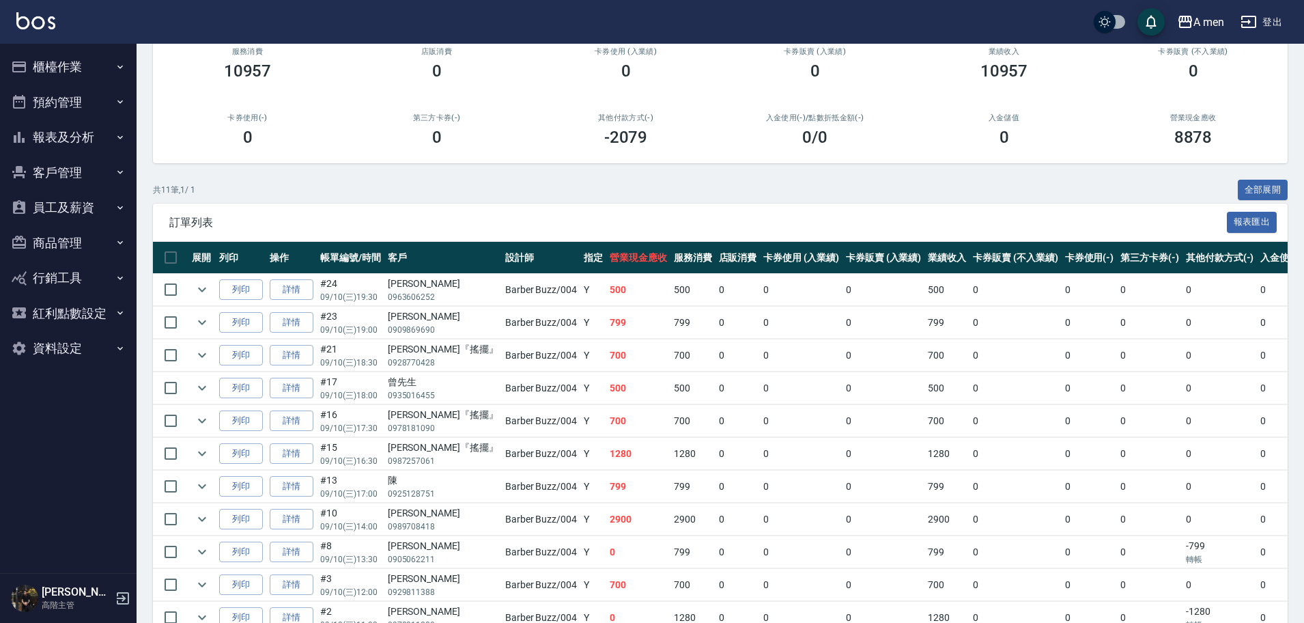
scroll to position [44, 0]
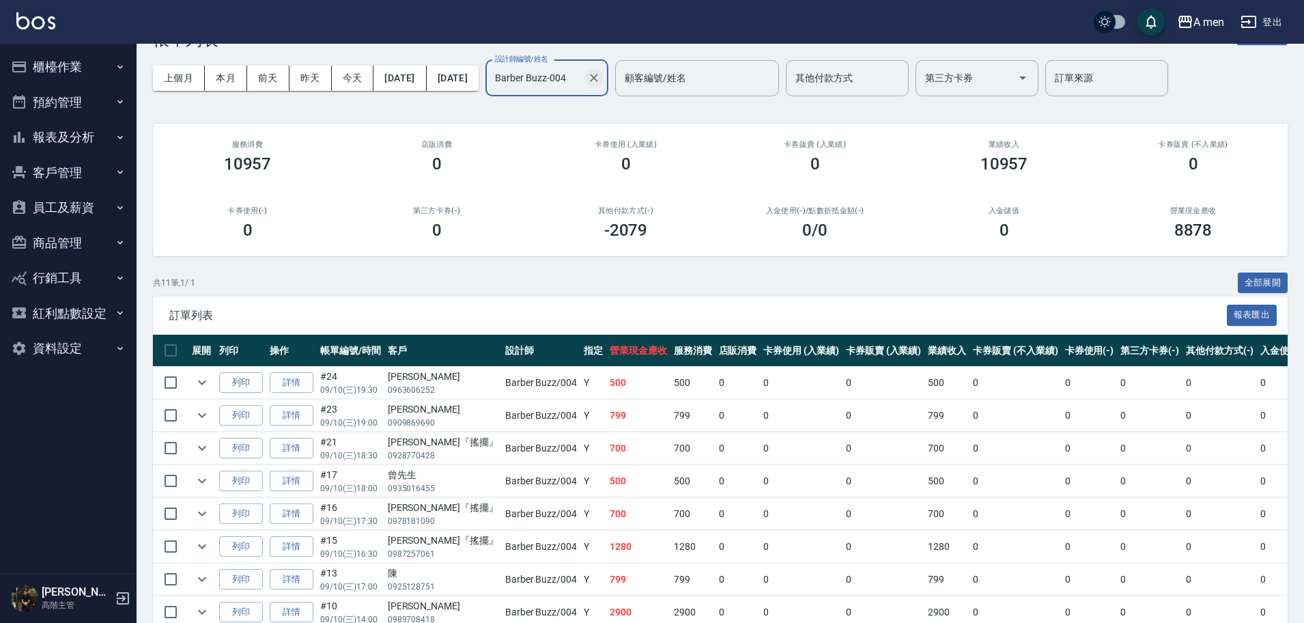
click at [601, 75] on icon "Clear" at bounding box center [594, 78] width 14 height 14
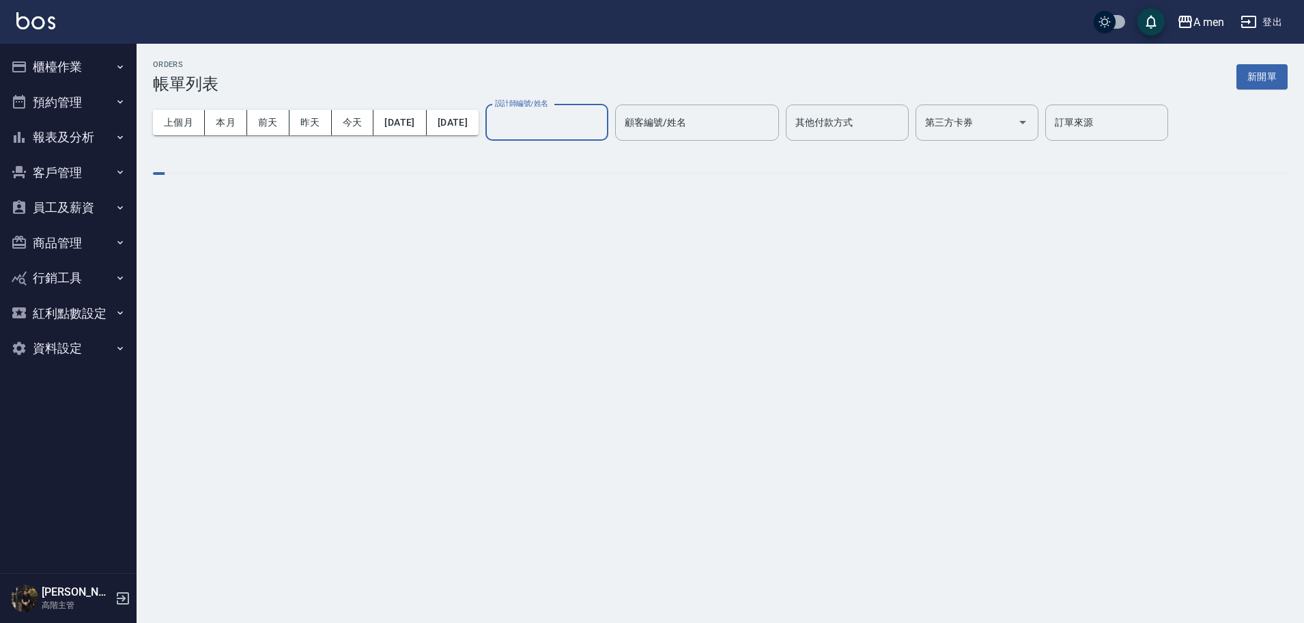
scroll to position [0, 0]
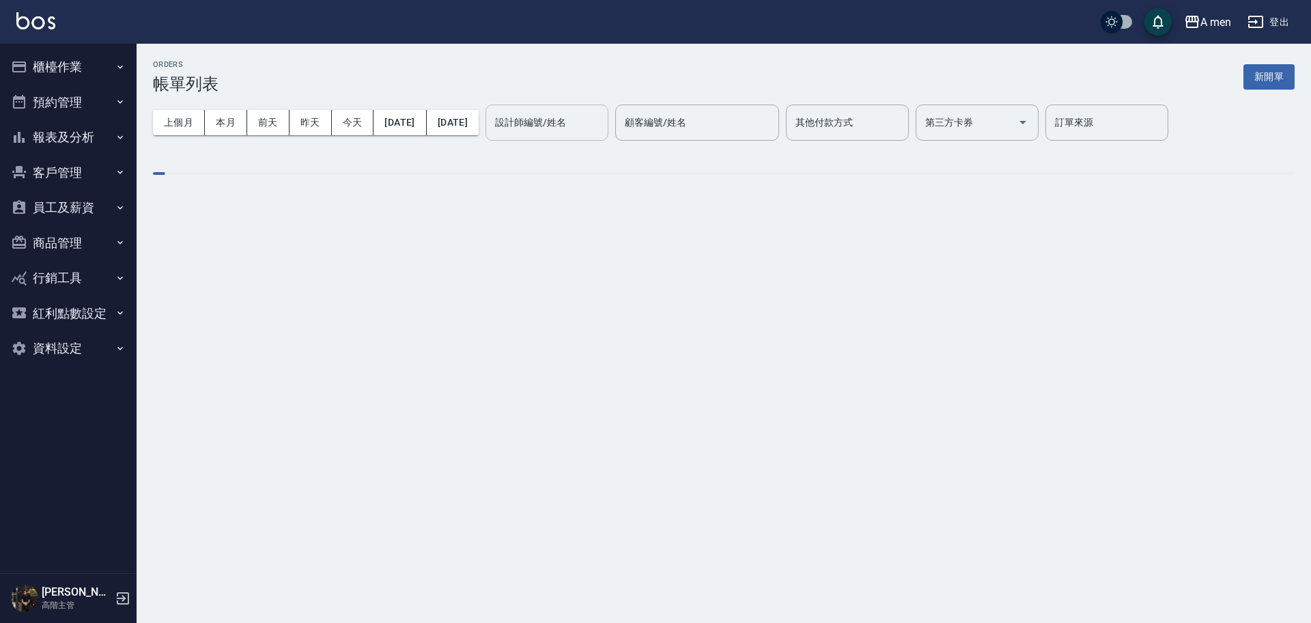
click at [629, 76] on div "ORDERS 帳單列表 新開單" at bounding box center [723, 76] width 1141 height 33
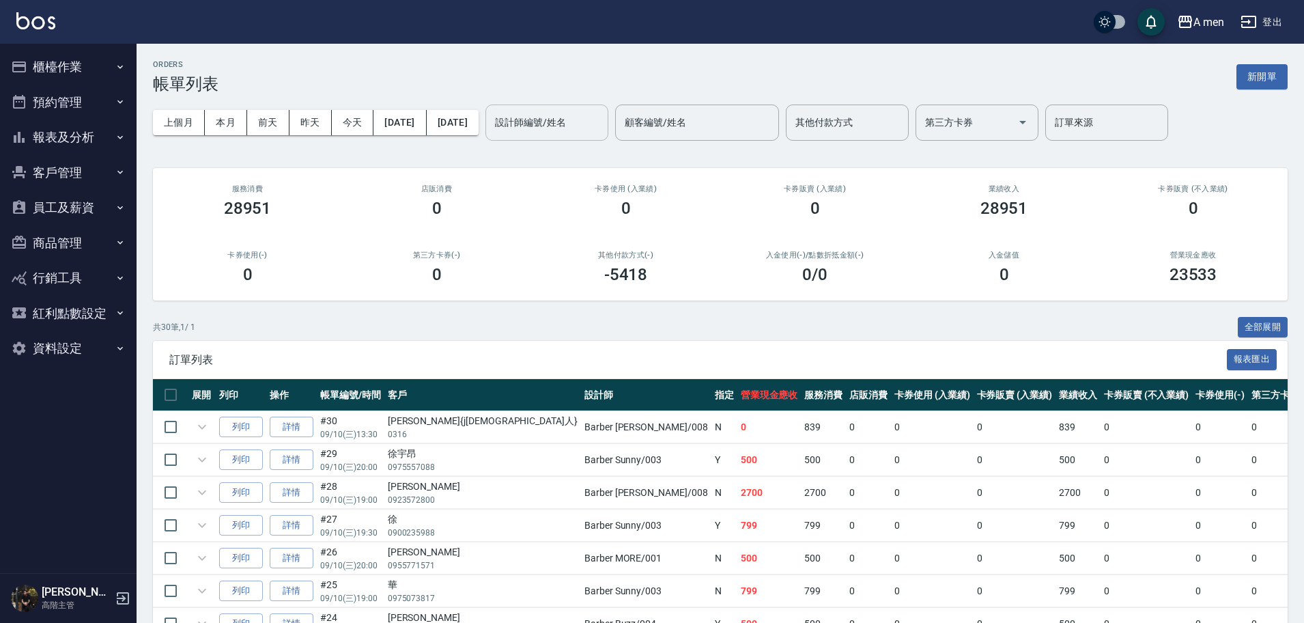
click at [575, 127] on div "設計師編號/姓名 設計師編號/姓名" at bounding box center [546, 122] width 123 height 36
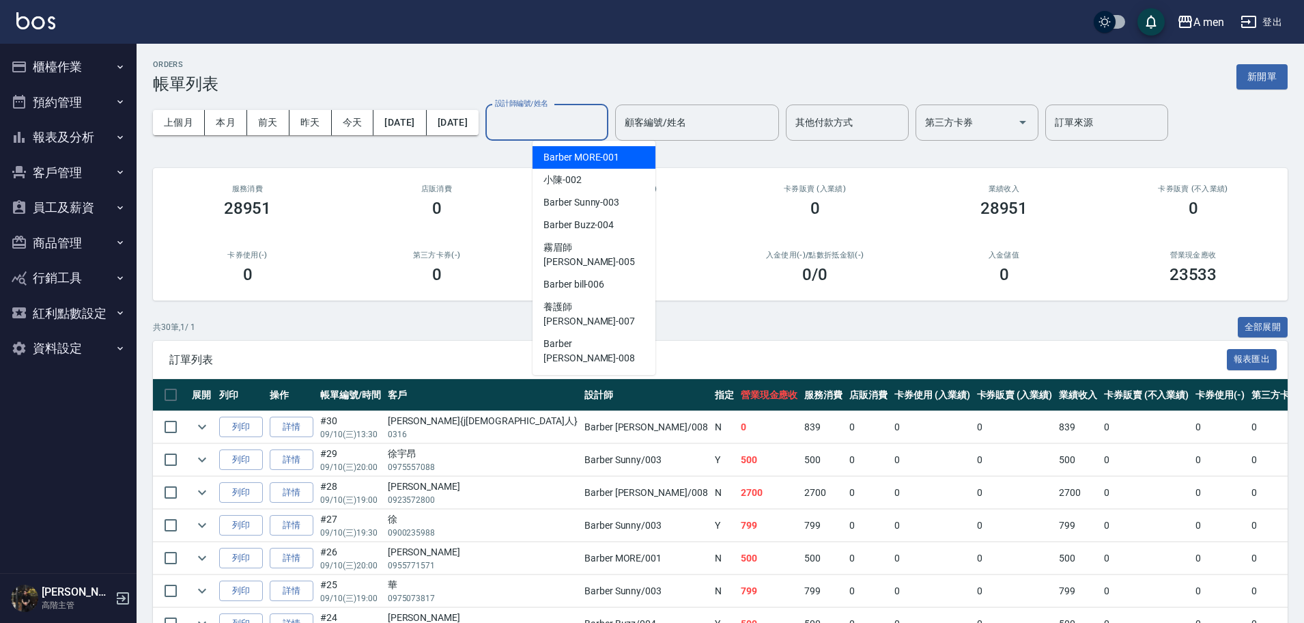
click at [601, 157] on span "Barber MORE -001" at bounding box center [581, 157] width 76 height 14
type input "Barber MORE-001"
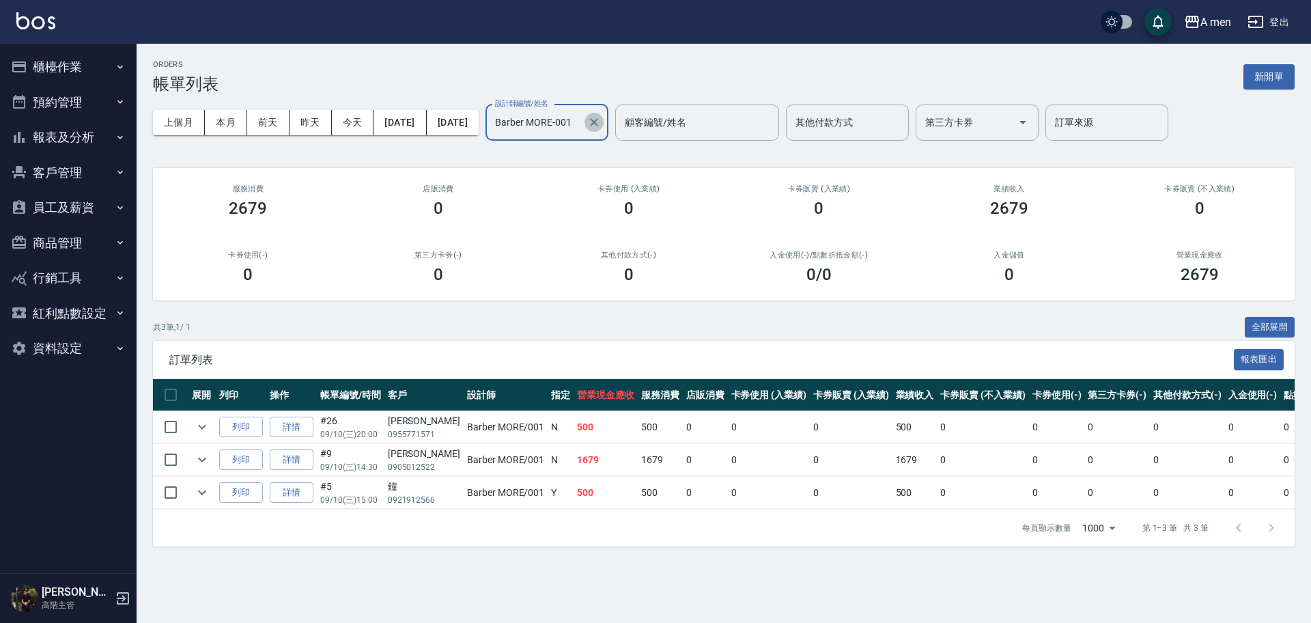
click at [598, 125] on icon "Clear" at bounding box center [594, 122] width 8 height 8
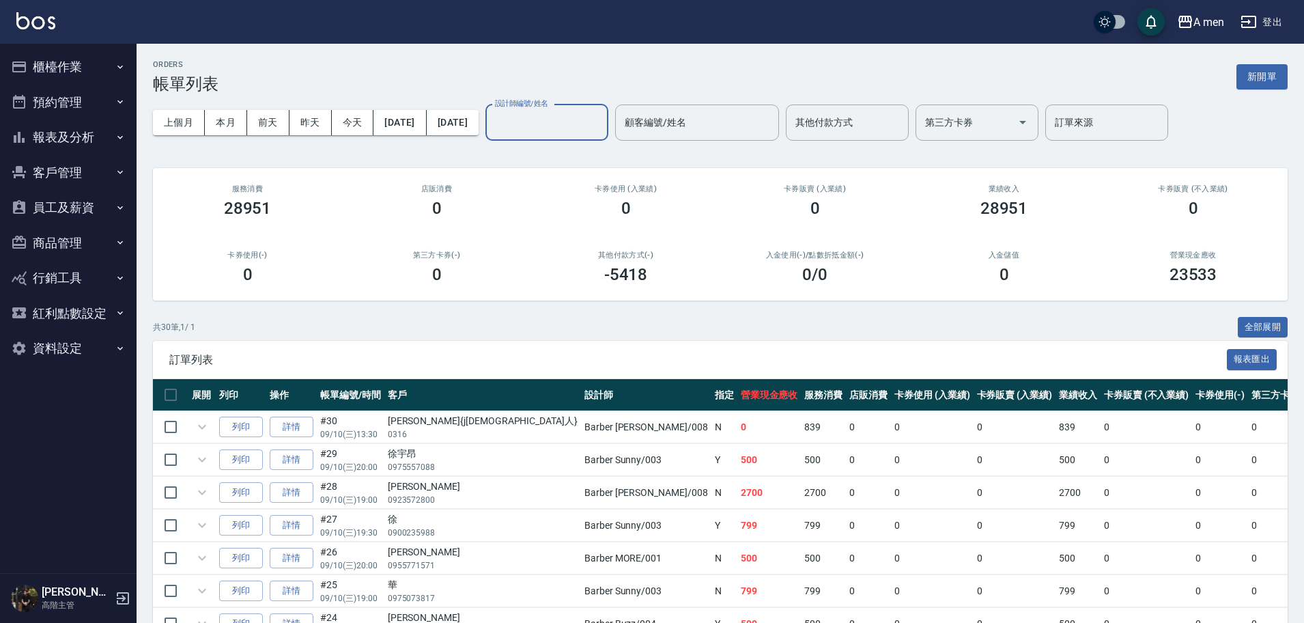
click at [602, 120] on input "設計師編號/姓名" at bounding box center [546, 123] width 111 height 24
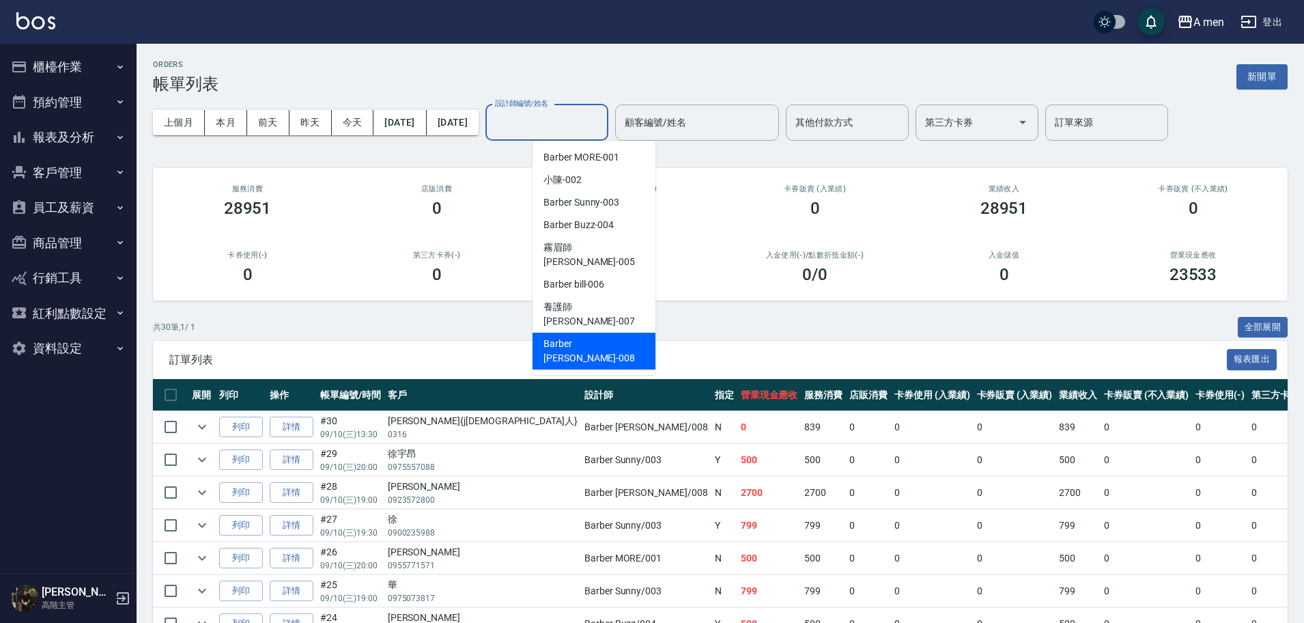
click at [569, 337] on span "Barber Garry -008" at bounding box center [593, 351] width 101 height 29
type input "Barber Garry-008"
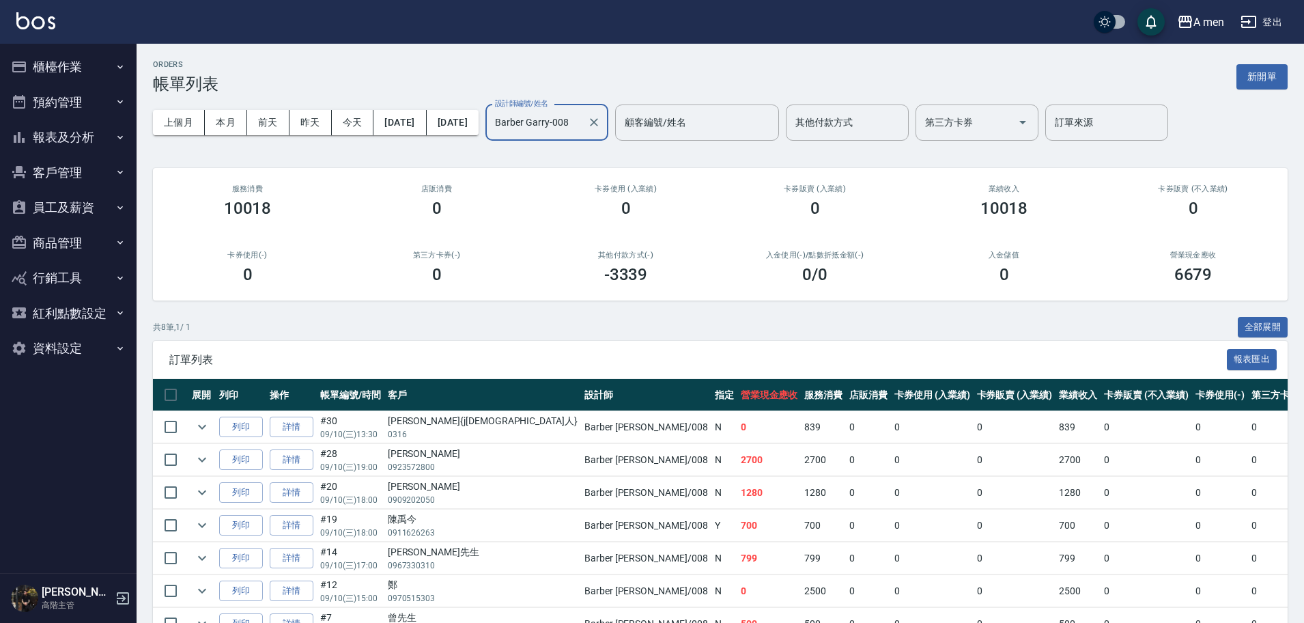
click at [548, 108] on label "設計師編號/姓名" at bounding box center [521, 103] width 53 height 10
click at [582, 111] on input "Barber Garry-008" at bounding box center [536, 123] width 90 height 24
click at [601, 119] on icon "Clear" at bounding box center [594, 122] width 14 height 14
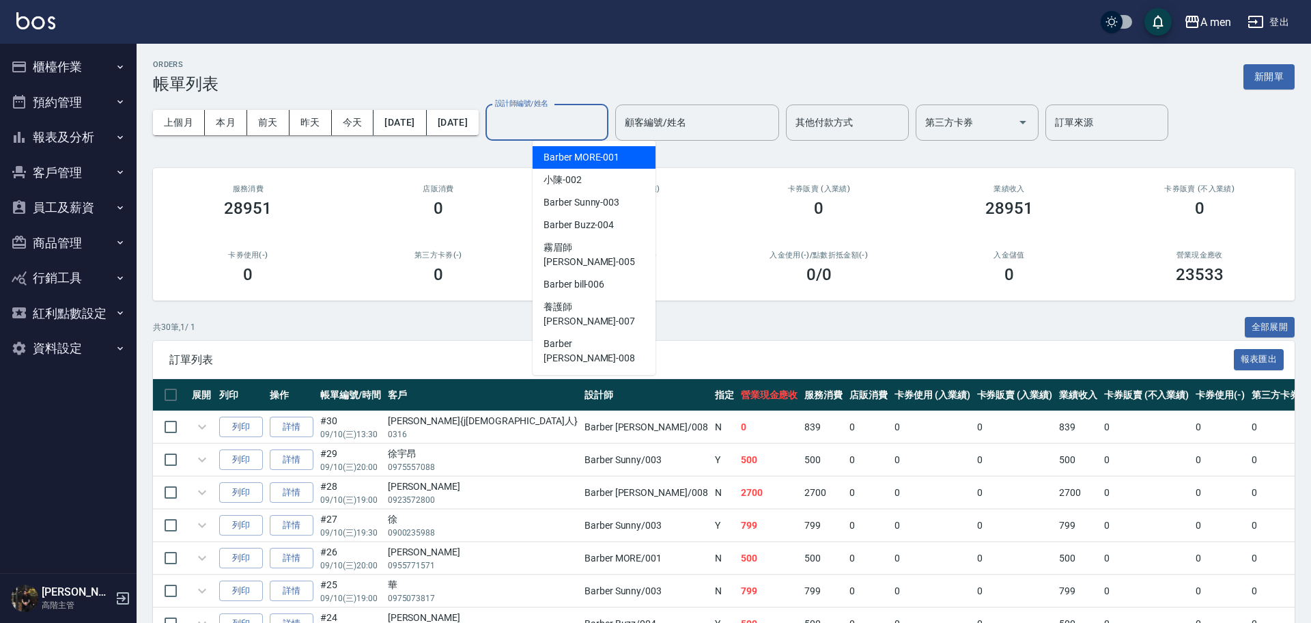
drag, startPoint x: 615, startPoint y: 122, endPoint x: 595, endPoint y: 162, distance: 44.9
click at [602, 122] on input "設計師編號/姓名" at bounding box center [546, 123] width 111 height 24
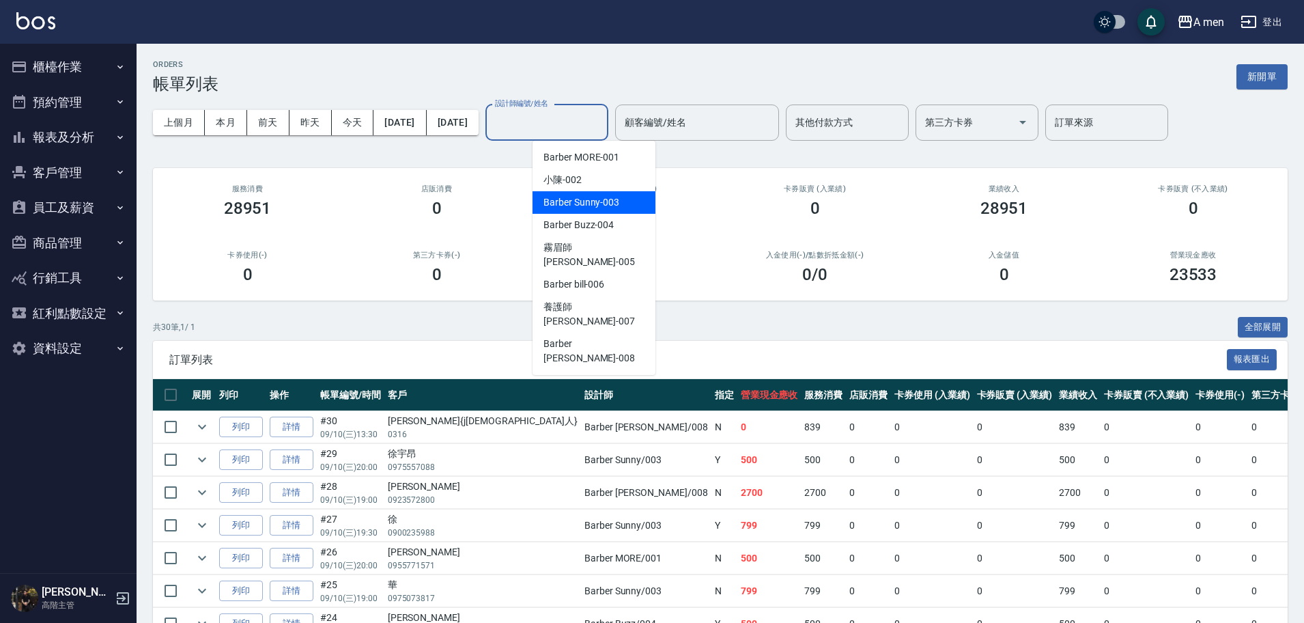
click at [587, 195] on span "Barber Sunny -003" at bounding box center [581, 202] width 76 height 14
type input "Barber Sunny -003"
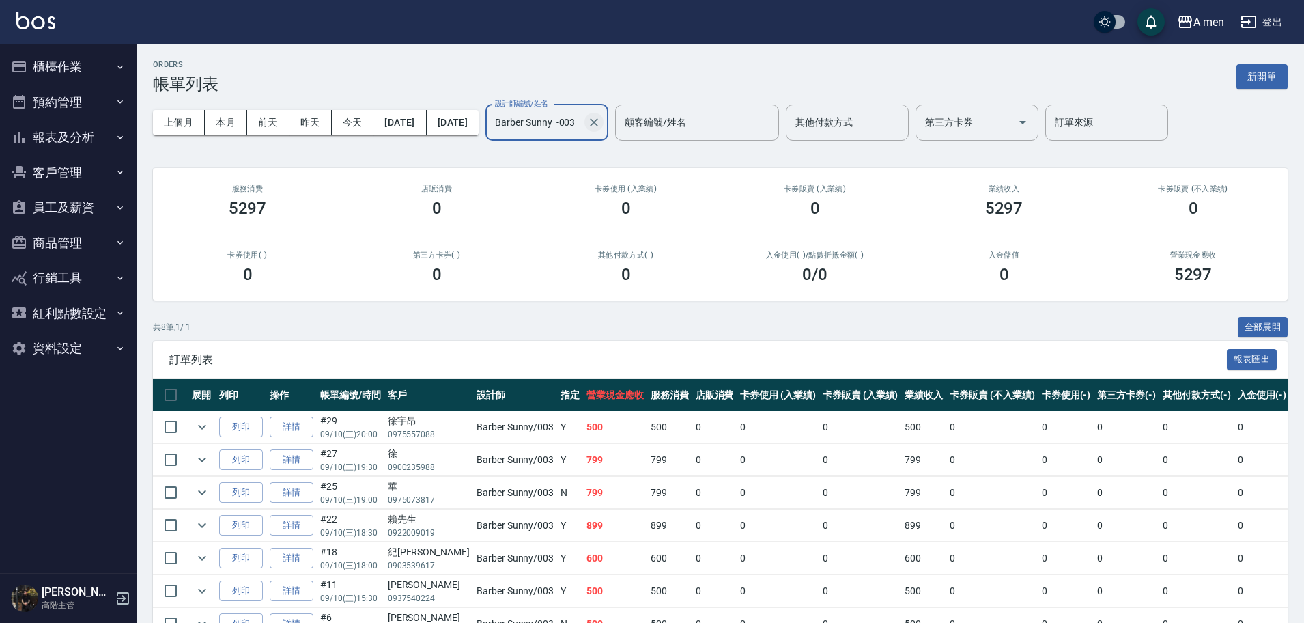
click at [601, 120] on icon "Clear" at bounding box center [594, 122] width 14 height 14
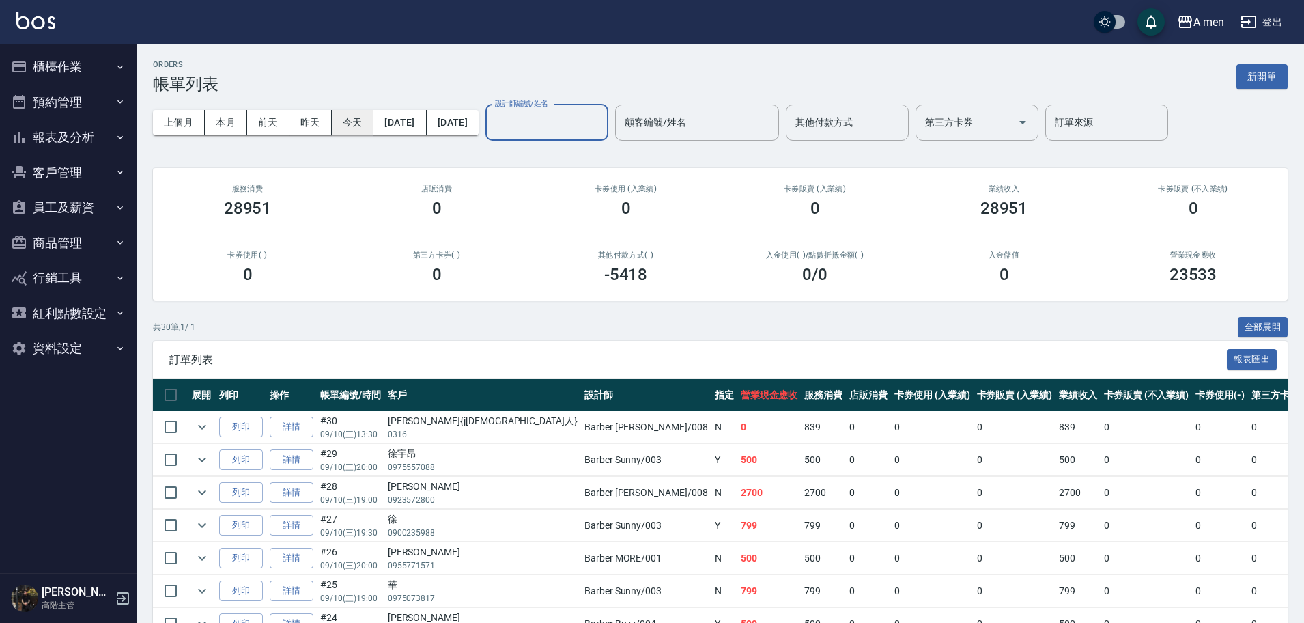
click at [353, 115] on button "今天" at bounding box center [353, 122] width 42 height 25
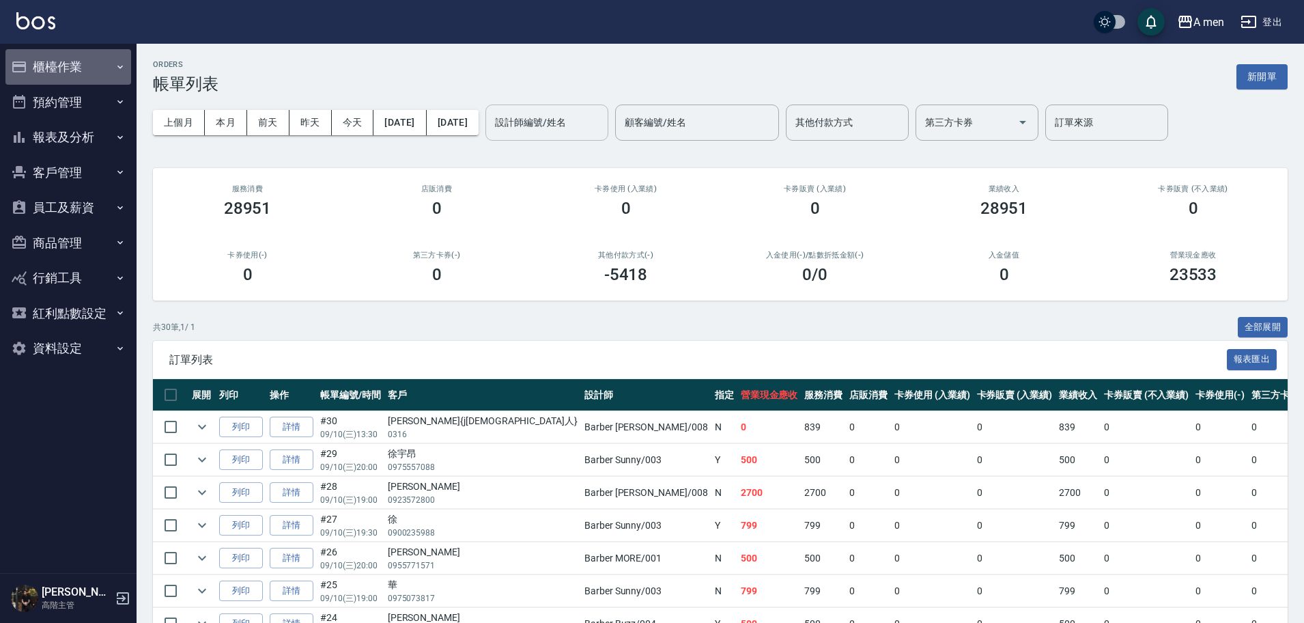
click at [60, 65] on button "櫃檯作業" at bounding box center [68, 66] width 126 height 35
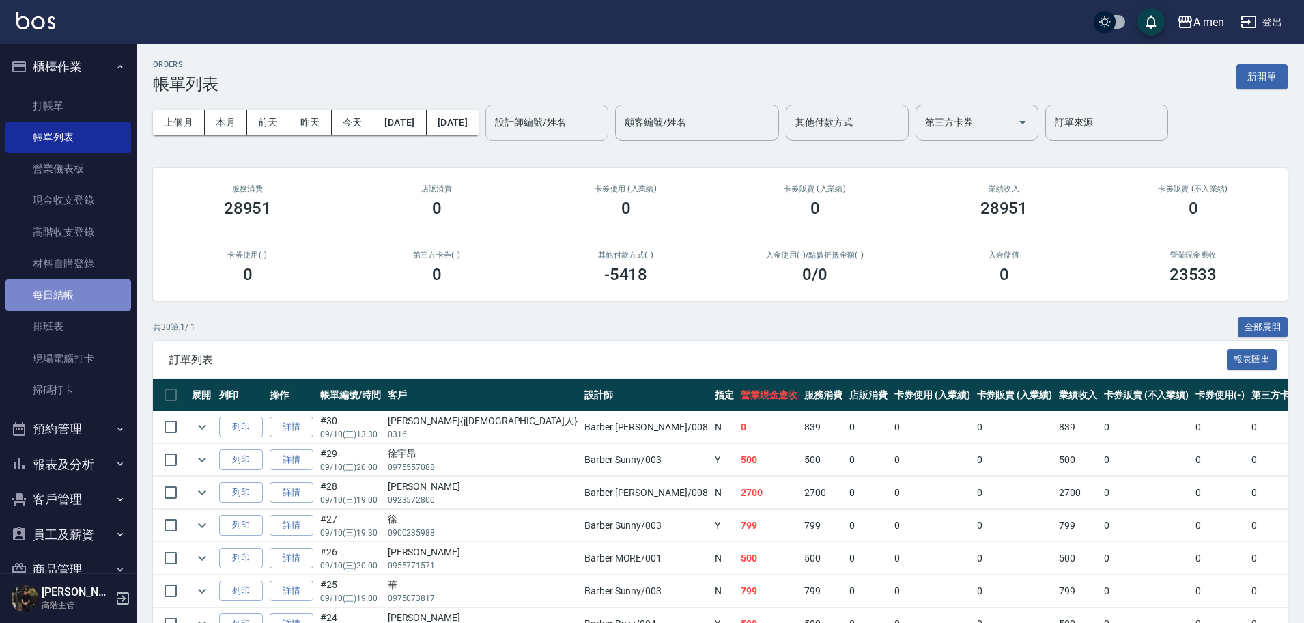
click at [80, 285] on link "每日結帳" at bounding box center [68, 294] width 126 height 31
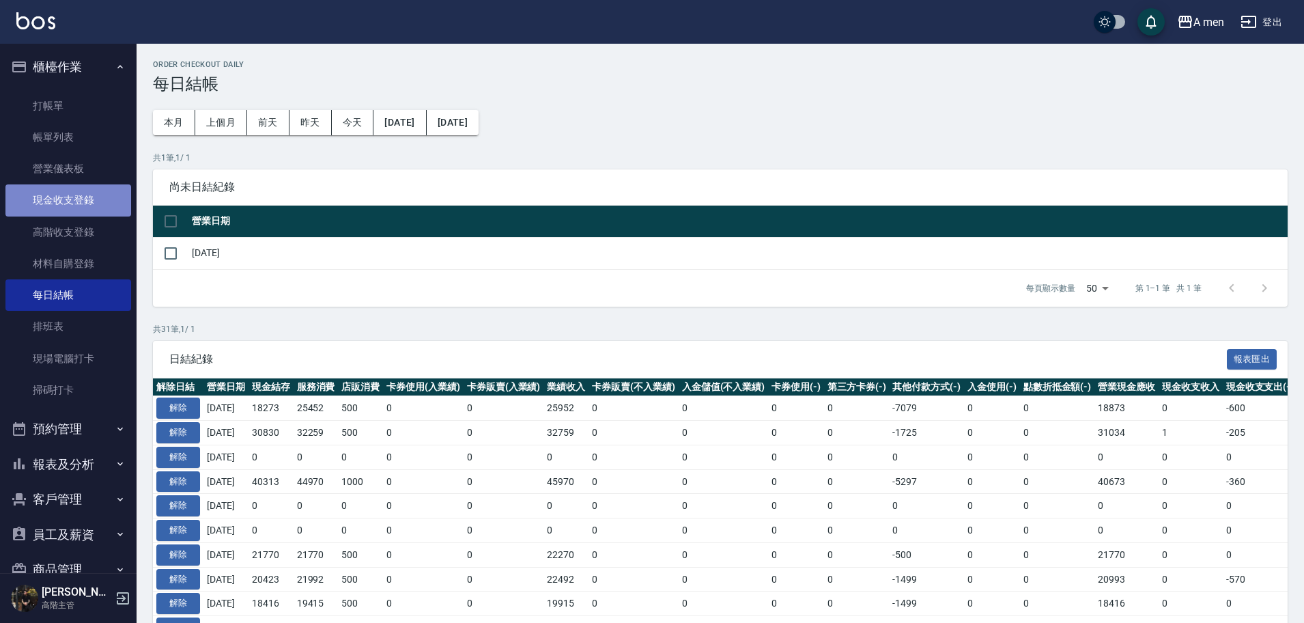
click at [72, 208] on link "現金收支登錄" at bounding box center [68, 199] width 126 height 31
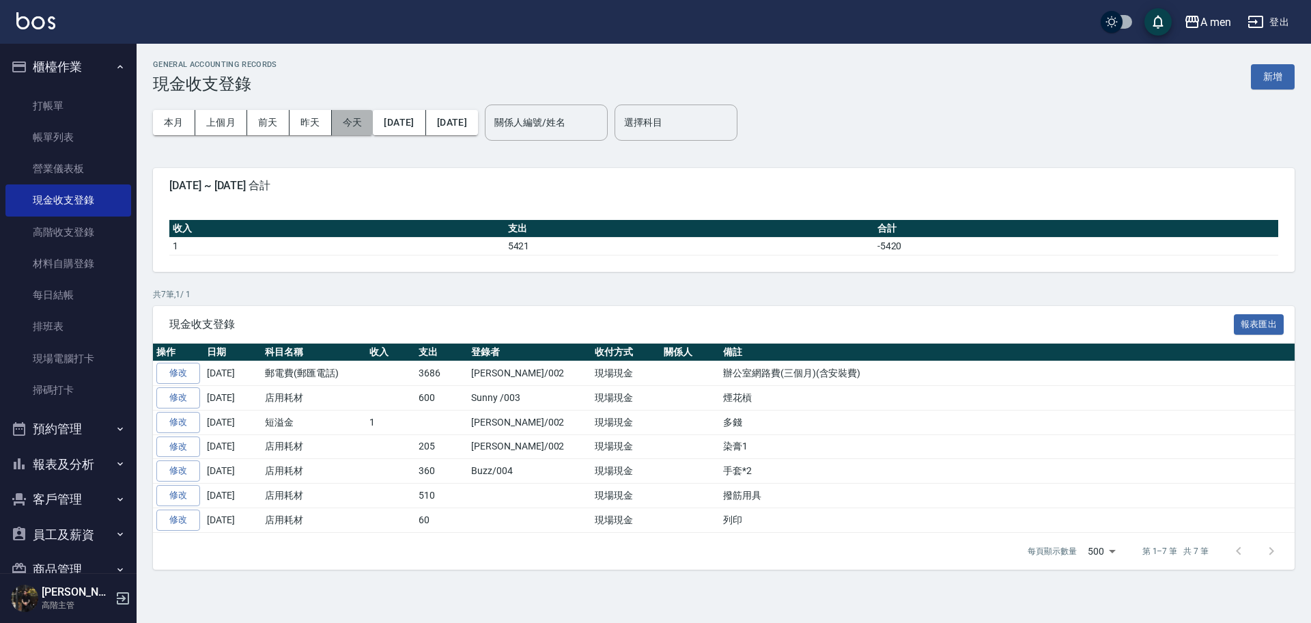
click at [354, 111] on button "今天" at bounding box center [353, 122] width 42 height 25
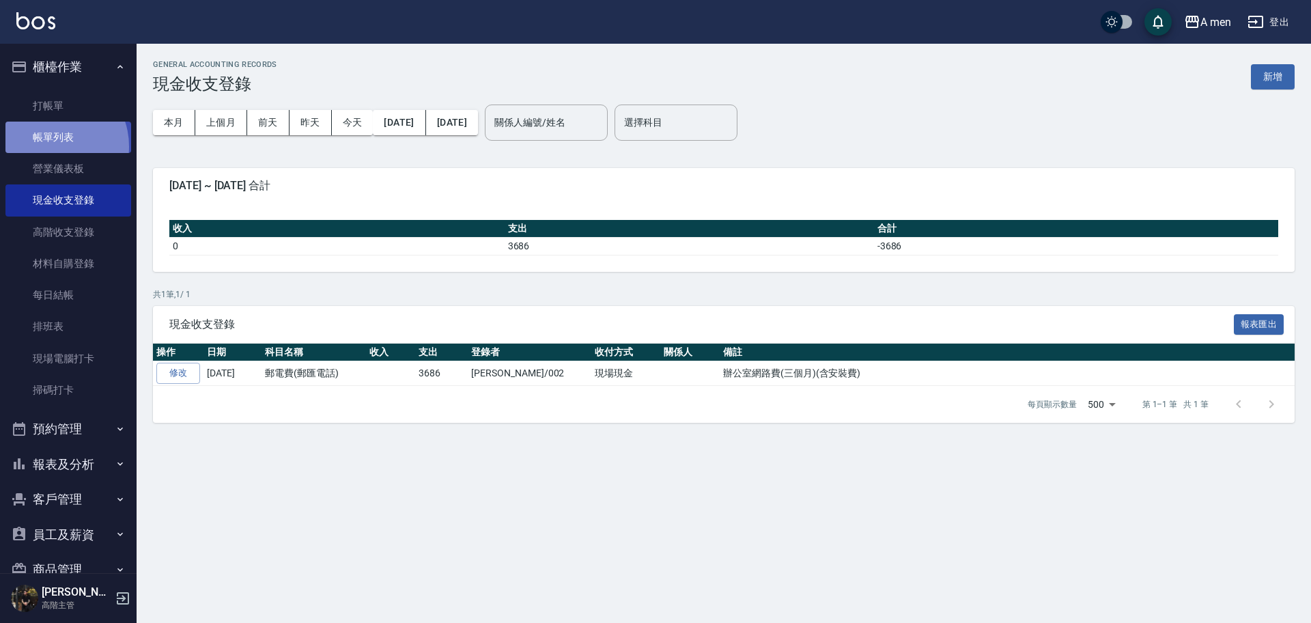
click at [51, 147] on link "帳單列表" at bounding box center [68, 137] width 126 height 31
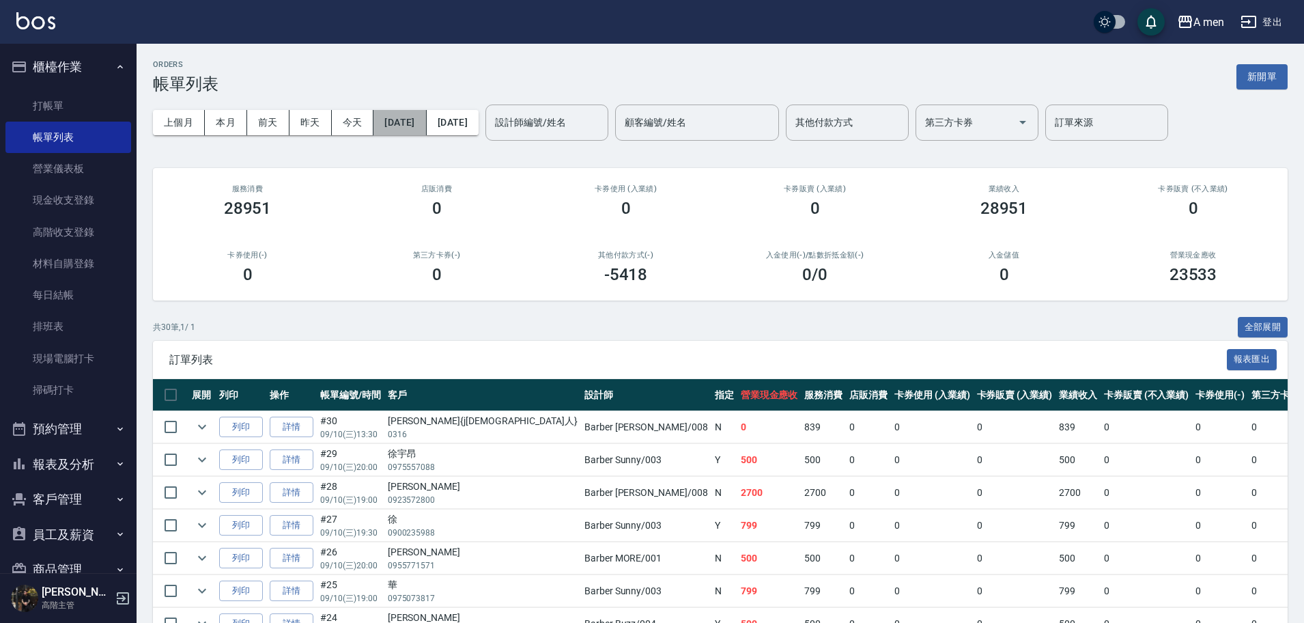
click at [407, 134] on button "[DATE]" at bounding box center [399, 122] width 53 height 25
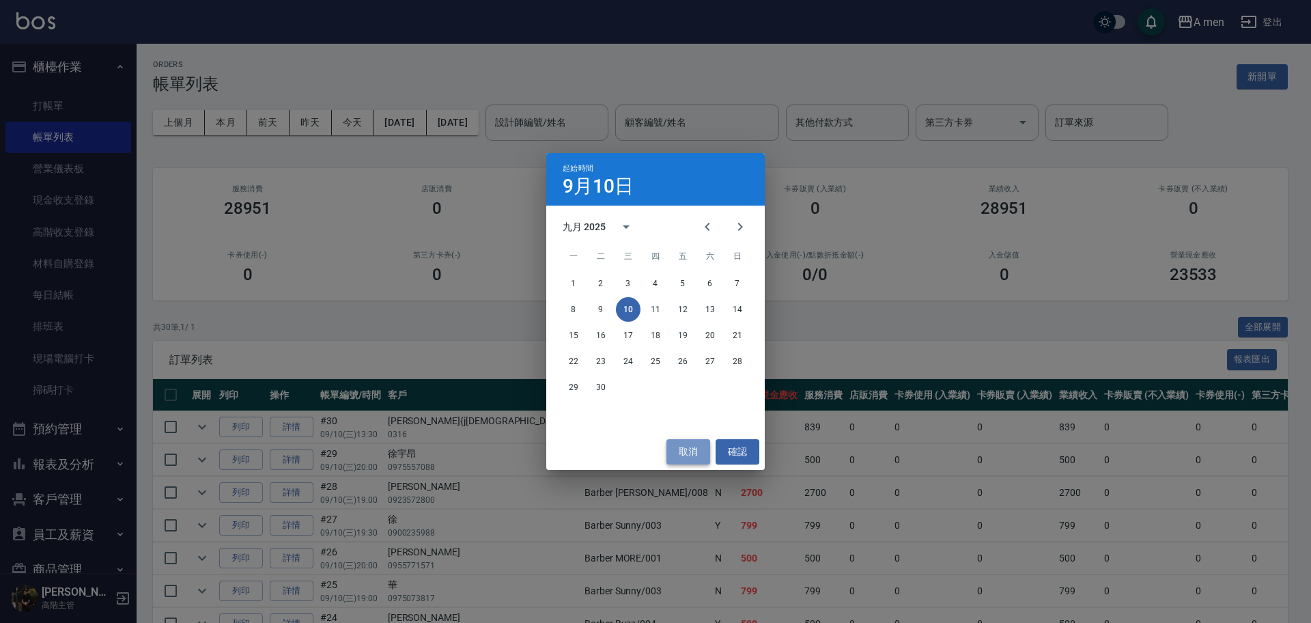
click at [700, 449] on button "取消" at bounding box center [688, 451] width 44 height 25
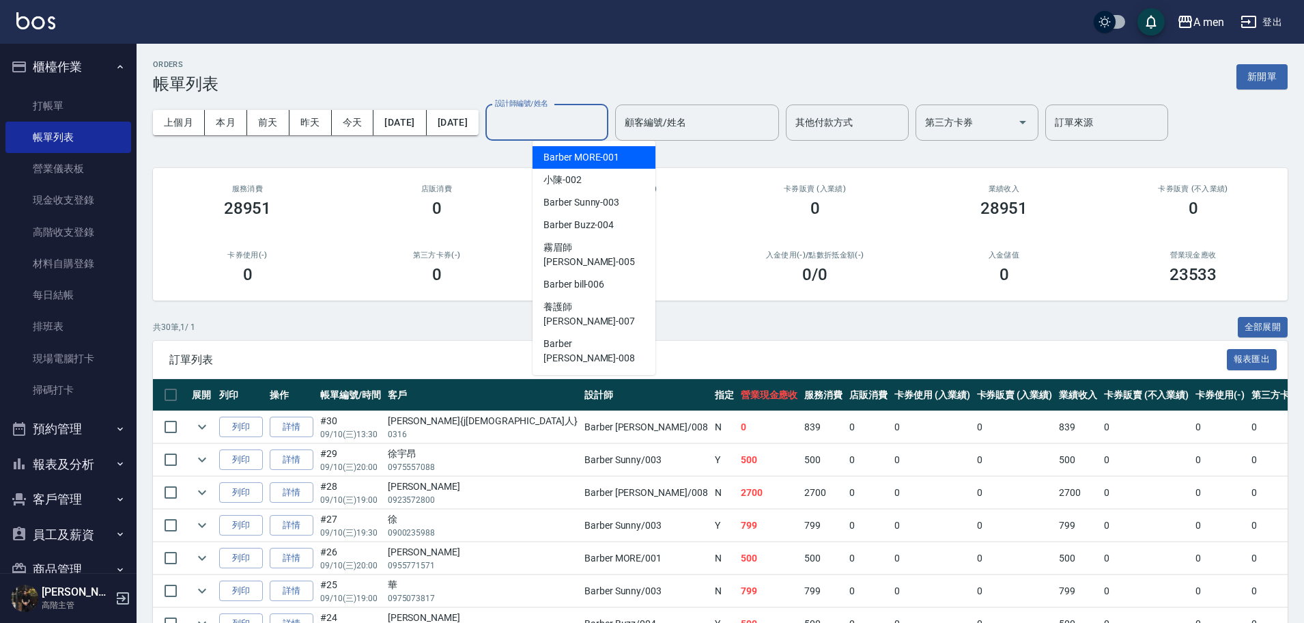
click at [561, 127] on input "設計師編號/姓名" at bounding box center [546, 123] width 111 height 24
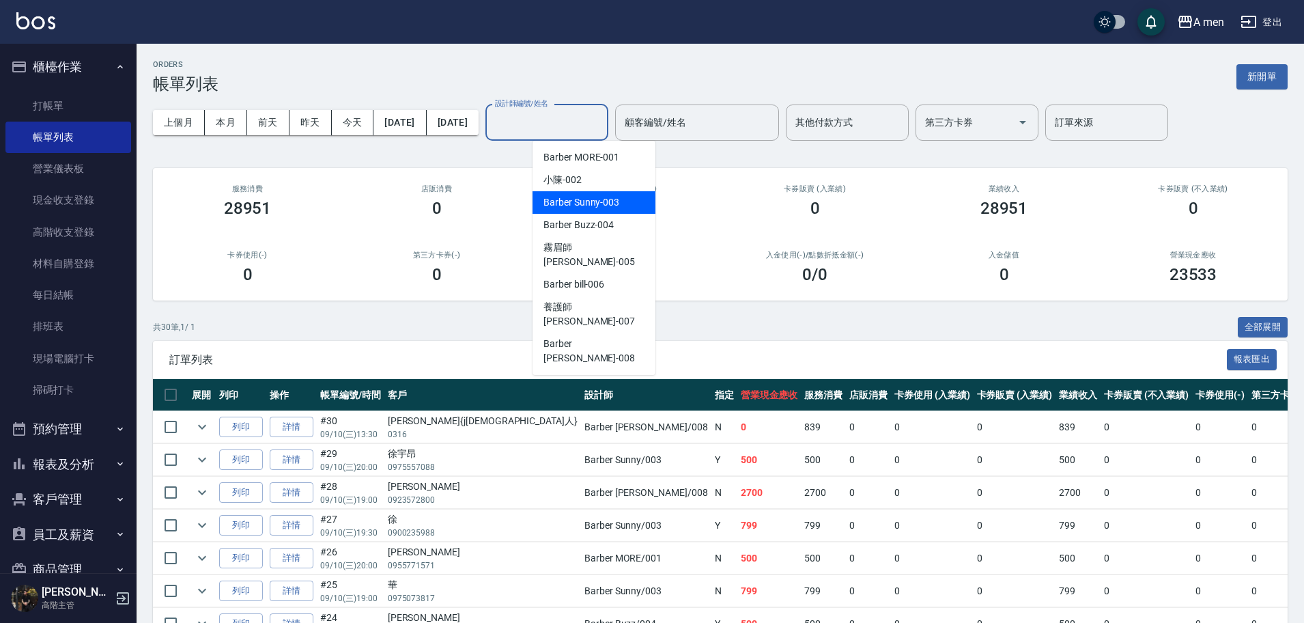
click at [582, 209] on span "Barber Sunny -003" at bounding box center [581, 202] width 76 height 14
type input "Barber Sunny -003"
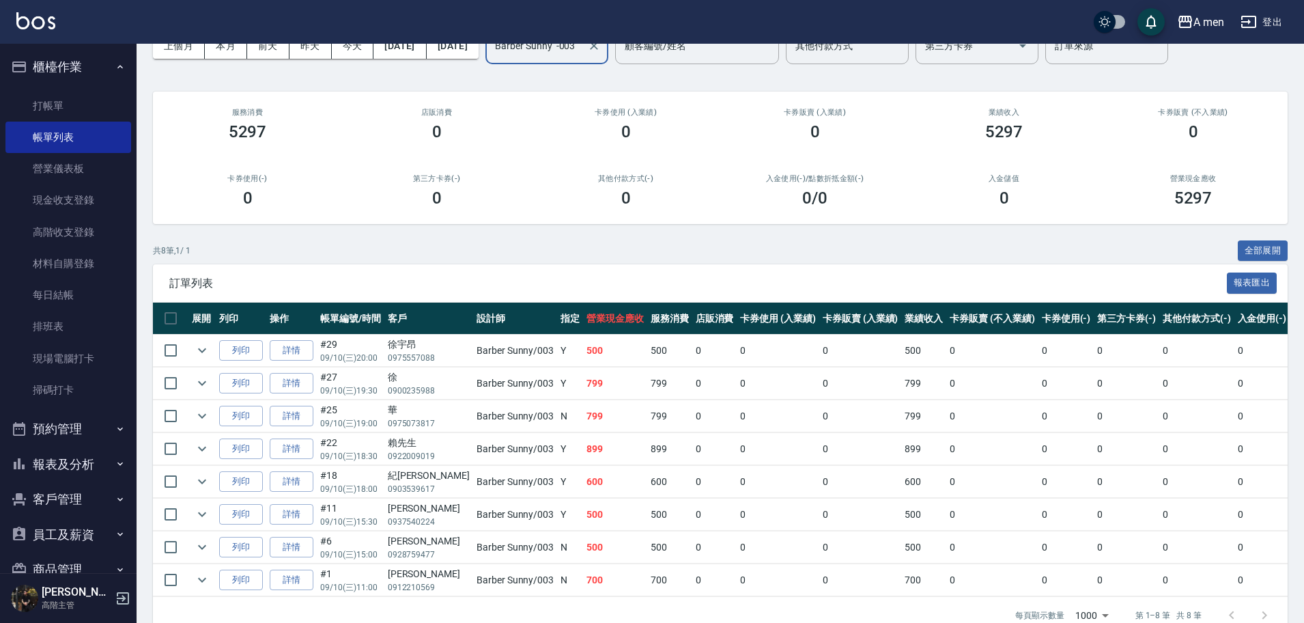
scroll to position [93, 0]
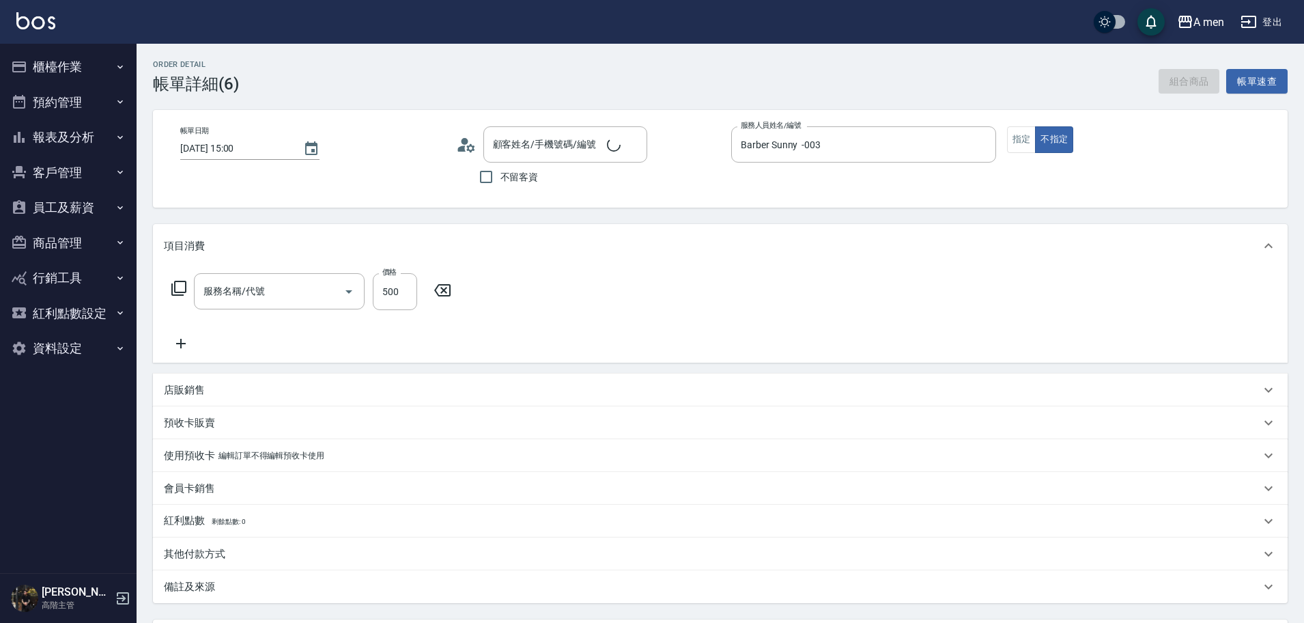
type input "[DATE] 15:00"
type input "Barber Sunny -003"
type input "男士理髮(A01)"
type input "康/0928759477/null"
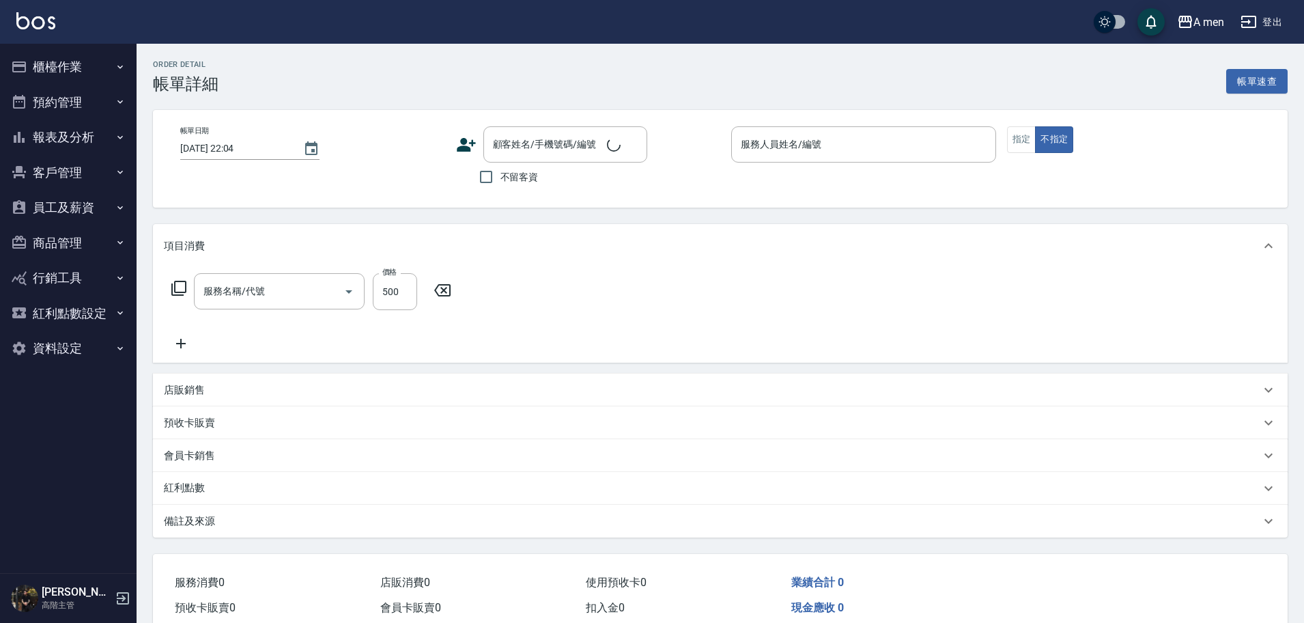
type input "[DATE] 15:00"
type input "Barber Sunny -003"
type input "男士理髮(A01)"
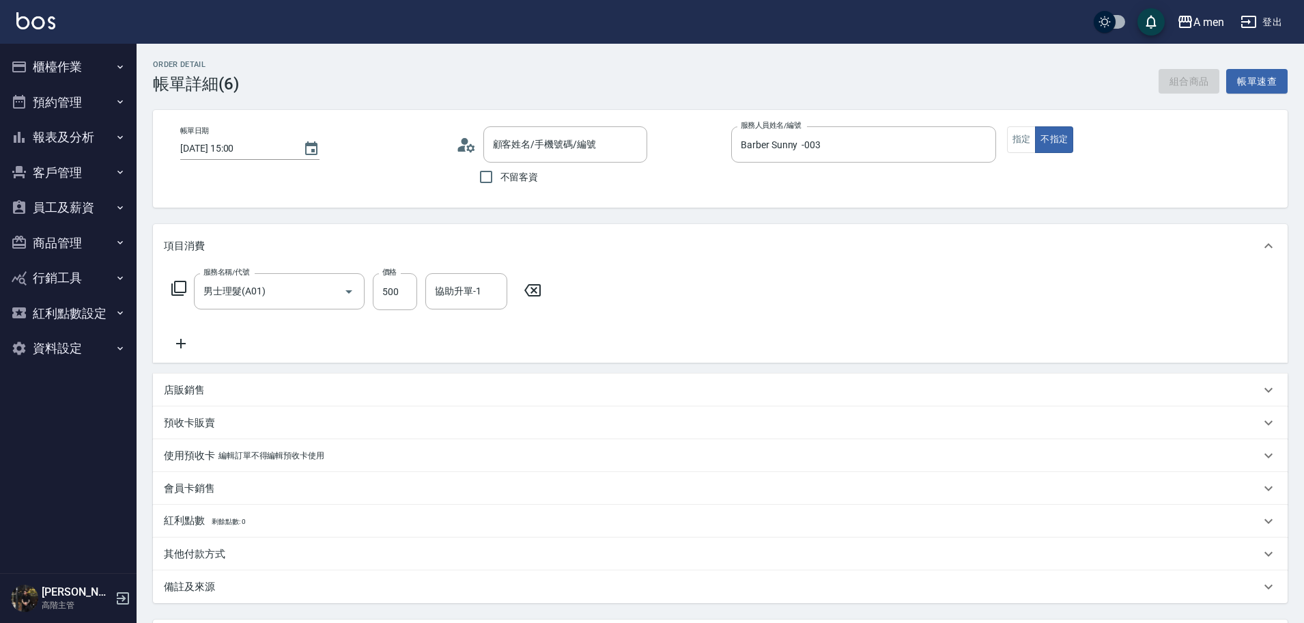
type input "康/0928759477/null"
